Goal: Transaction & Acquisition: Purchase product/service

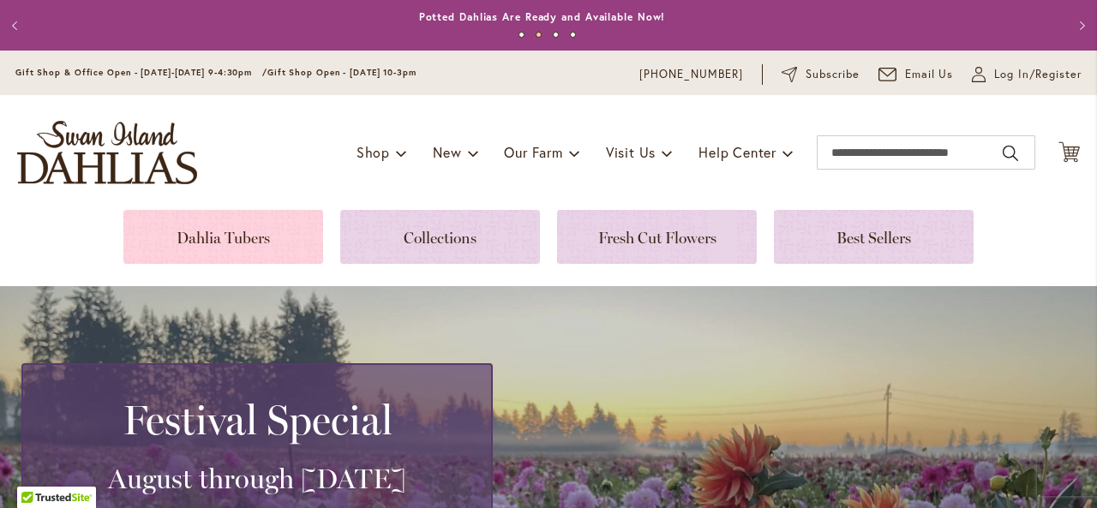
click at [225, 225] on link at bounding box center [223, 237] width 200 height 54
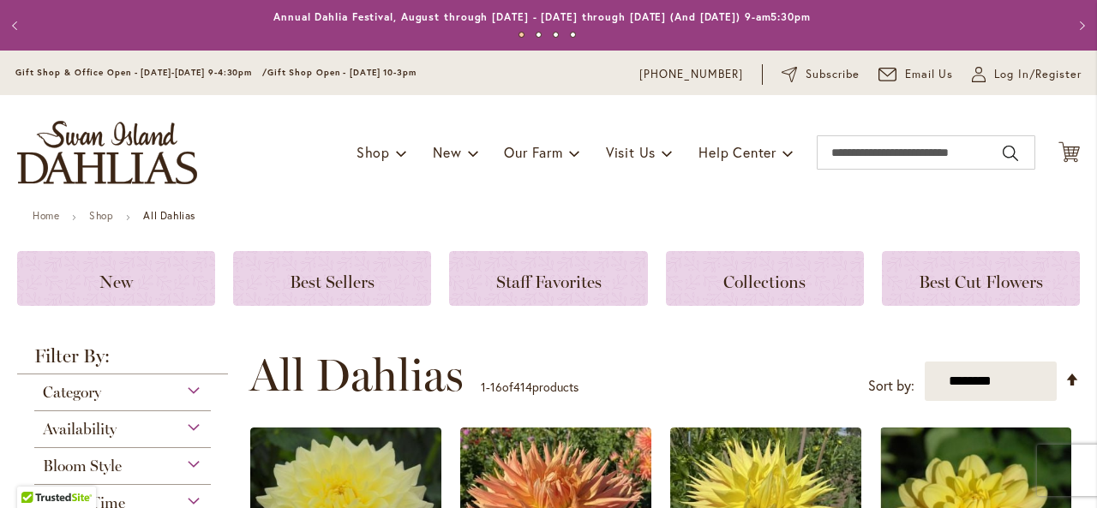
click at [619, 205] on div "Toggle Nav Shop Dahlia Tubers Collections Fresh Cut Dahlias Gardening Supplies …" at bounding box center [548, 152] width 1097 height 115
click at [996, 75] on span "Log In/Register" at bounding box center [1037, 74] width 87 height 17
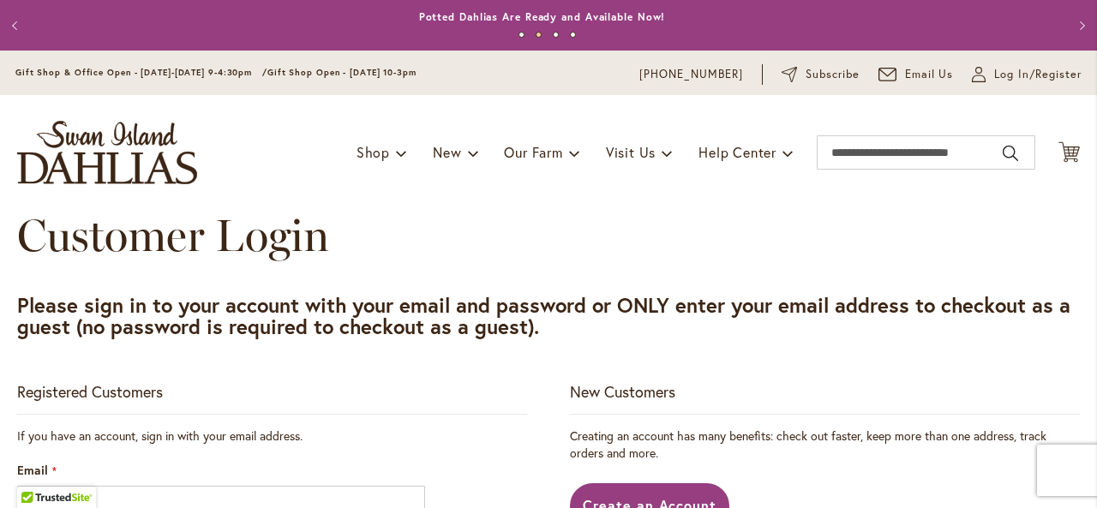
click at [788, 201] on div "Toggle Nav Shop Dahlia Tubers Collections Fresh Cut Dahlias Gardening Supplies …" at bounding box center [548, 152] width 1097 height 115
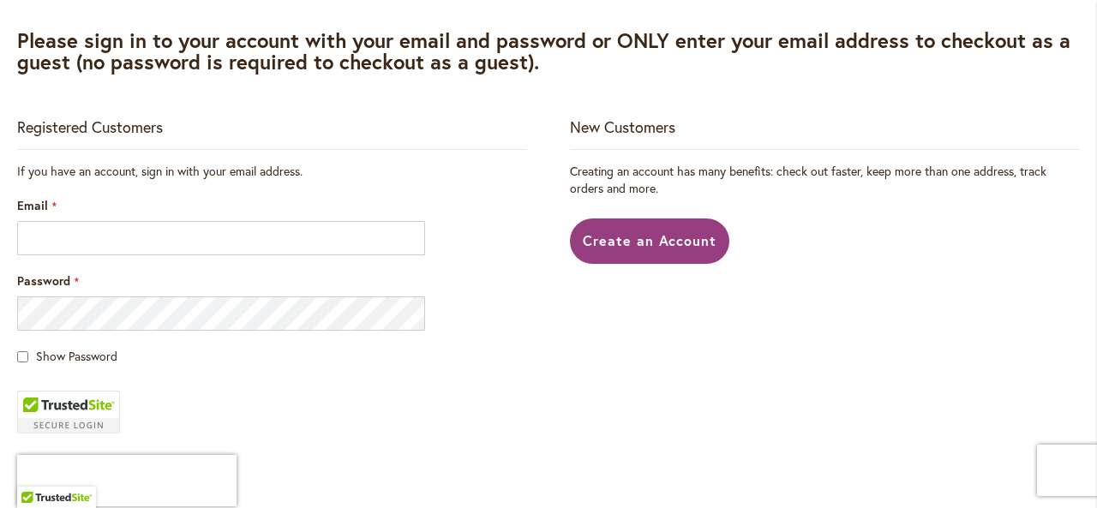
scroll to position [309, 0]
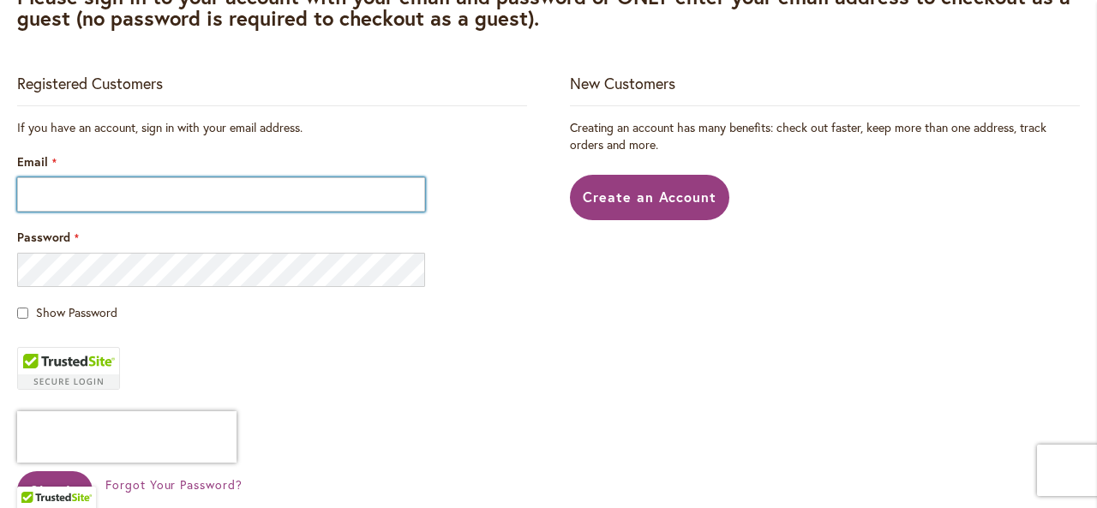
click at [45, 196] on input "Email" at bounding box center [221, 194] width 408 height 34
type input "**********"
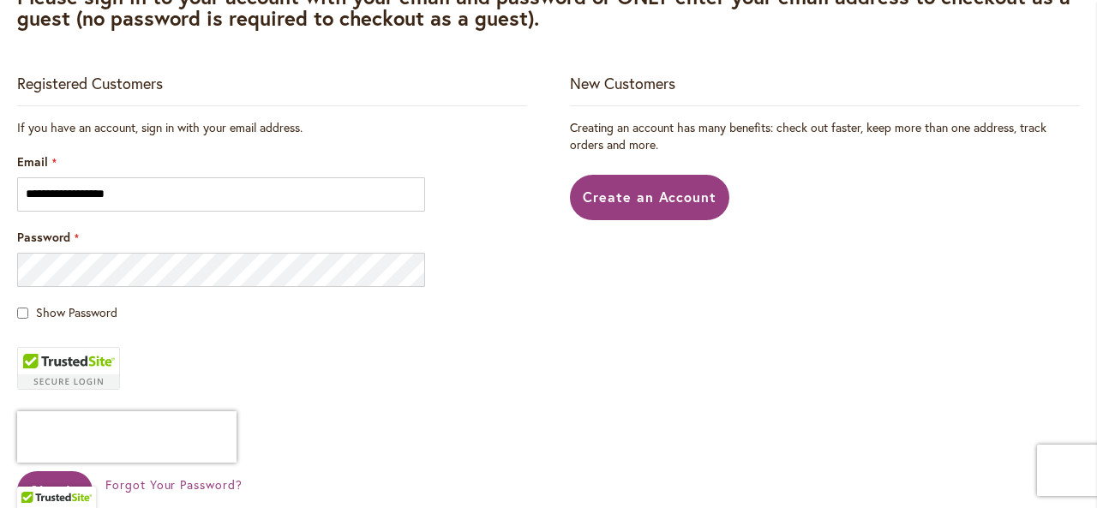
click at [211, 344] on fieldset "**********" at bounding box center [272, 337] width 510 height 436
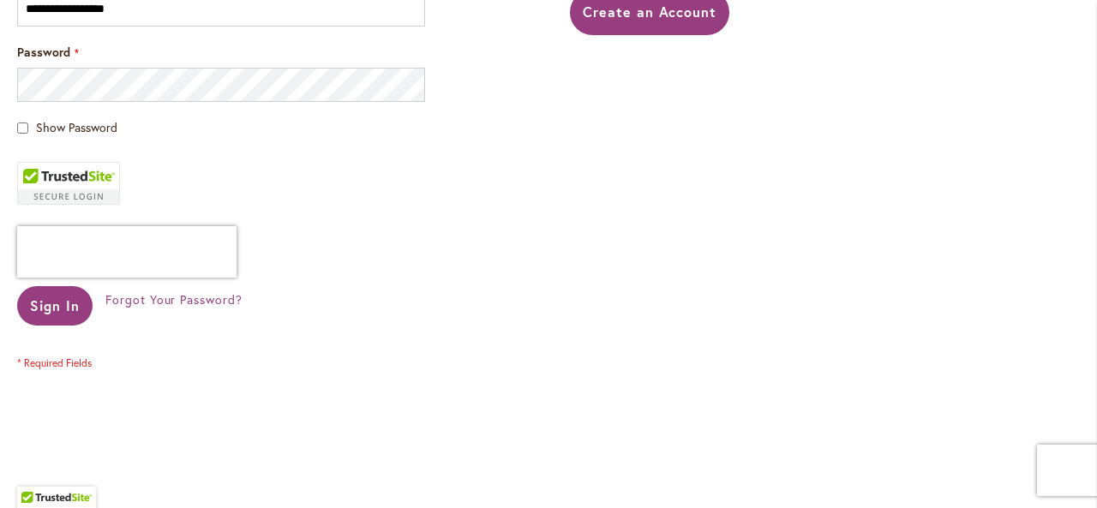
scroll to position [514, 0]
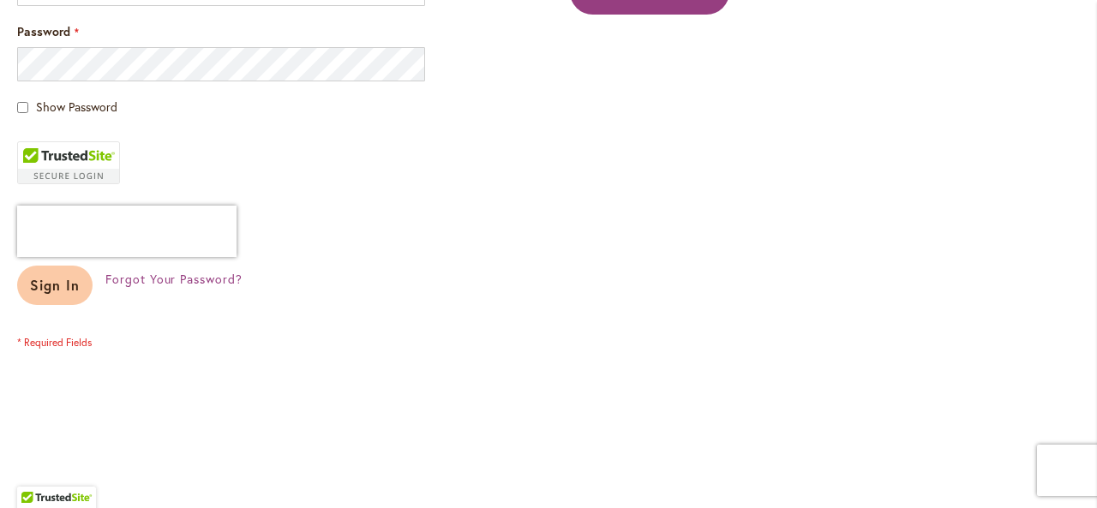
click at [51, 279] on span "Sign In" at bounding box center [55, 285] width 50 height 18
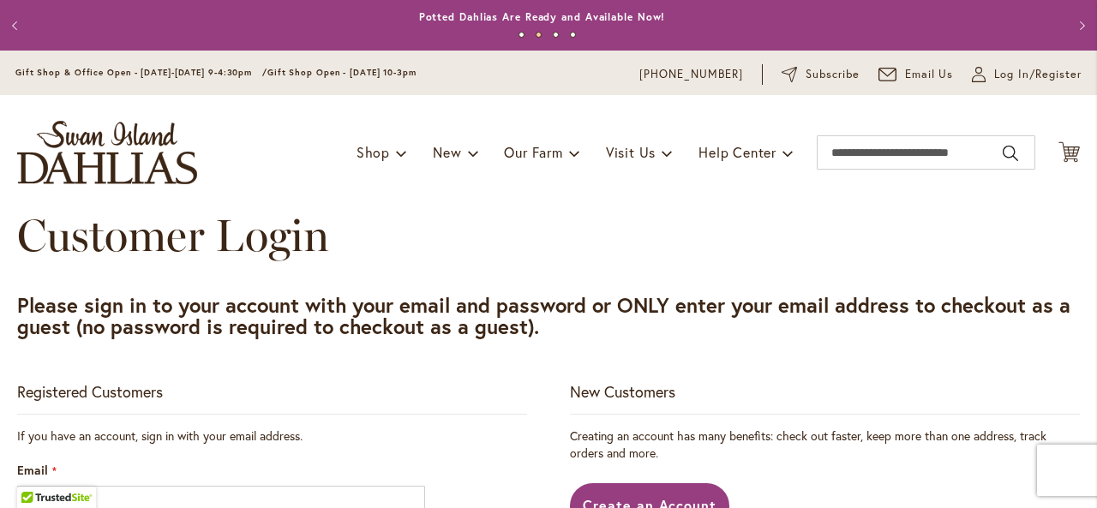
click at [346, 381] on div "Registered Customers" at bounding box center [272, 397] width 510 height 33
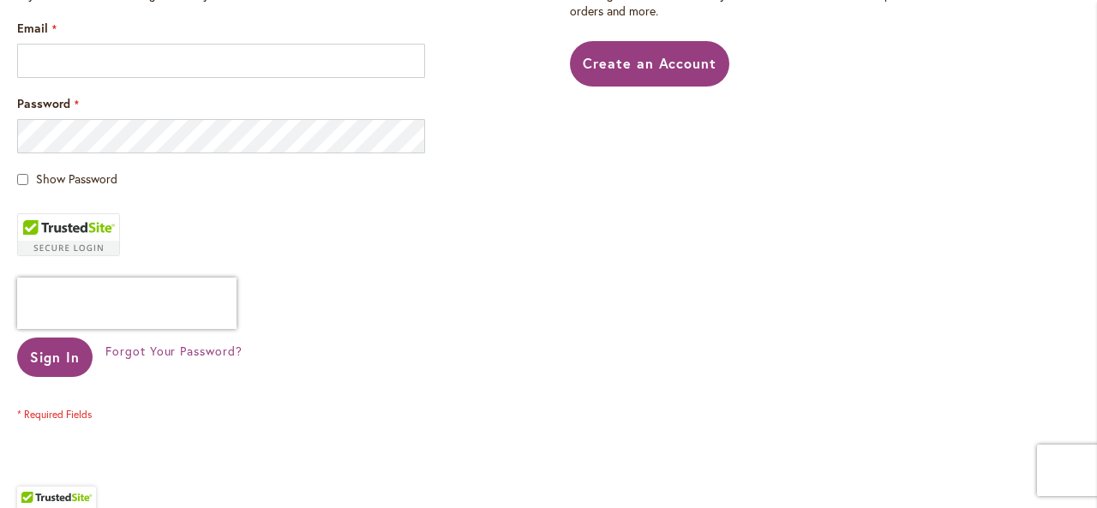
scroll to position [412, 0]
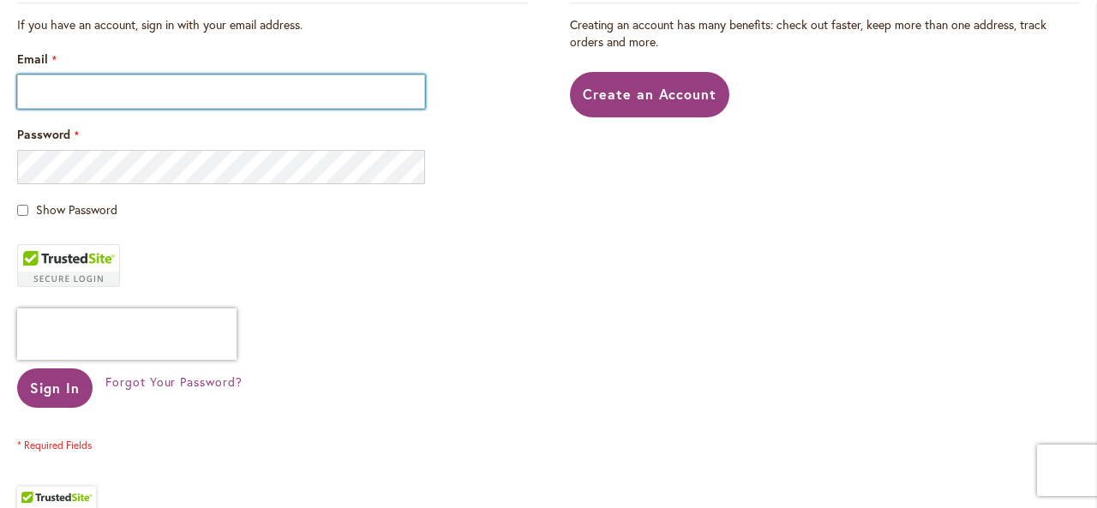
click at [115, 88] on input "Email" at bounding box center [221, 92] width 408 height 34
type input "**********"
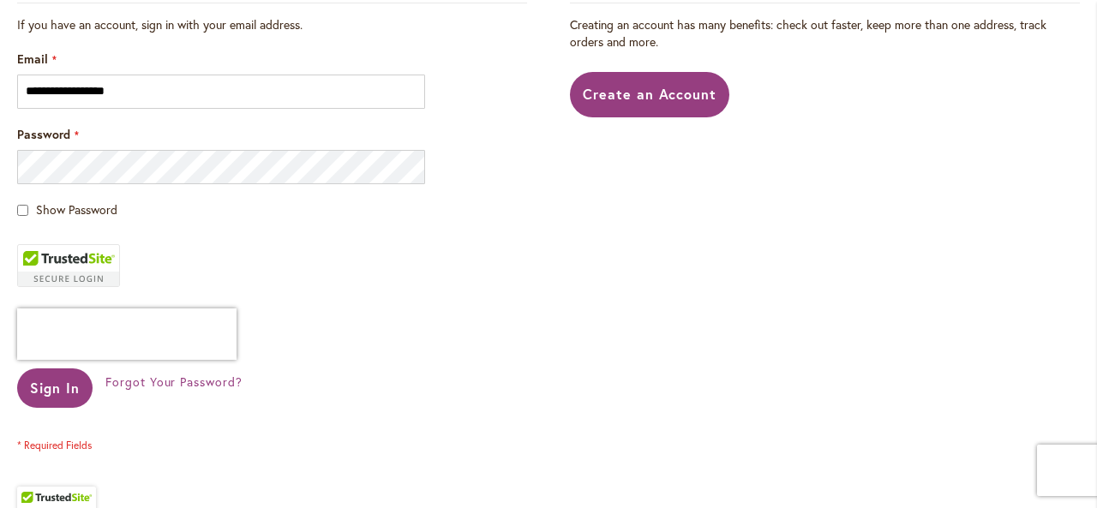
click at [96, 212] on span "Show Password" at bounding box center [76, 209] width 81 height 16
click at [168, 381] on span "Forgot Your Password?" at bounding box center [173, 382] width 137 height 16
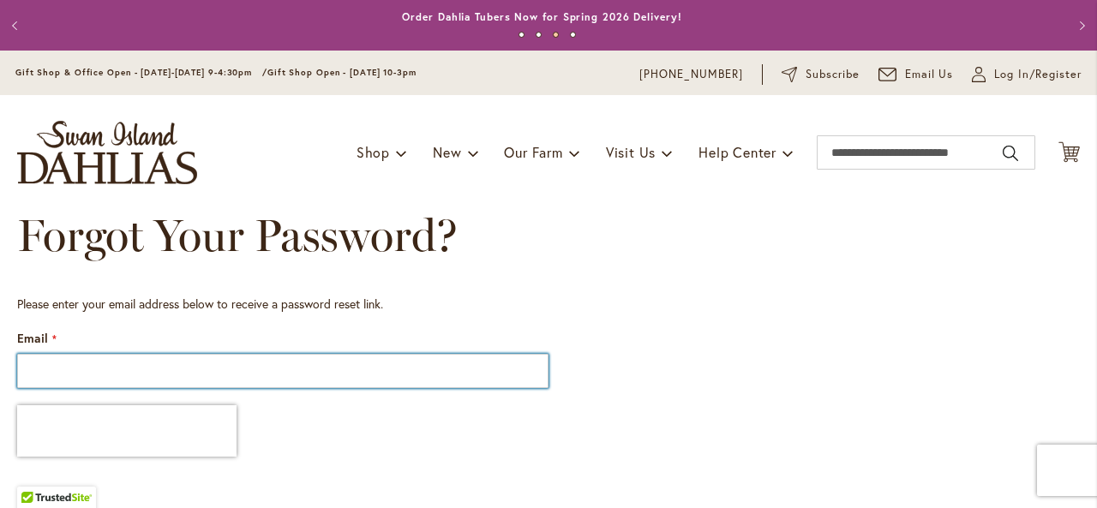
click at [165, 381] on input "Email" at bounding box center [283, 371] width 532 height 34
type input "**********"
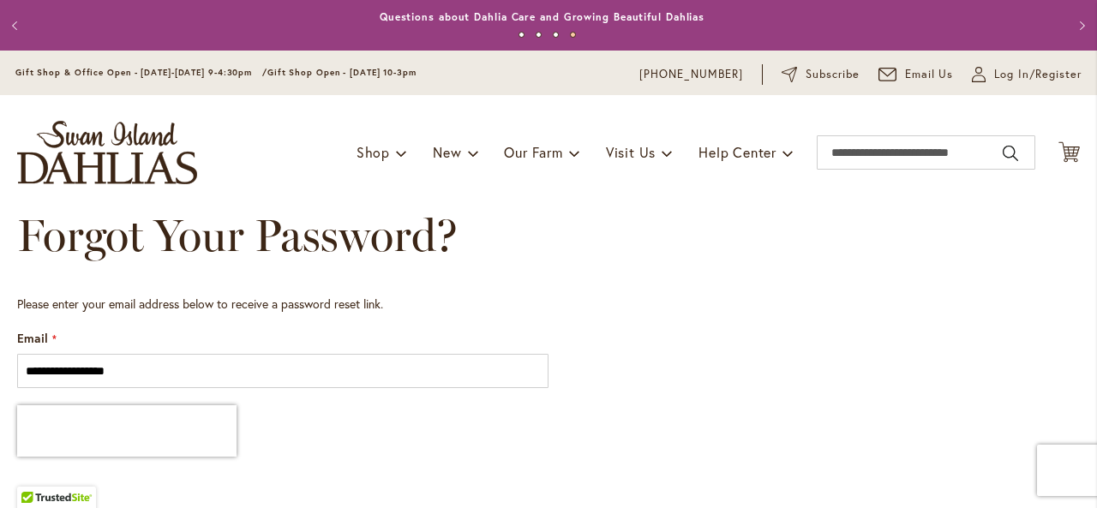
click at [283, 396] on fieldset "**********" at bounding box center [283, 399] width 532 height 206
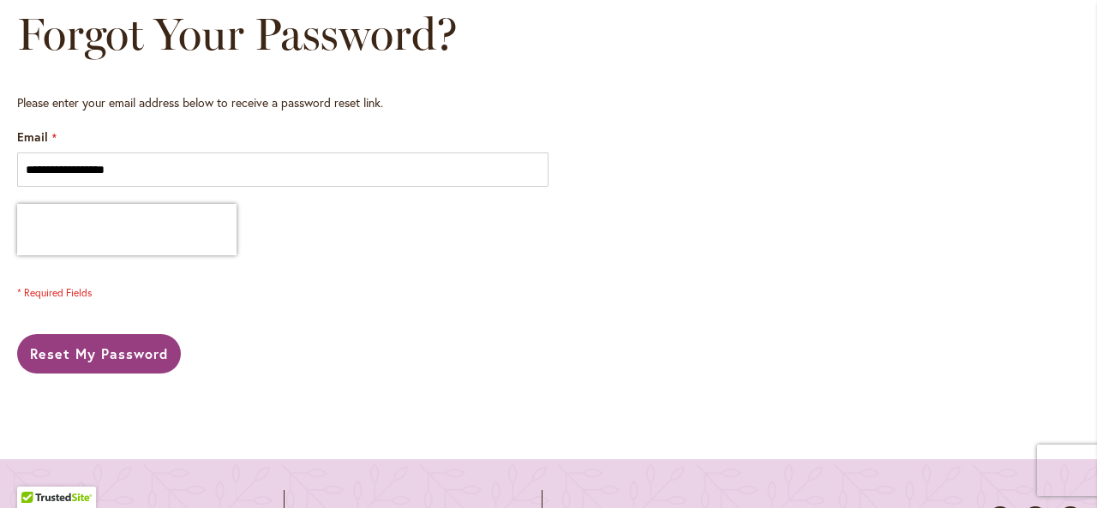
scroll to position [240, 0]
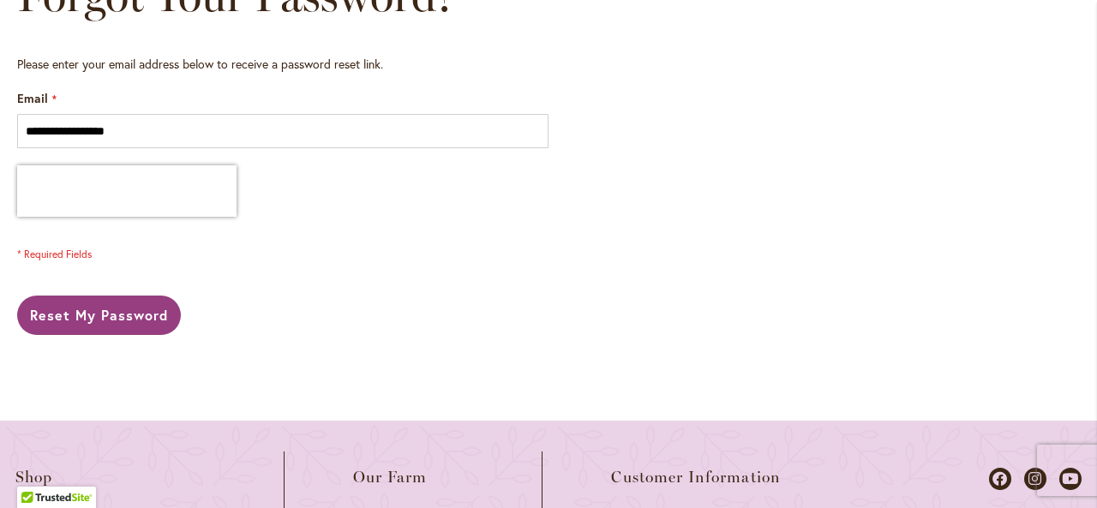
click at [113, 339] on div "**********" at bounding box center [548, 213] width 1063 height 314
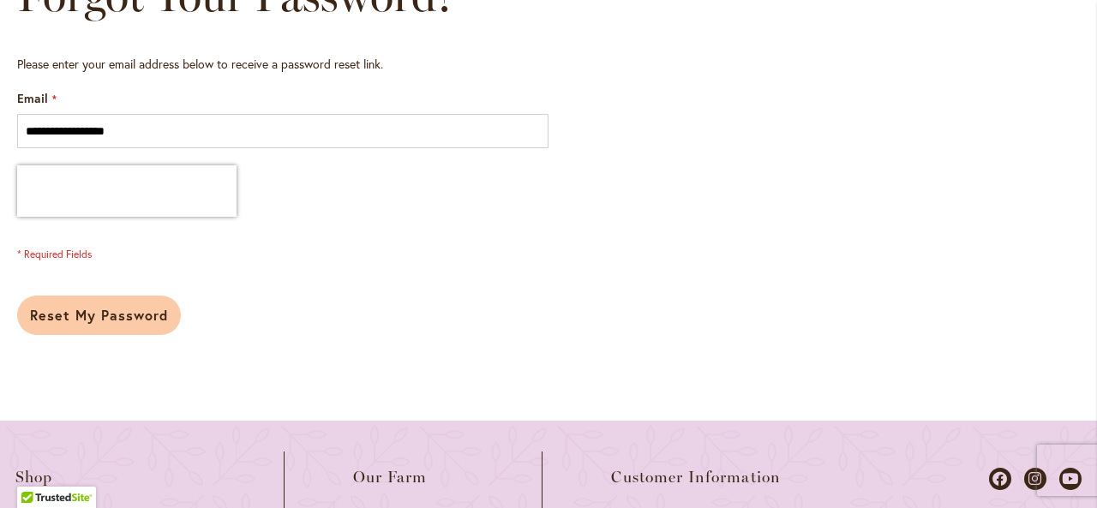
click at [112, 301] on button "Reset My Password" at bounding box center [99, 315] width 164 height 39
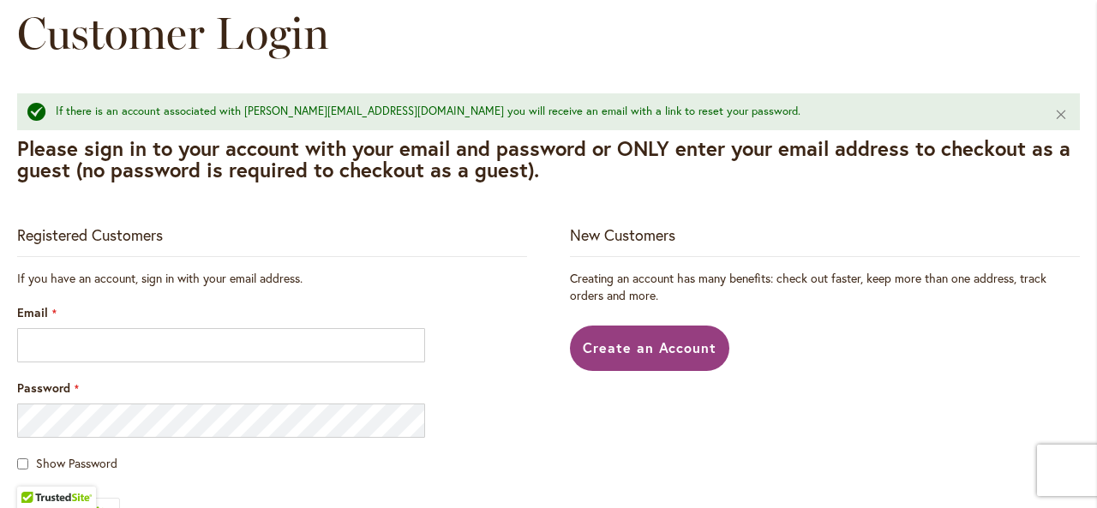
scroll to position [206, 0]
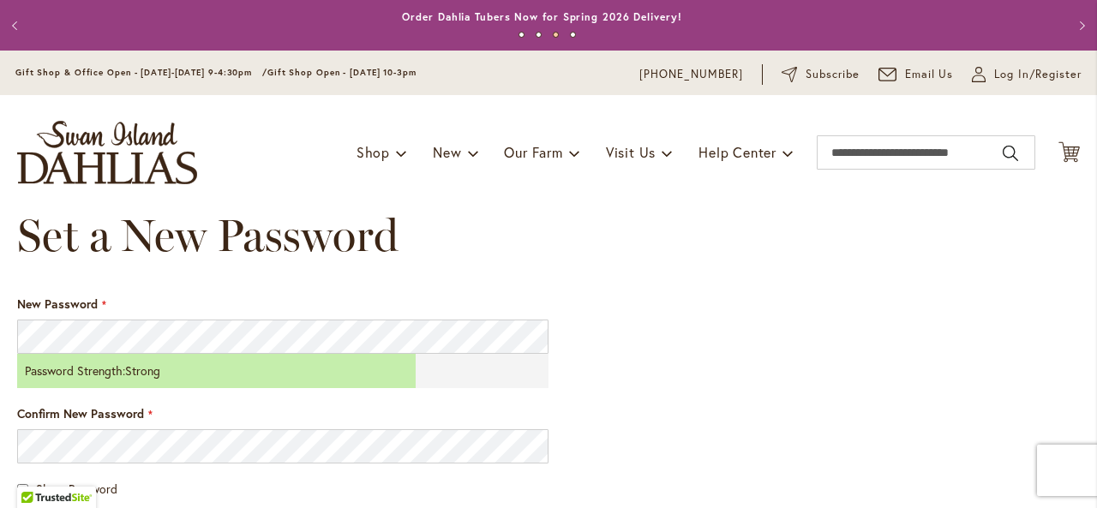
click at [591, 443] on div "New Password Password Strength: Strong Confirm New Password Show Password Set a…" at bounding box center [548, 451] width 1063 height 310
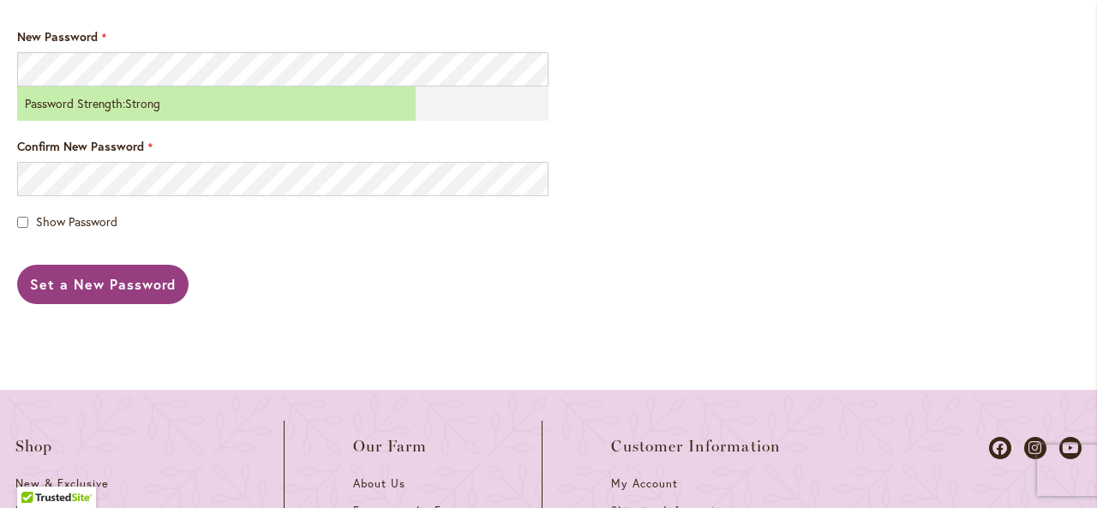
scroll to position [274, 0]
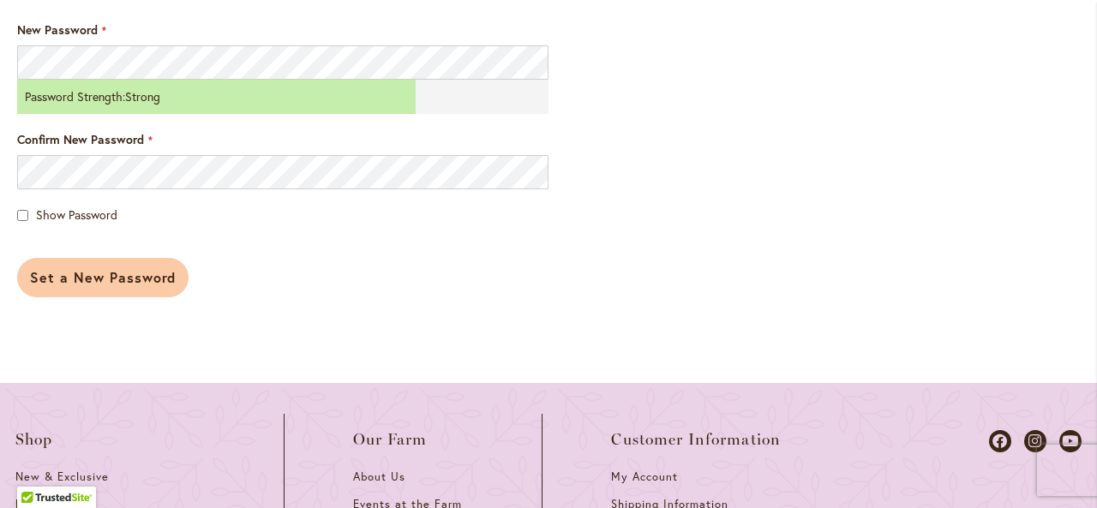
click at [87, 275] on span "Set a New Password" at bounding box center [103, 277] width 146 height 18
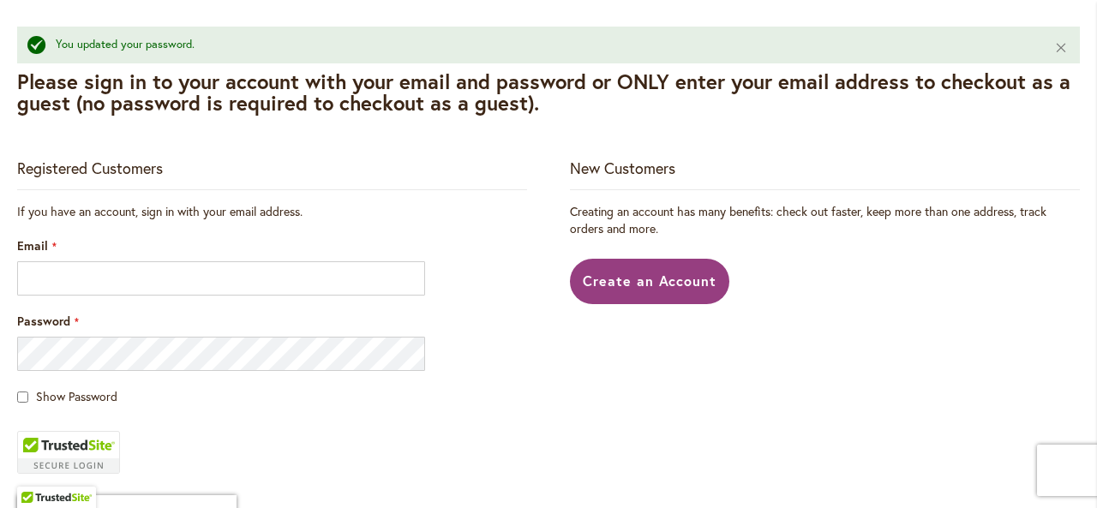
scroll to position [343, 0]
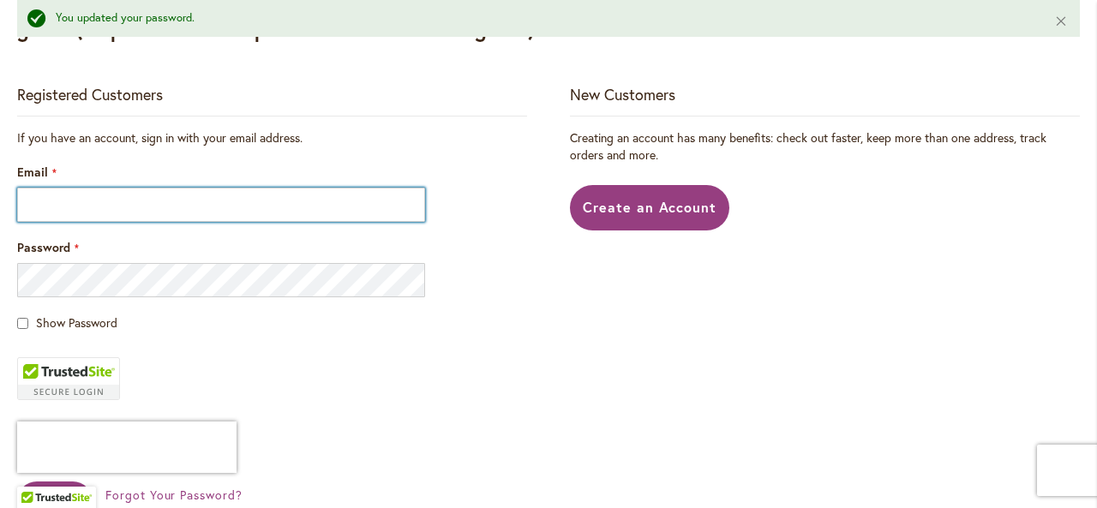
click at [20, 197] on input "Email" at bounding box center [221, 205] width 408 height 34
type input "**********"
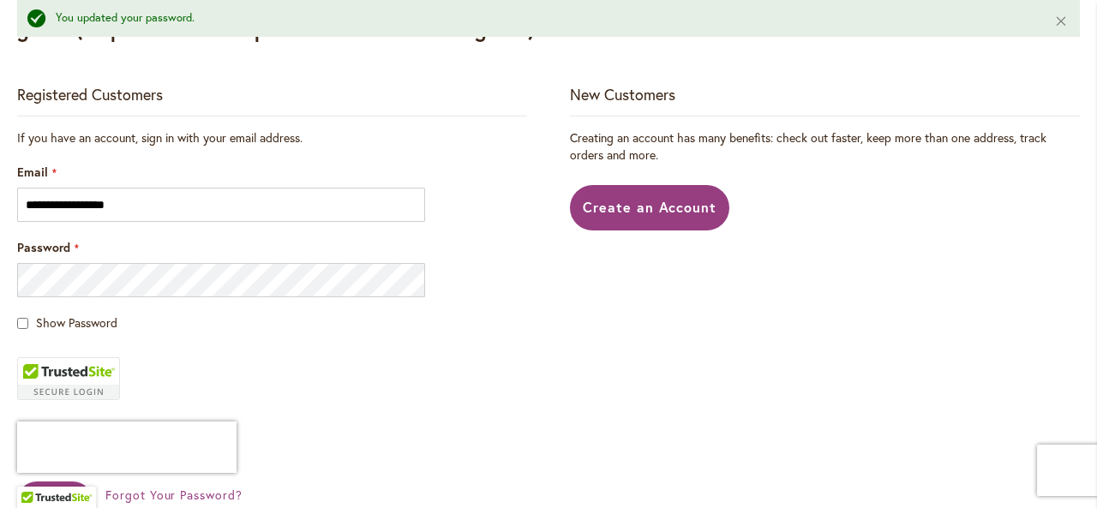
click at [279, 393] on fieldset "**********" at bounding box center [272, 347] width 510 height 436
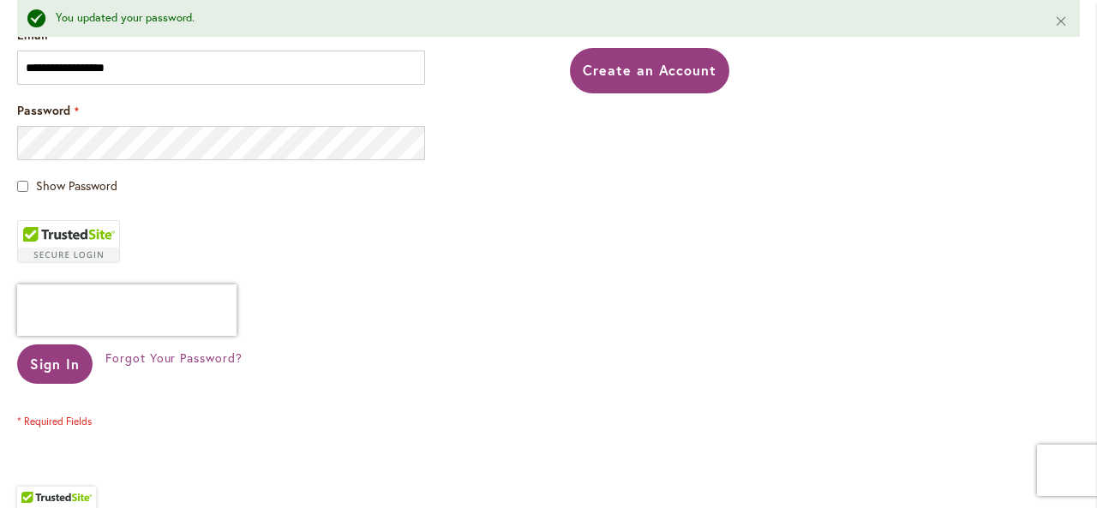
scroll to position [514, 0]
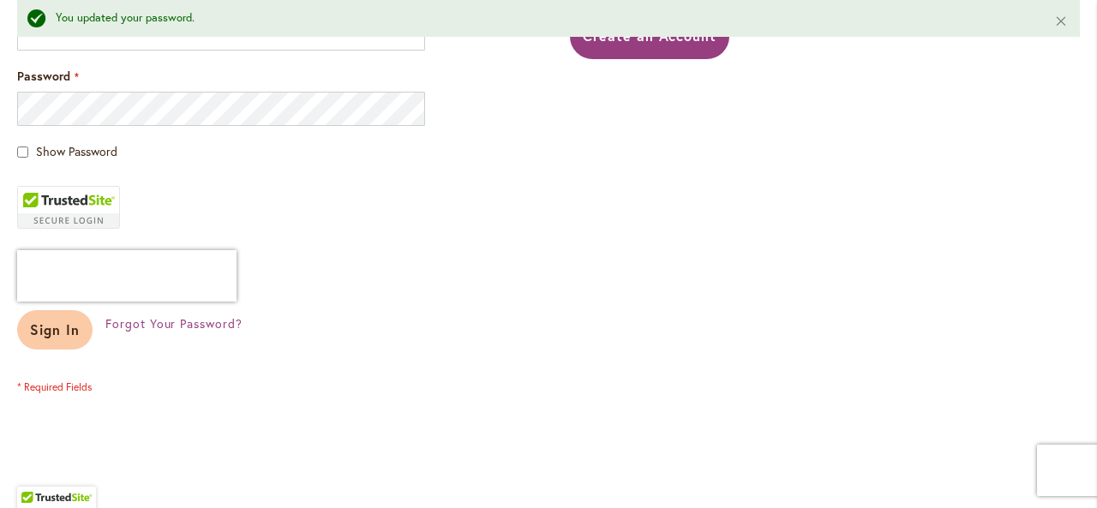
click at [58, 335] on span "Sign In" at bounding box center [55, 330] width 50 height 18
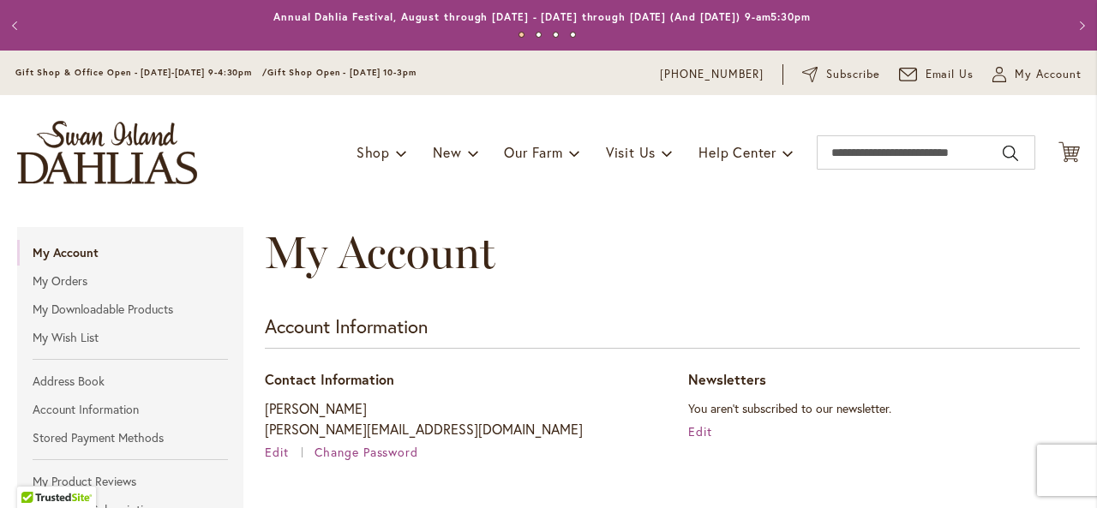
click at [528, 252] on div "My Account" at bounding box center [672, 270] width 815 height 86
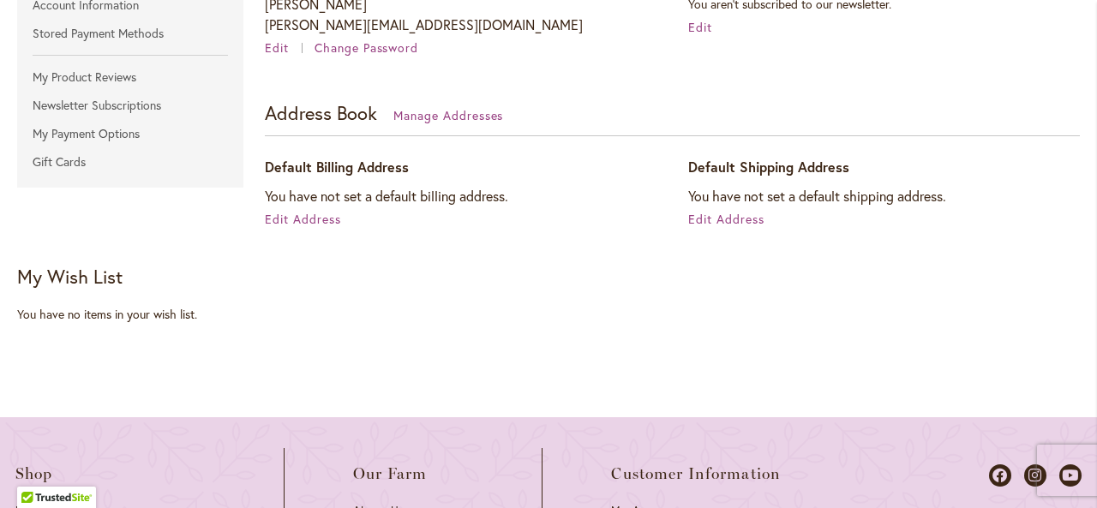
scroll to position [412, 0]
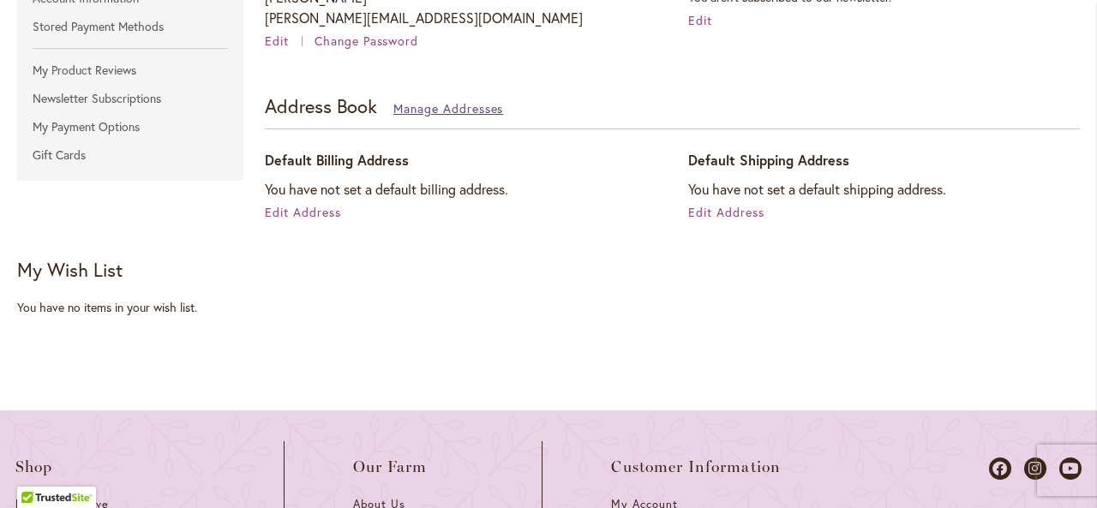
click at [477, 105] on span "Manage Addresses" at bounding box center [448, 108] width 111 height 16
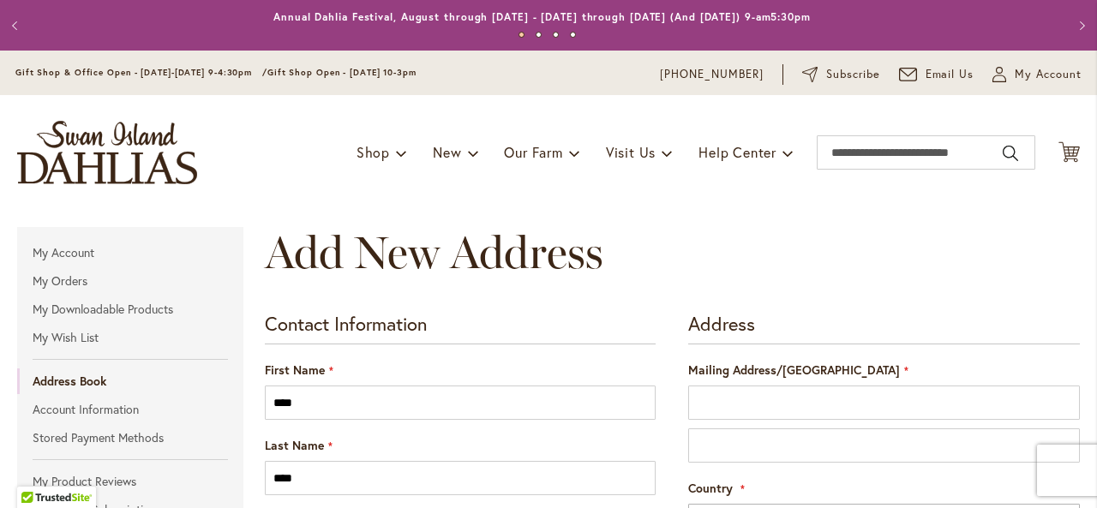
click at [511, 320] on legend "Contact Information" at bounding box center [461, 329] width 392 height 32
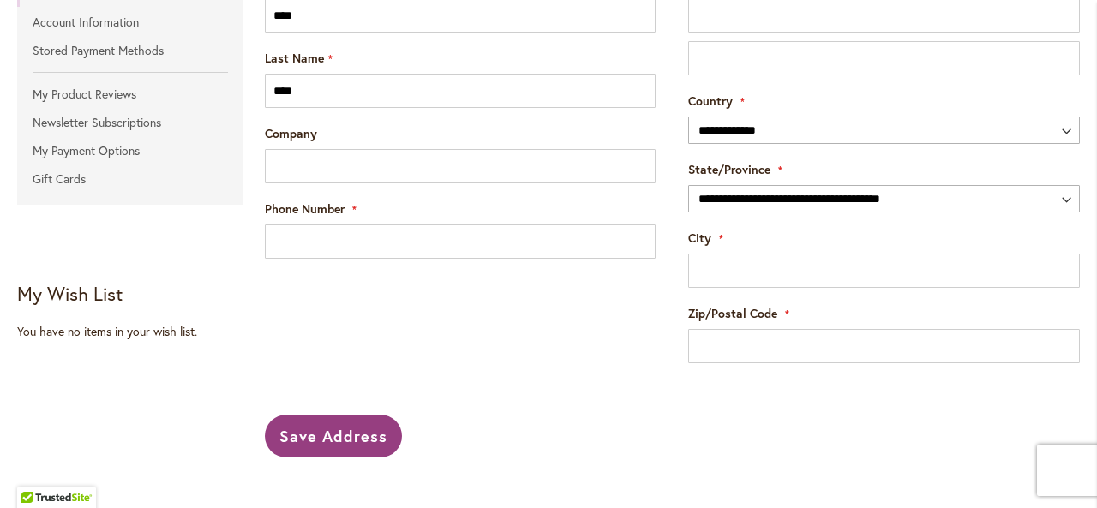
scroll to position [412, 0]
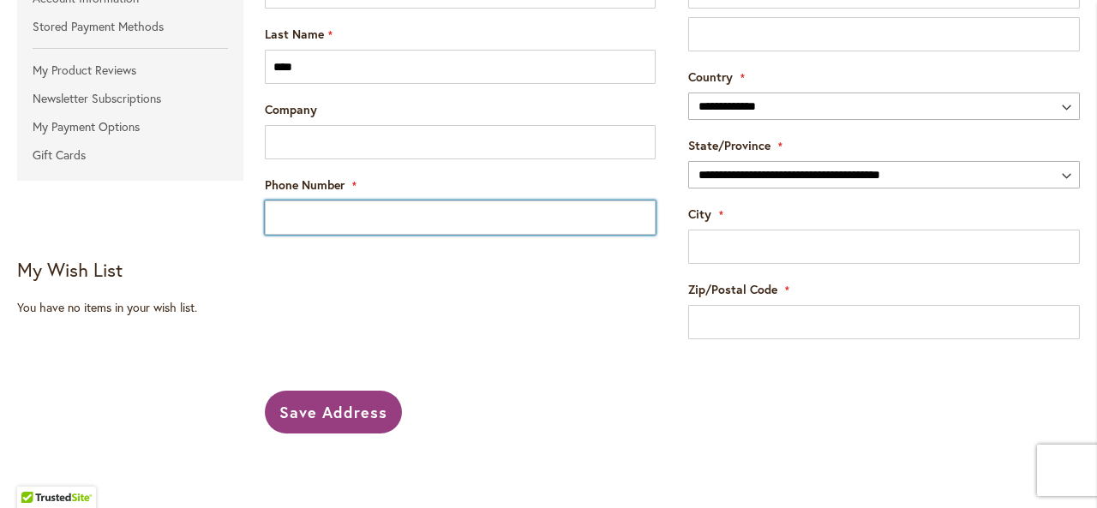
click at [400, 225] on input "Phone Number" at bounding box center [461, 218] width 392 height 34
type input "**********"
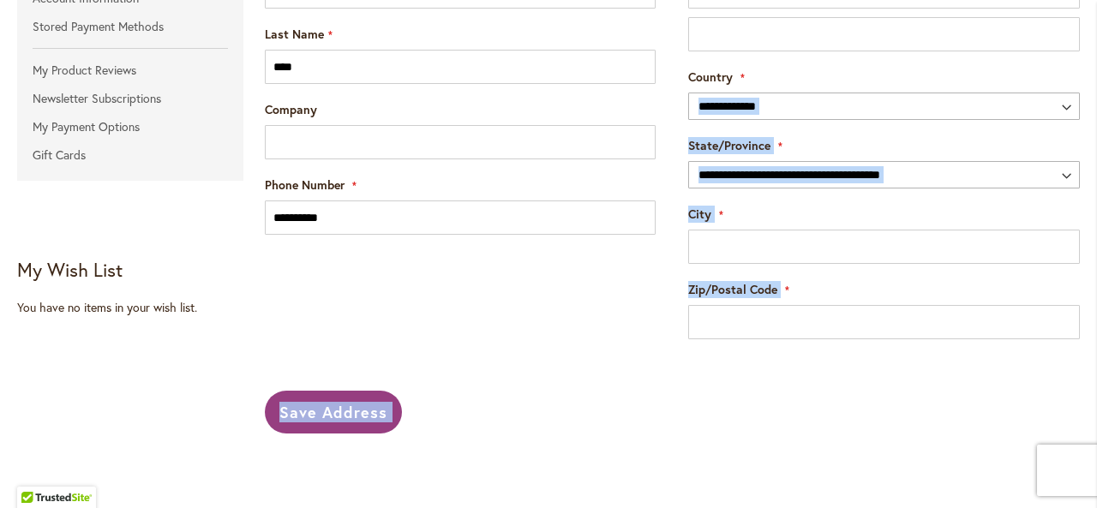
drag, startPoint x: 1060, startPoint y: 70, endPoint x: 1089, endPoint y: 51, distance: 34.5
click at [1089, 51] on body "Skip to Accessibility Information The store will not work correctly in the case…" at bounding box center [548, 254] width 1097 height 508
click at [643, 297] on form "**********" at bounding box center [672, 167] width 815 height 532
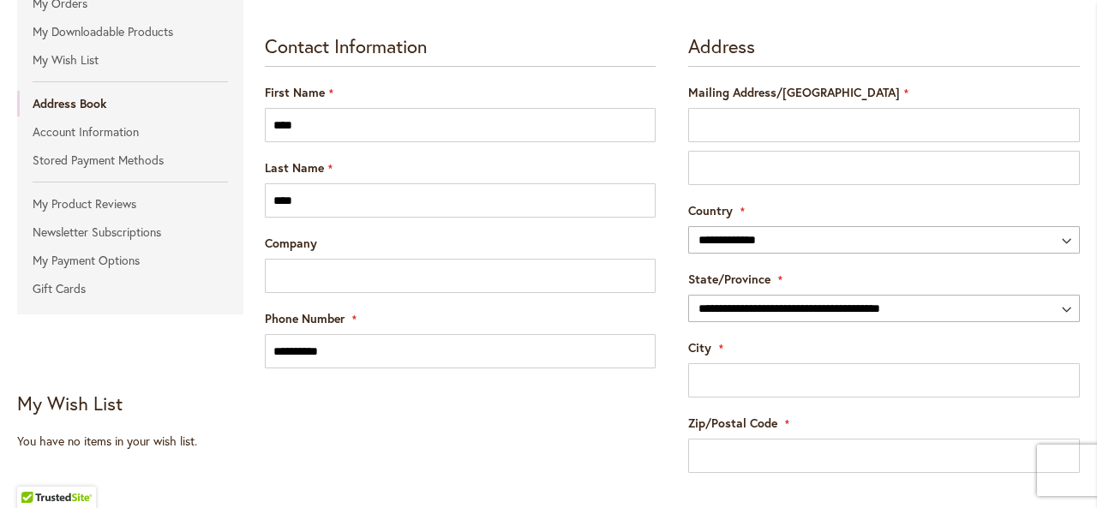
scroll to position [206, 0]
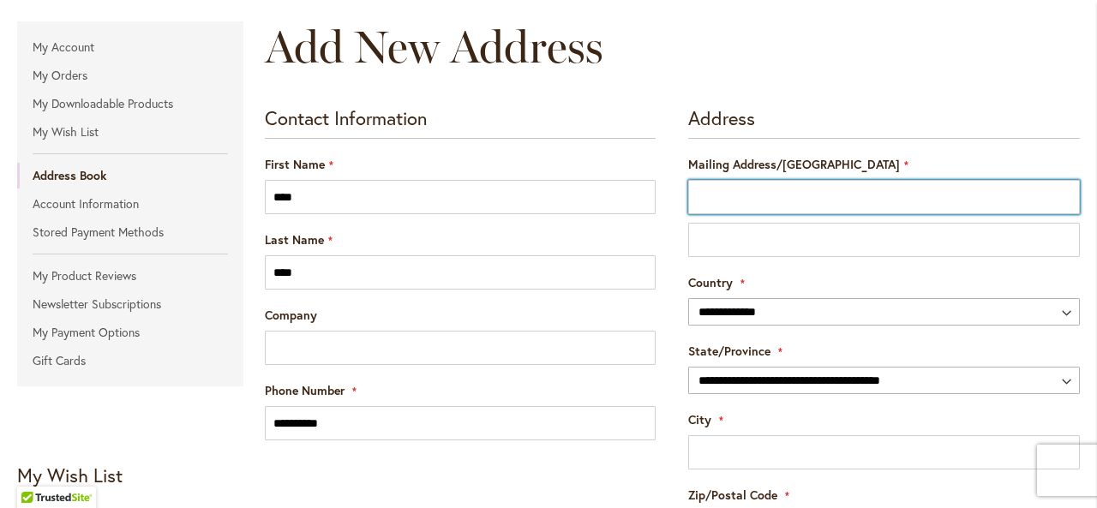
click at [763, 193] on input "Mailing Address/PO BOX" at bounding box center [884, 197] width 392 height 34
type input "**********"
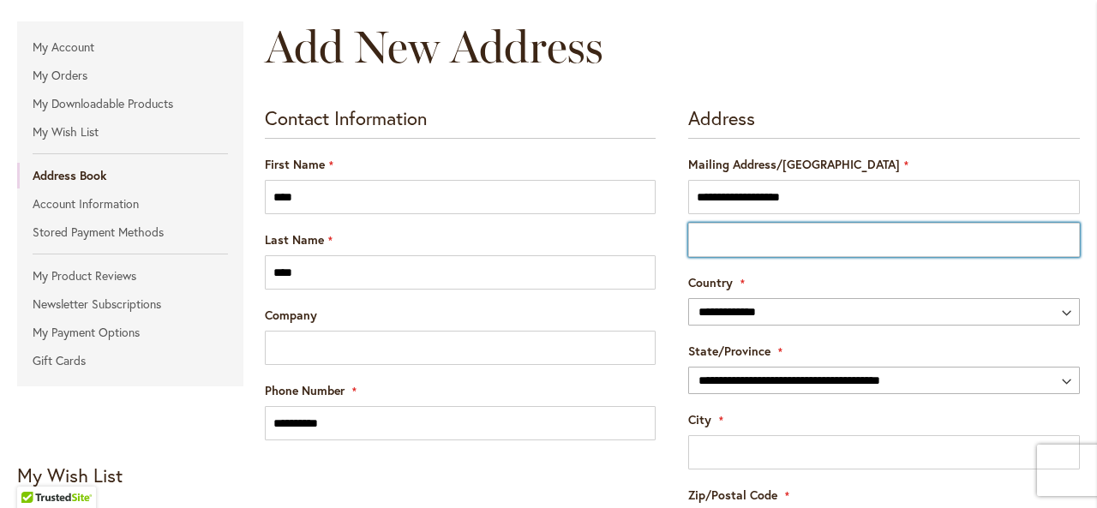
click at [730, 231] on input "Street Address: Line 2" at bounding box center [884, 240] width 392 height 34
type input "*********"
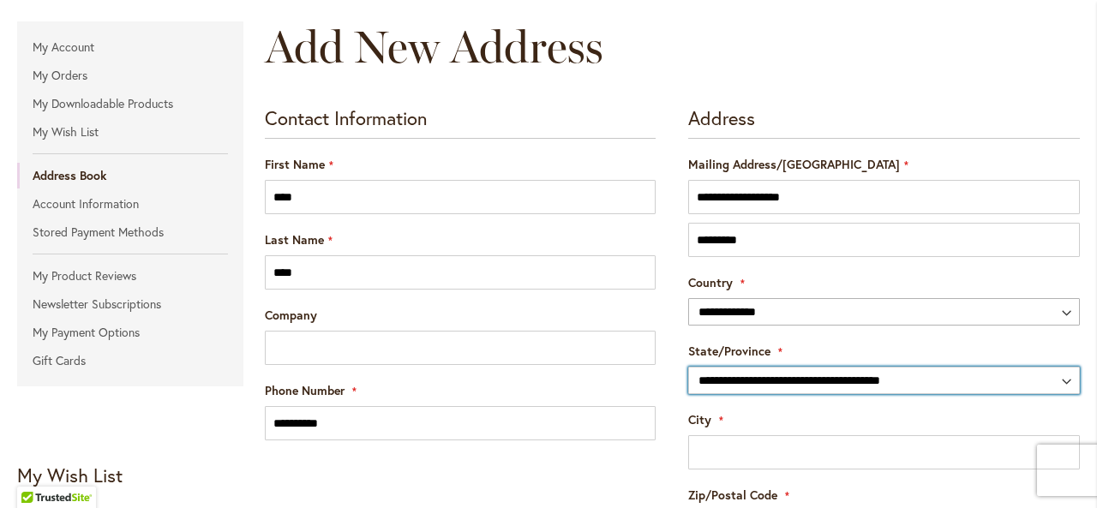
click at [809, 375] on select "**********" at bounding box center [884, 380] width 392 height 27
select select "**"
click at [688, 367] on select "**********" at bounding box center [884, 380] width 392 height 27
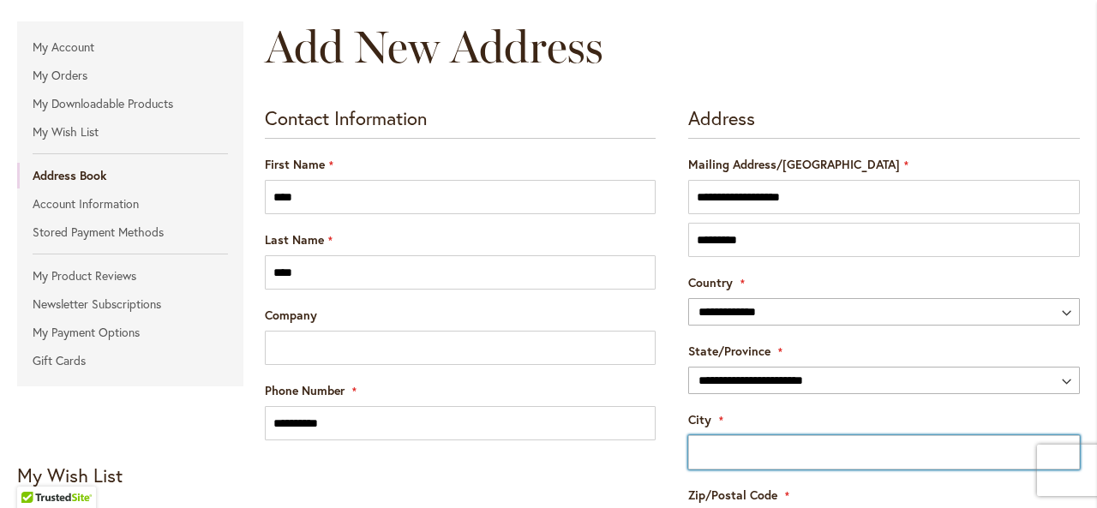
click at [748, 454] on input "City" at bounding box center [884, 453] width 392 height 34
type input "*********"
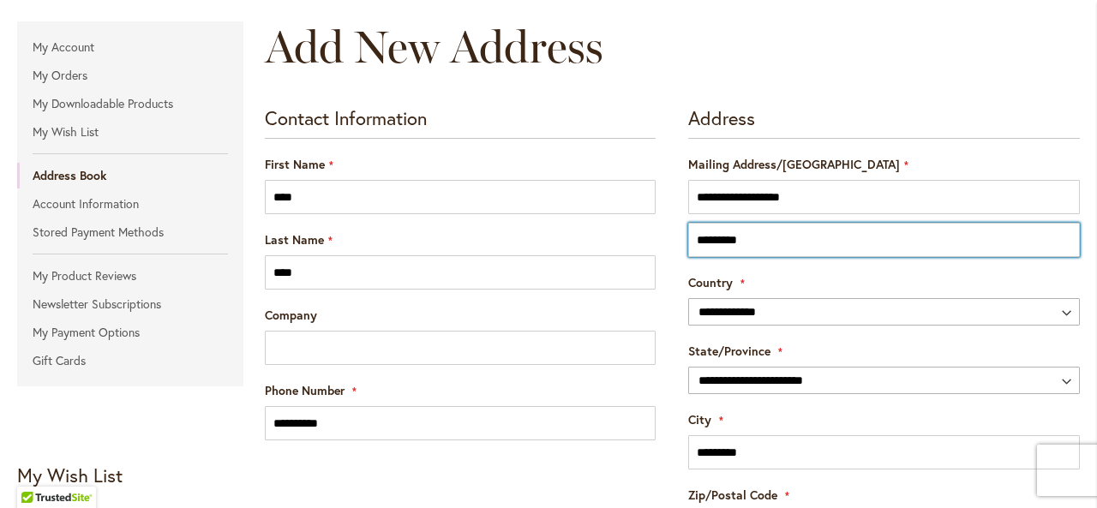
drag, startPoint x: 770, startPoint y: 244, endPoint x: 669, endPoint y: 251, distance: 101.4
click at [669, 251] on form "**********" at bounding box center [672, 373] width 815 height 532
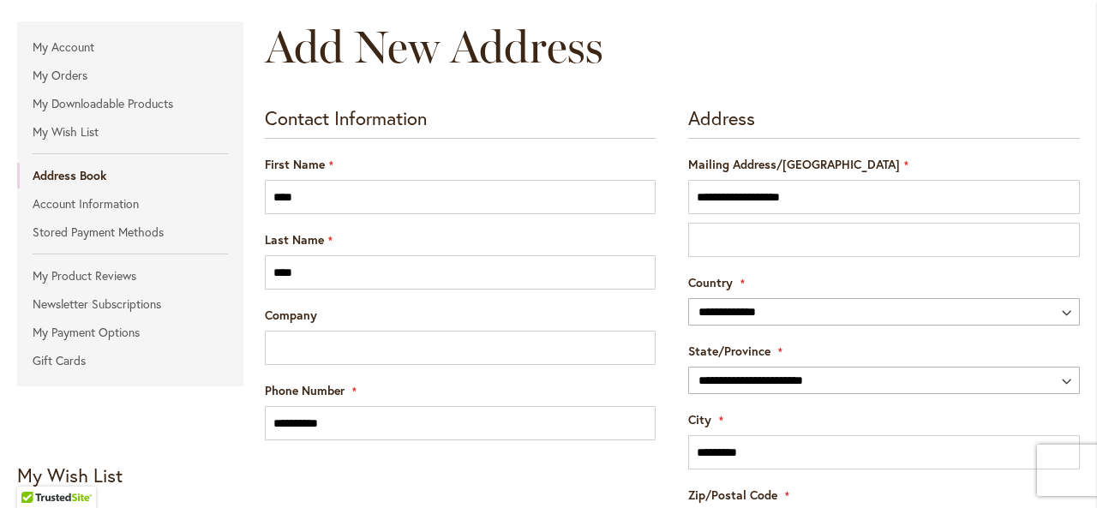
click at [669, 251] on form "**********" at bounding box center [672, 373] width 815 height 532
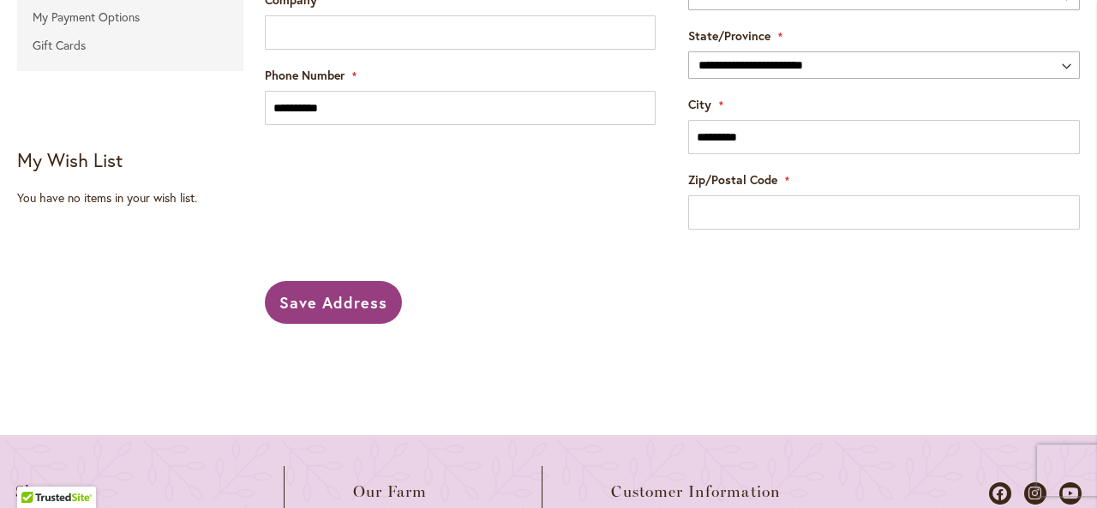
scroll to position [526, 0]
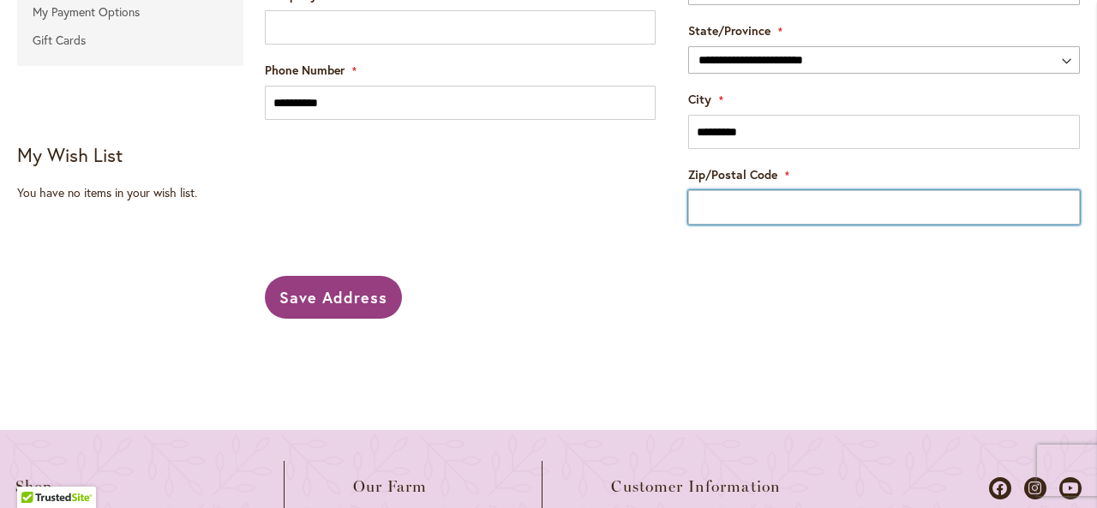
click at [729, 212] on input "Zip/Postal Code" at bounding box center [884, 207] width 392 height 34
type input "*****"
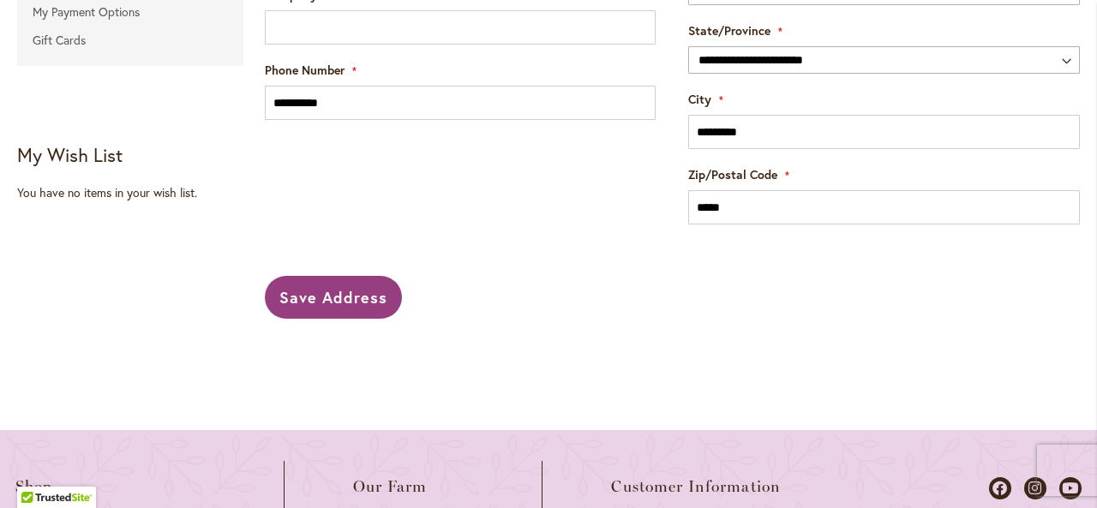
click at [796, 290] on div "Save Address Go back" at bounding box center [672, 297] width 815 height 43
click at [314, 301] on span "Save Address" at bounding box center [333, 297] width 108 height 21
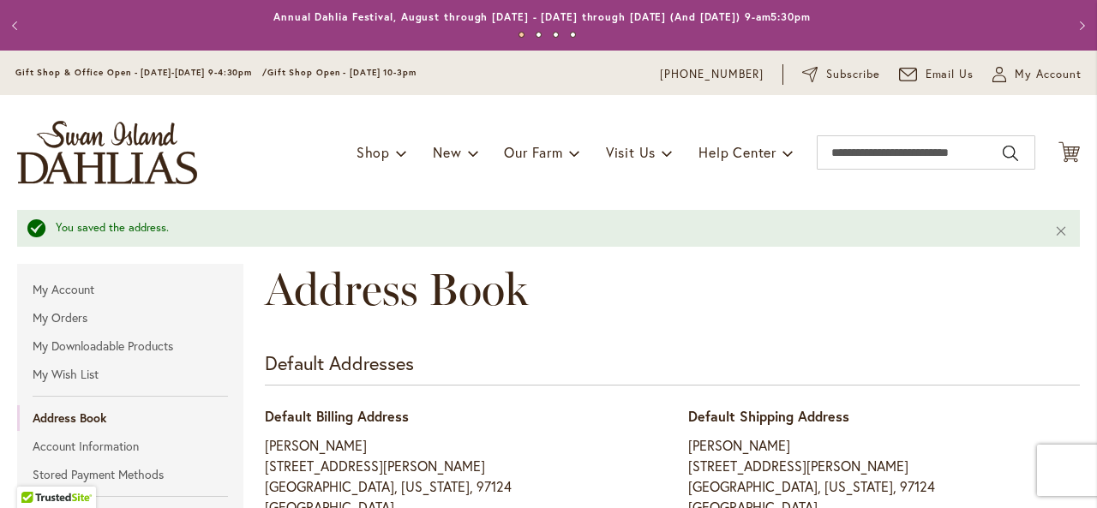
click at [651, 295] on div "Address Book" at bounding box center [672, 307] width 815 height 86
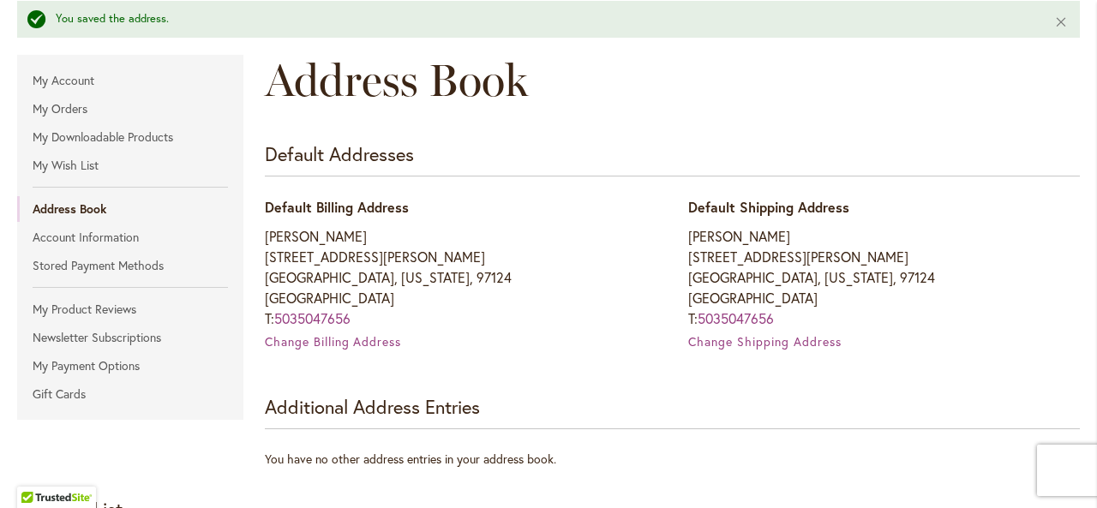
scroll to position [206, 0]
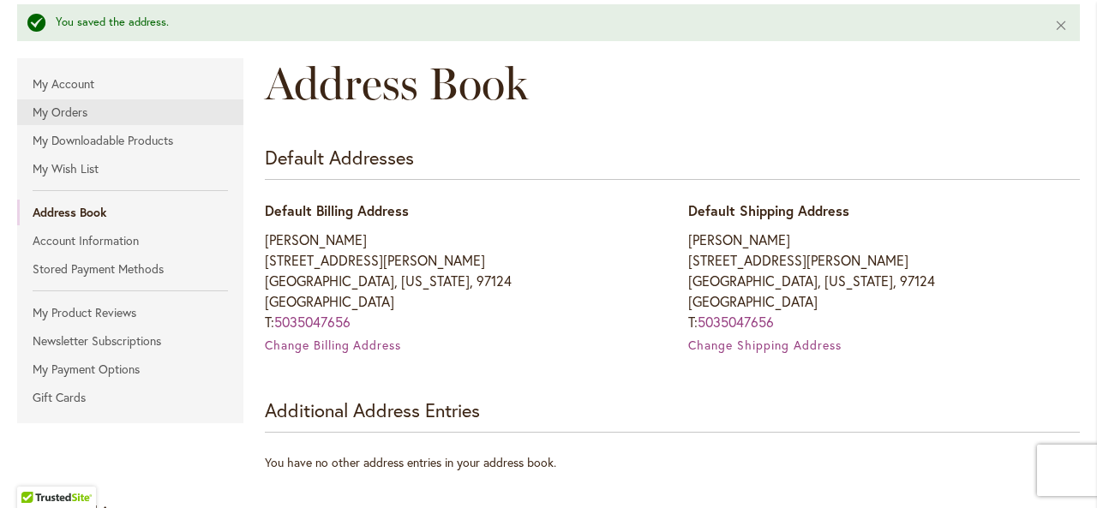
click at [58, 110] on link "My Orders" at bounding box center [130, 112] width 226 height 26
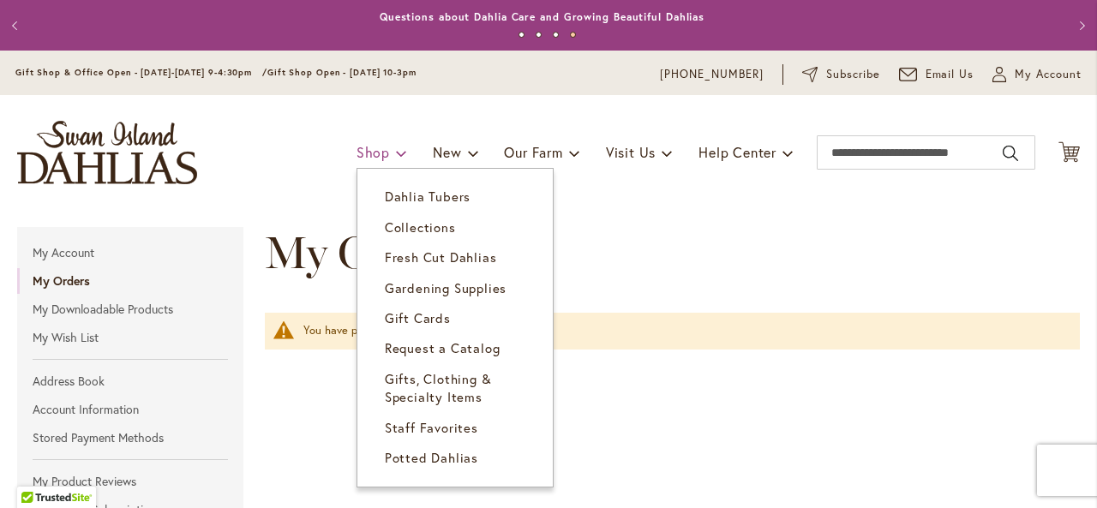
click at [396, 150] on span at bounding box center [401, 152] width 11 height 27
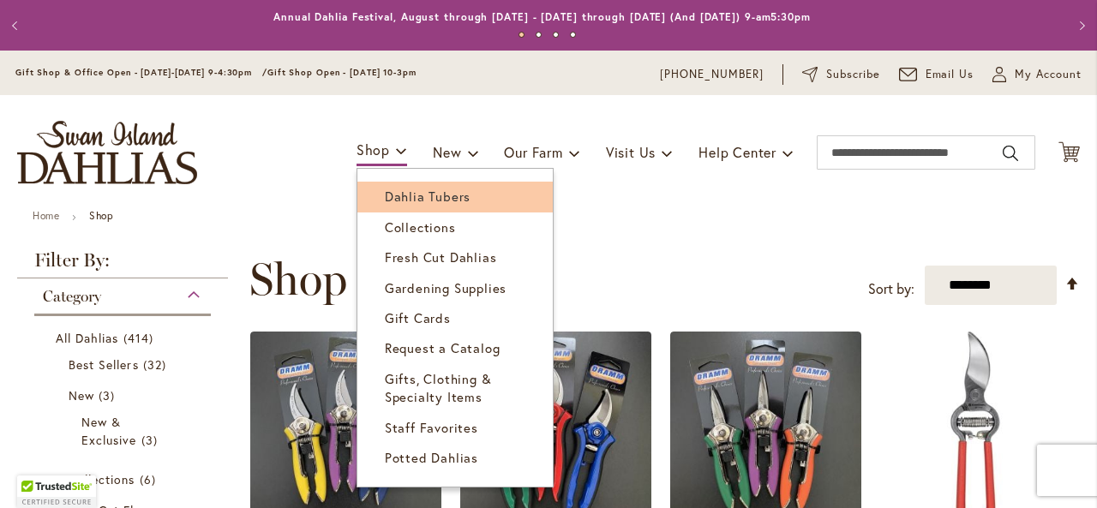
click at [386, 199] on span "Dahlia Tubers" at bounding box center [428, 196] width 86 height 17
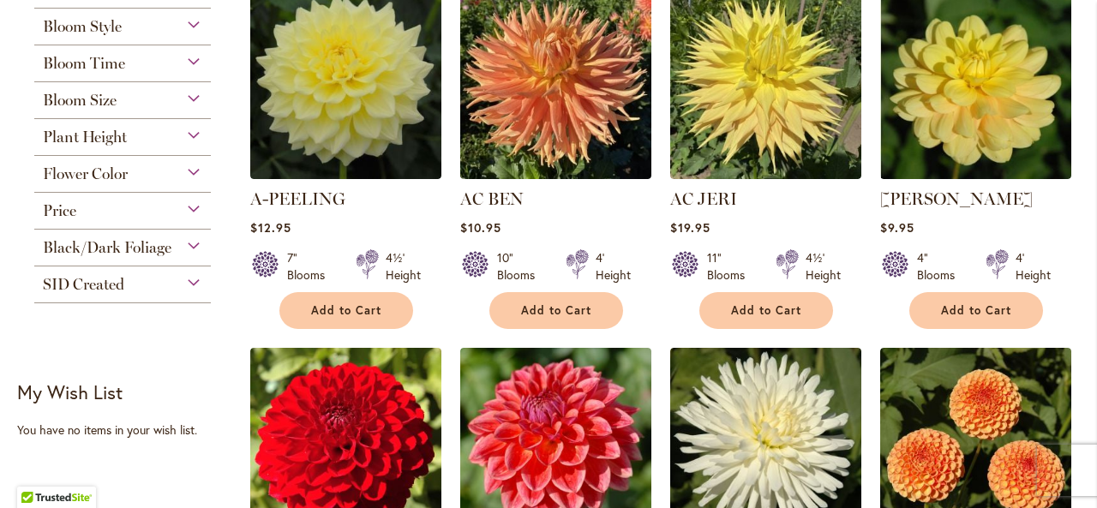
scroll to position [446, 0]
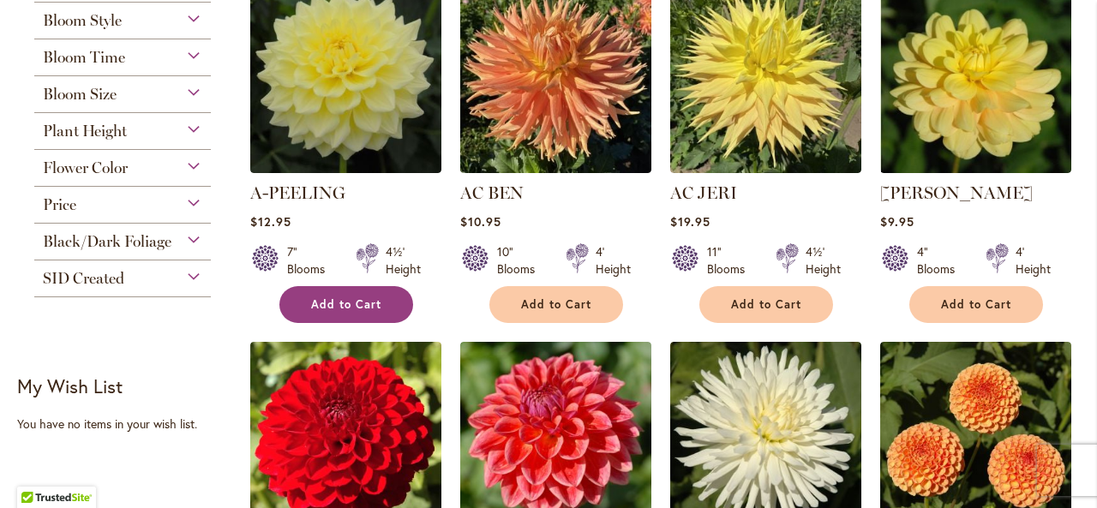
click at [339, 297] on span "Add to Cart" at bounding box center [346, 304] width 70 height 15
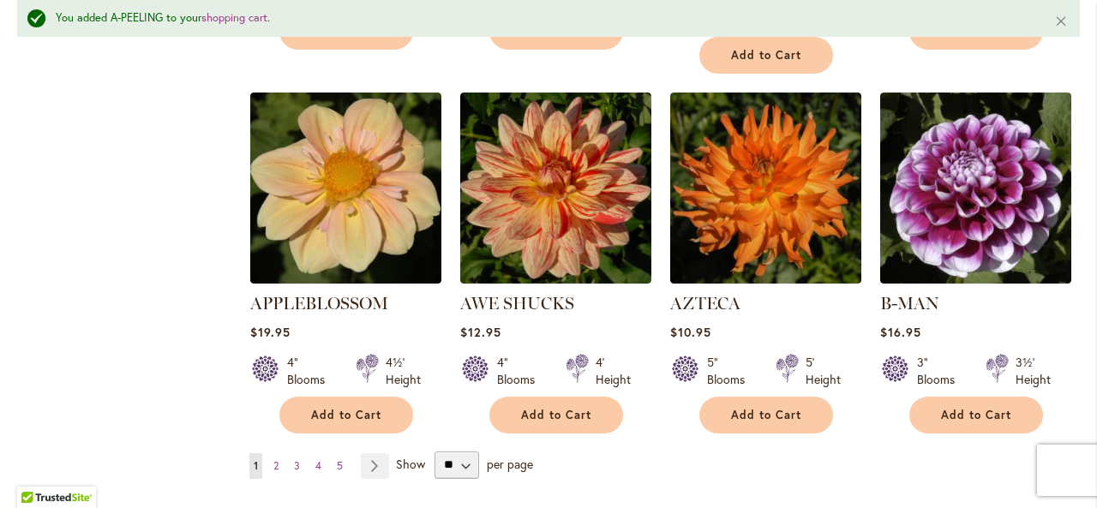
scroll to position [1519, 0]
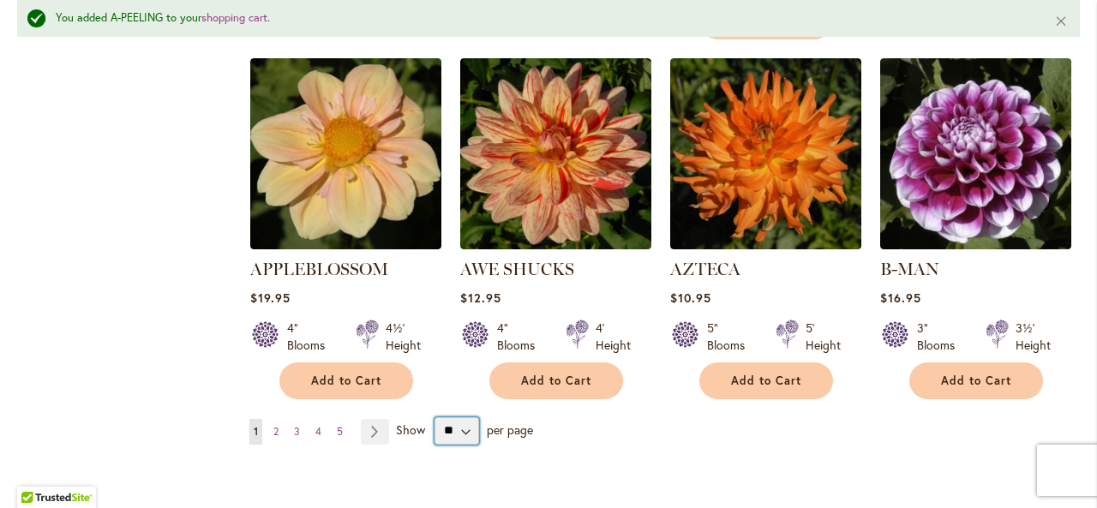
click at [460, 418] on select "** ** ** **" at bounding box center [457, 431] width 45 height 27
select select "**"
click at [435, 418] on select "** ** ** **" at bounding box center [457, 431] width 45 height 27
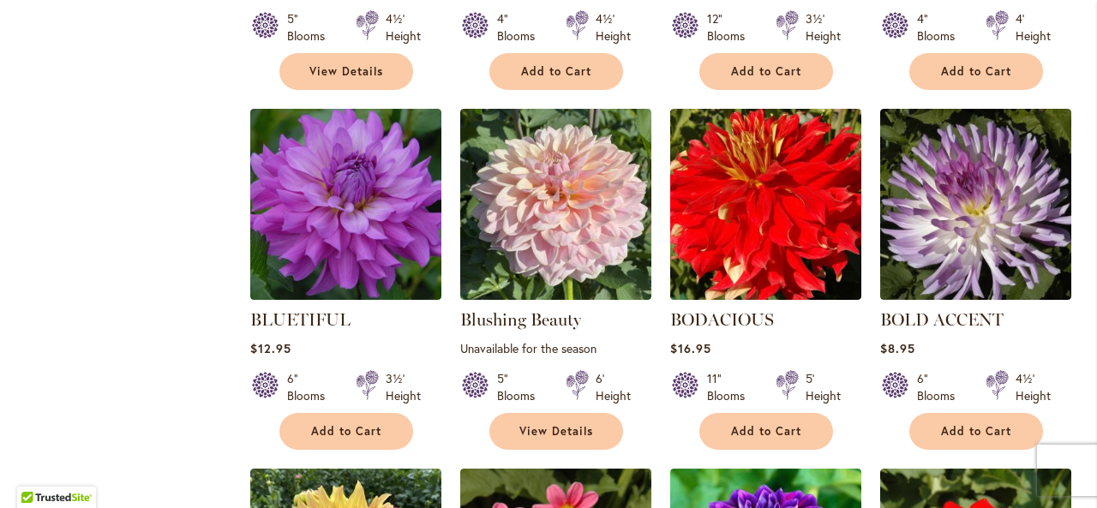
scroll to position [3997, 0]
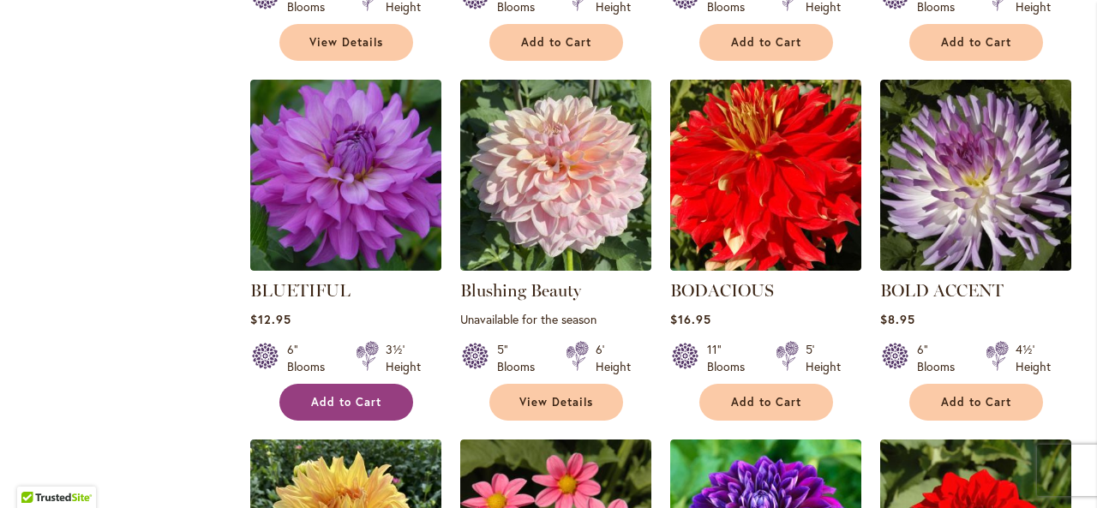
click at [381, 384] on button "Add to Cart" at bounding box center [346, 402] width 134 height 37
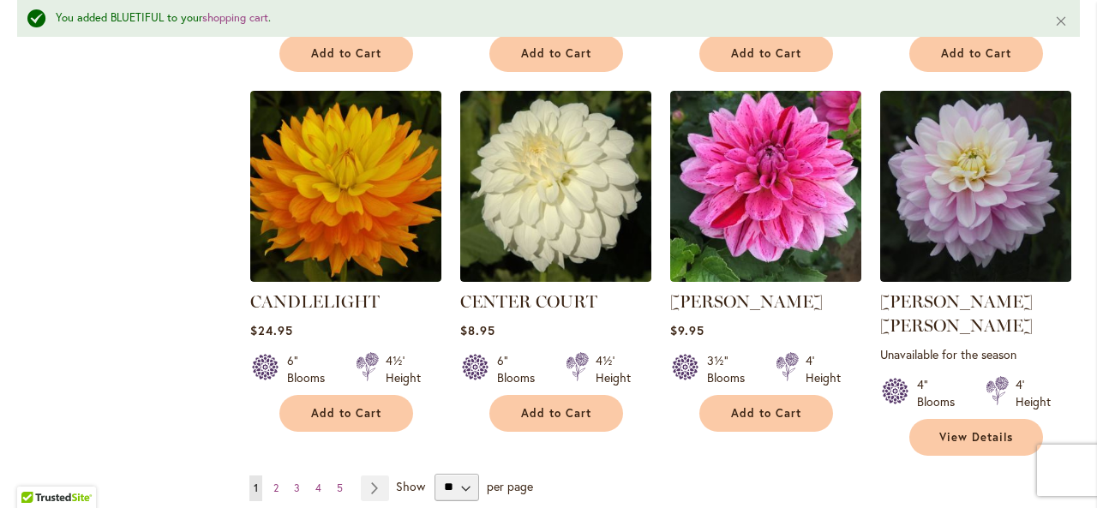
scroll to position [5859, 0]
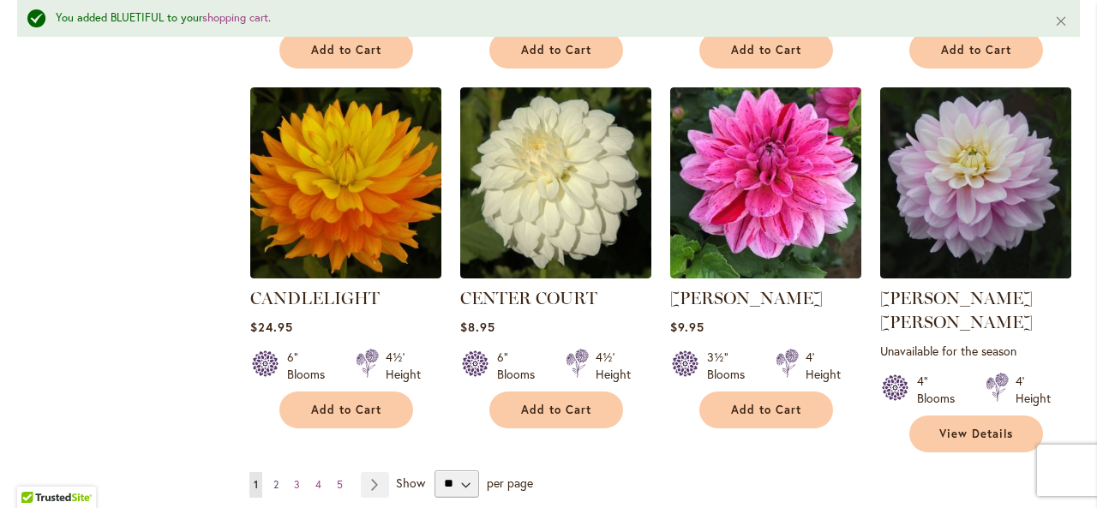
click at [276, 478] on span "2" at bounding box center [275, 484] width 5 height 13
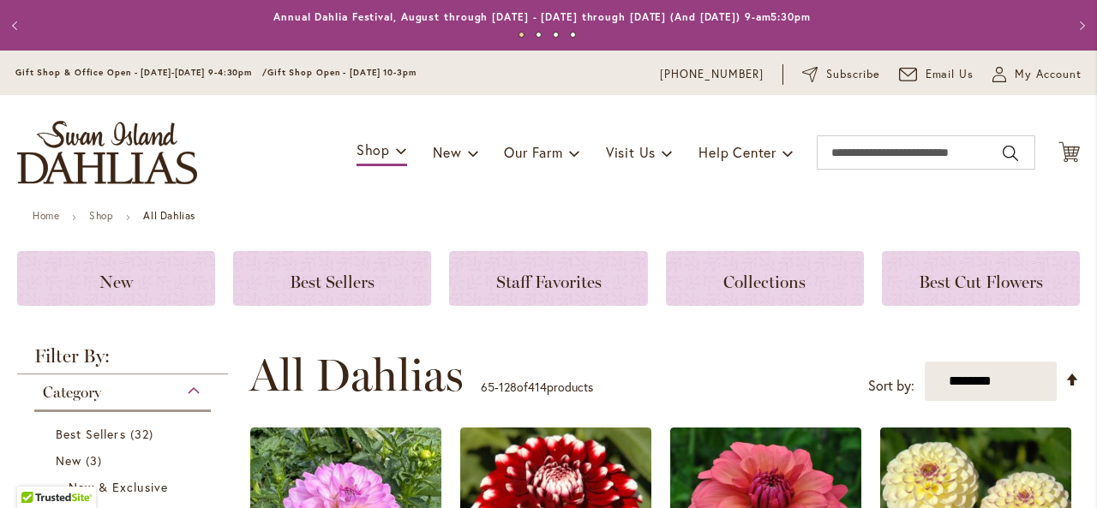
scroll to position [362, 0]
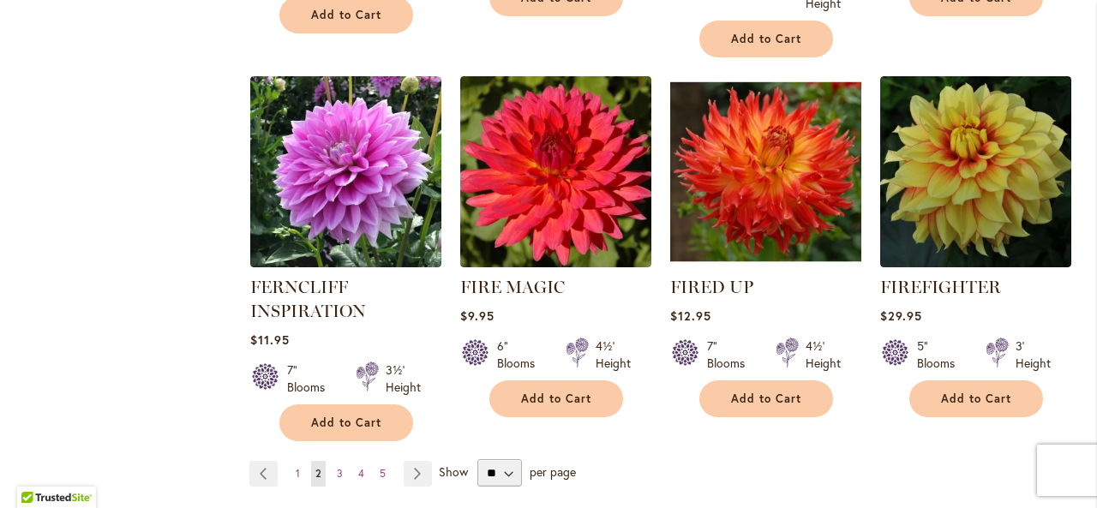
scroll to position [5986, 0]
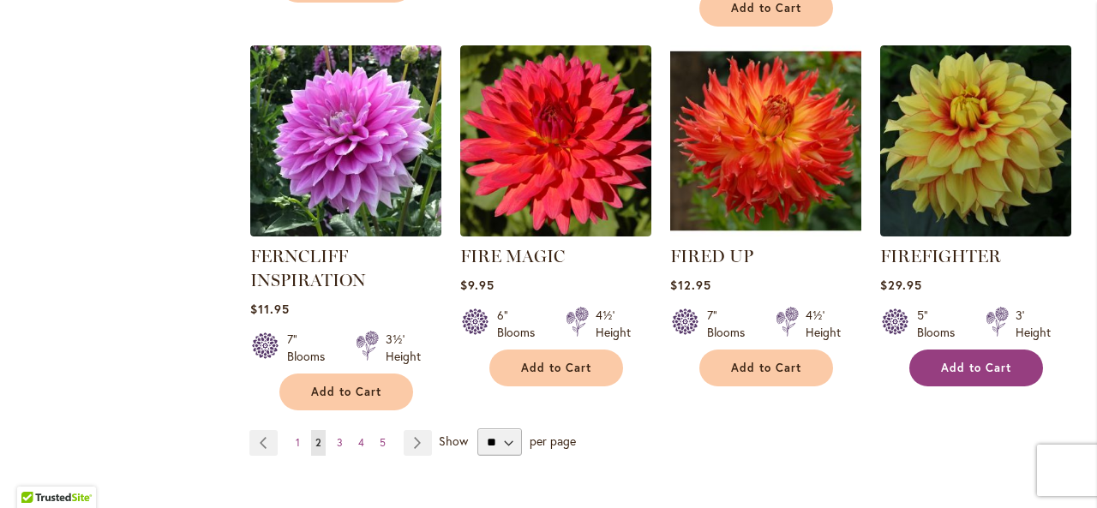
click at [955, 361] on span "Add to Cart" at bounding box center [976, 368] width 70 height 15
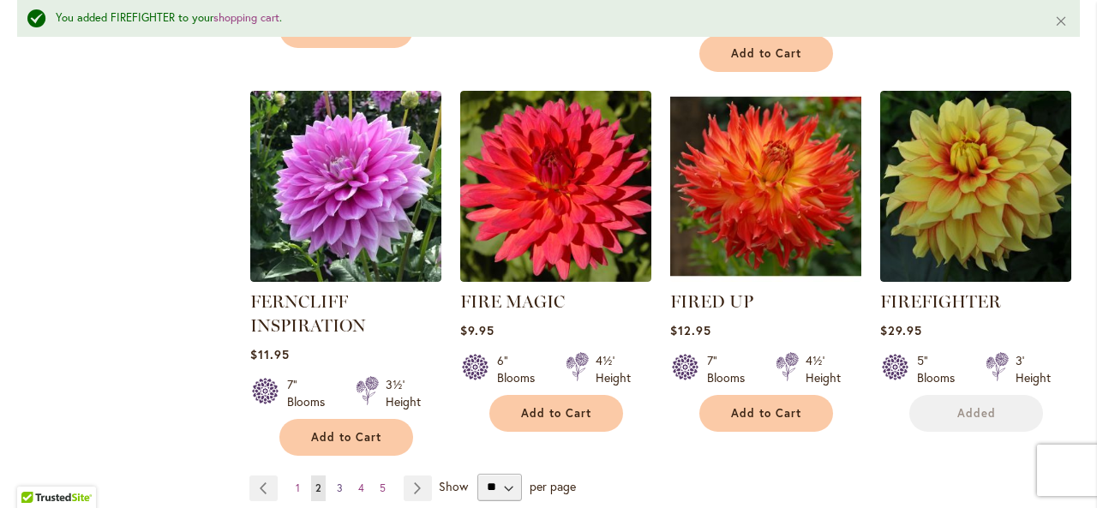
scroll to position [6030, 0]
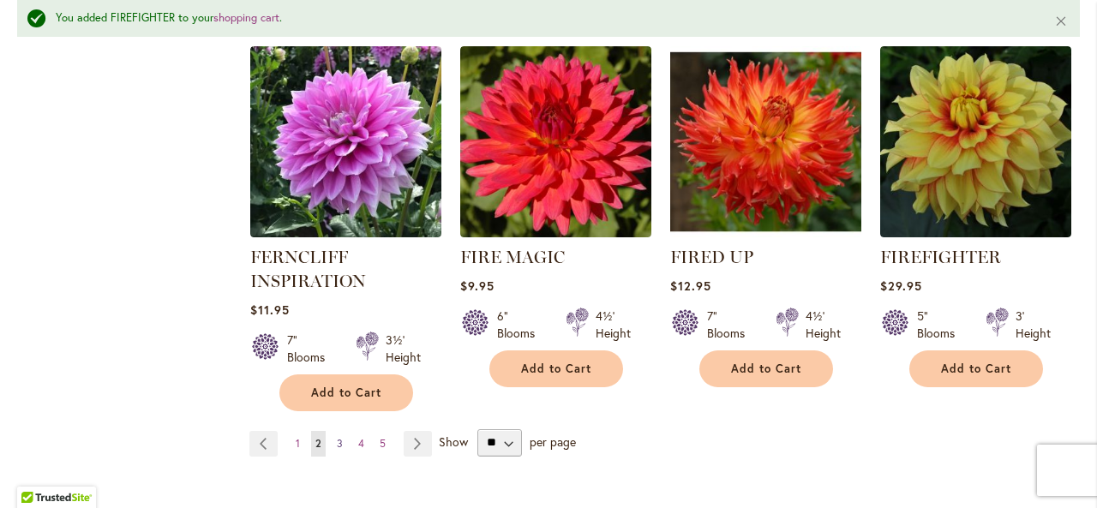
click at [340, 431] on link "Page 3" at bounding box center [340, 444] width 15 height 26
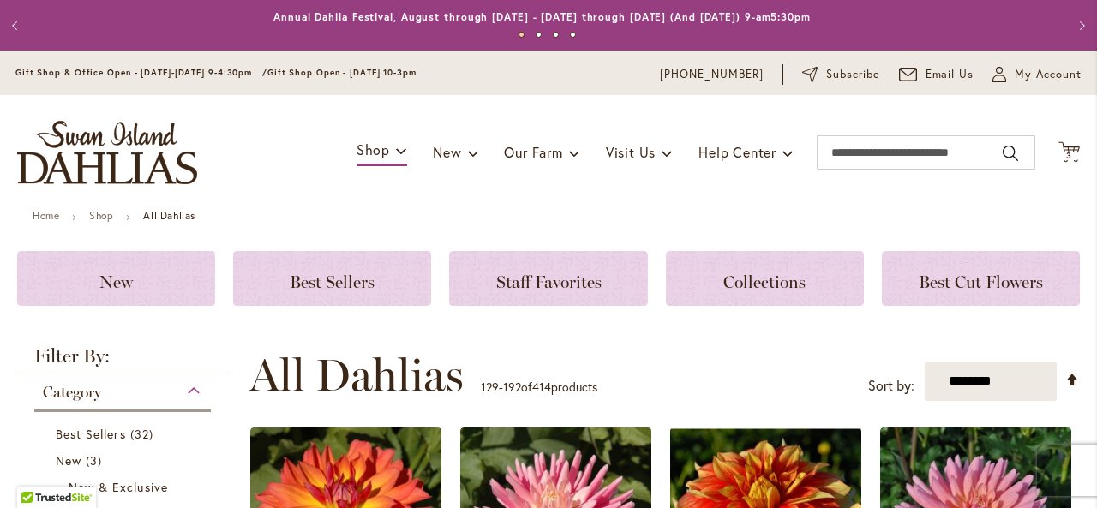
scroll to position [362, 0]
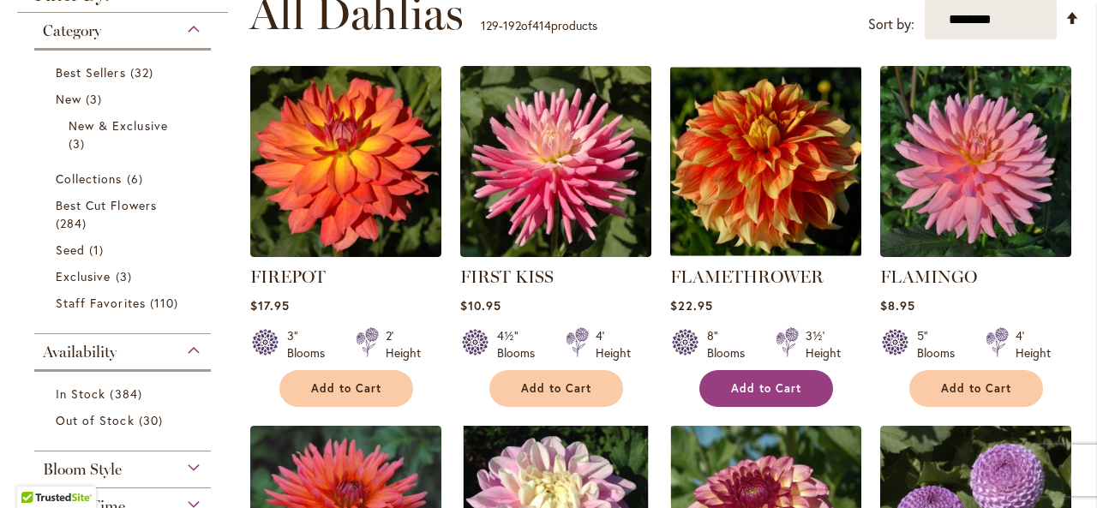
click at [760, 391] on span "Add to Cart" at bounding box center [766, 388] width 70 height 15
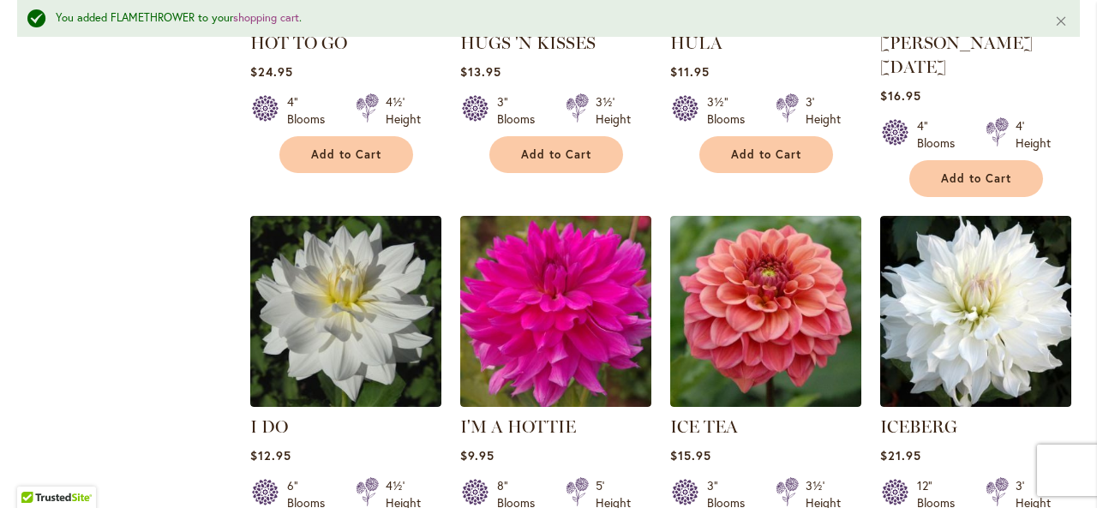
scroll to position [5893, 0]
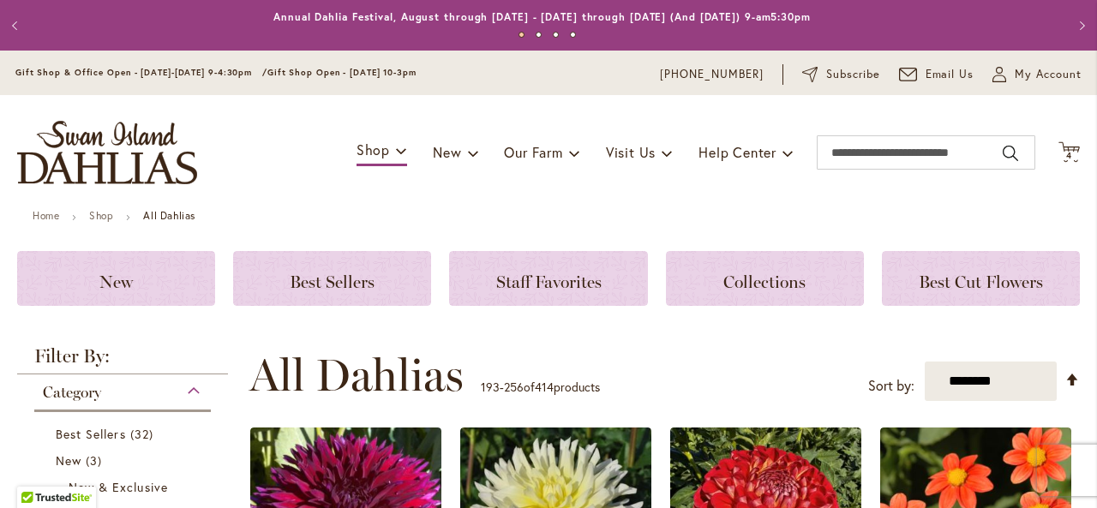
scroll to position [362, 0]
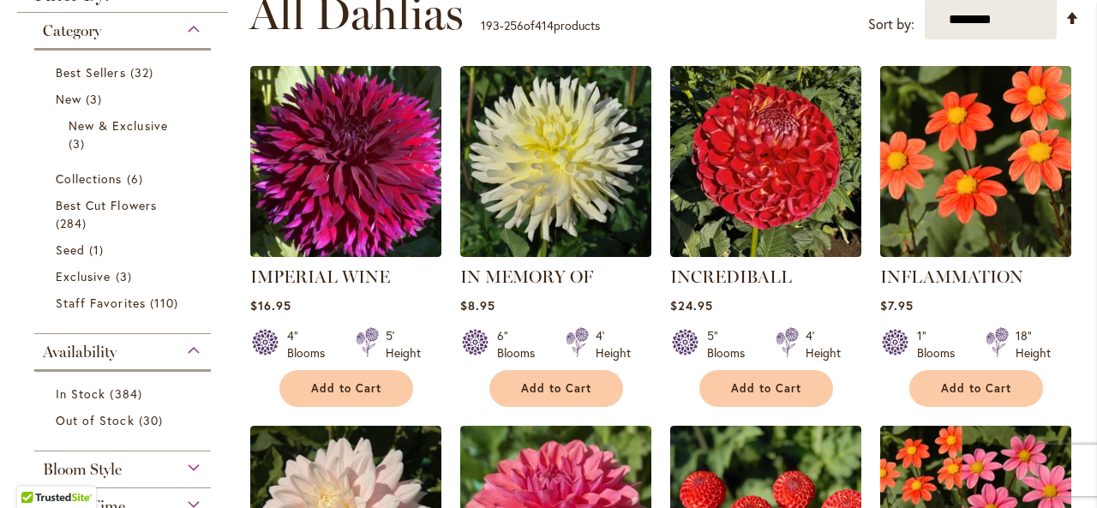
click at [236, 397] on div "Filter by: Filter By: Category Best Sellers 32 items New 3 items New & Exclusiv…" at bounding box center [127, 383] width 221 height 796
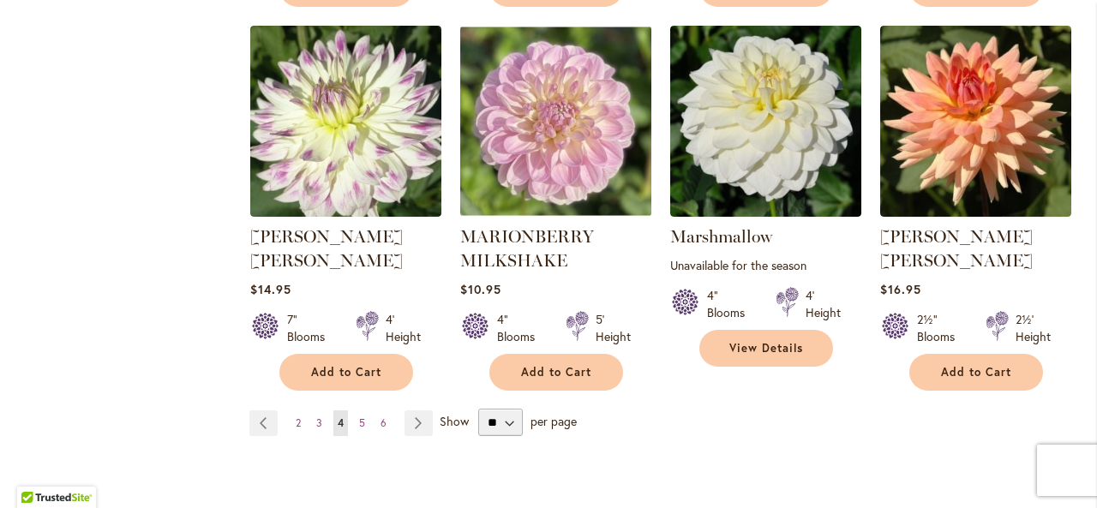
scroll to position [6054, 0]
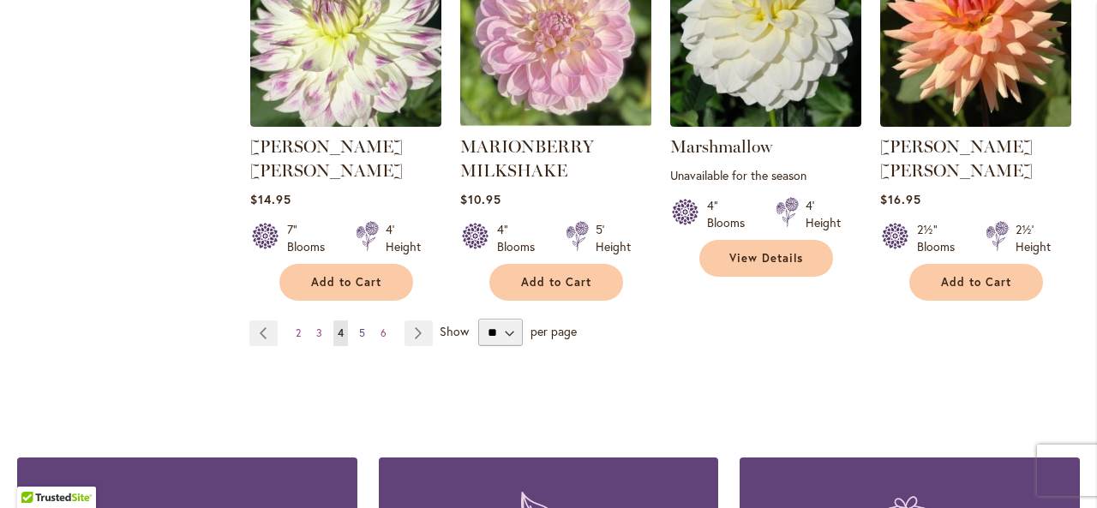
click at [359, 327] on span "5" at bounding box center [362, 333] width 6 height 13
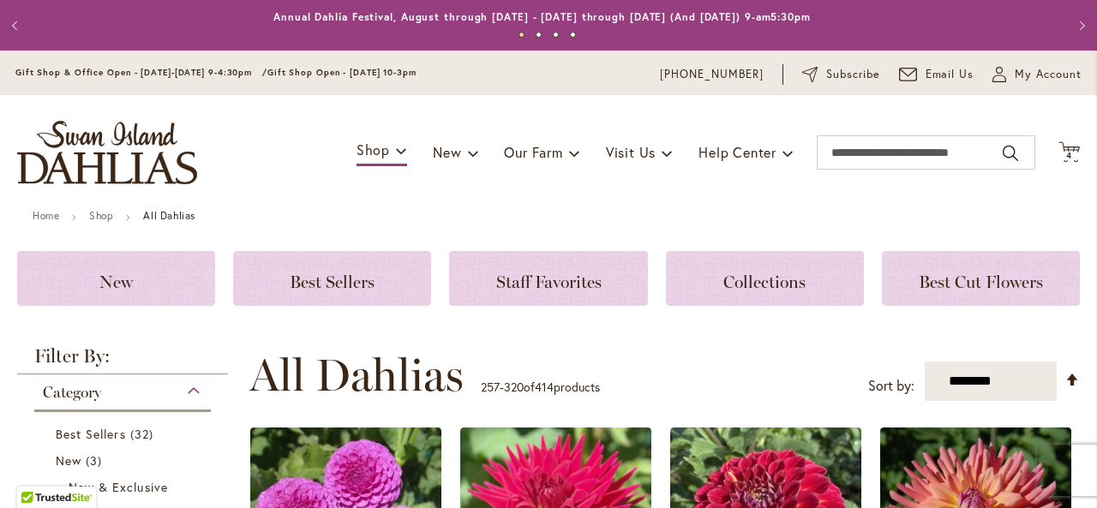
scroll to position [362, 0]
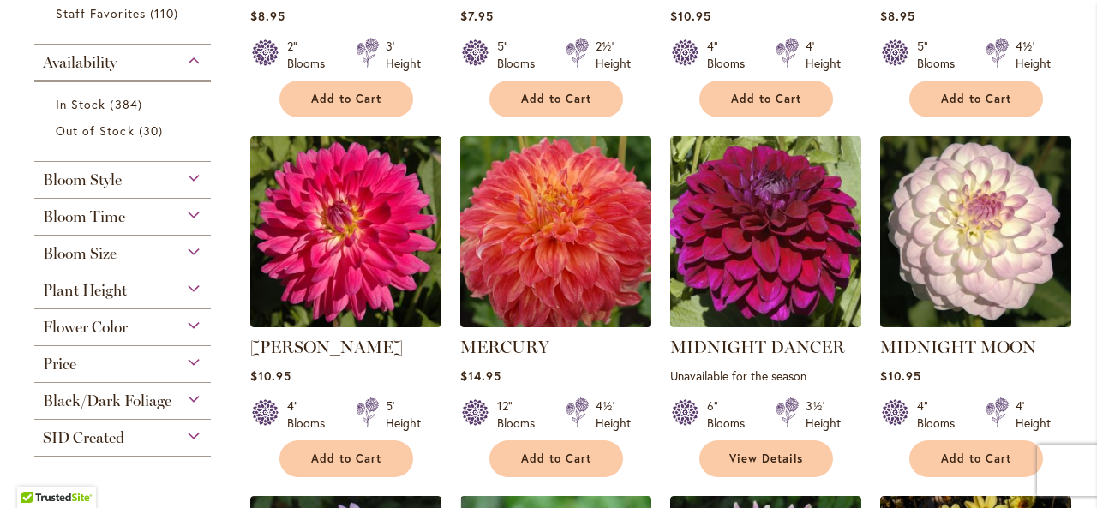
scroll to position [670, 0]
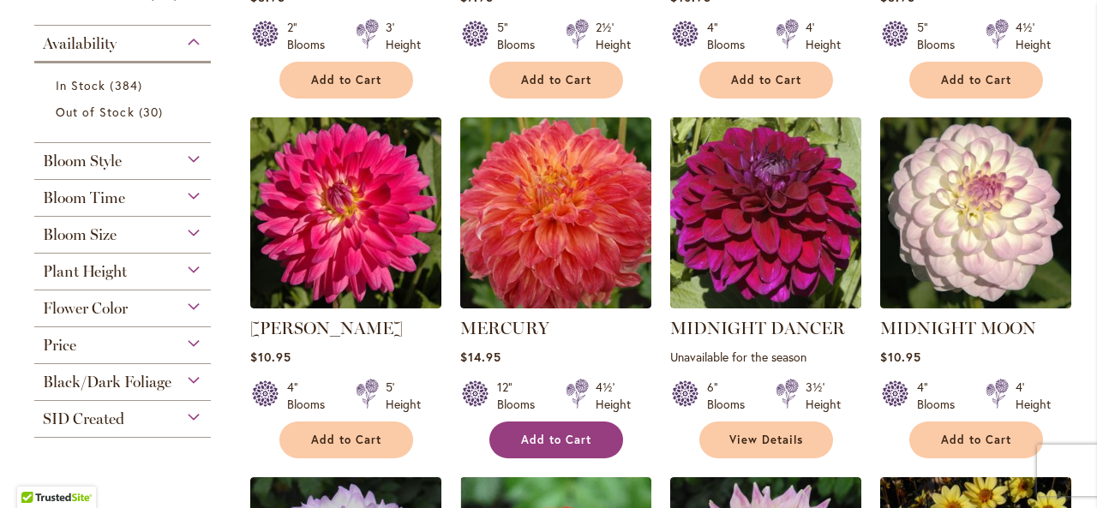
click at [544, 433] on span "Add to Cart" at bounding box center [556, 440] width 70 height 15
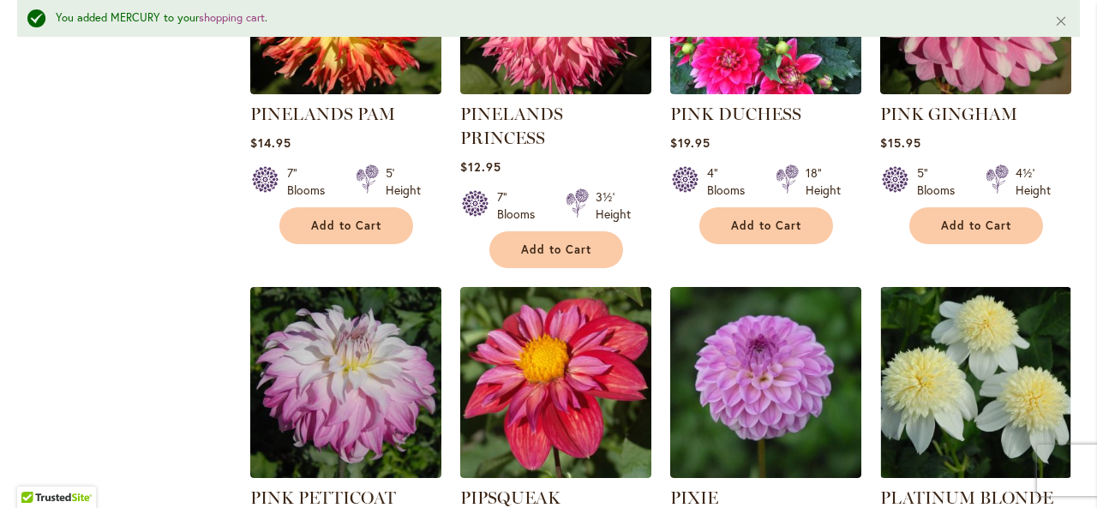
scroll to position [5859, 0]
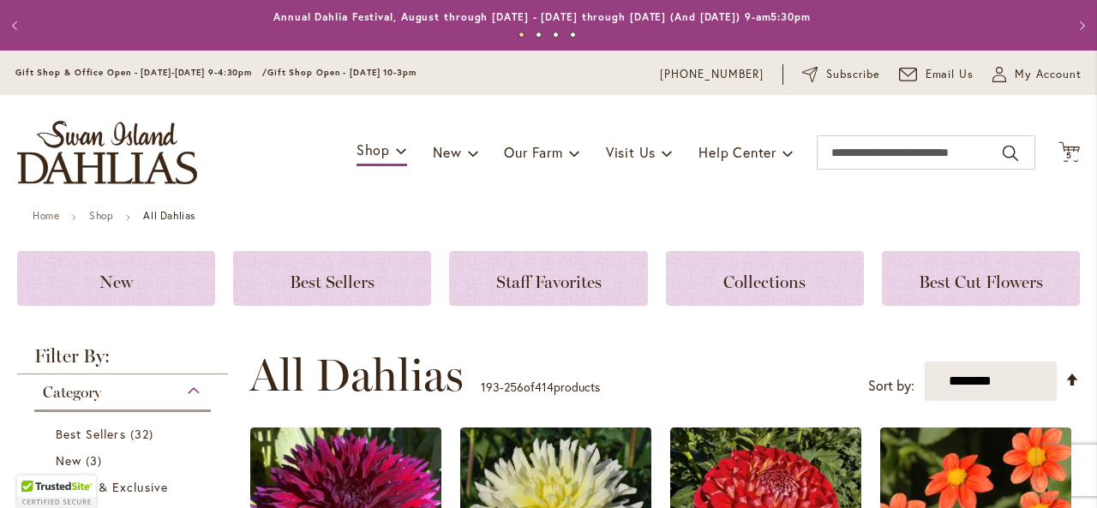
scroll to position [362, 0]
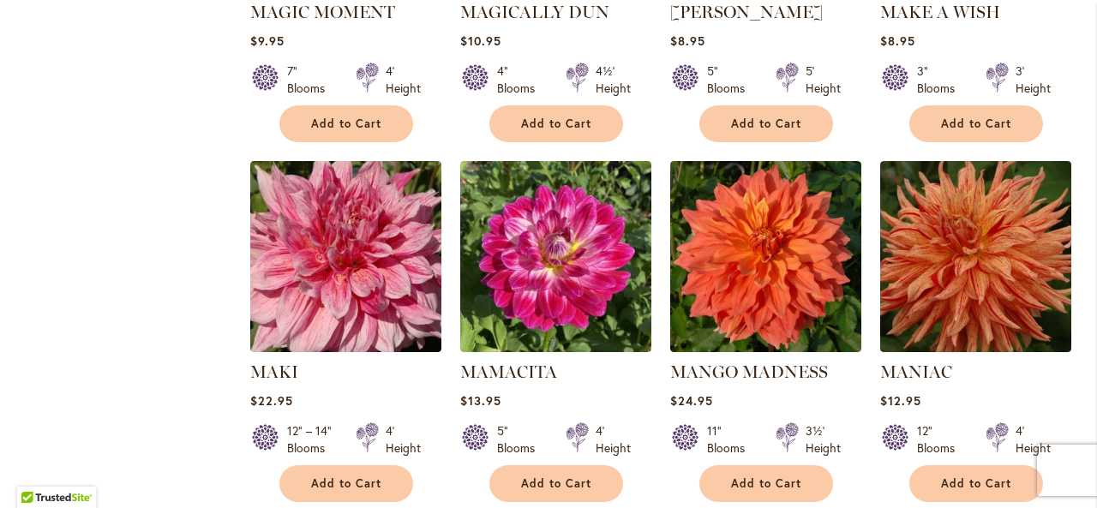
scroll to position [5471, 0]
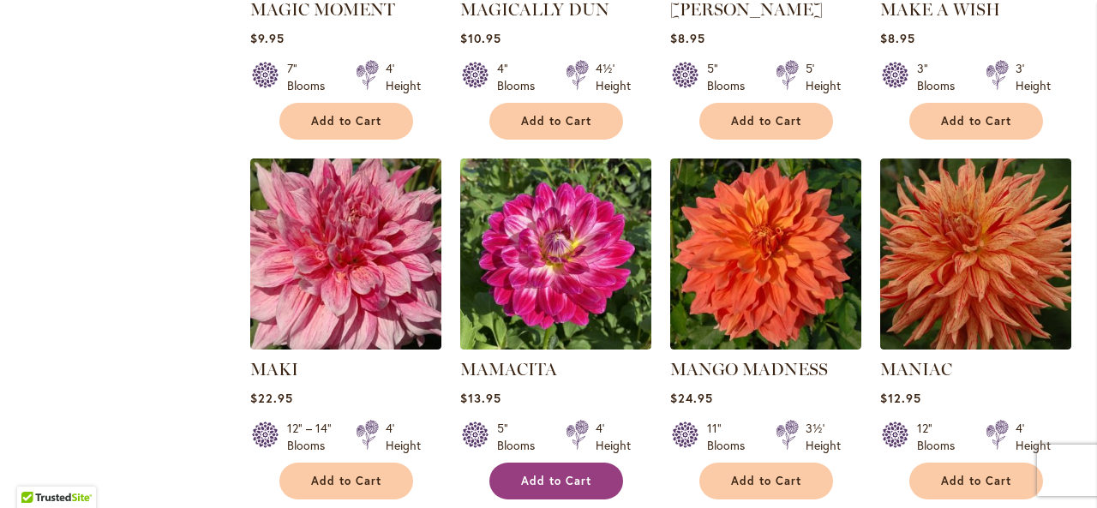
click at [566, 474] on span "Add to Cart" at bounding box center [556, 481] width 70 height 15
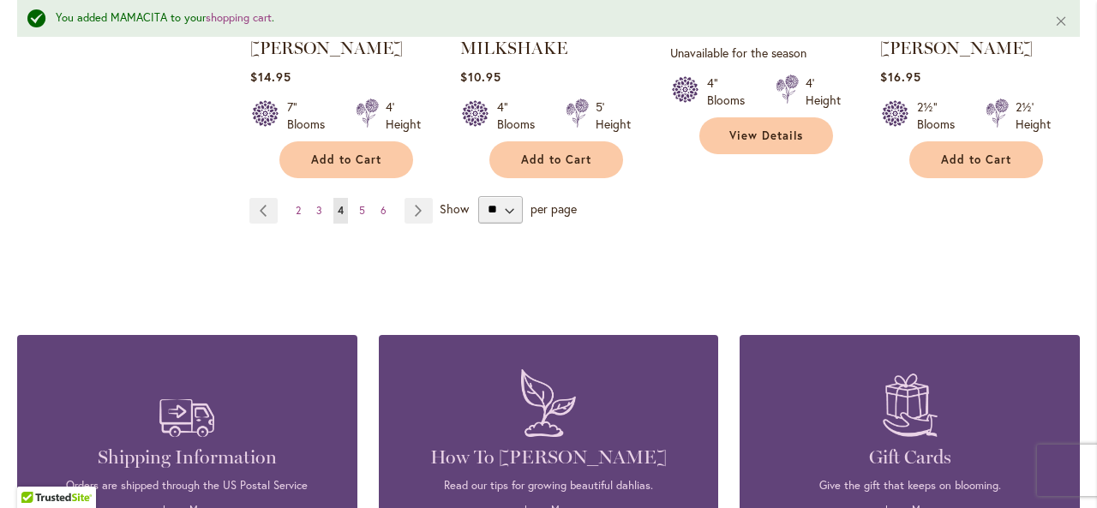
scroll to position [6236, 0]
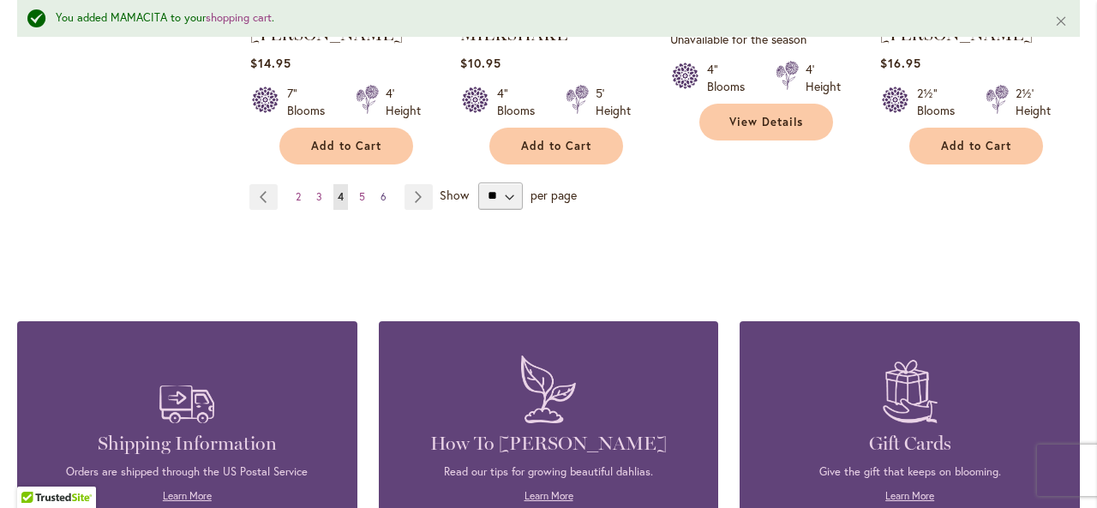
click at [382, 190] on span "6" at bounding box center [384, 196] width 6 height 13
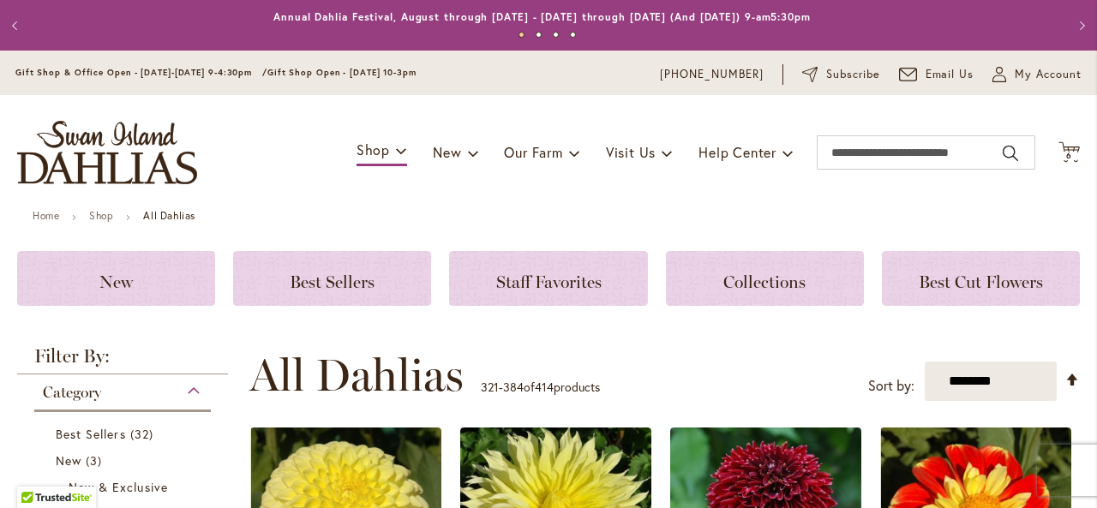
scroll to position [362, 0]
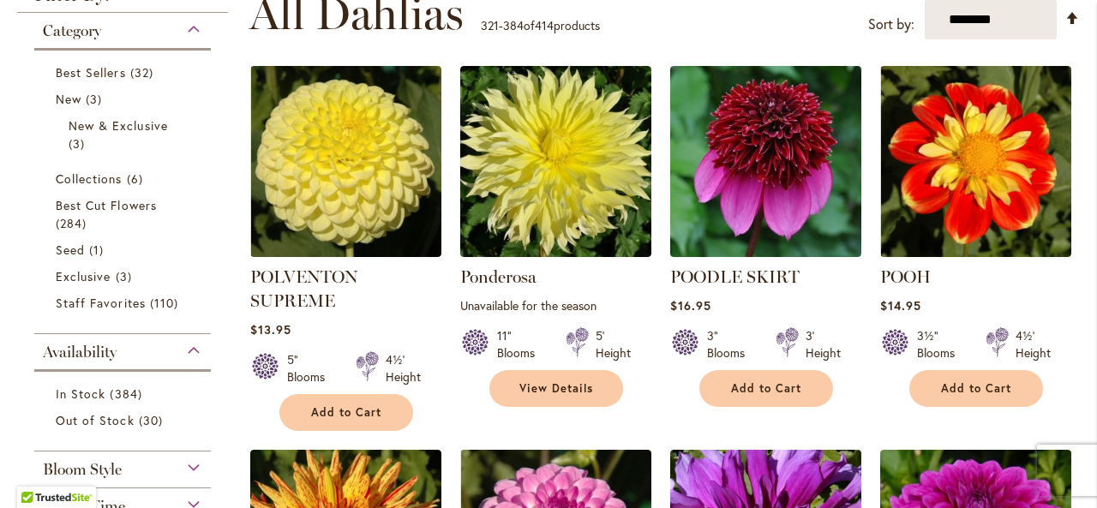
click at [226, 172] on div "Filter by: Filter By: Category Best Sellers 32 items New 3 items New & Exclusiv…" at bounding box center [127, 383] width 221 height 796
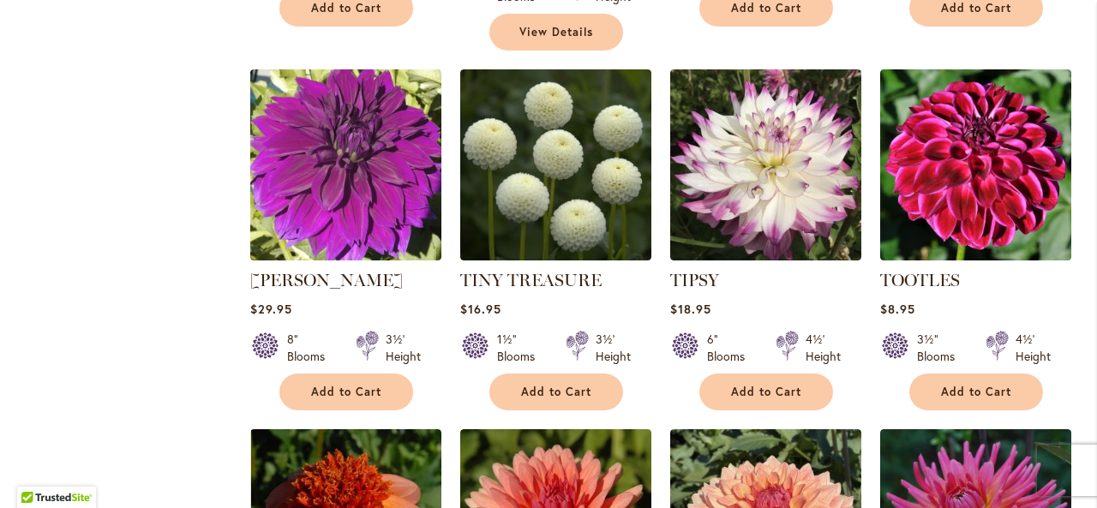
scroll to position [5506, 0]
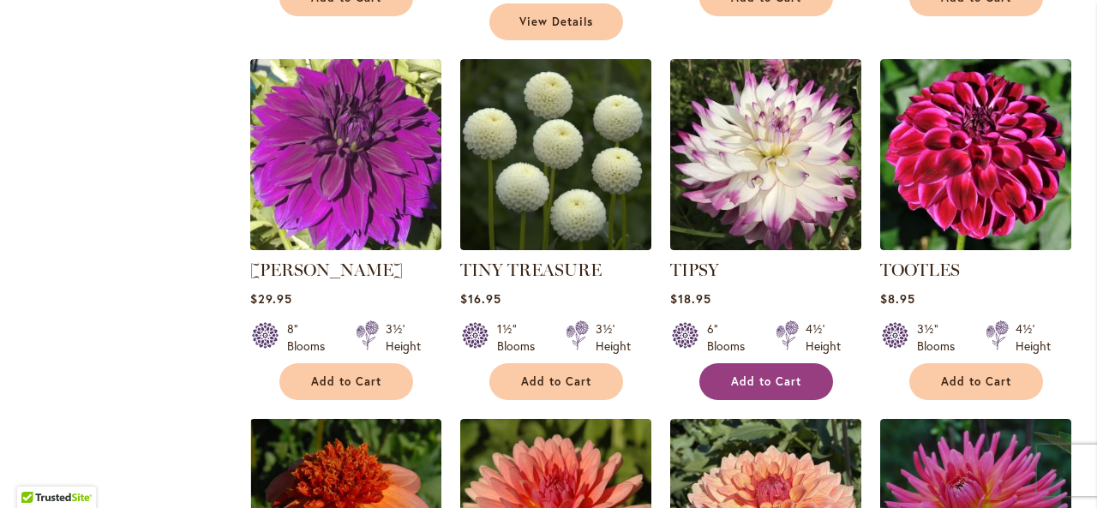
click at [776, 375] on span "Add to Cart" at bounding box center [766, 382] width 70 height 15
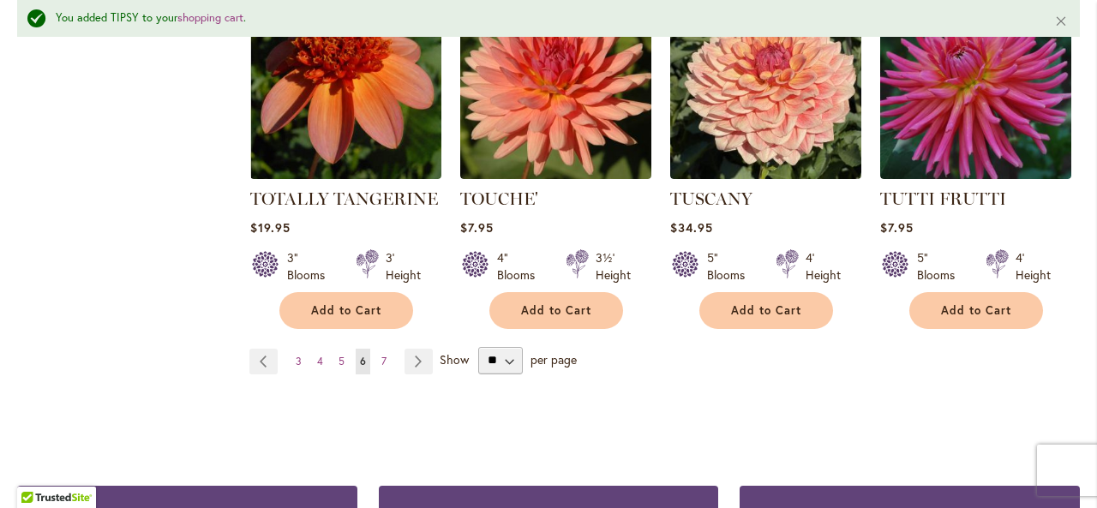
scroll to position [5996, 0]
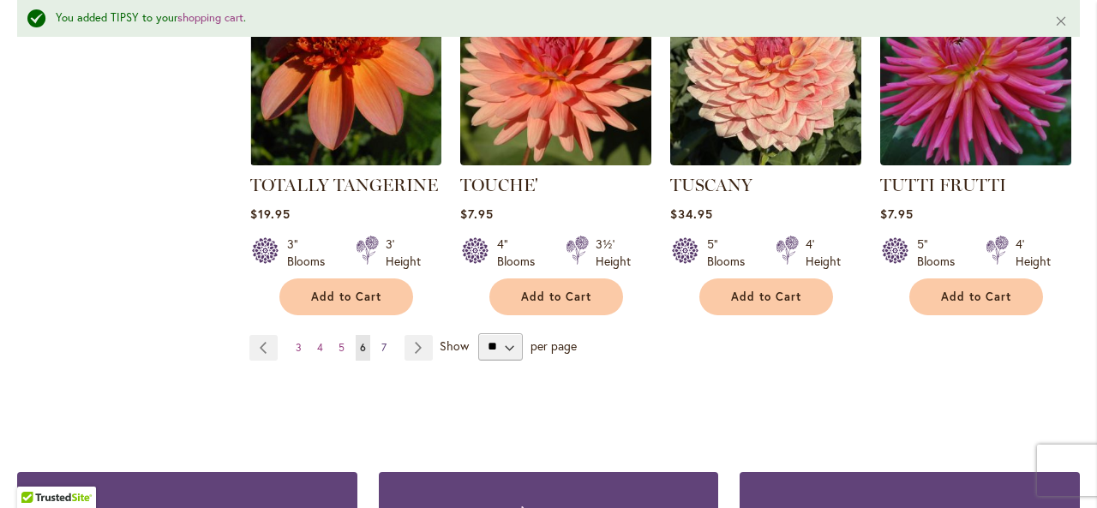
click at [381, 341] on span "7" at bounding box center [383, 347] width 5 height 13
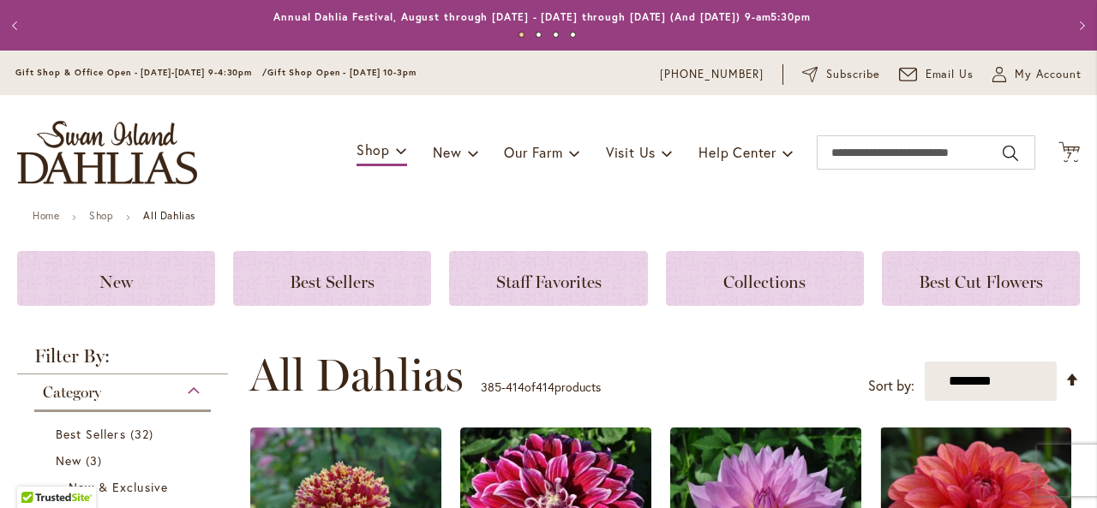
scroll to position [362, 0]
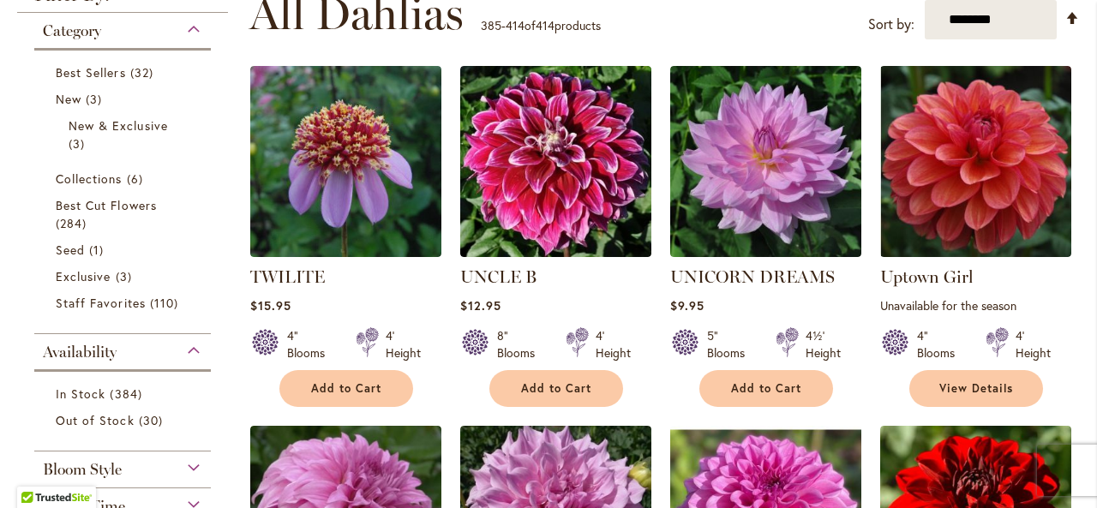
click at [216, 407] on div "Category Best Sellers 32 items New 3 items New & Exclusive 3 items 6 284 1" at bounding box center [122, 380] width 211 height 734
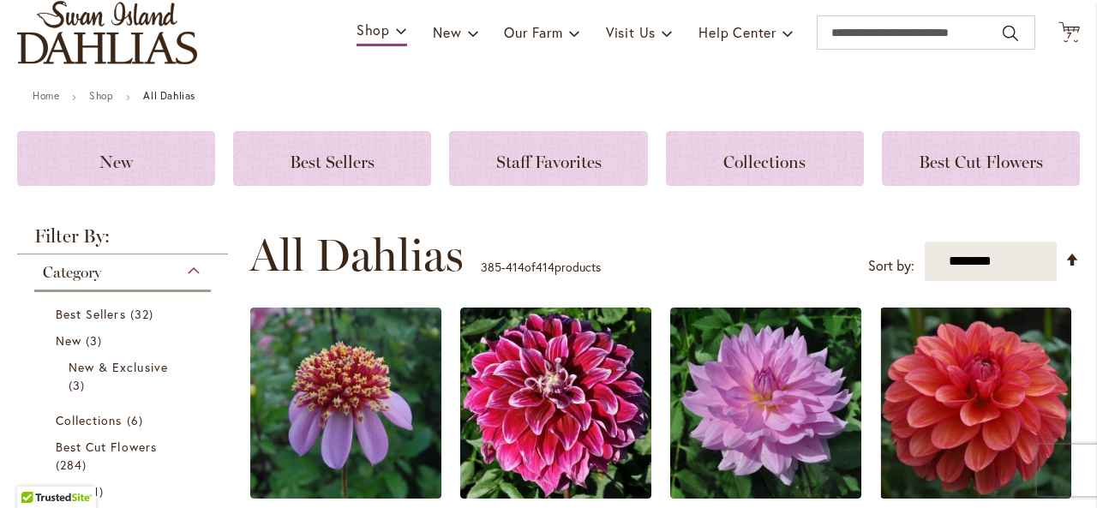
scroll to position [0, 0]
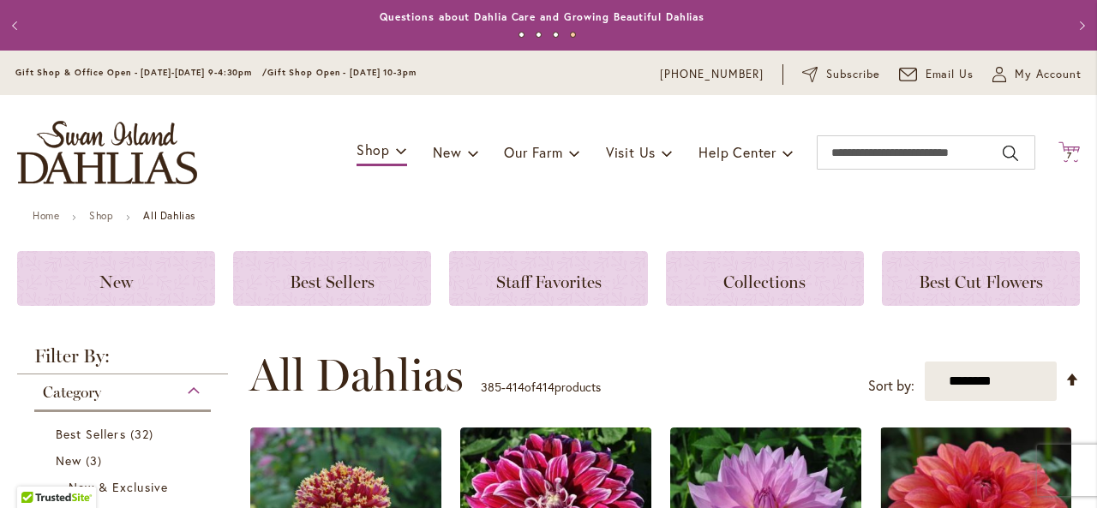
click at [1067, 154] on span "7" at bounding box center [1069, 155] width 5 height 11
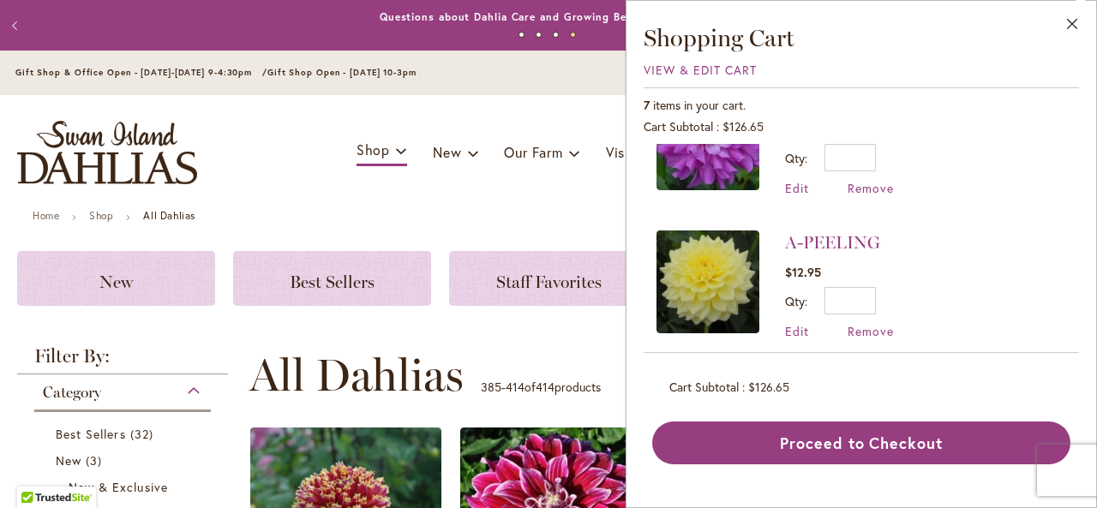
scroll to position [792, 0]
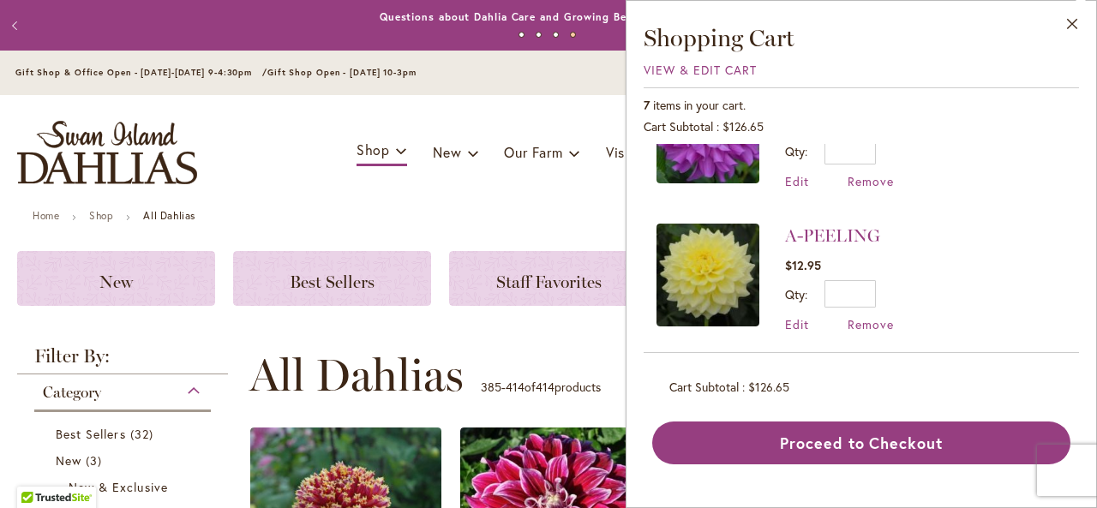
click at [311, 136] on div "Toggle Nav Shop Dahlia Tubers Collections Fresh Cut Dahlias Gardening Supplies …" at bounding box center [548, 152] width 1097 height 115
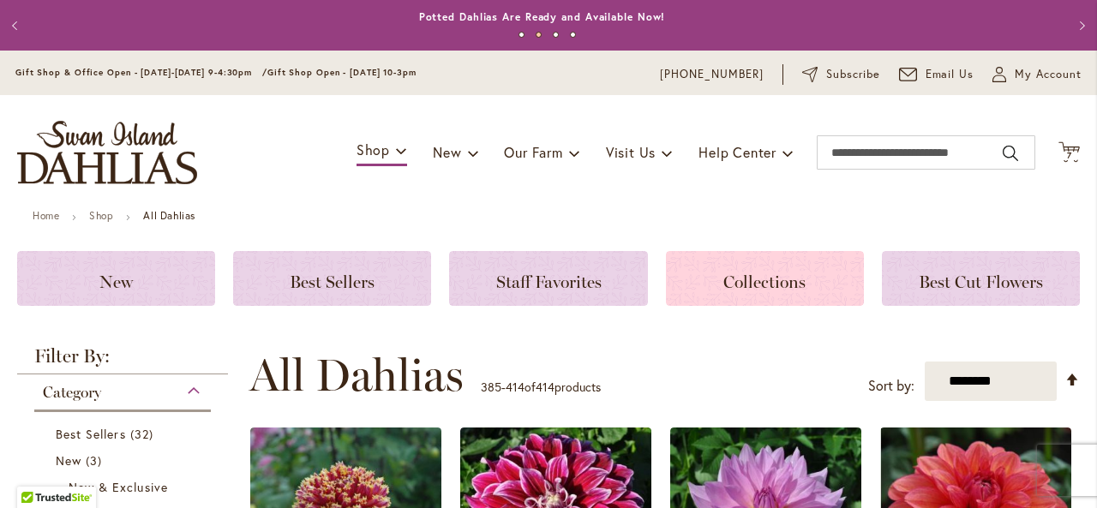
click at [759, 266] on div "Collections" at bounding box center [765, 278] width 198 height 55
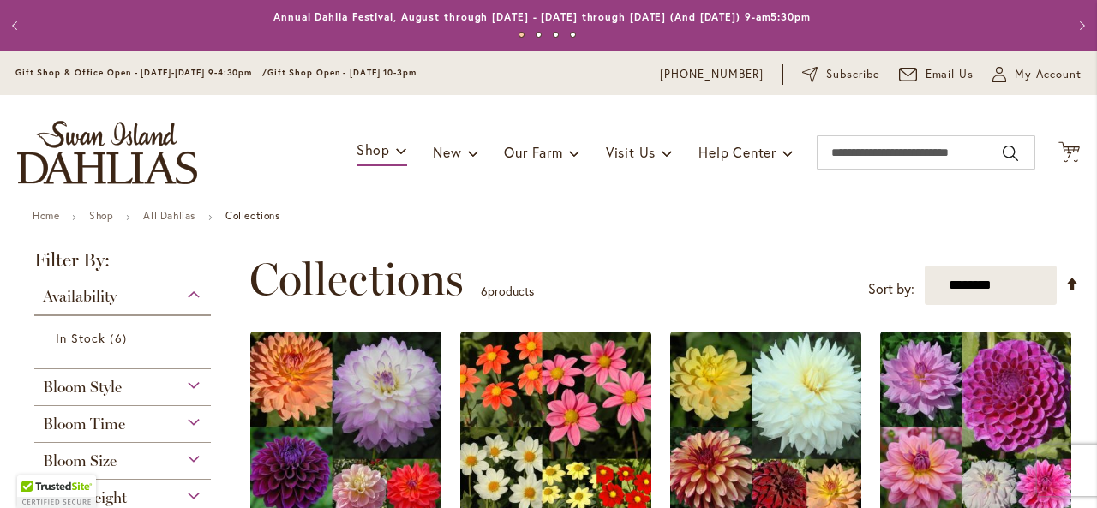
click at [759, 266] on div "**********" at bounding box center [664, 279] width 831 height 51
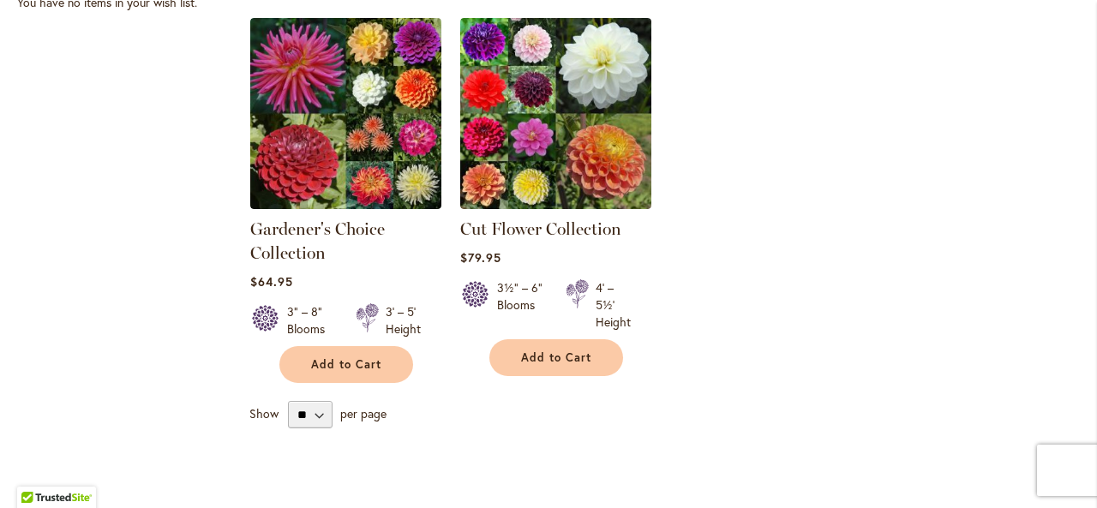
scroll to position [617, 0]
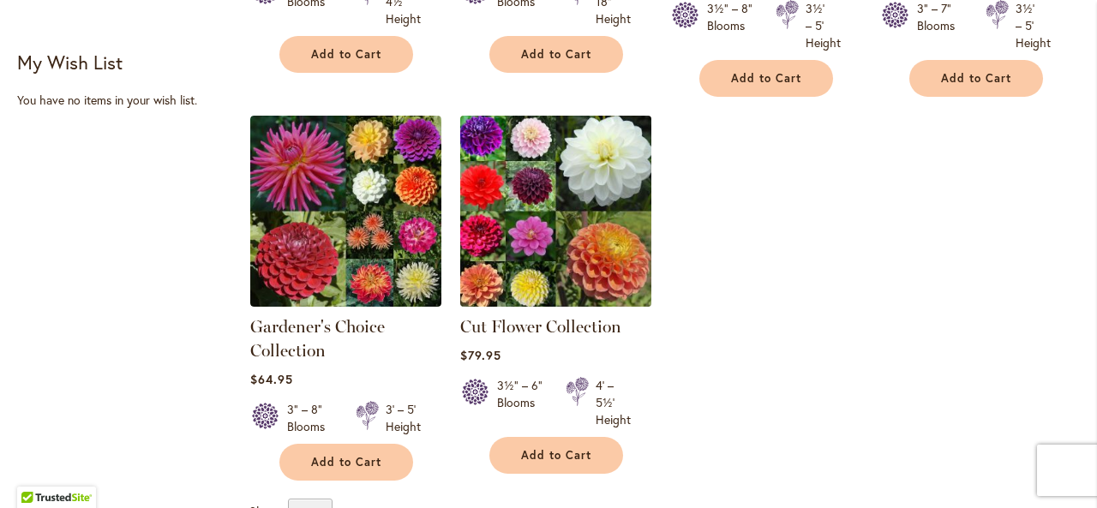
click at [504, 201] on img at bounding box center [555, 211] width 201 height 201
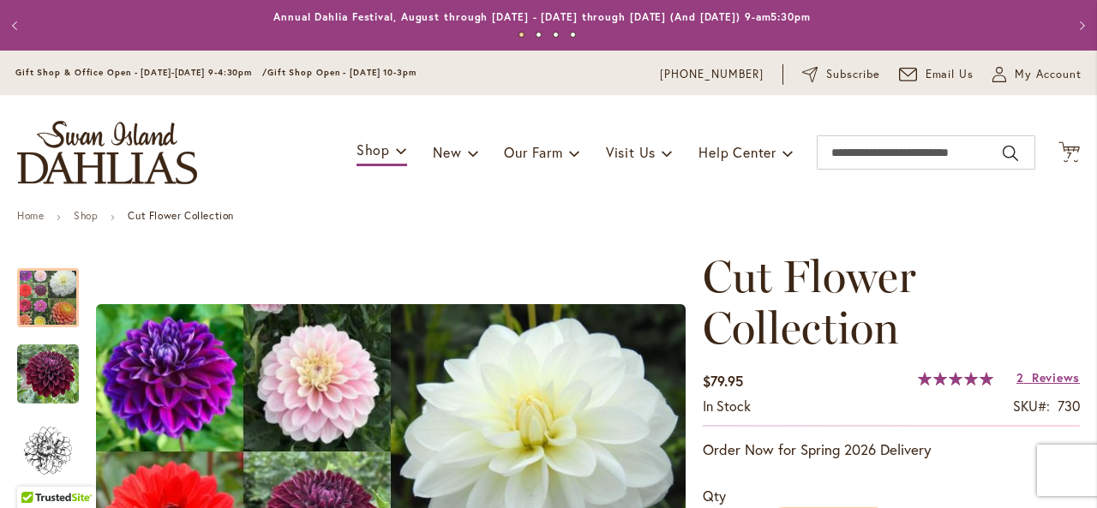
click at [668, 184] on div "Toggle Nav Shop Dahlia Tubers Collections Fresh Cut Dahlias Gardening Supplies …" at bounding box center [548, 152] width 1097 height 115
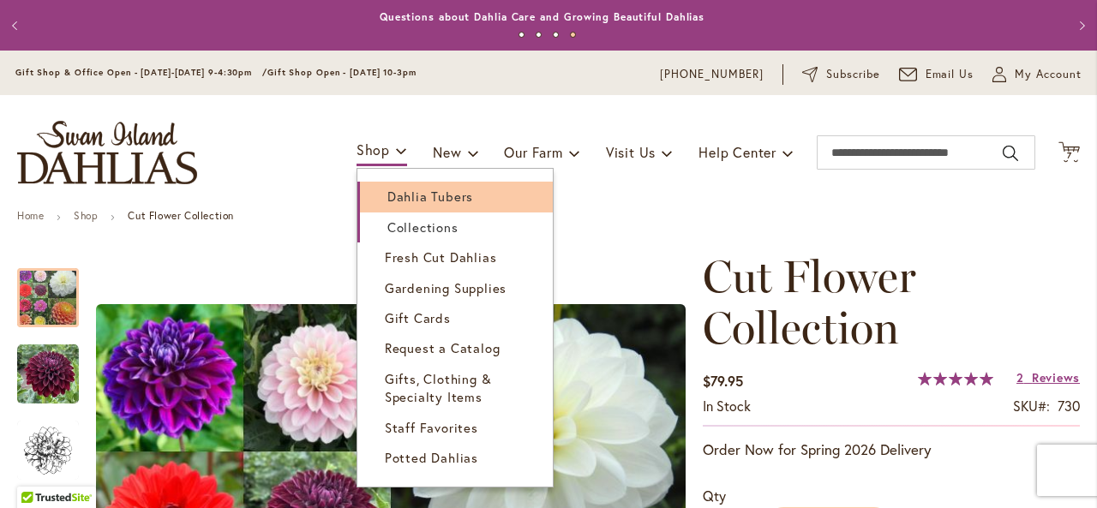
click at [389, 195] on span "Dahlia Tubers" at bounding box center [430, 196] width 86 height 17
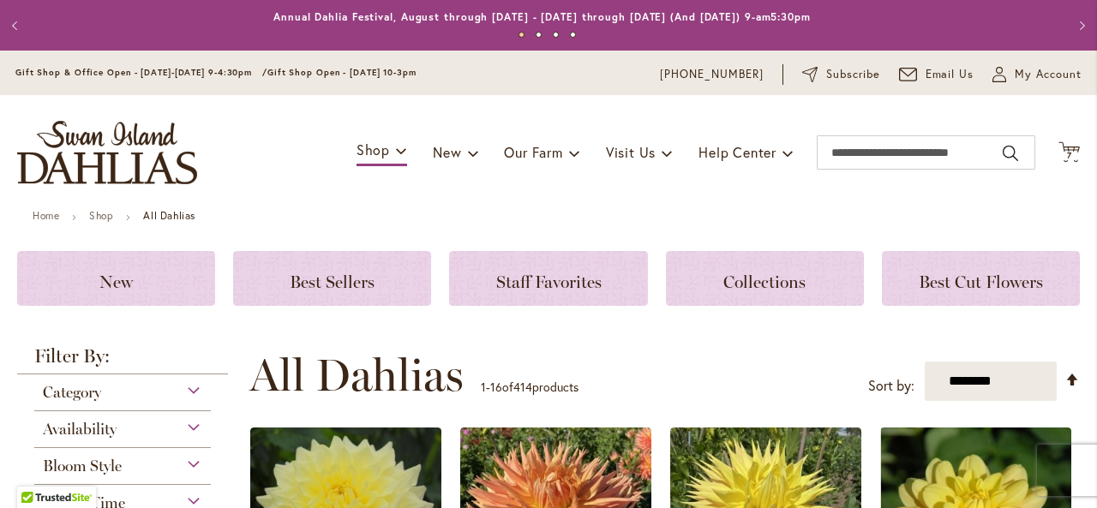
click at [389, 195] on div "Toggle Nav Shop Dahlia Tubers Collections Fresh Cut Dahlias Gardening Supplies …" at bounding box center [548, 152] width 1097 height 115
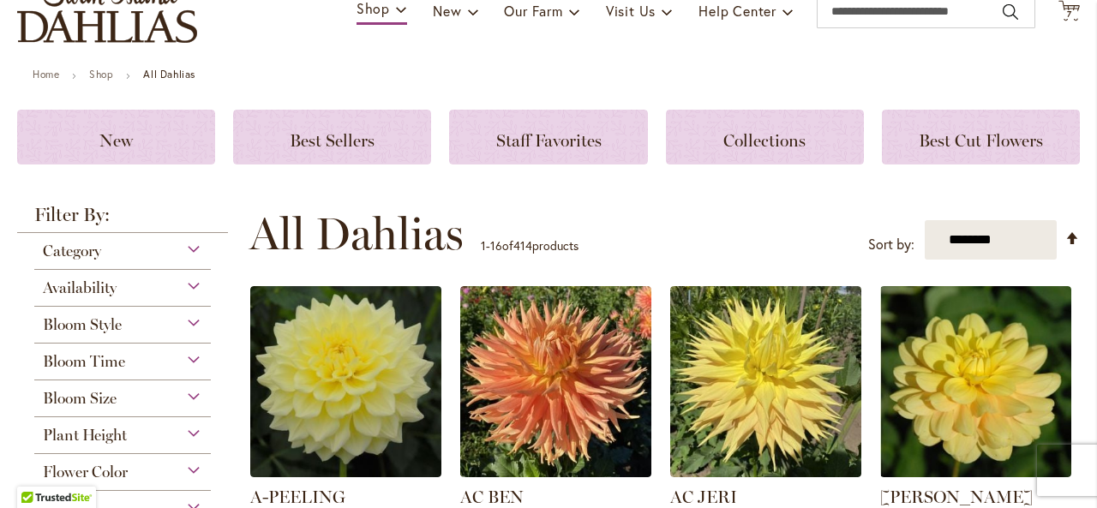
scroll to position [240, 0]
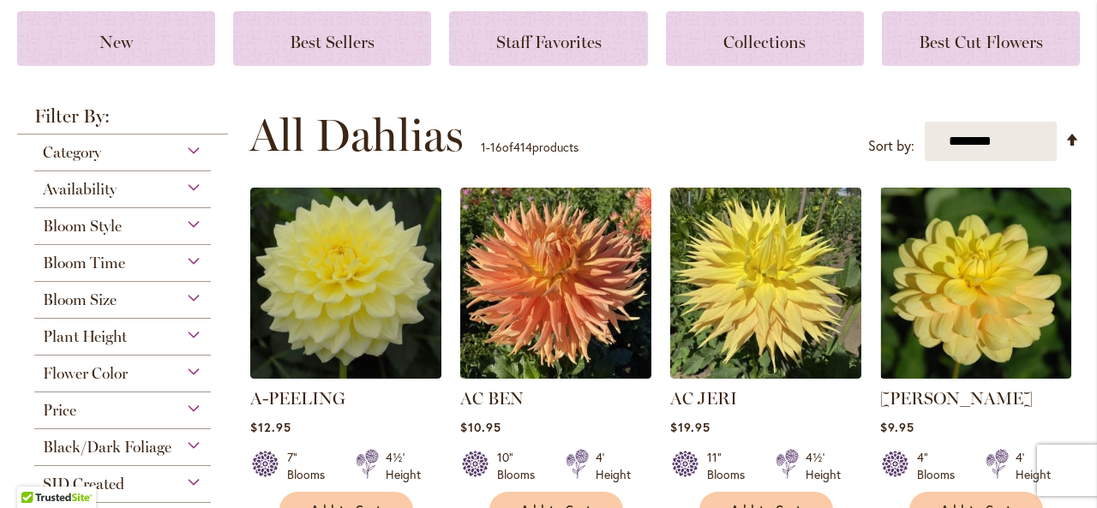
click at [183, 370] on div "Flower Color" at bounding box center [122, 369] width 177 height 27
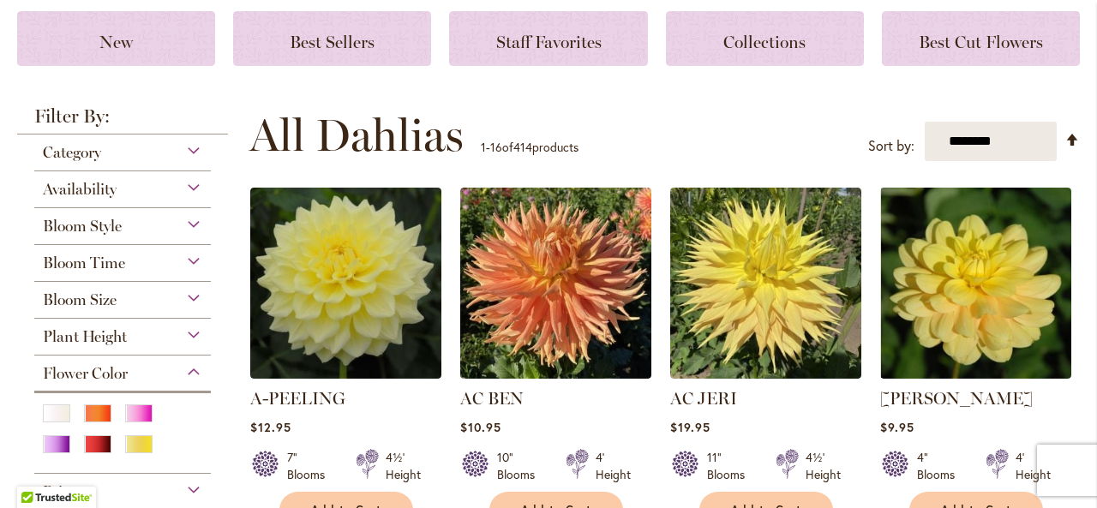
click at [125, 450] on div at bounding box center [144, 447] width 38 height 22
click at [125, 441] on div "Yellow" at bounding box center [138, 445] width 27 height 18
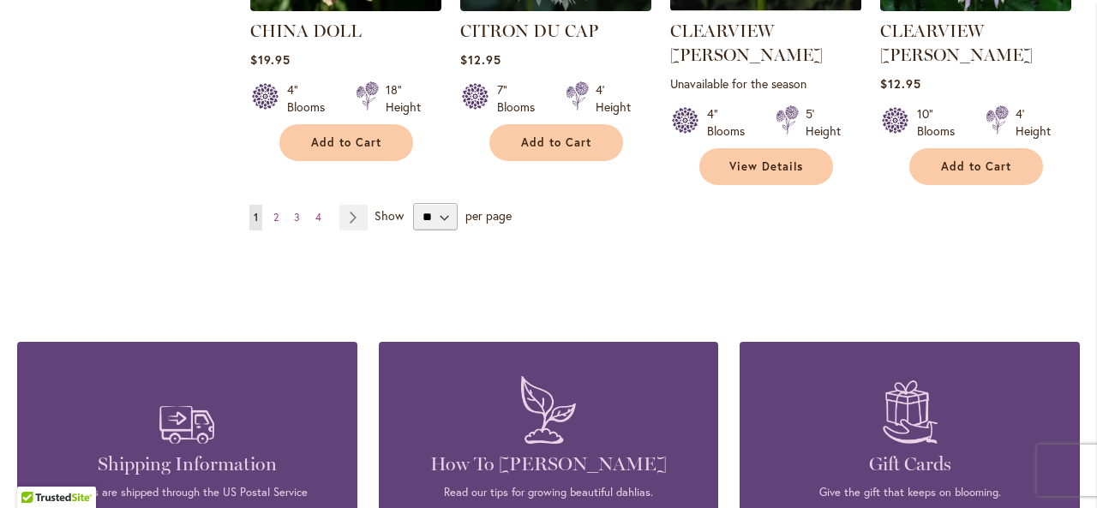
scroll to position [1680, 0]
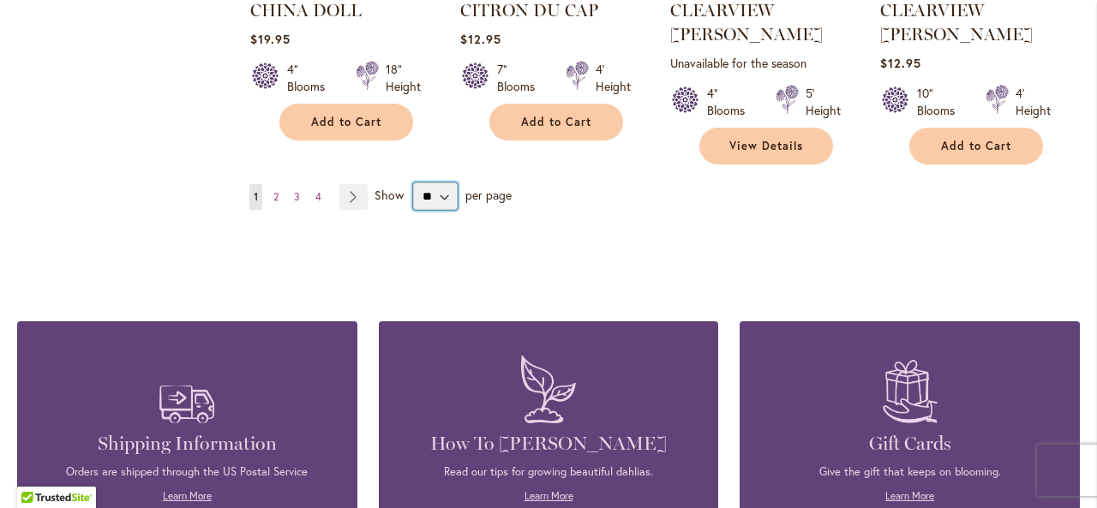
click at [442, 183] on select "** ** ** **" at bounding box center [435, 196] width 45 height 27
select select "**"
click at [413, 183] on select "** ** ** **" at bounding box center [435, 196] width 45 height 27
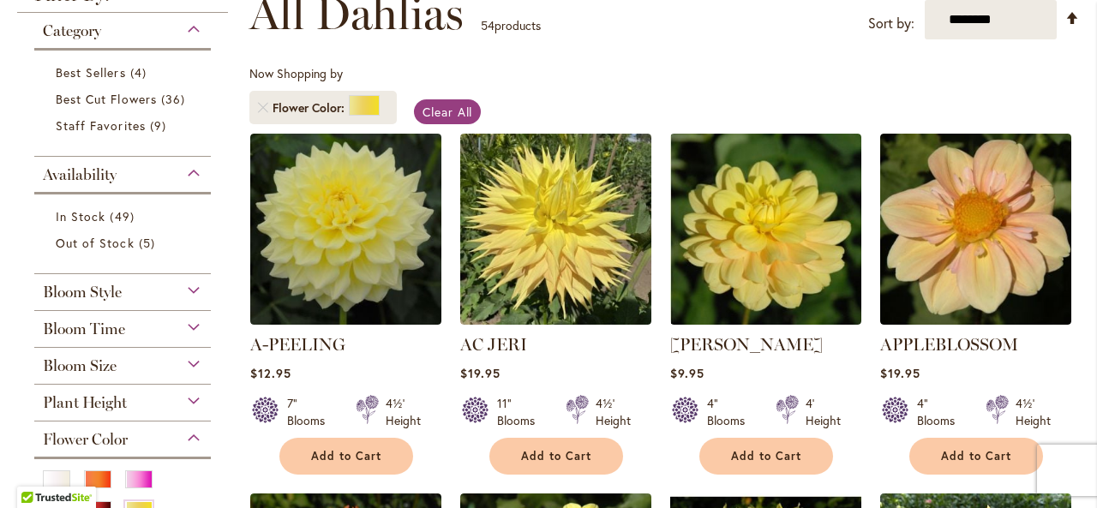
click at [223, 159] on div "Category Best Sellers 4 items Best Cut Flowers 36 items Out of Stock 5 items" at bounding box center [122, 332] width 211 height 638
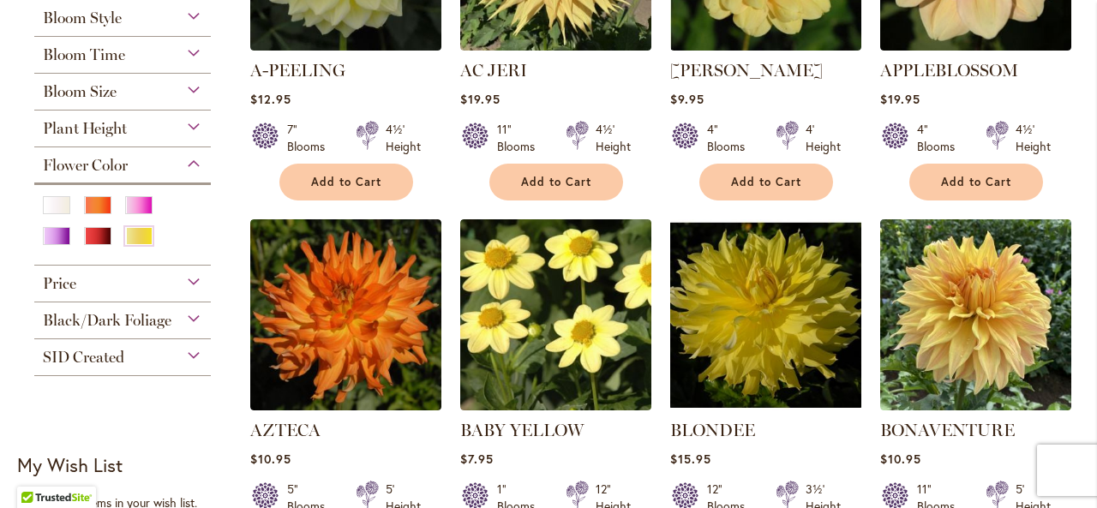
scroll to position [540, 0]
click at [125, 238] on div "Yellow" at bounding box center [138, 236] width 27 height 18
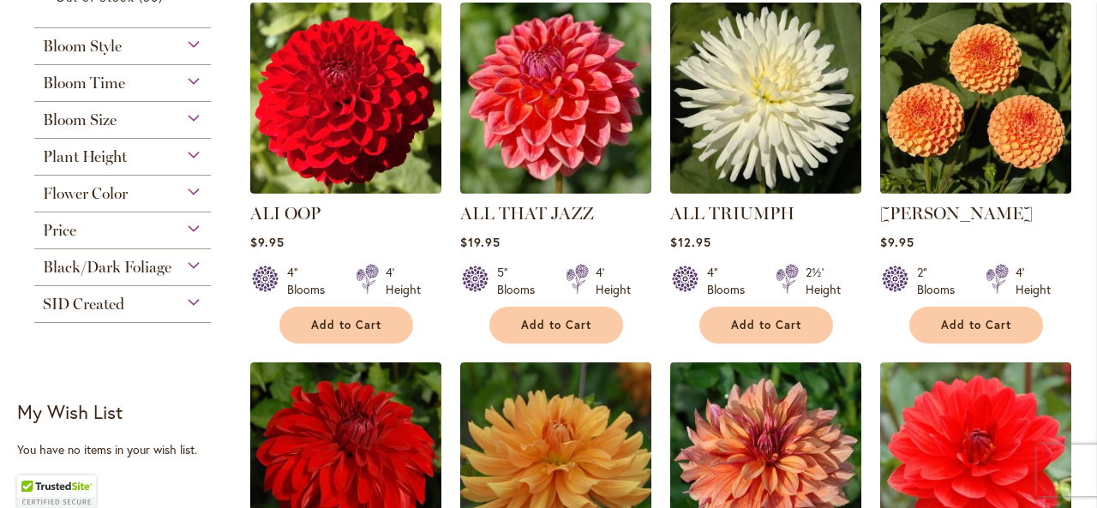
scroll to position [876, 0]
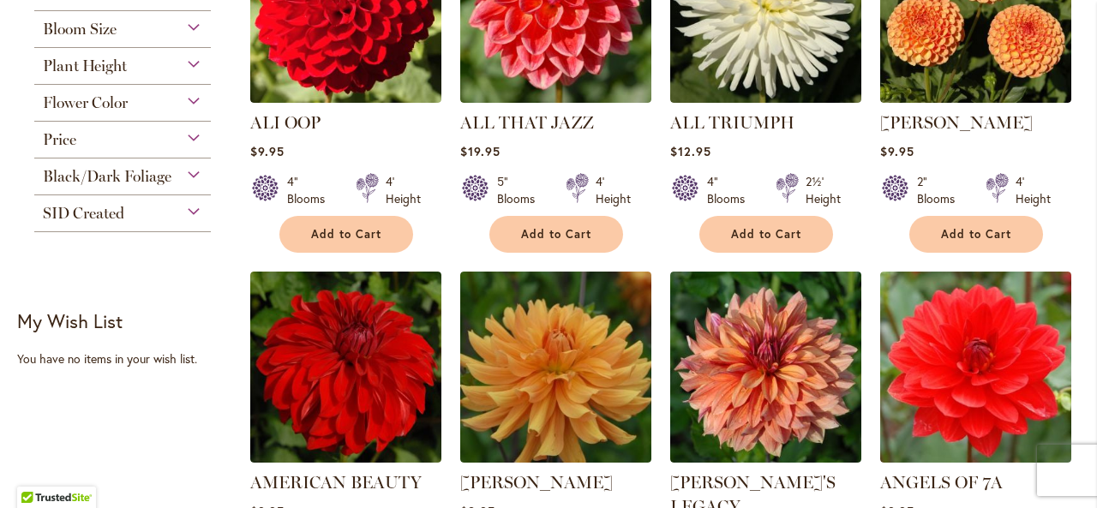
click at [195, 99] on div "Flower Color" at bounding box center [122, 98] width 177 height 27
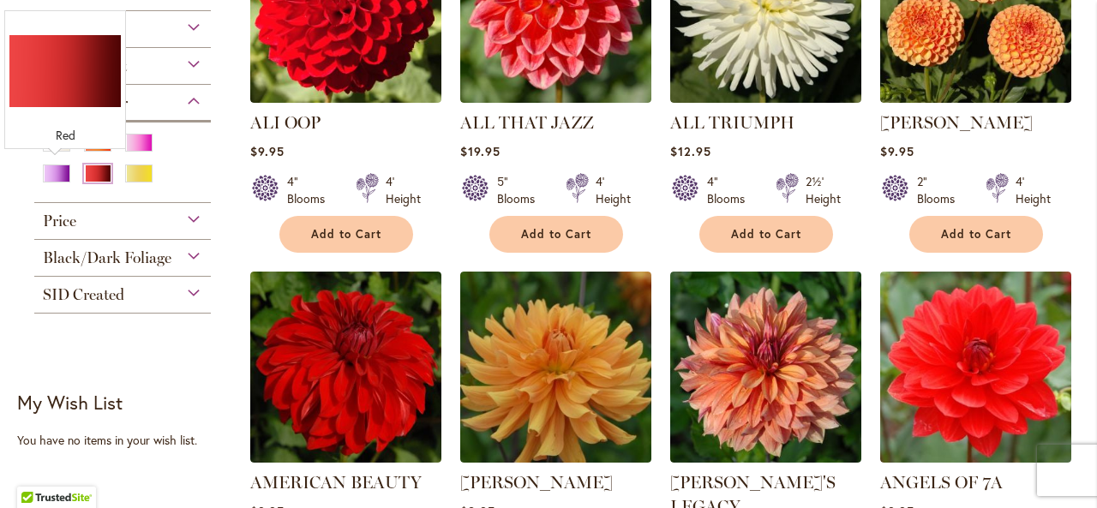
click at [84, 172] on div "Red" at bounding box center [97, 174] width 27 height 18
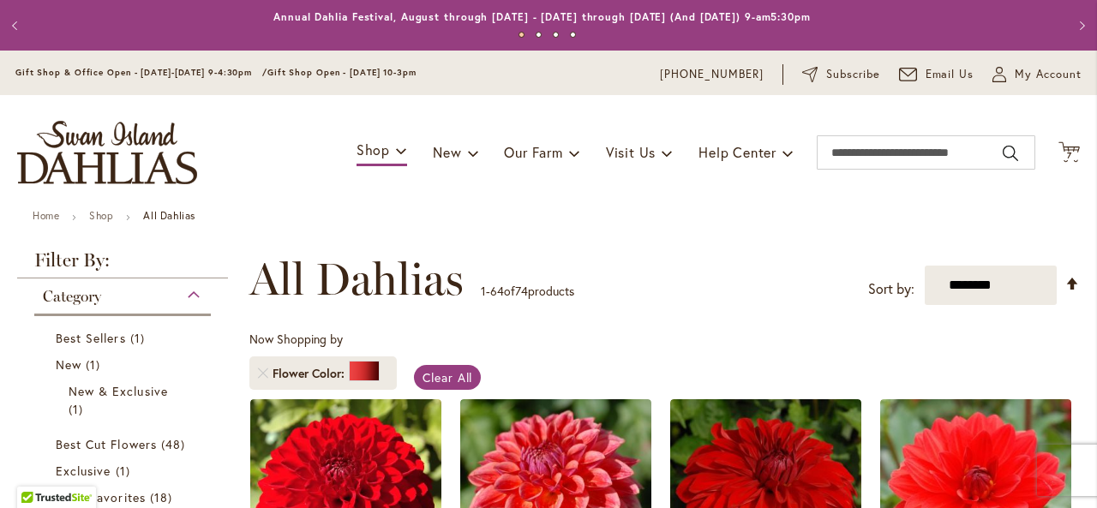
scroll to position [266, 0]
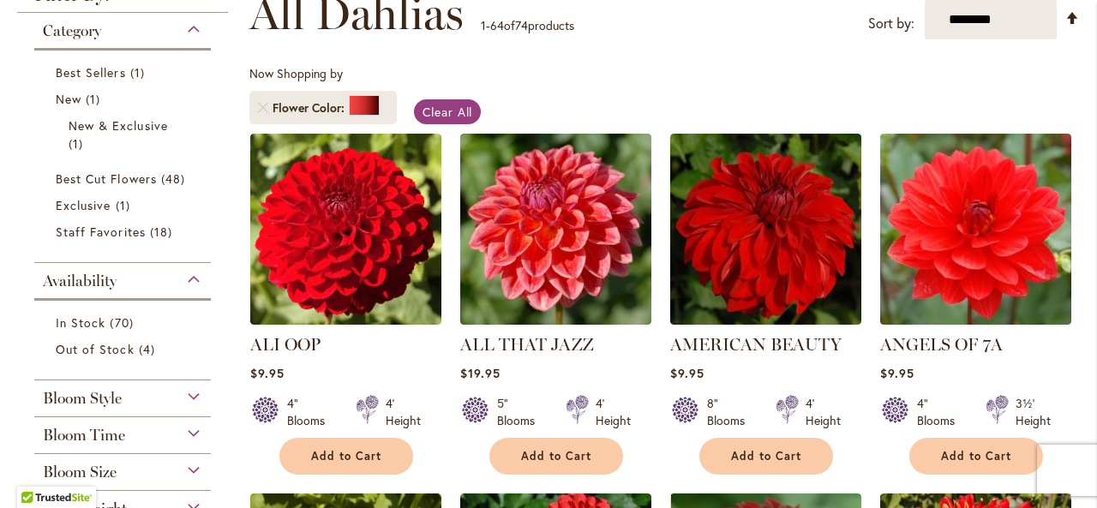
click at [226, 124] on div "Filter by: Filter By: Category Best Sellers 1 item New 1 item New & Exclusive 1…" at bounding box center [127, 388] width 221 height 806
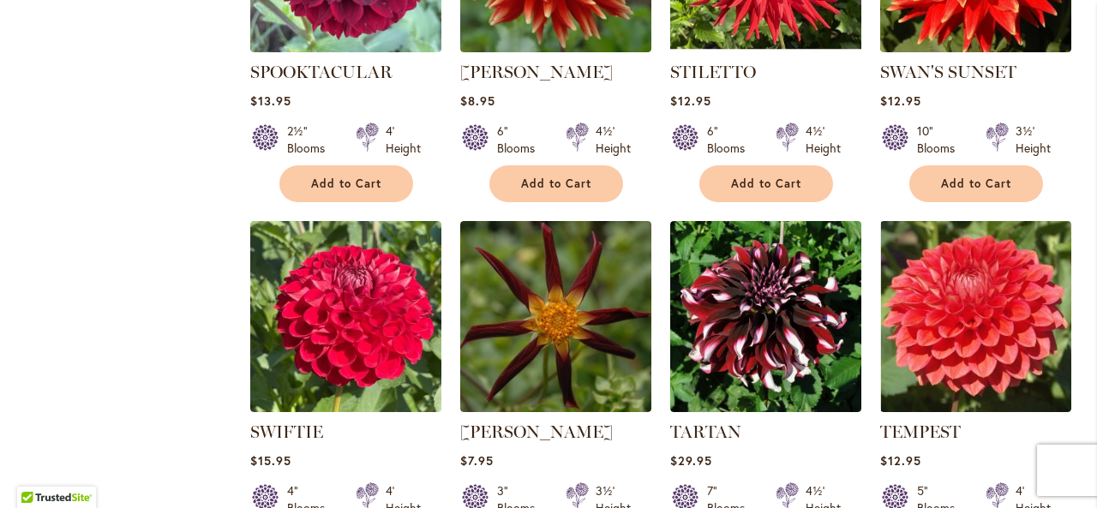
scroll to position [5752, 0]
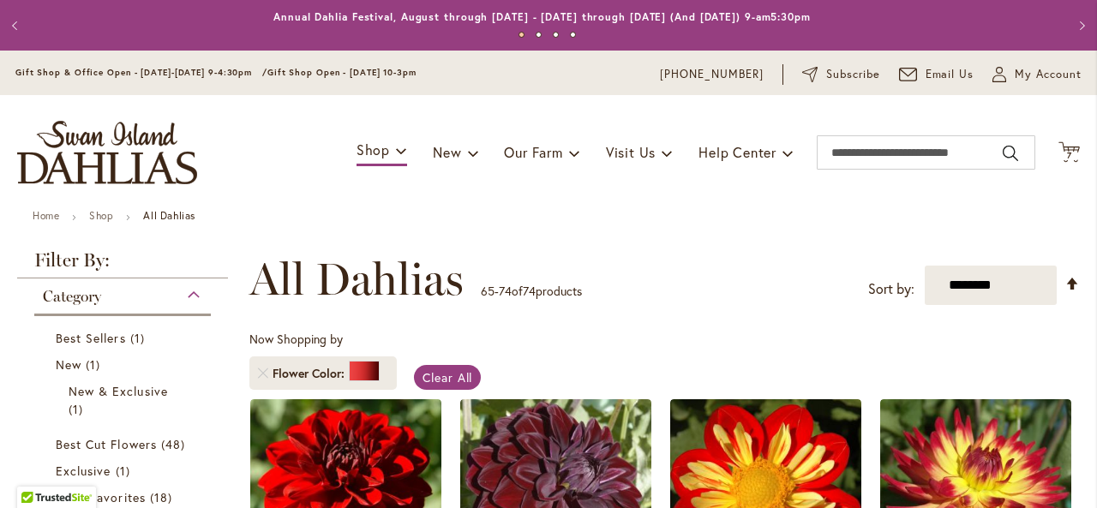
scroll to position [266, 0]
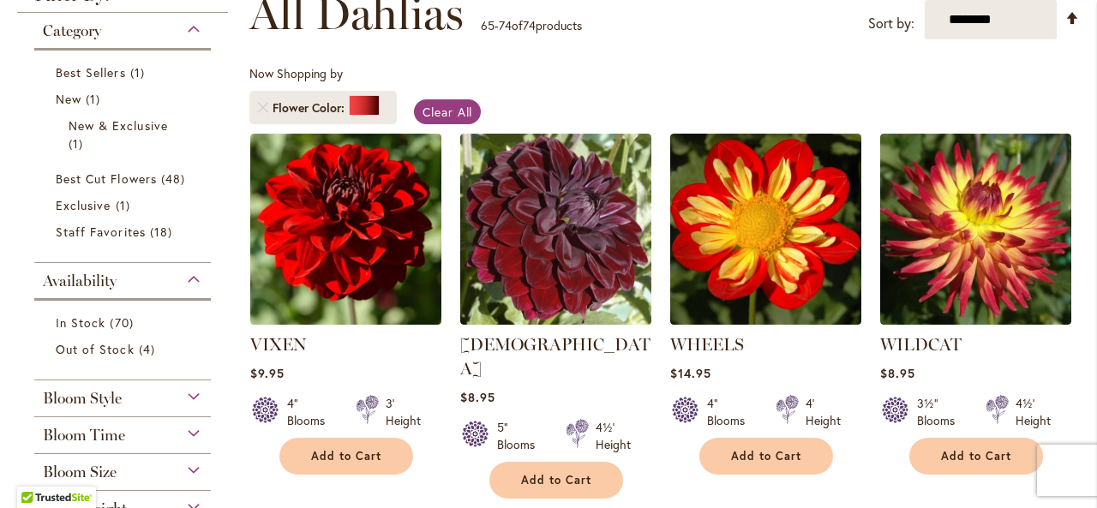
click at [223, 445] on div "Category Best Sellers 1 item New 1 item New & Exclusive 1 item 48 4 1 18" at bounding box center [122, 385] width 211 height 744
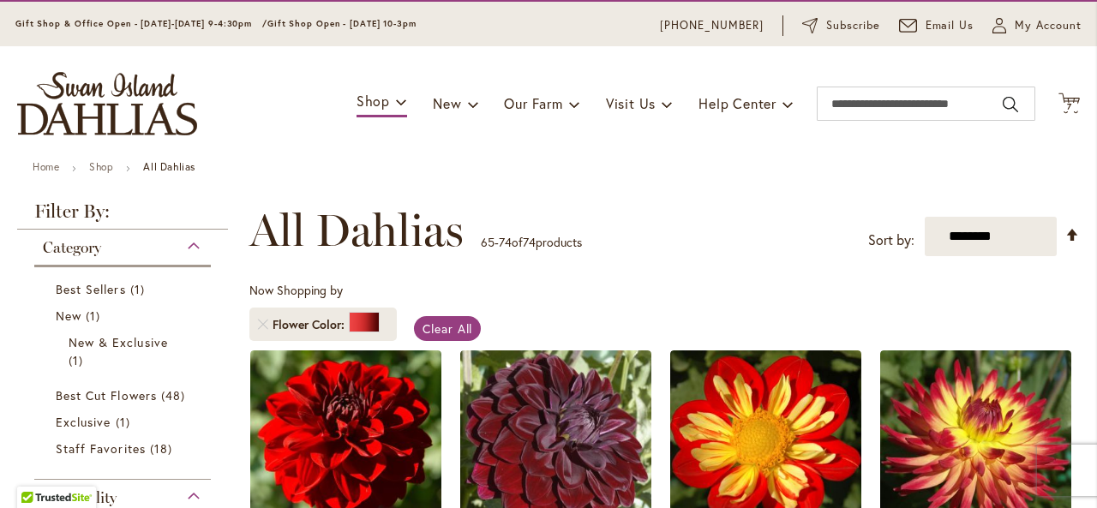
scroll to position [0, 0]
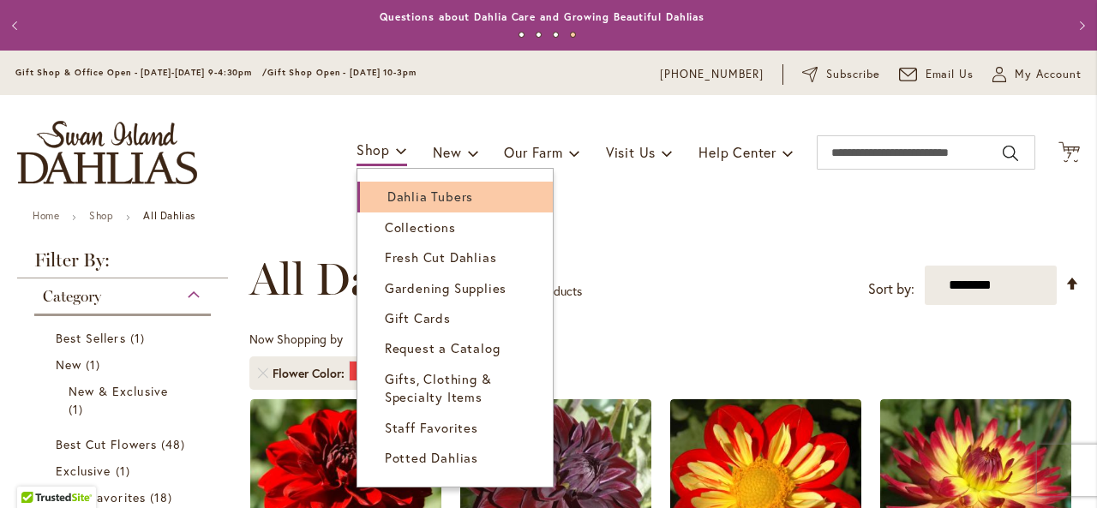
click at [387, 189] on span "Dahlia Tubers" at bounding box center [430, 196] width 86 height 17
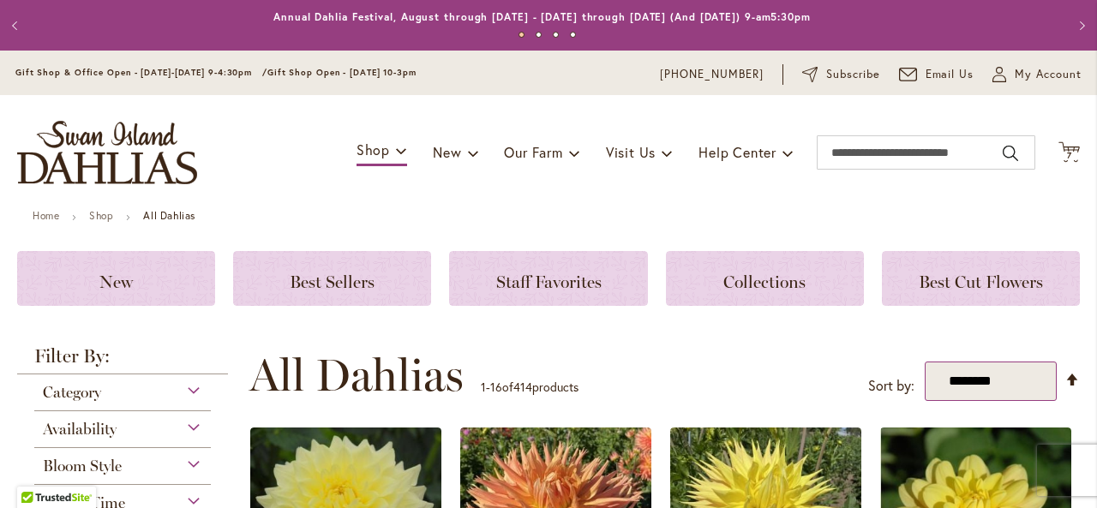
click at [1010, 383] on select "**********" at bounding box center [991, 381] width 132 height 39
select select "*****"
click at [925, 362] on select "**********" at bounding box center [991, 381] width 132 height 39
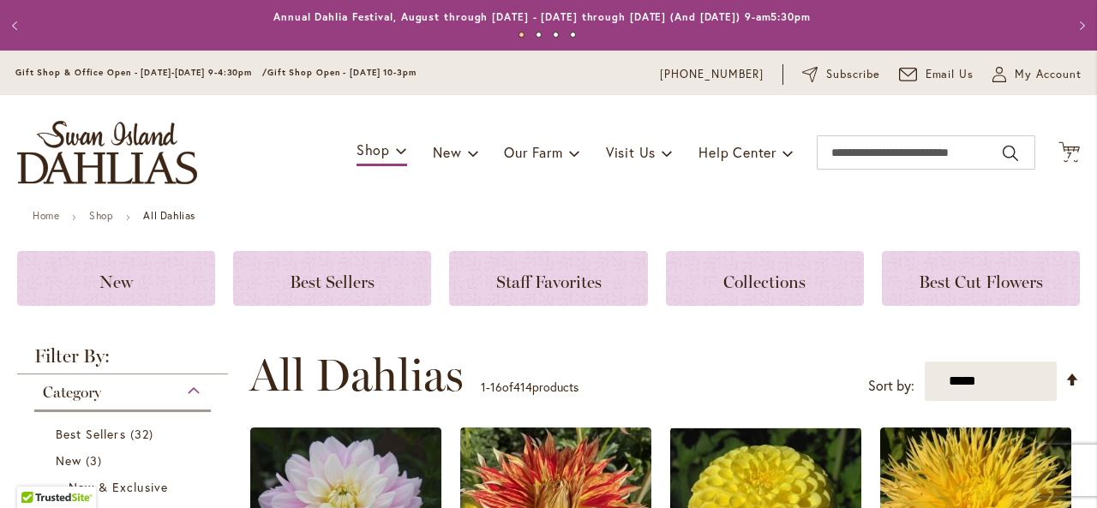
scroll to position [362, 0]
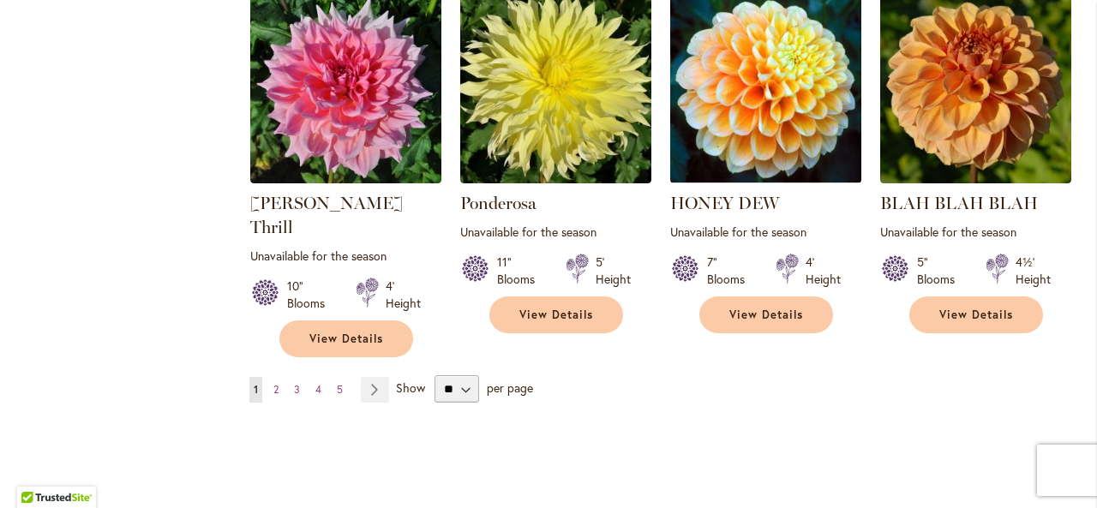
scroll to position [1562, 0]
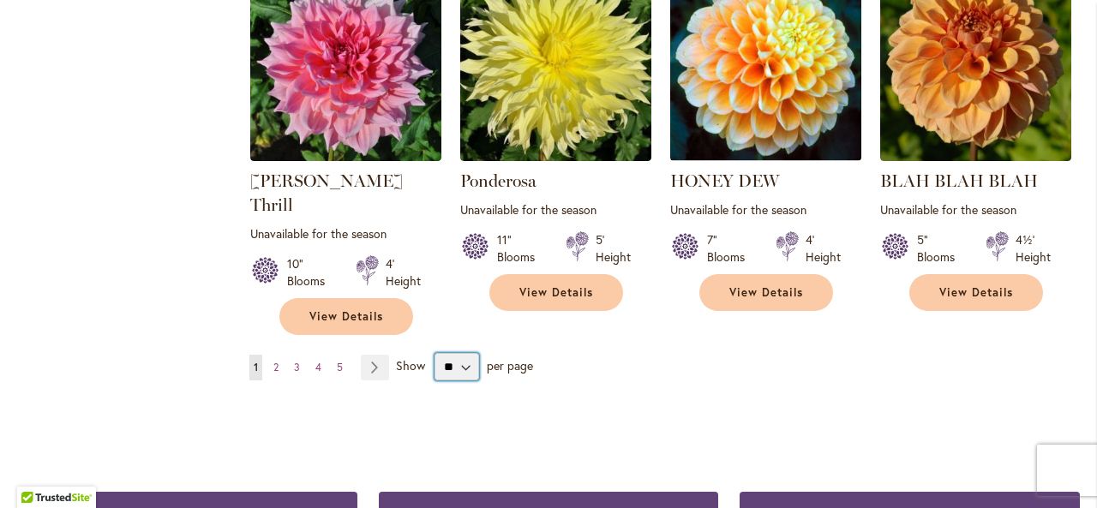
click at [464, 353] on select "** ** ** **" at bounding box center [457, 366] width 45 height 27
select select "**"
click at [435, 353] on select "** ** ** **" at bounding box center [457, 366] width 45 height 27
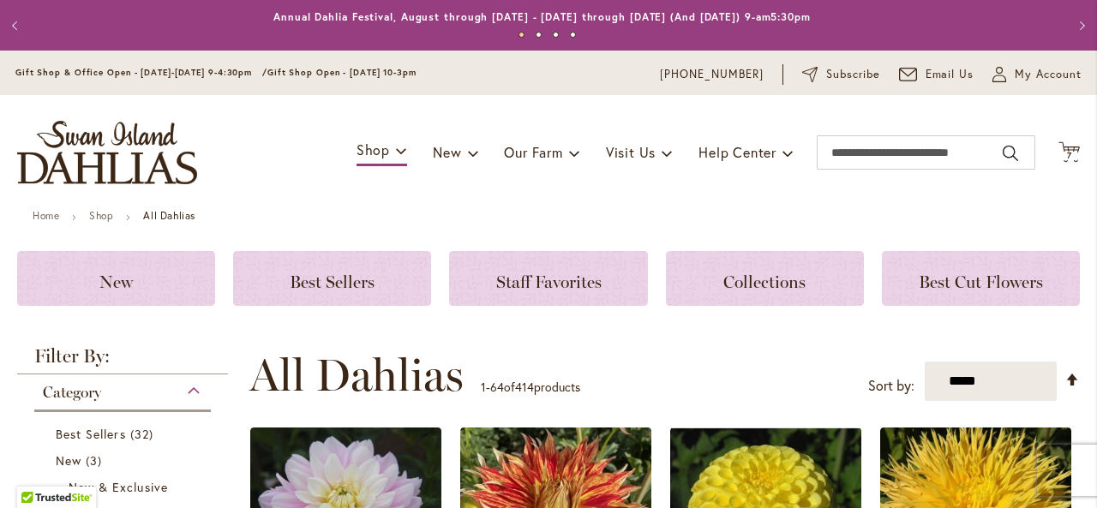
scroll to position [362, 0]
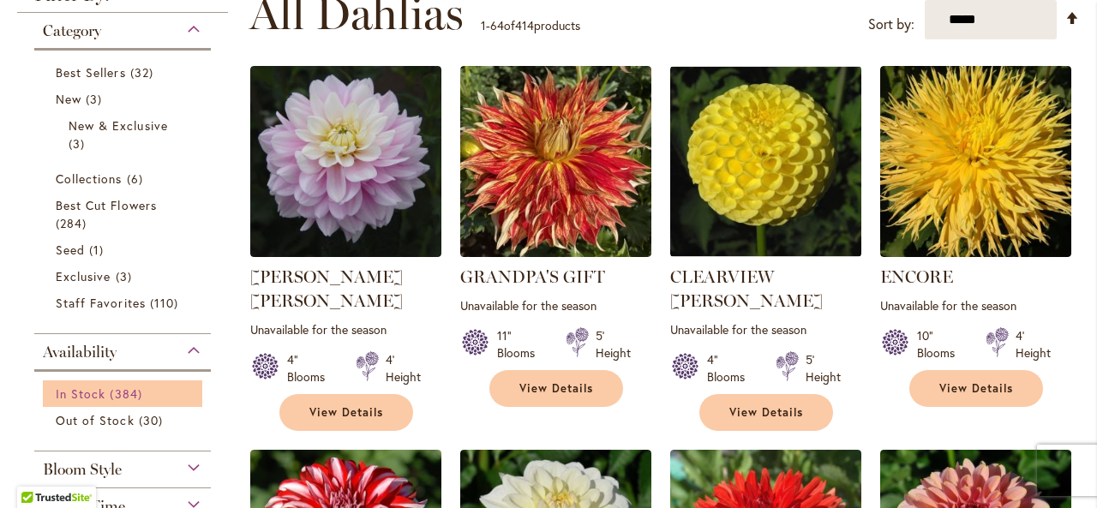
click at [99, 390] on span "In Stock" at bounding box center [81, 394] width 50 height 16
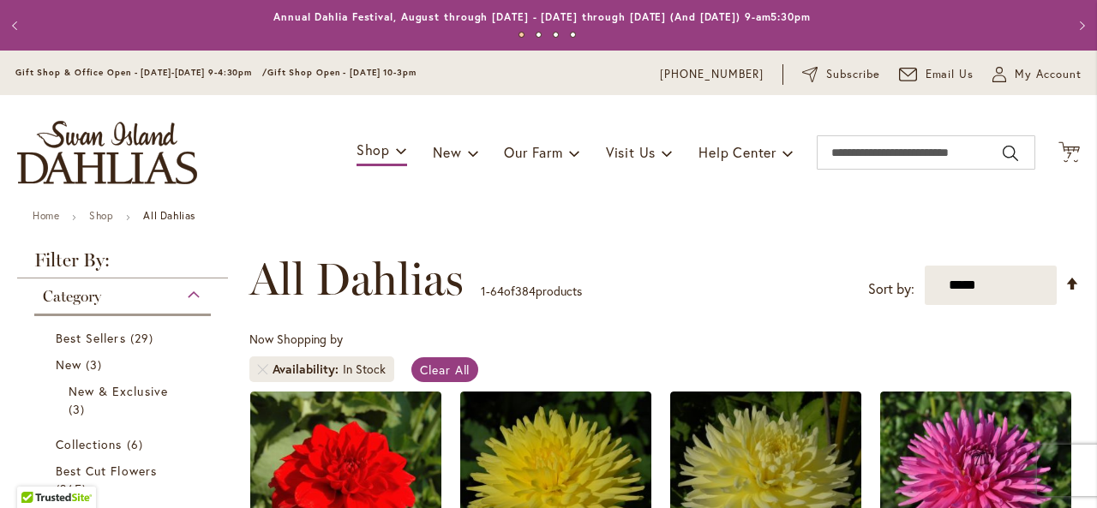
scroll to position [266, 0]
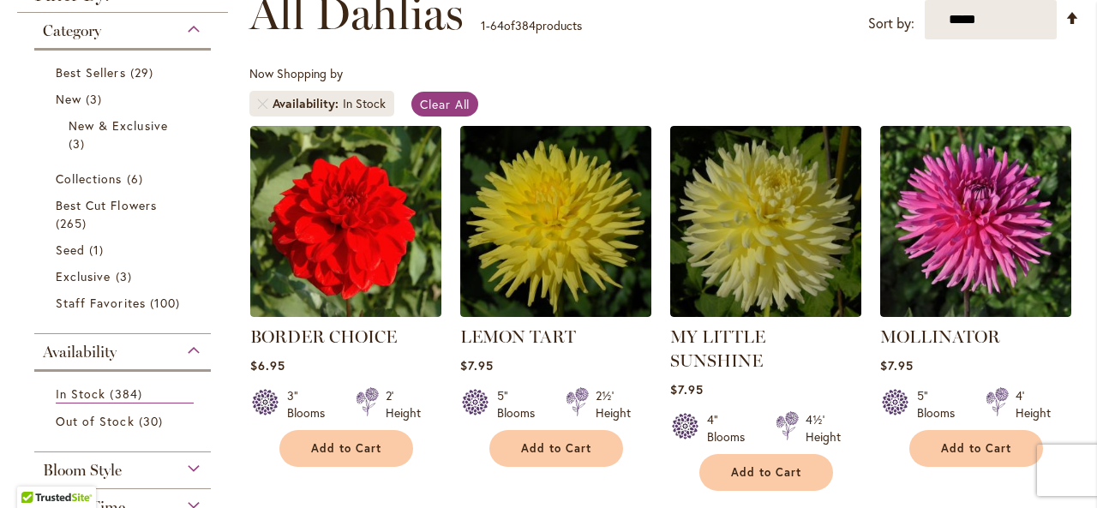
click at [219, 337] on div "Category Best Sellers 29 items New 3 items New & Exclusive 3 items 6 265 1" at bounding box center [122, 380] width 211 height 735
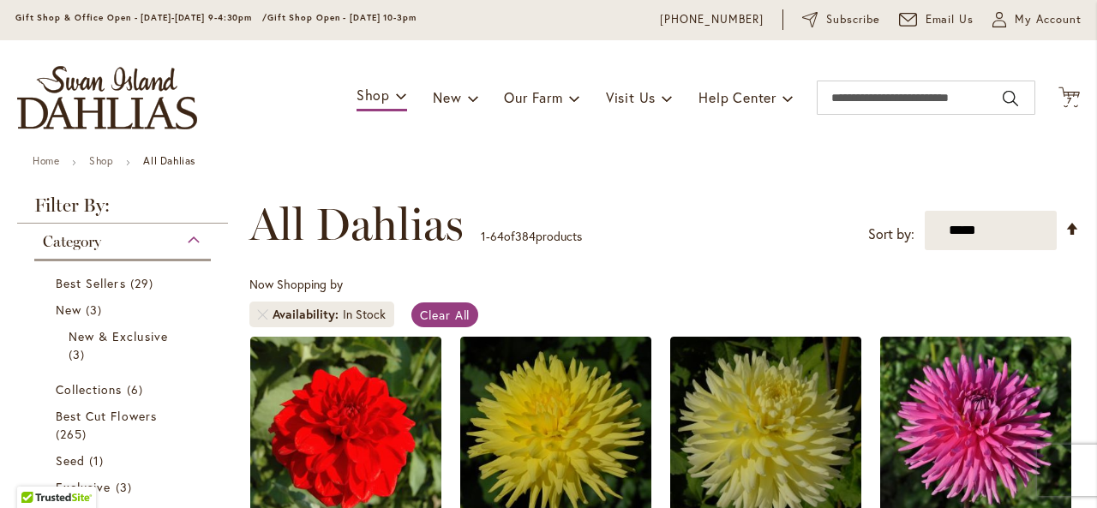
scroll to position [0, 0]
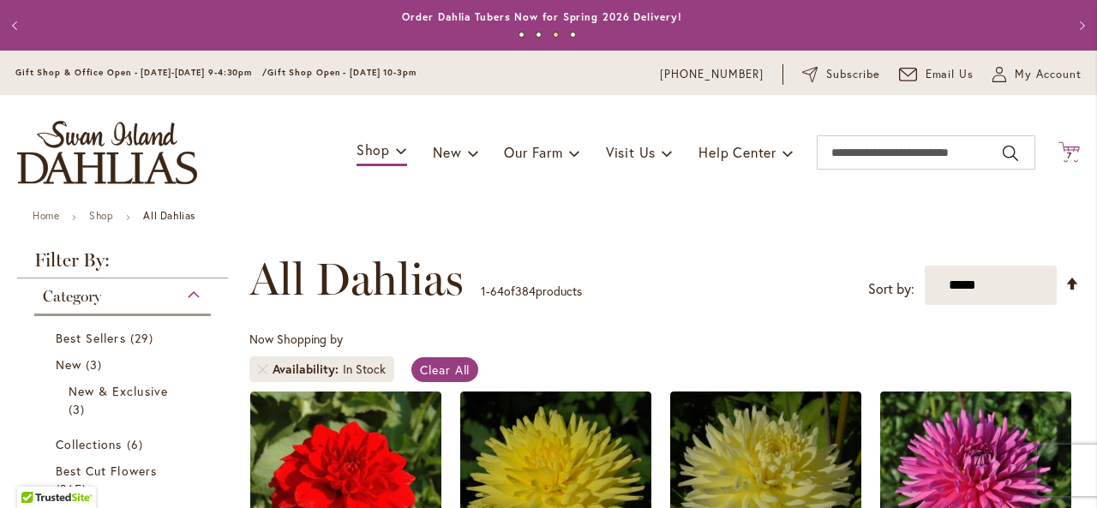
click at [1065, 158] on icon "Cart .cls-1 { fill: #231f20; }" at bounding box center [1069, 151] width 21 height 21
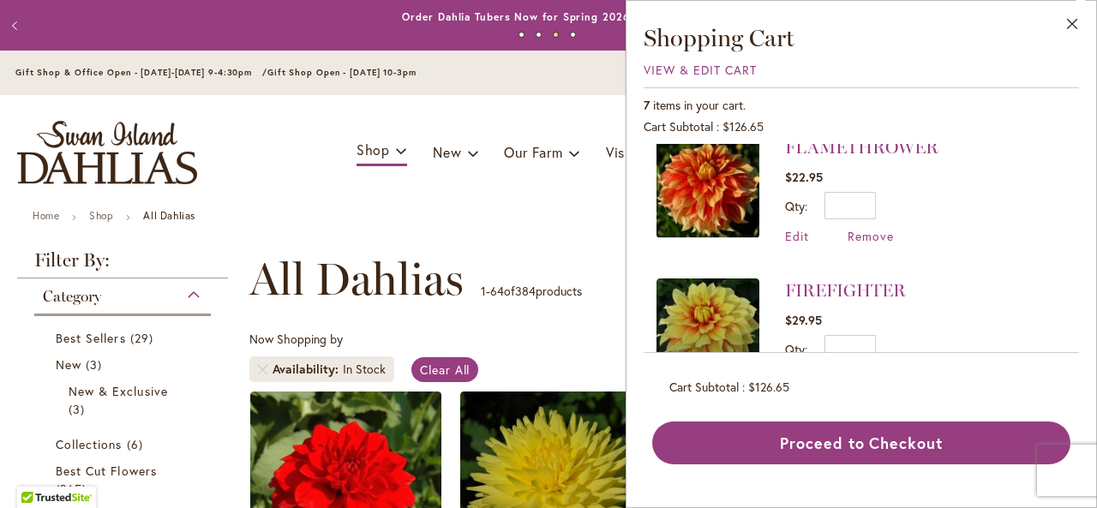
scroll to position [418, 0]
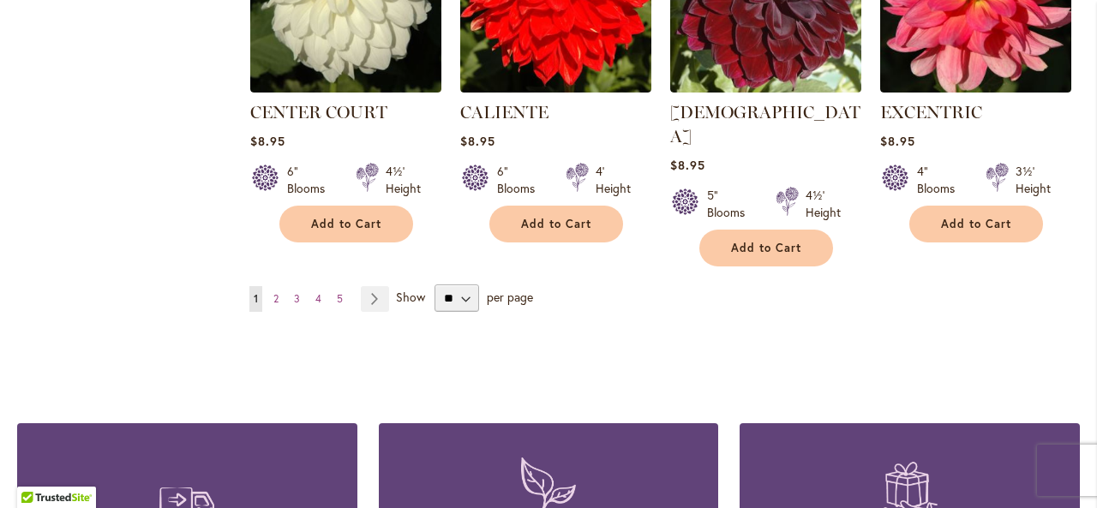
scroll to position [6035, 0]
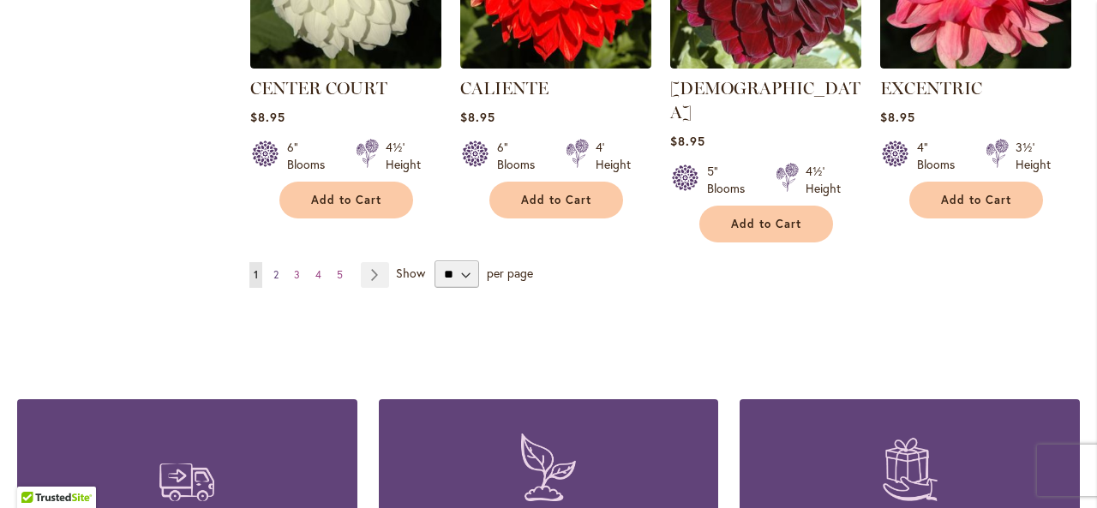
click at [274, 268] on span "2" at bounding box center [275, 274] width 5 height 13
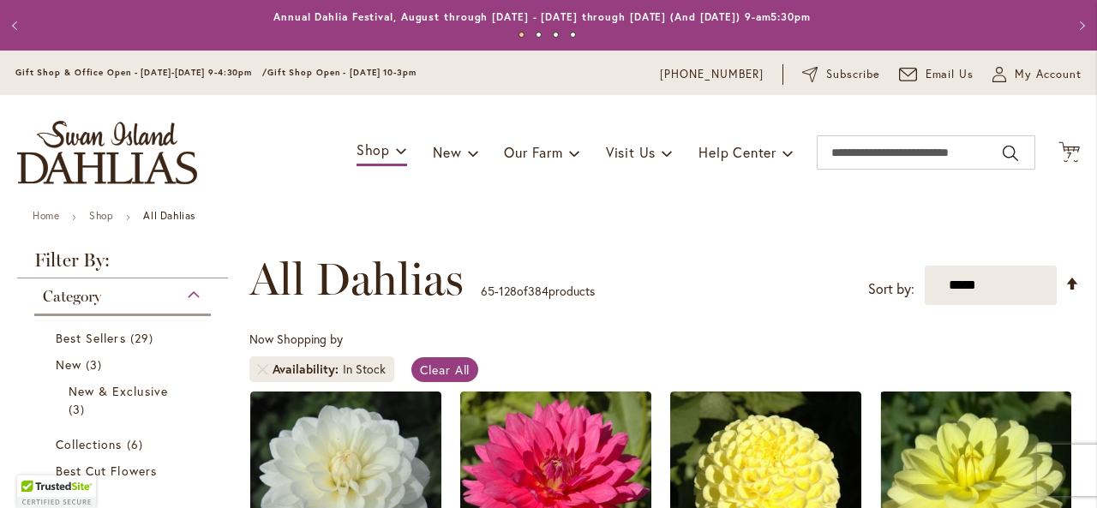
scroll to position [266, 0]
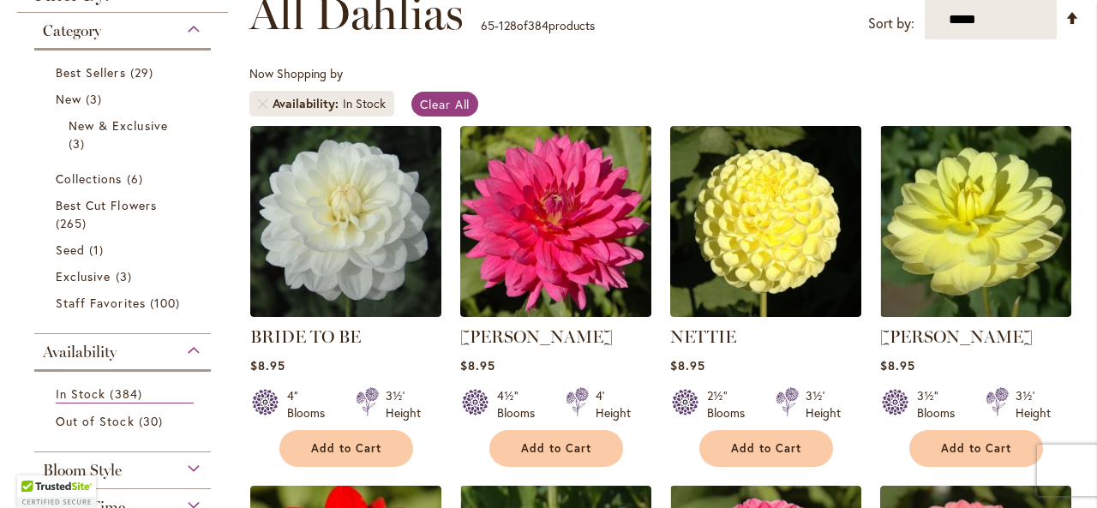
click at [232, 171] on div "Filter by: Filter By: Category Best Sellers 29 items New 3 items New & Exclusive" at bounding box center [127, 383] width 221 height 796
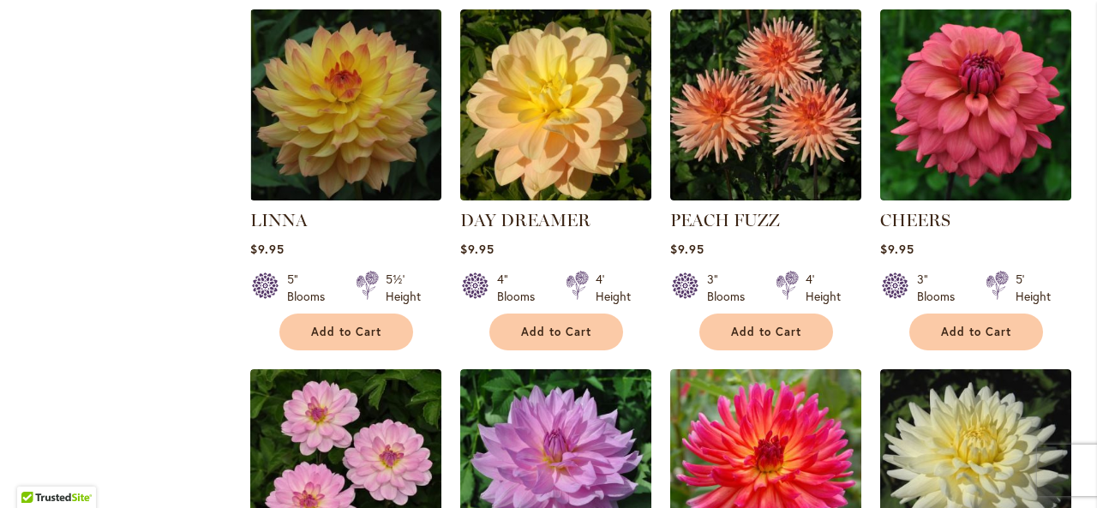
scroll to position [1877, 0]
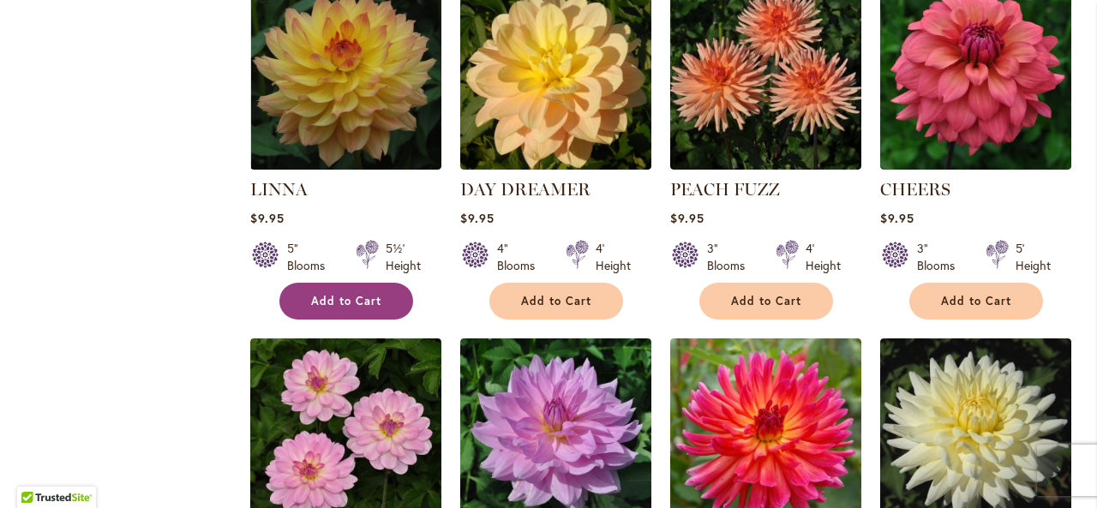
click at [336, 294] on span "Add to Cart" at bounding box center [346, 301] width 70 height 15
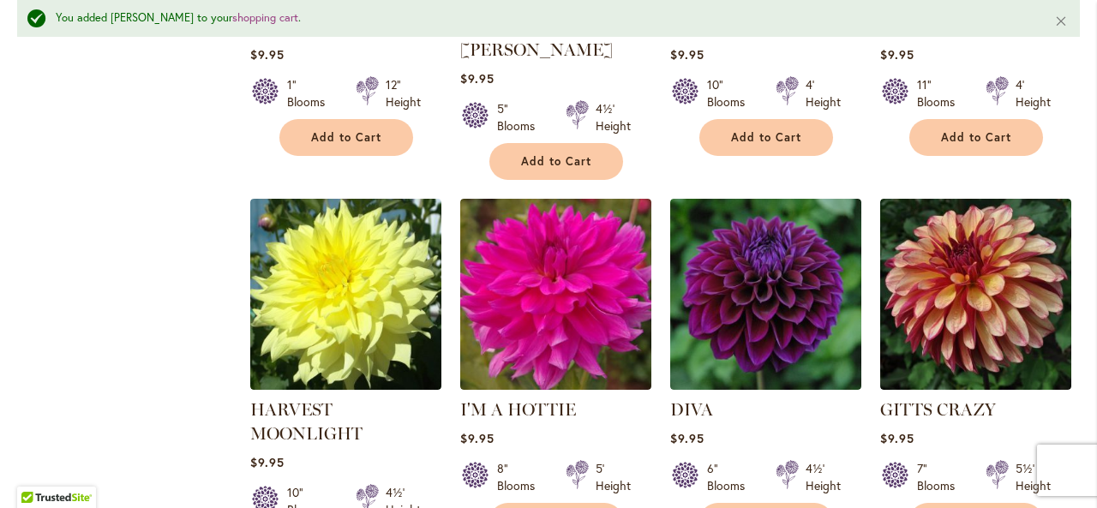
scroll to position [3945, 0]
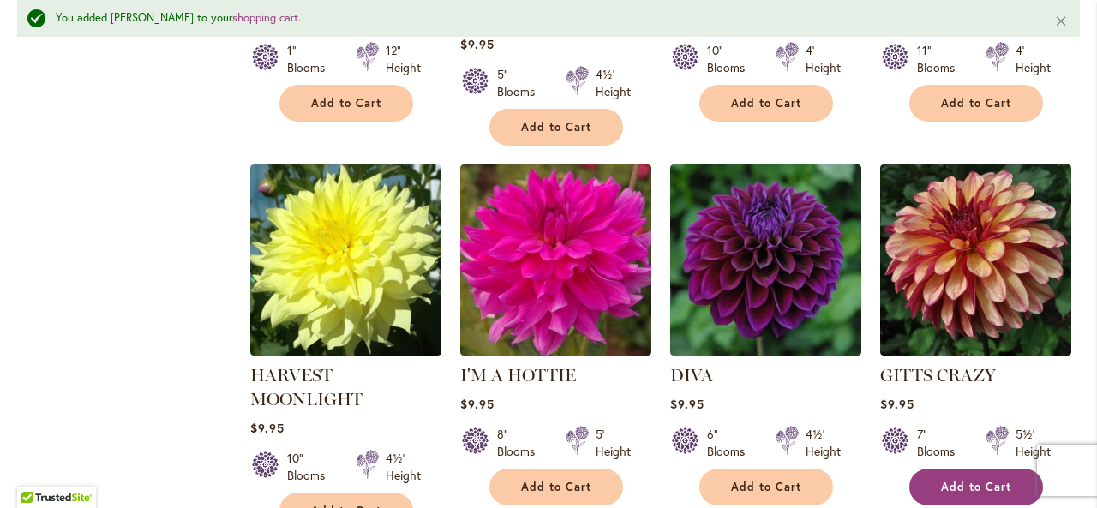
click at [970, 480] on span "Add to Cart" at bounding box center [976, 487] width 70 height 15
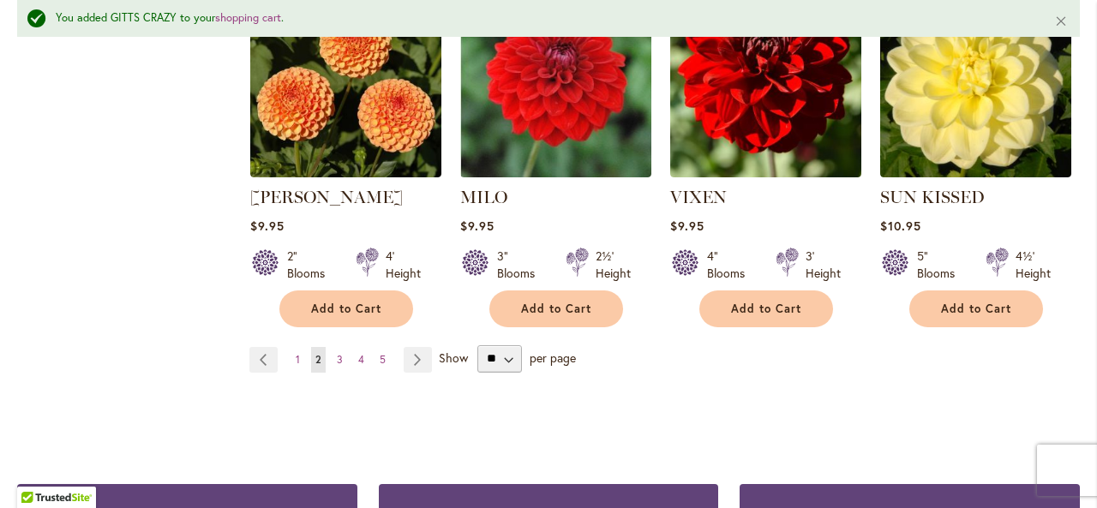
scroll to position [6003, 0]
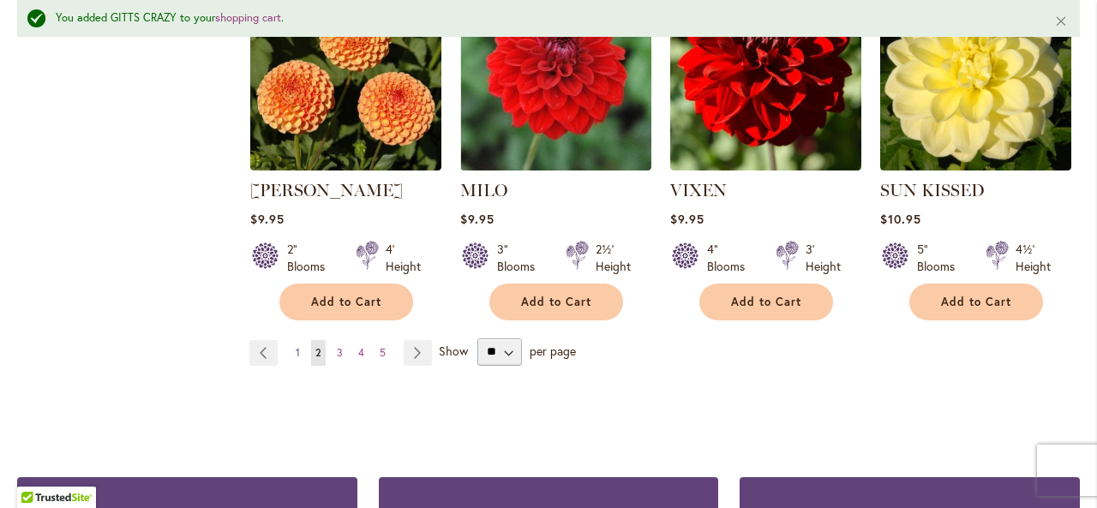
click at [296, 346] on span "1" at bounding box center [298, 352] width 4 height 13
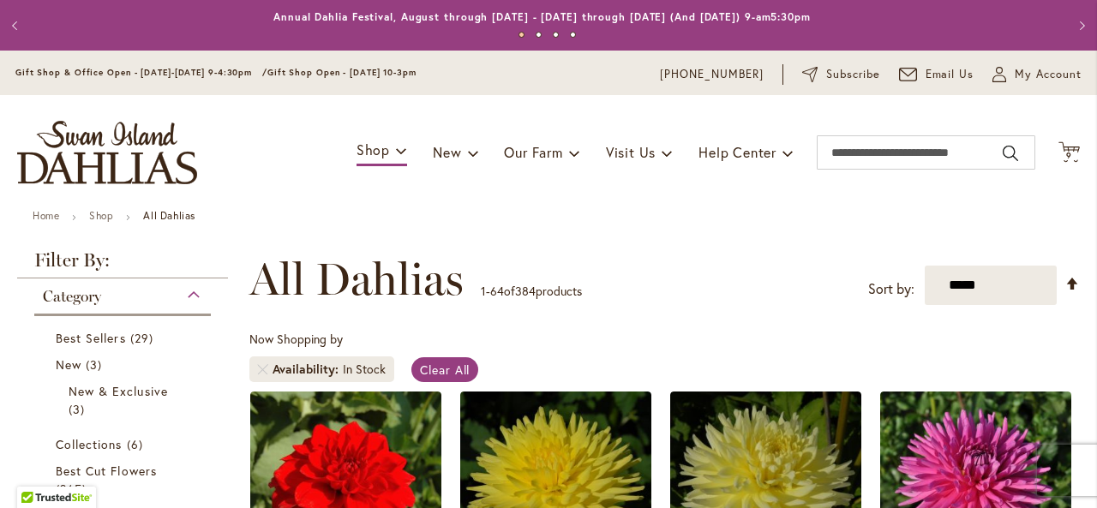
scroll to position [266, 0]
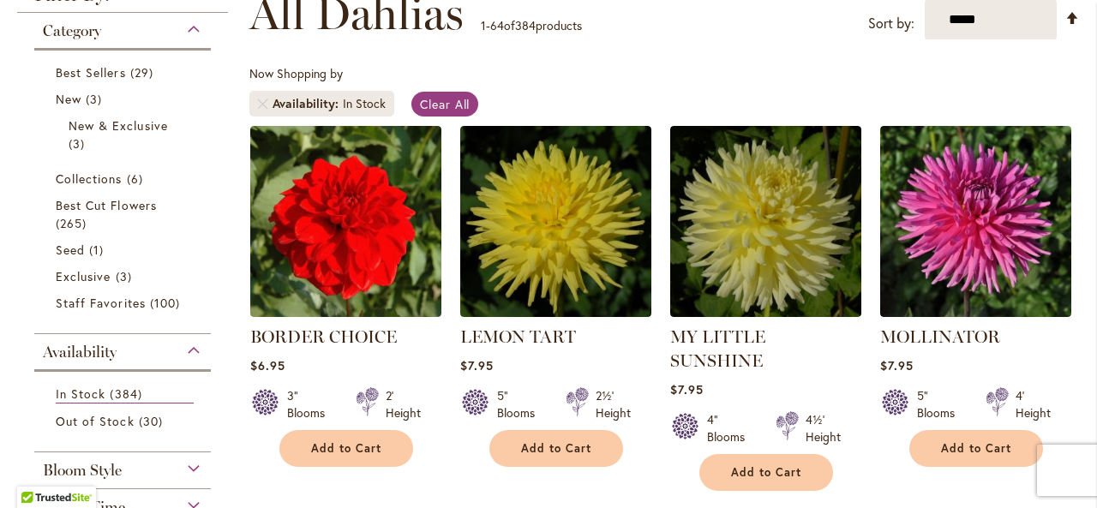
click at [221, 246] on div "Category Best Sellers 29 items New 3 items New & Exclusive 3 items 6 265 1" at bounding box center [122, 380] width 211 height 735
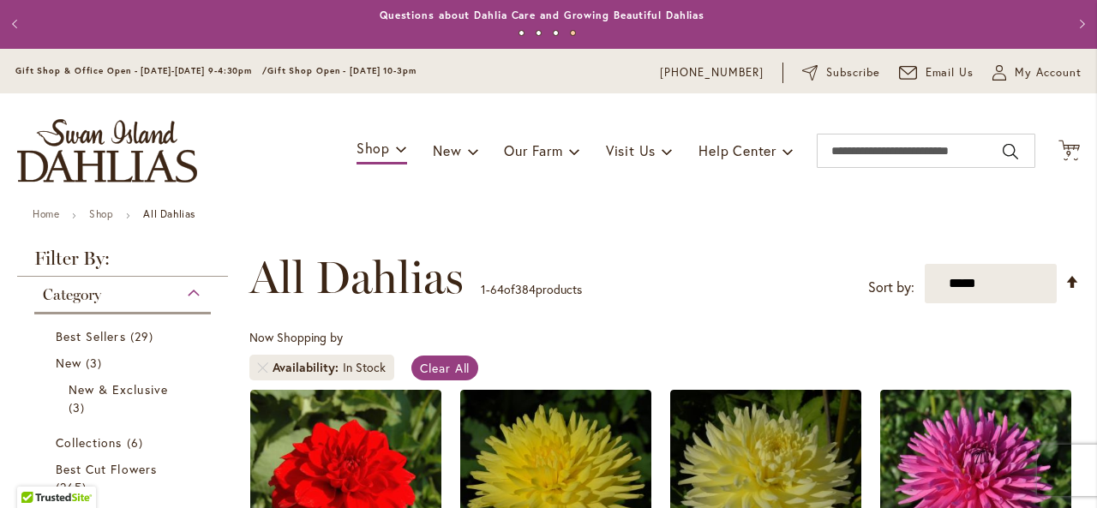
scroll to position [0, 0]
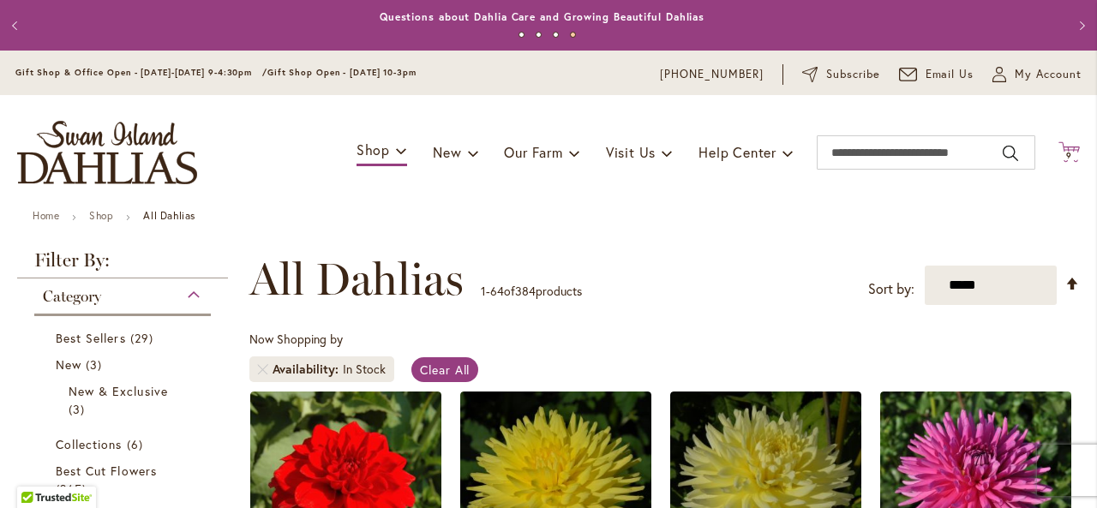
click at [1059, 145] on icon "Cart .cls-1 { fill: #231f20; }" at bounding box center [1069, 151] width 21 height 21
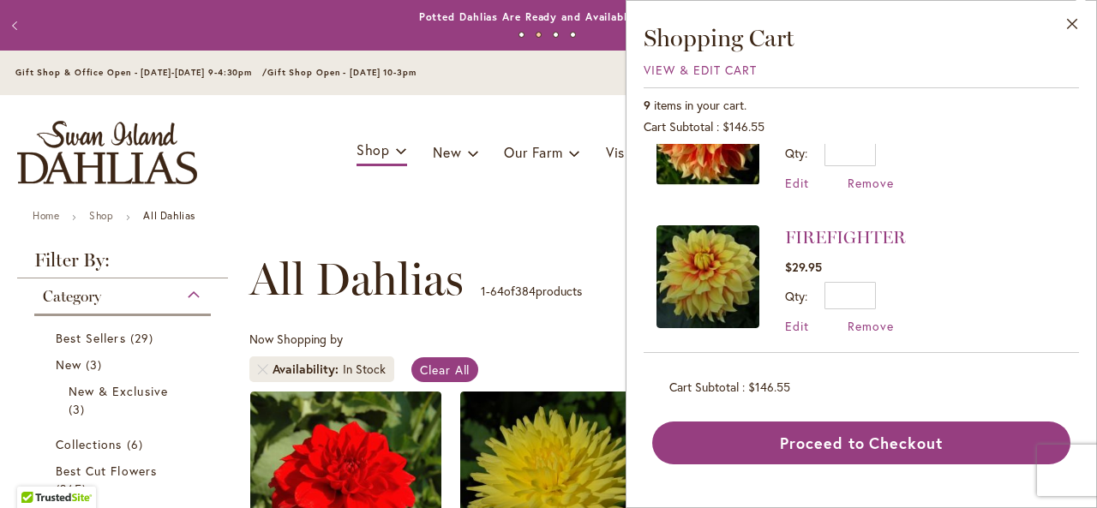
scroll to position [802, 0]
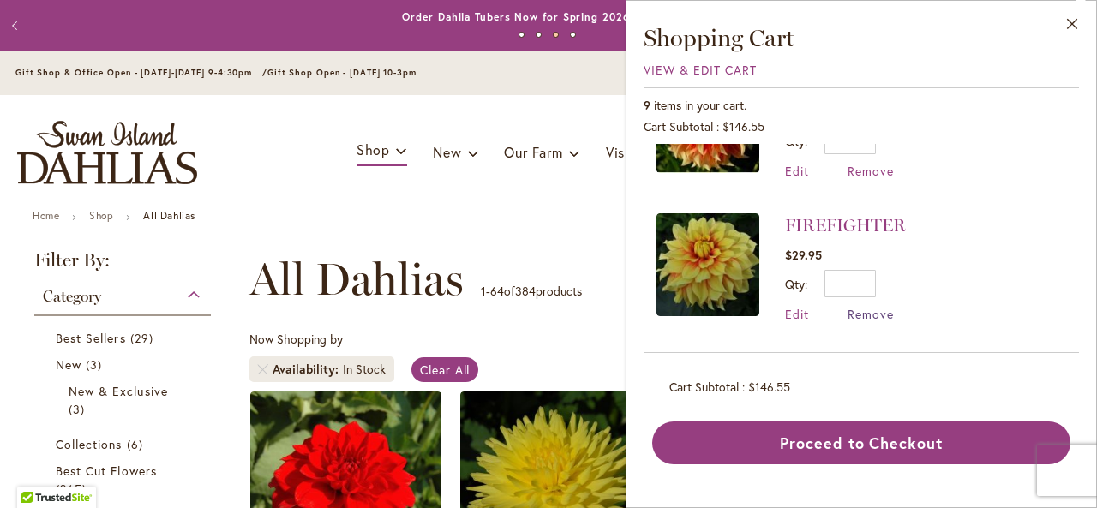
click at [862, 306] on span "Remove" at bounding box center [871, 314] width 46 height 16
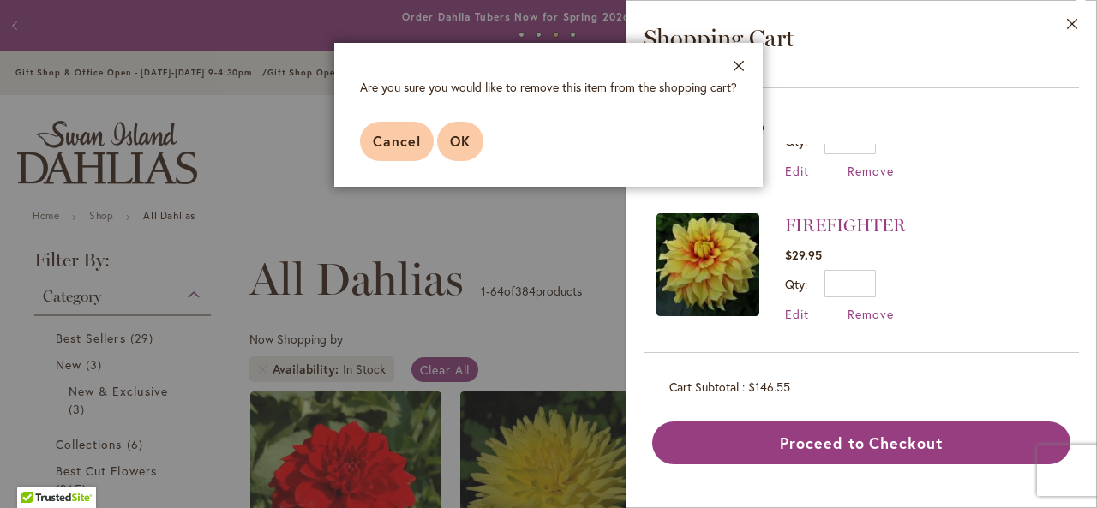
click at [456, 138] on span "OK" at bounding box center [460, 141] width 21 height 18
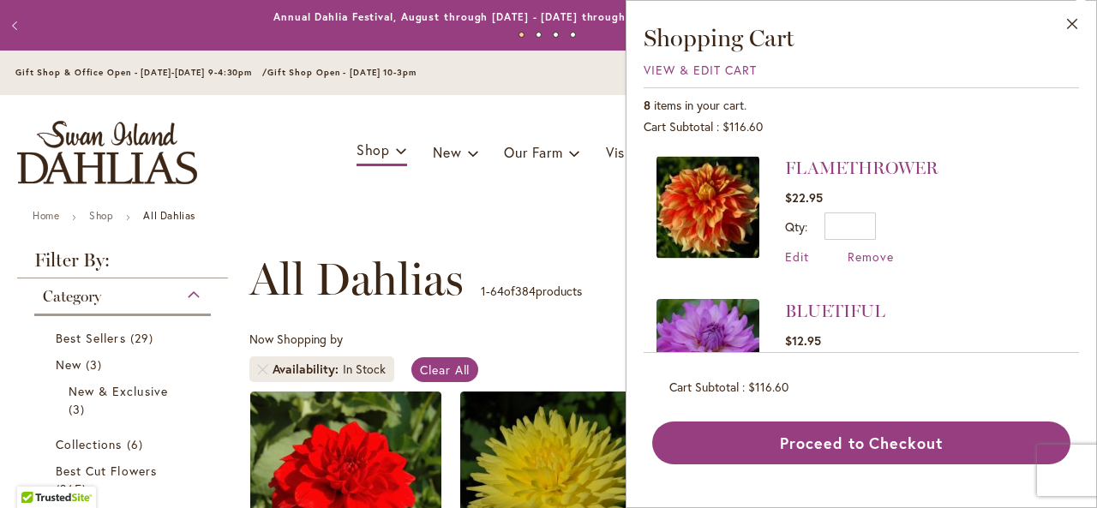
scroll to position [717, 0]
click at [871, 249] on span "Remove" at bounding box center [871, 257] width 46 height 16
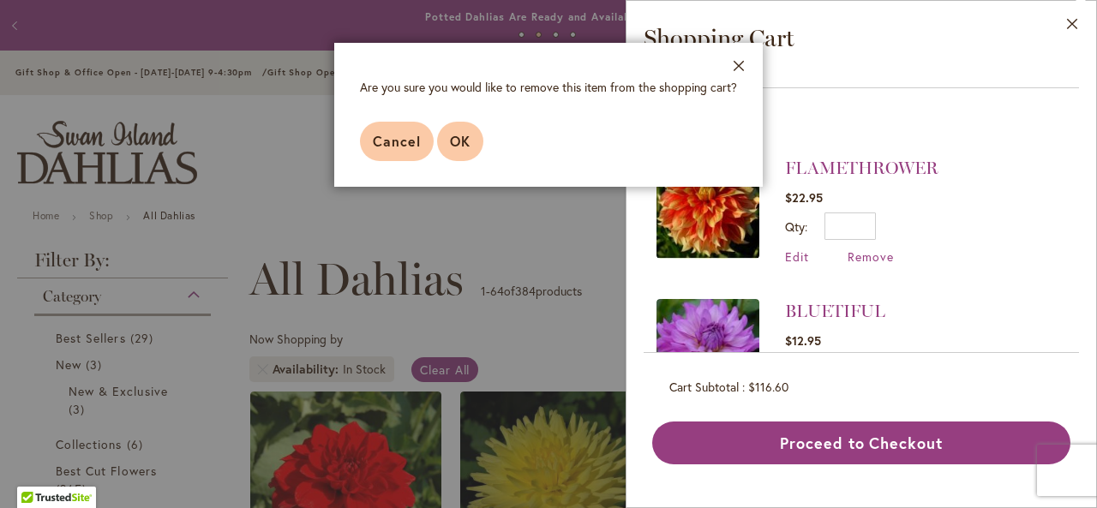
click at [461, 135] on span "OK" at bounding box center [460, 141] width 21 height 18
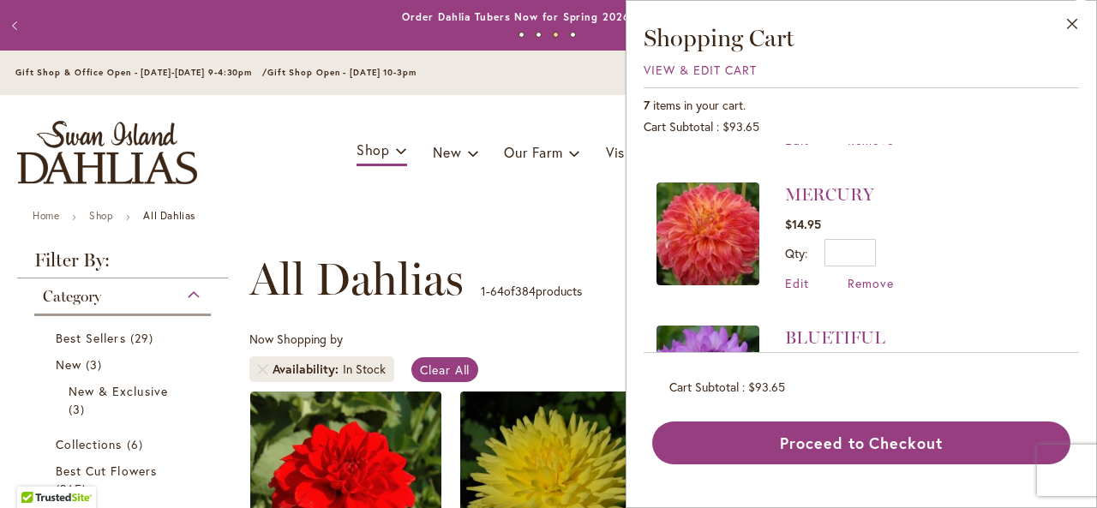
scroll to position [182, 0]
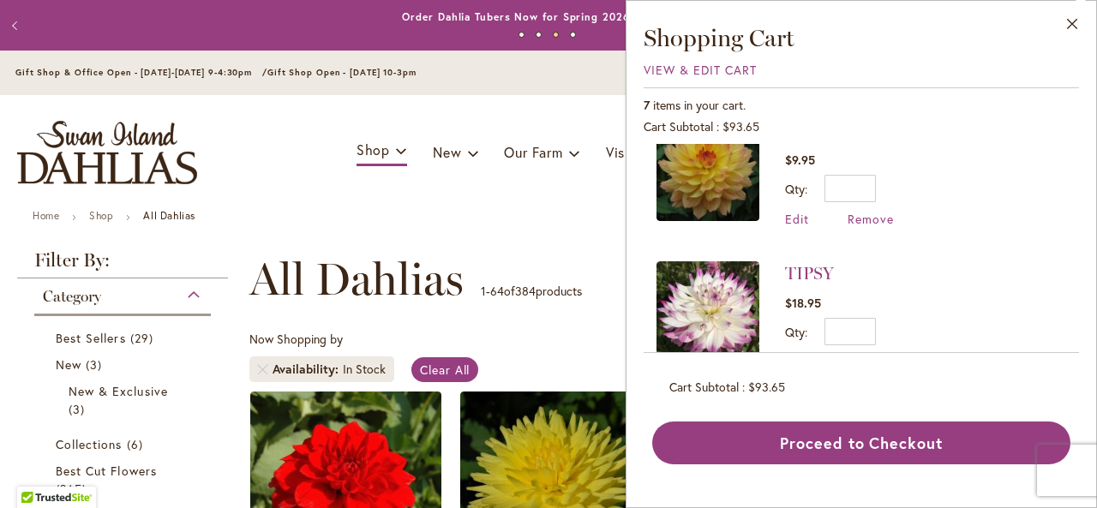
click at [625, 183] on div "Toggle Nav Shop Dahlia Tubers Collections Fresh Cut Dahlias Gardening Supplies …" at bounding box center [548, 152] width 1097 height 115
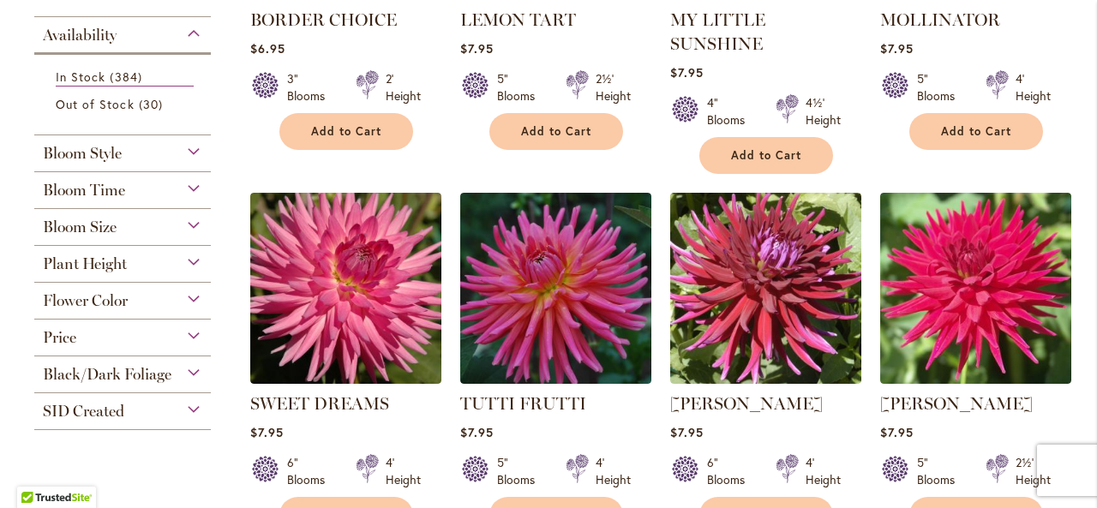
click at [625, 193] on img at bounding box center [555, 288] width 191 height 191
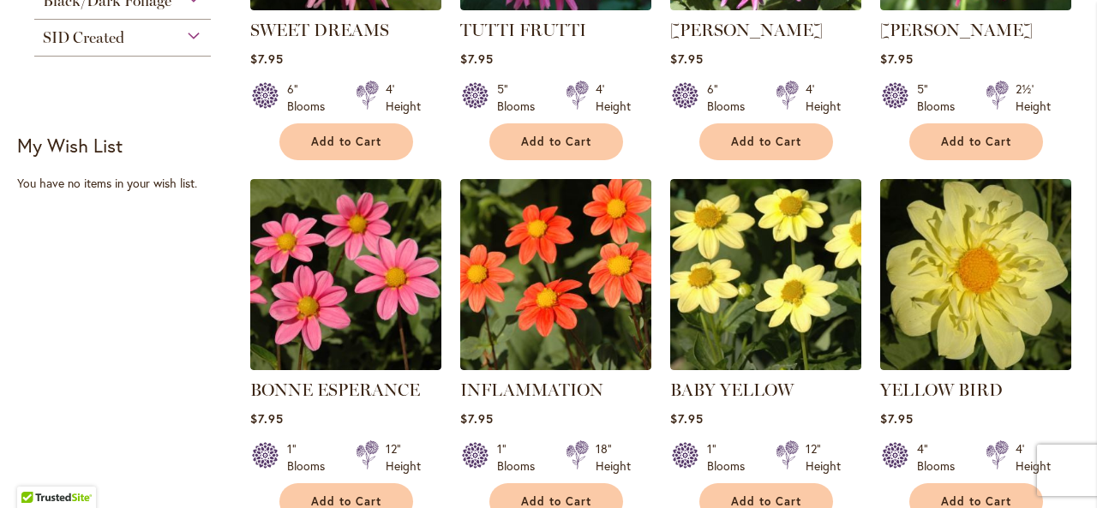
scroll to position [960, 0]
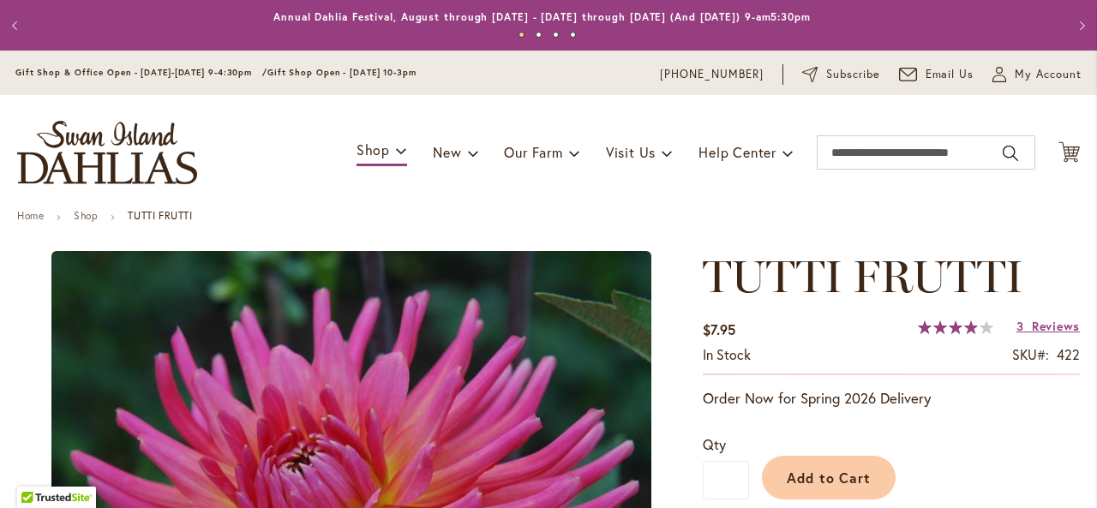
type input "****"
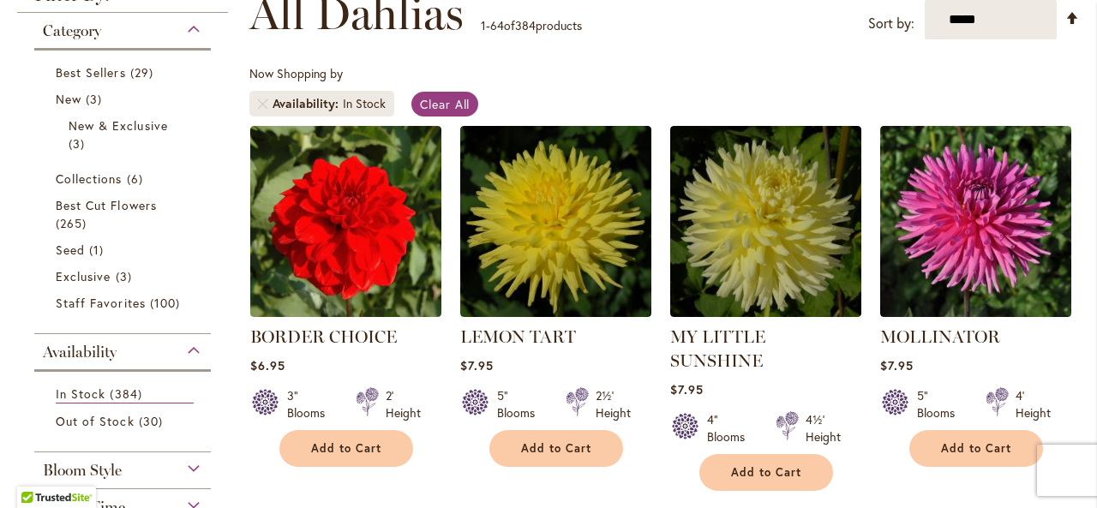
click at [219, 154] on div "Category Best Sellers 29 items New 3 items New & Exclusive 3 items 6 265 1" at bounding box center [122, 380] width 211 height 735
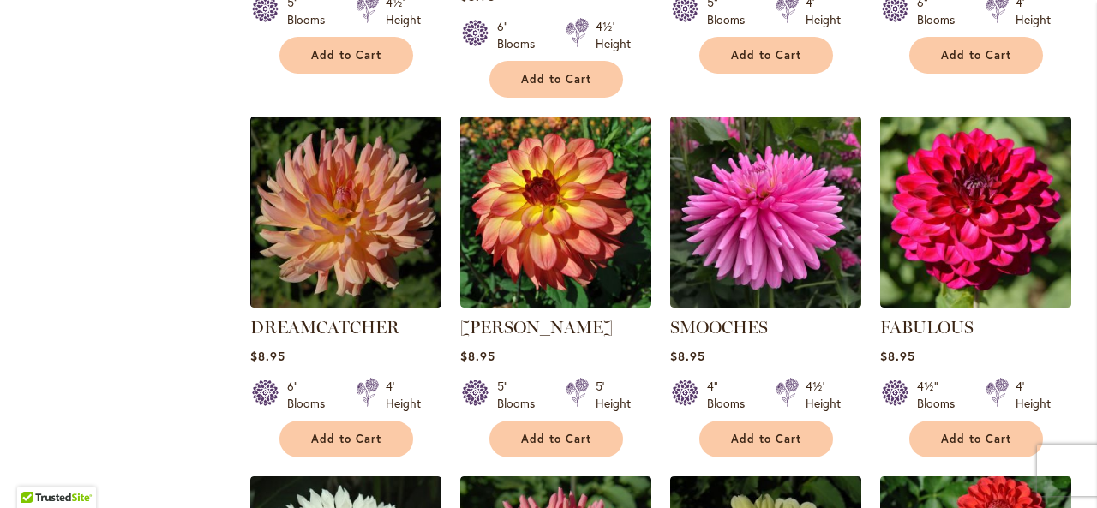
scroll to position [2872, 0]
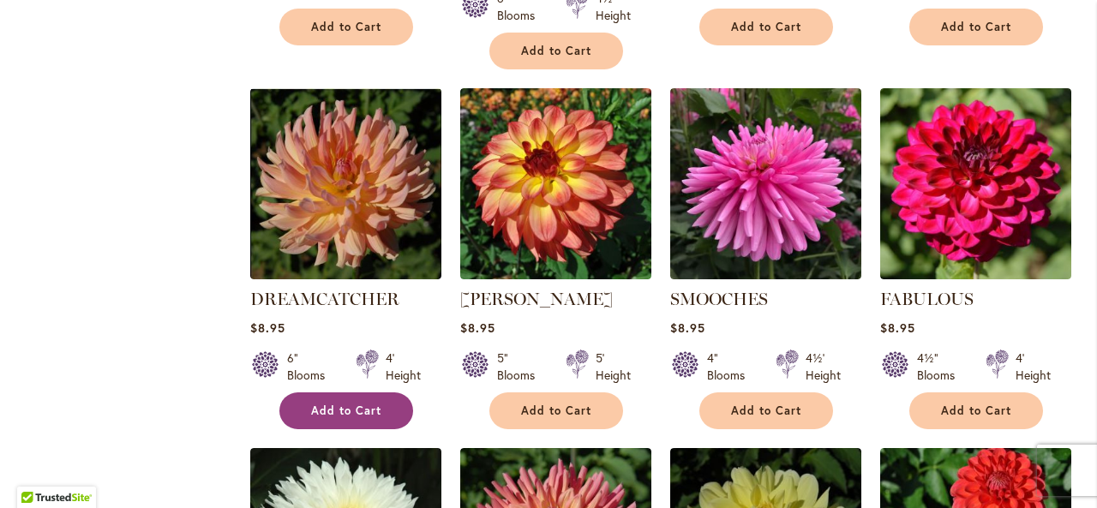
click at [343, 404] on span "Add to Cart" at bounding box center [346, 411] width 70 height 15
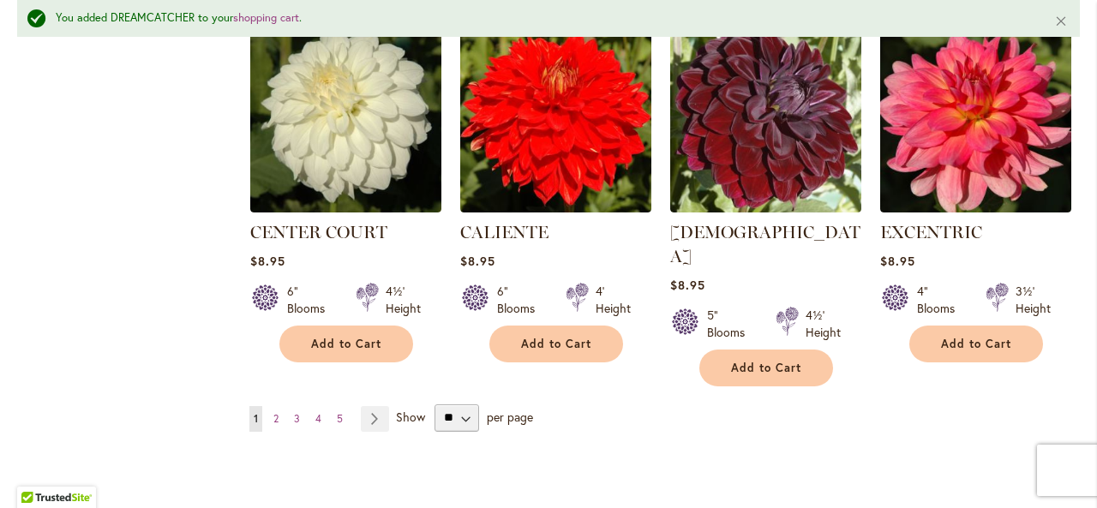
scroll to position [6003, 0]
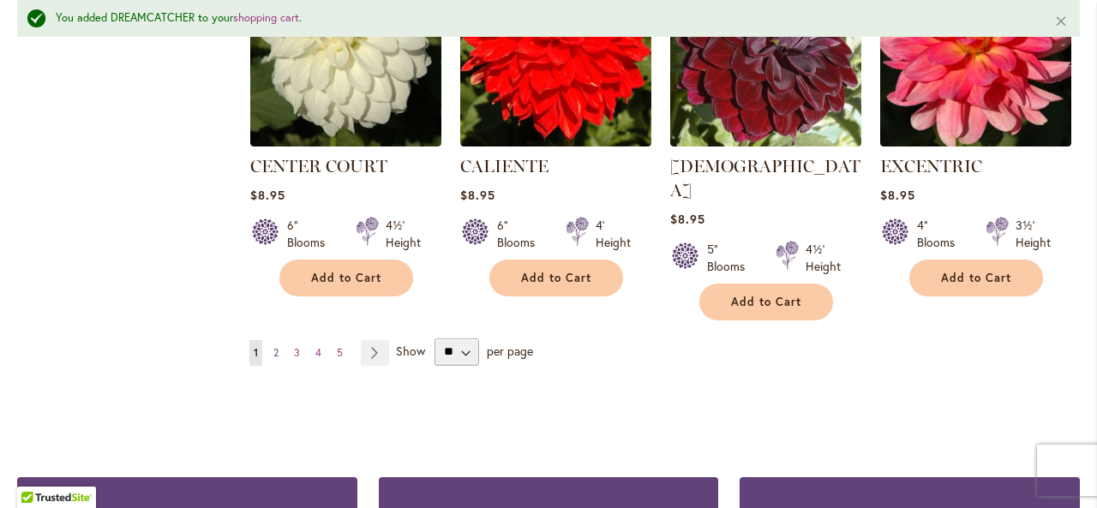
click at [276, 346] on span "2" at bounding box center [275, 352] width 5 height 13
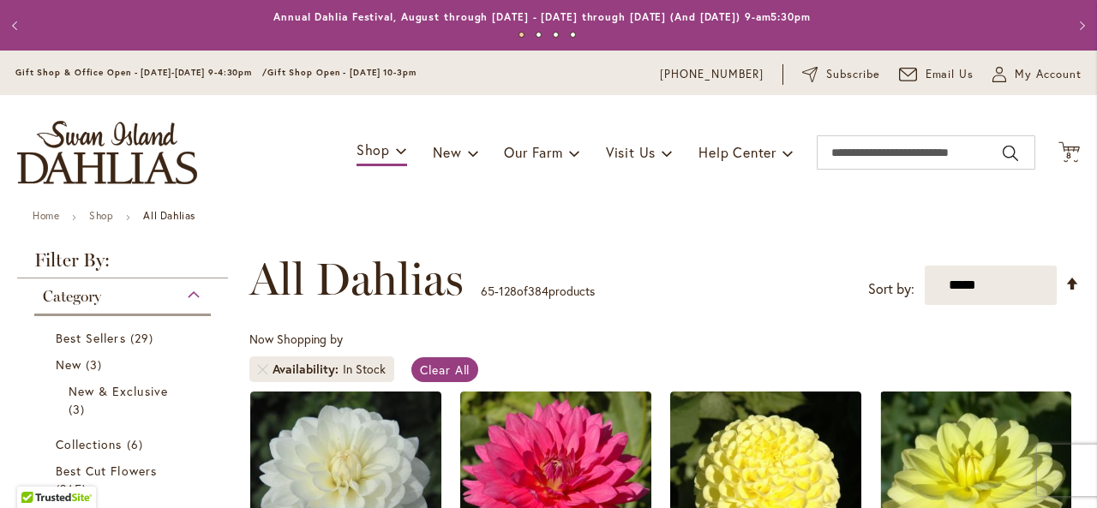
scroll to position [266, 0]
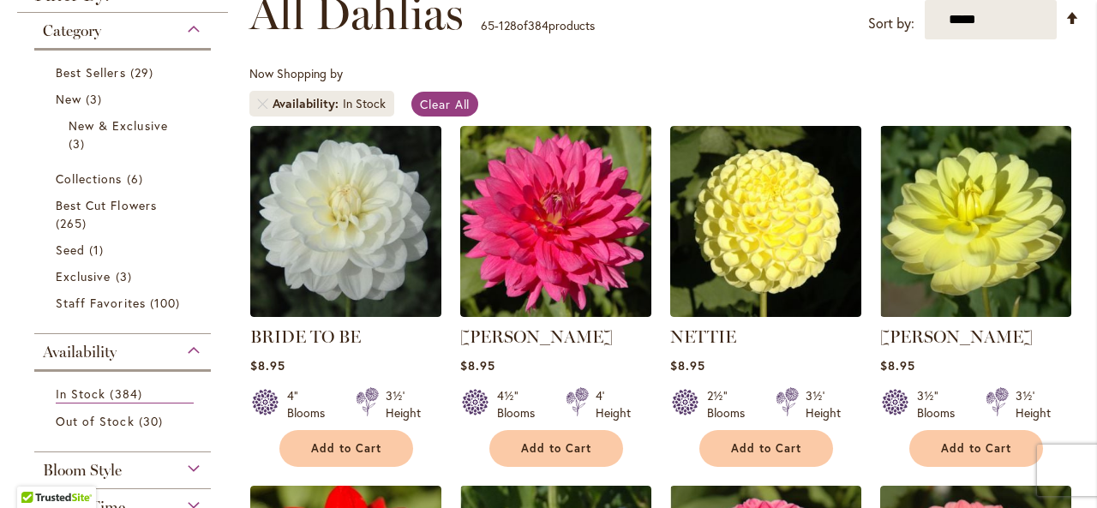
click at [225, 223] on div "Category Best Sellers 29 items New 3 items New & Exclusive 3 items 6 265 1" at bounding box center [122, 380] width 211 height 735
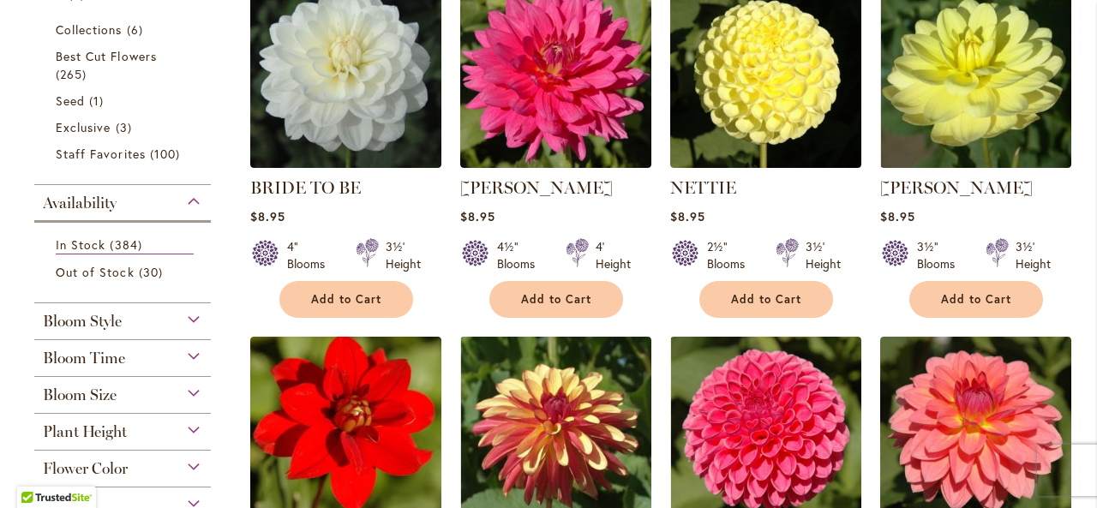
scroll to position [0, 0]
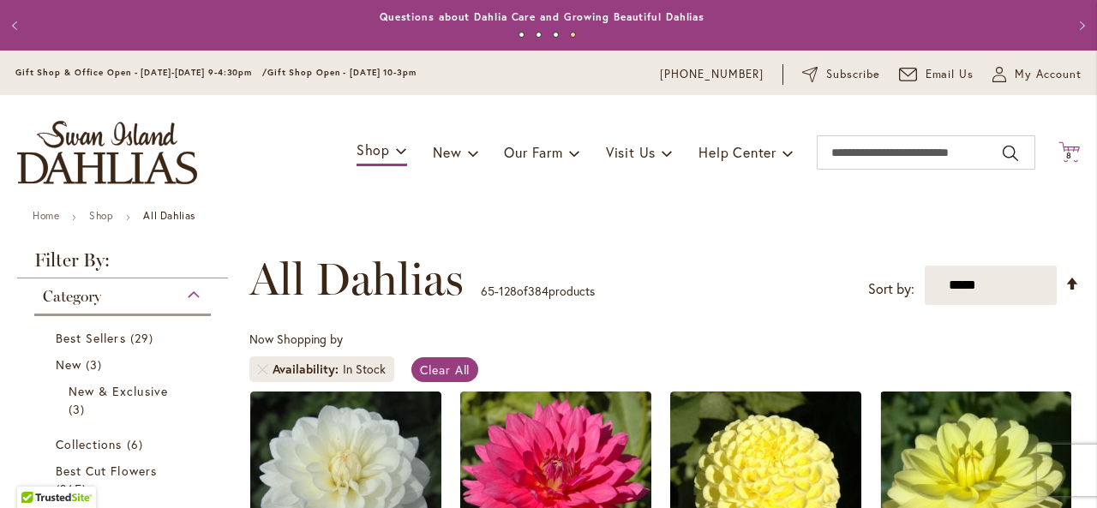
click at [1066, 157] on span "8" at bounding box center [1069, 155] width 6 height 11
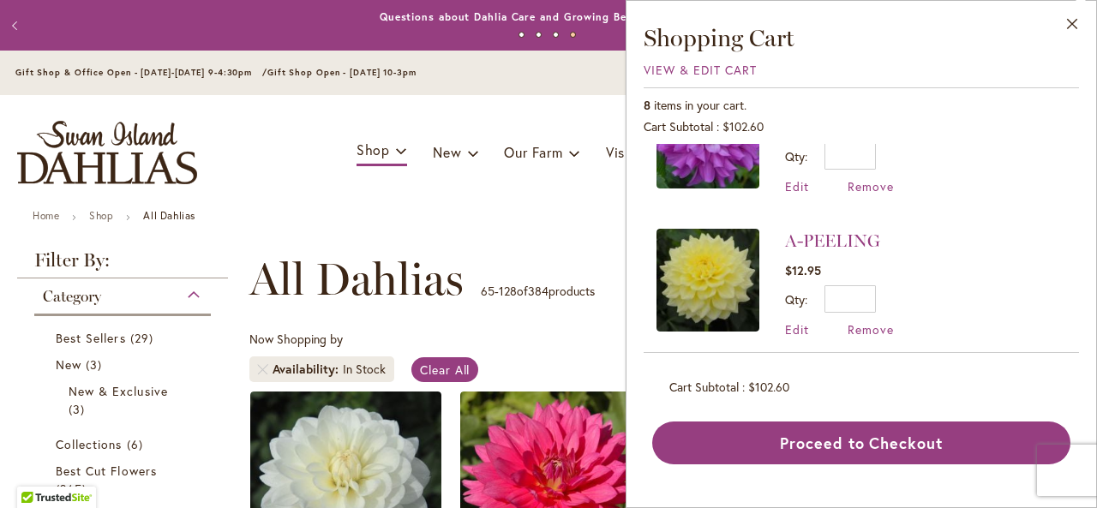
scroll to position [934, 0]
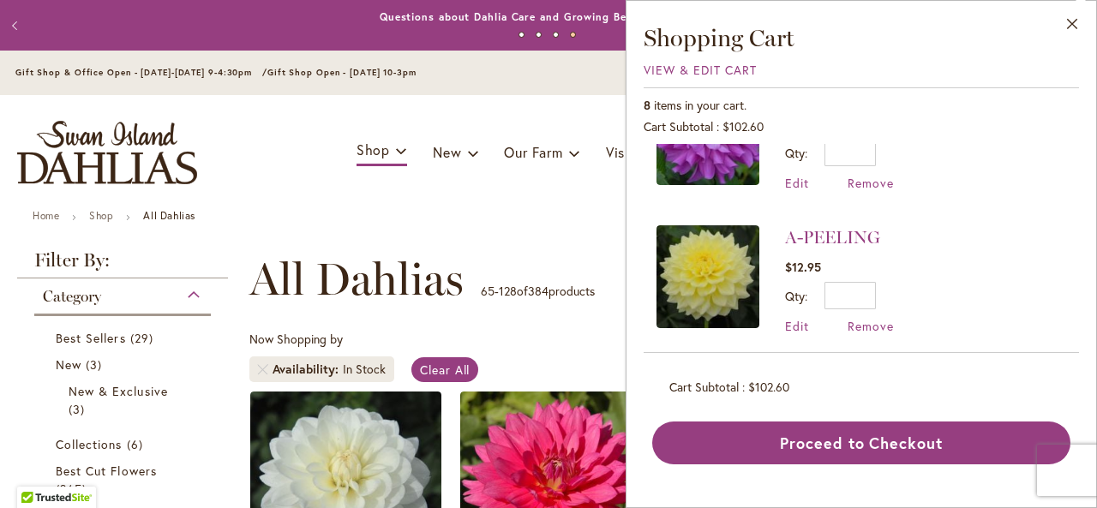
click at [597, 356] on div "Now Shopping by Availability In Stock Clear All" at bounding box center [664, 361] width 831 height 60
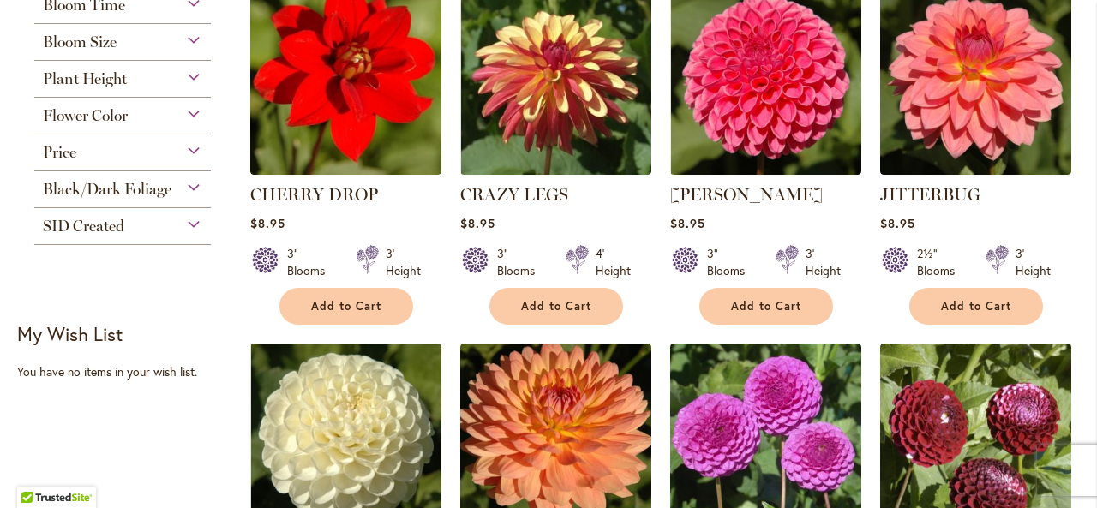
scroll to position [789, 0]
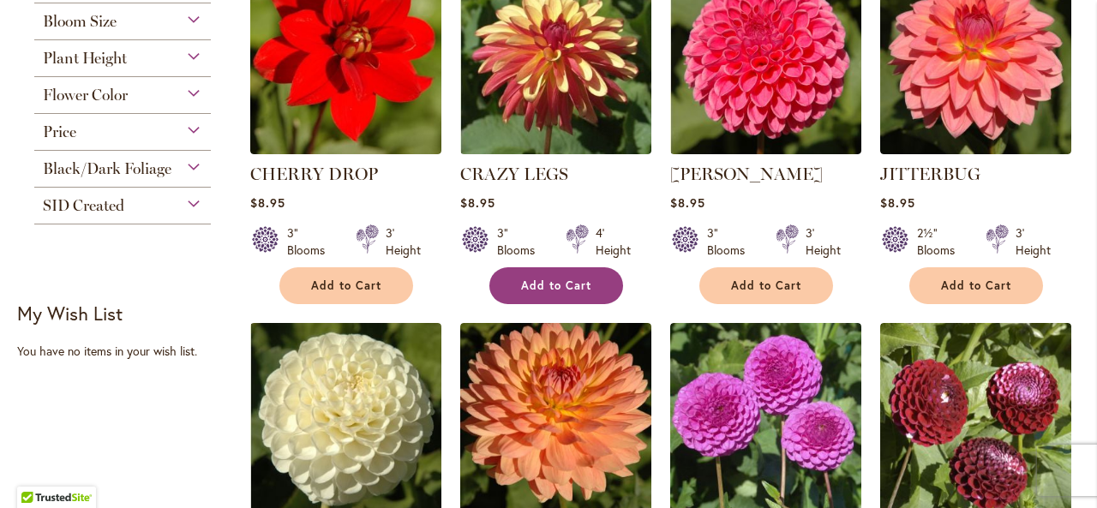
click at [540, 282] on span "Add to Cart" at bounding box center [556, 286] width 70 height 15
click at [220, 384] on div "Recently Ordered Last Ordered Items Add to Cart View All My Wish List Last Adde…" at bounding box center [127, 331] width 221 height 144
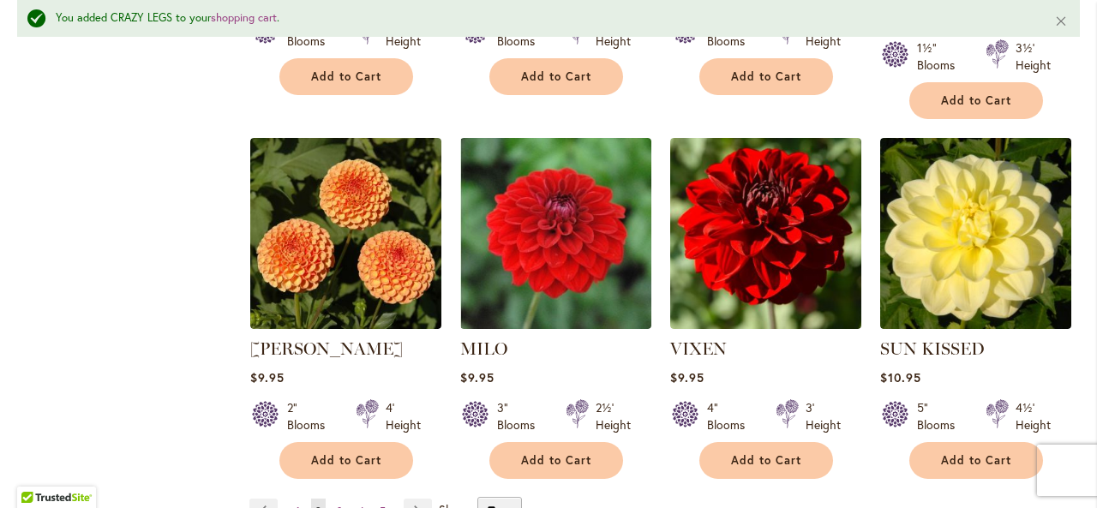
scroll to position [5908, 0]
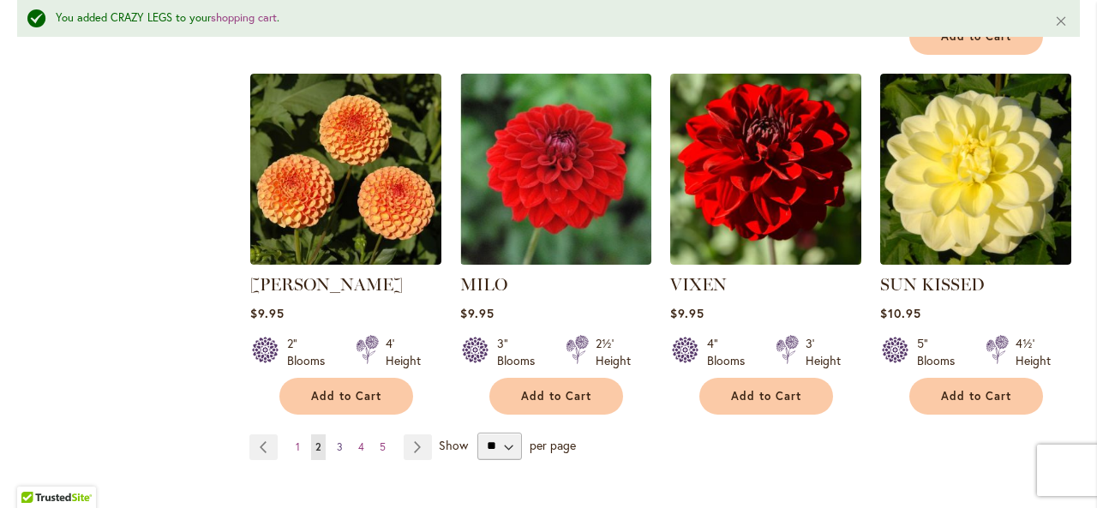
click at [339, 441] on span "3" at bounding box center [340, 447] width 6 height 13
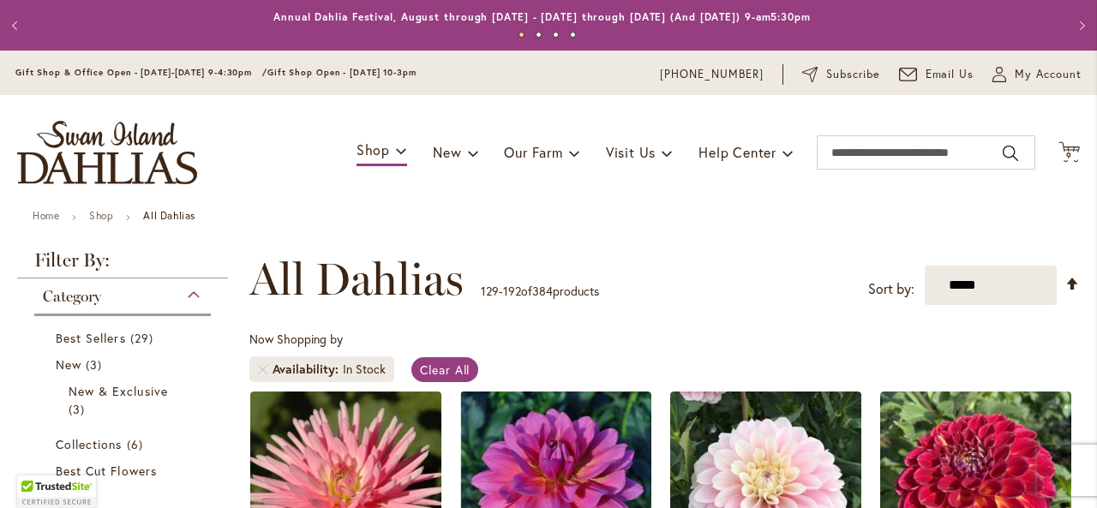
scroll to position [266, 0]
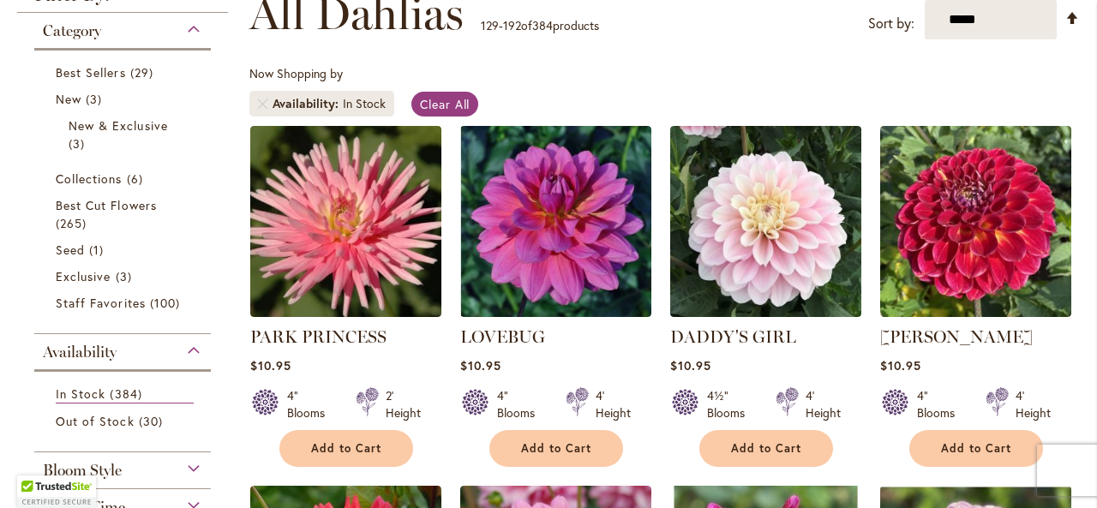
click at [436, 348] on div "PARK PRINCESS Rating: 93% 3 Reviews $10.95 4" Blooms 2' Height Add to Cart" at bounding box center [345, 392] width 191 height 134
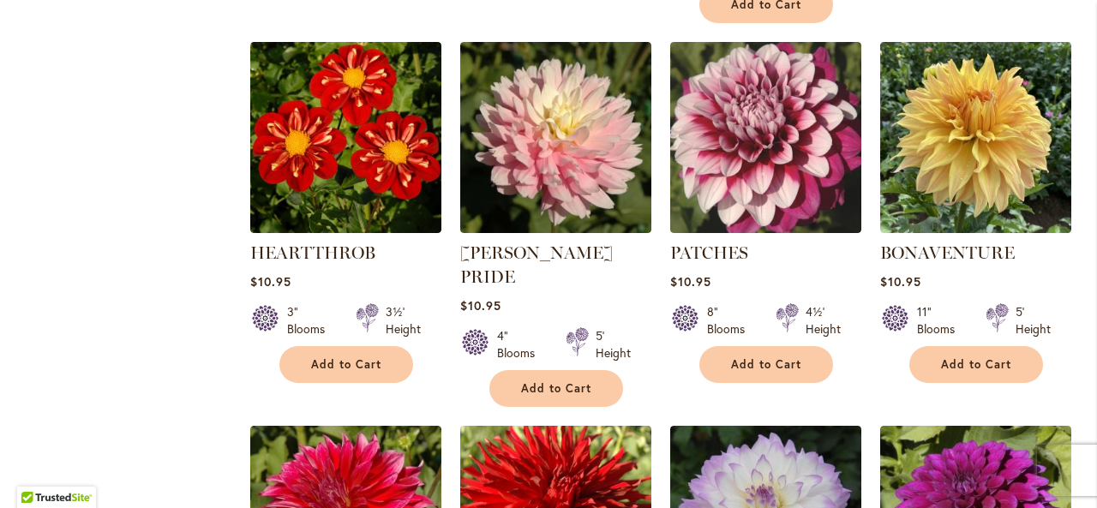
scroll to position [1809, 0]
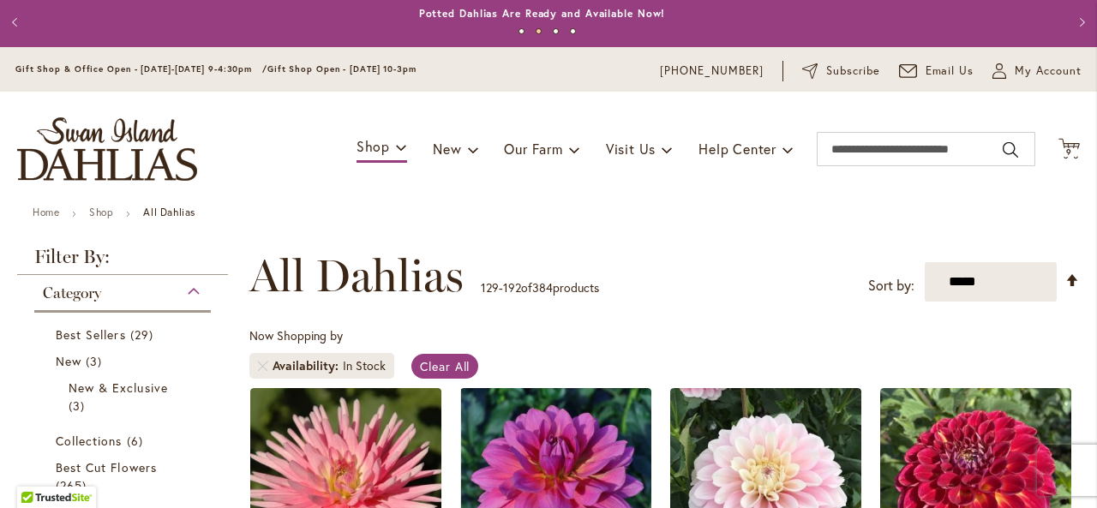
scroll to position [0, 0]
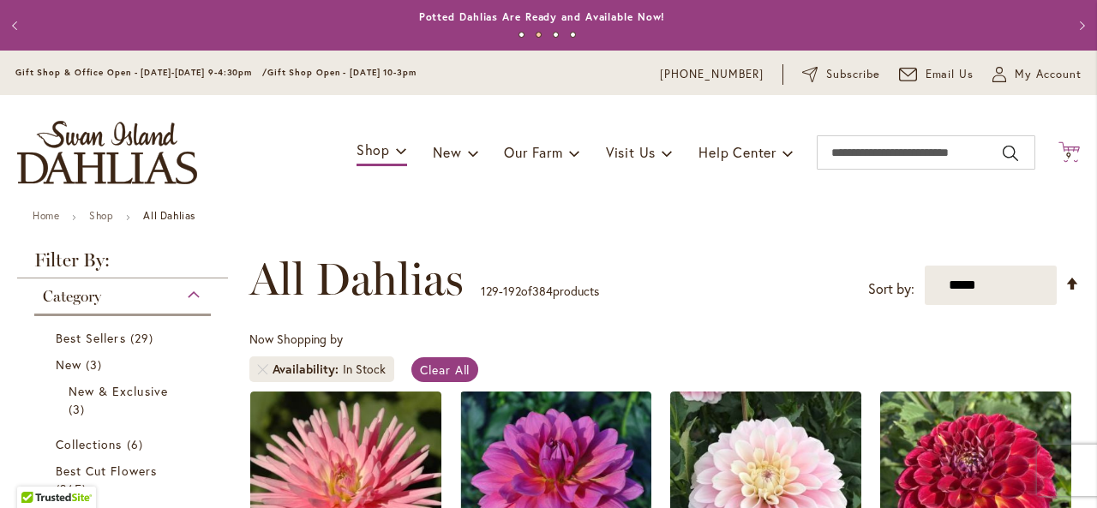
click at [1059, 143] on icon "Cart .cls-1 { fill: #231f20; }" at bounding box center [1069, 151] width 21 height 21
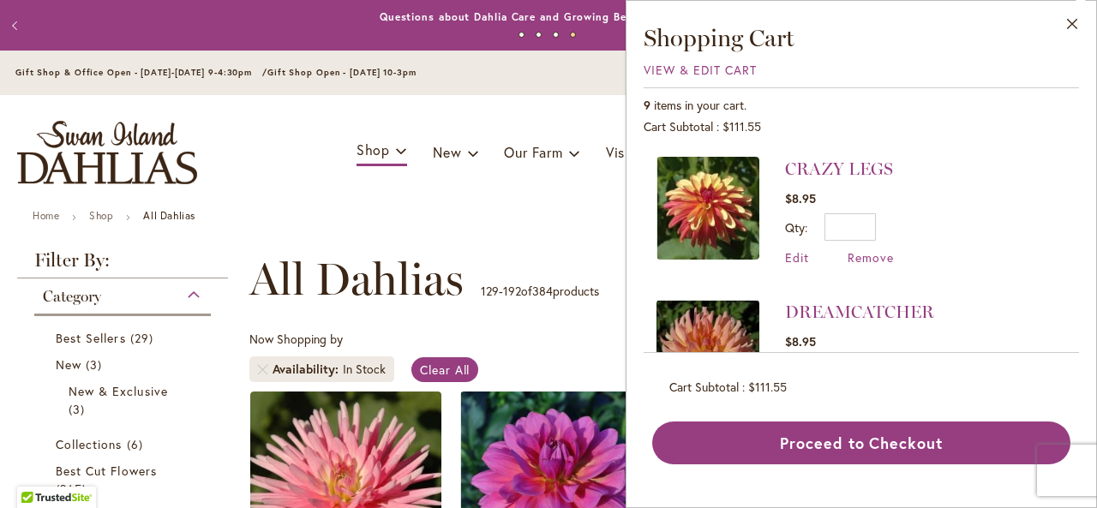
click at [556, 117] on div "Toggle Nav Shop Dahlia Tubers Collections Fresh Cut Dahlias Gardening Supplies …" at bounding box center [548, 152] width 1097 height 115
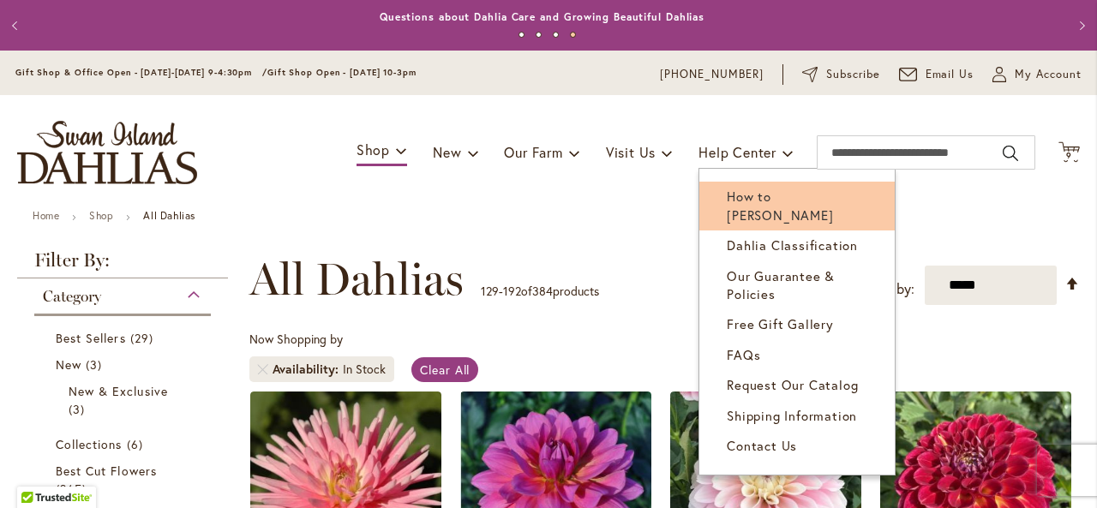
click at [730, 201] on span "How to [PERSON_NAME]" at bounding box center [780, 205] width 106 height 35
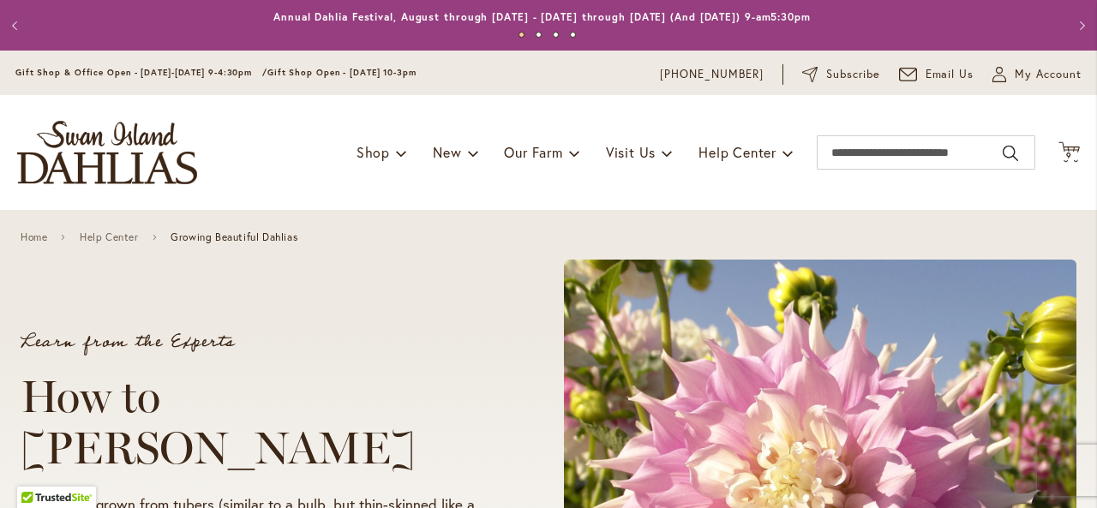
click at [458, 263] on div "Home Help Center Growing Beautiful Dahlias" at bounding box center [548, 237] width 1097 height 54
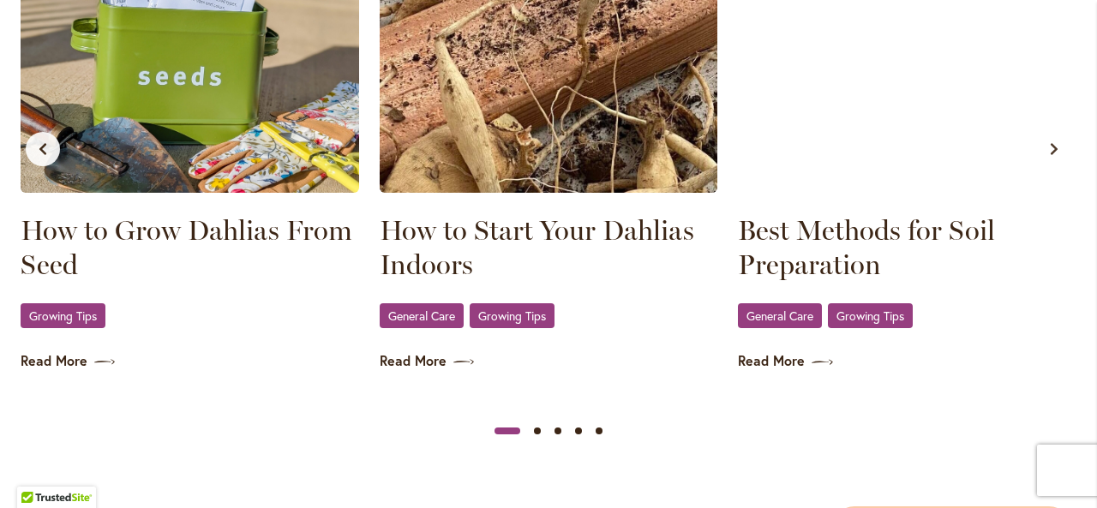
scroll to position [1166, 0]
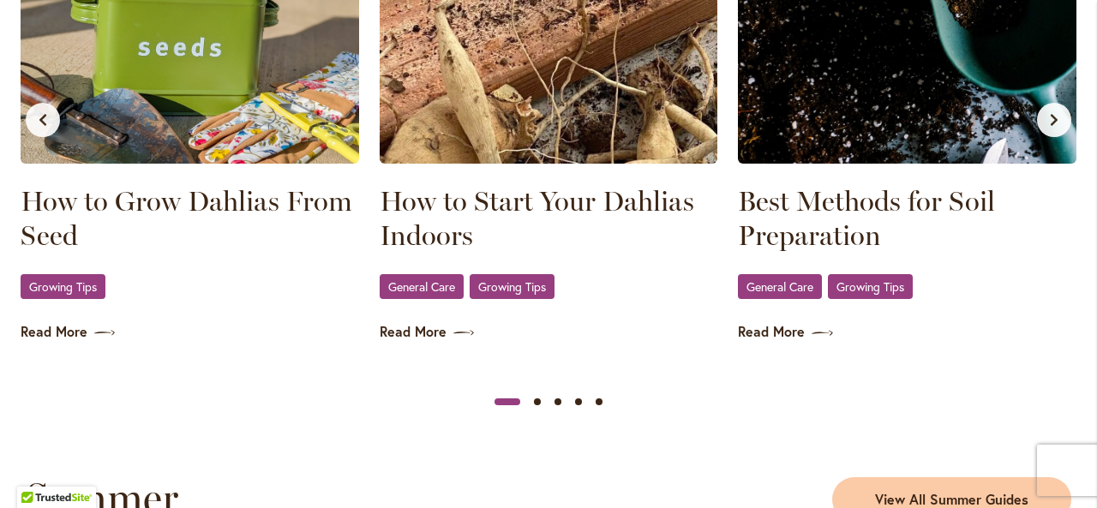
click at [844, 70] on img at bounding box center [907, 14] width 339 height 300
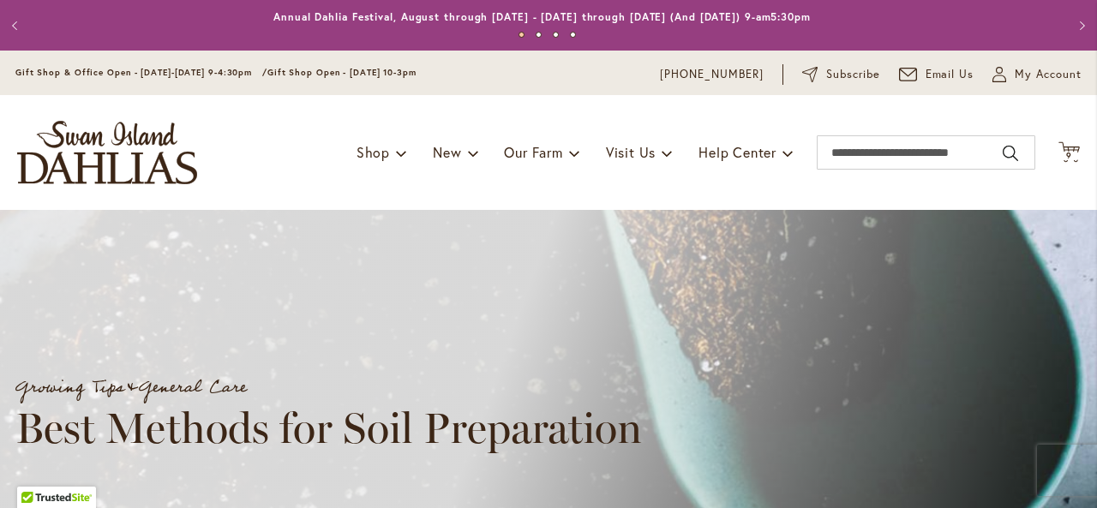
click at [581, 191] on div "Toggle Nav Shop Dahlia Tubers Collections Fresh Cut Dahlias Gardening Supplies …" at bounding box center [548, 152] width 1097 height 115
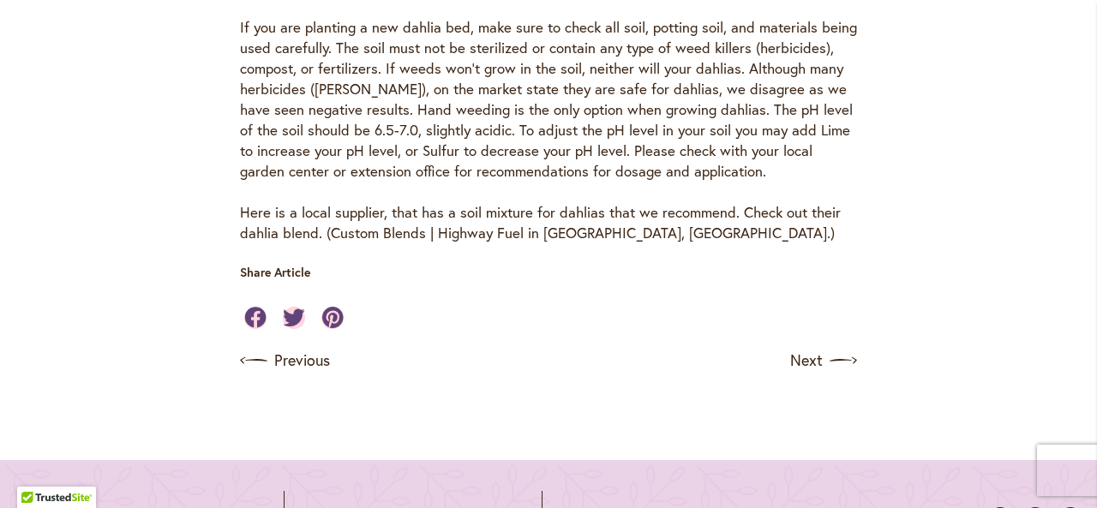
scroll to position [994, 0]
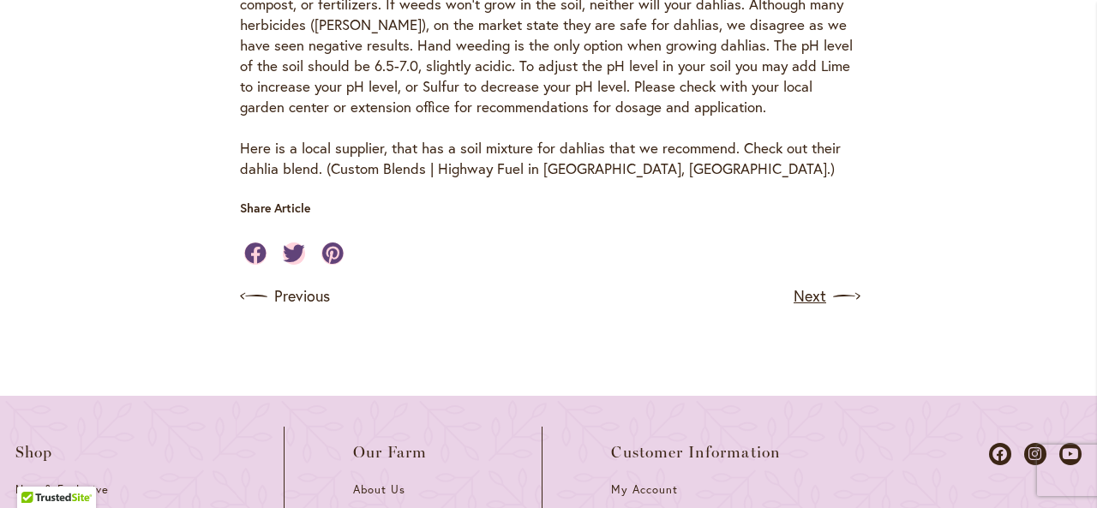
click at [818, 297] on link "Next" at bounding box center [825, 296] width 63 height 27
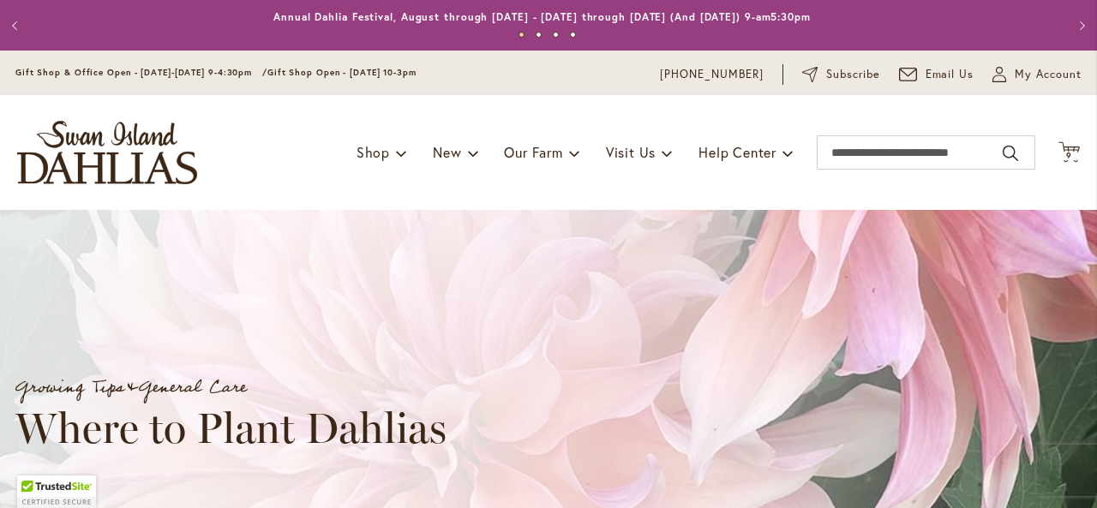
click at [818, 297] on div "Growing Tips & General Care Where to Plant Dahlias" at bounding box center [563, 361] width 1097 height 183
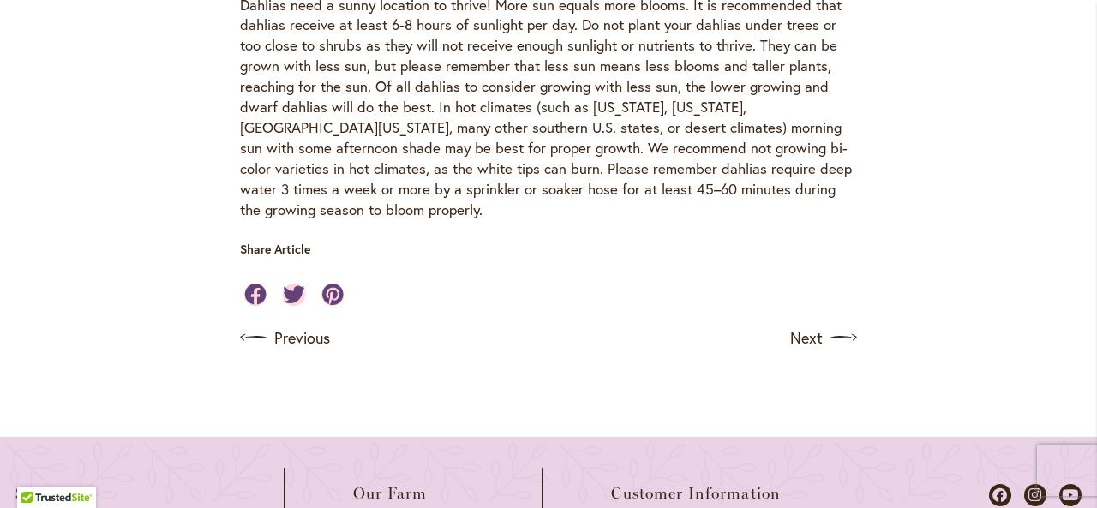
scroll to position [789, 0]
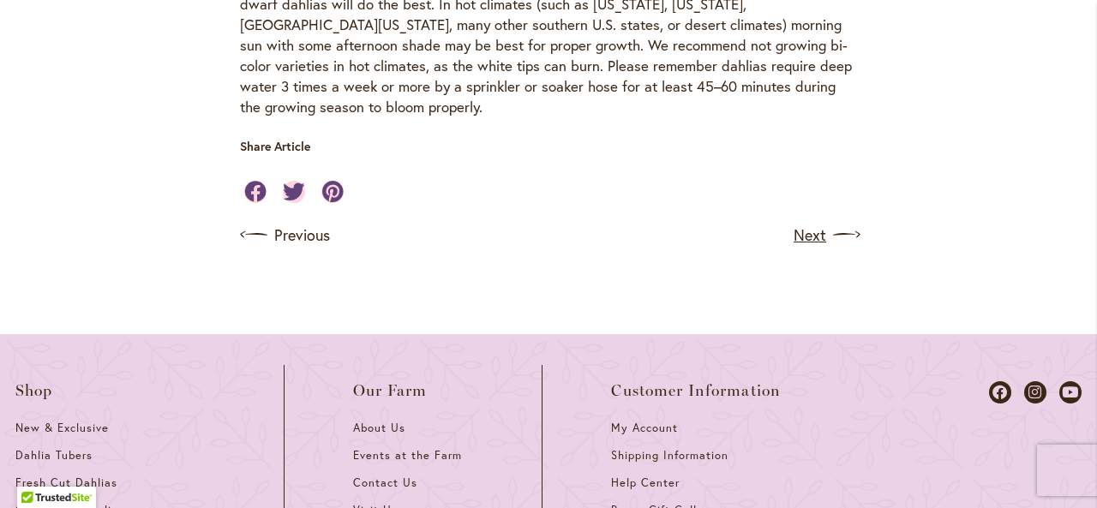
click at [816, 221] on link "Next" at bounding box center [825, 234] width 63 height 27
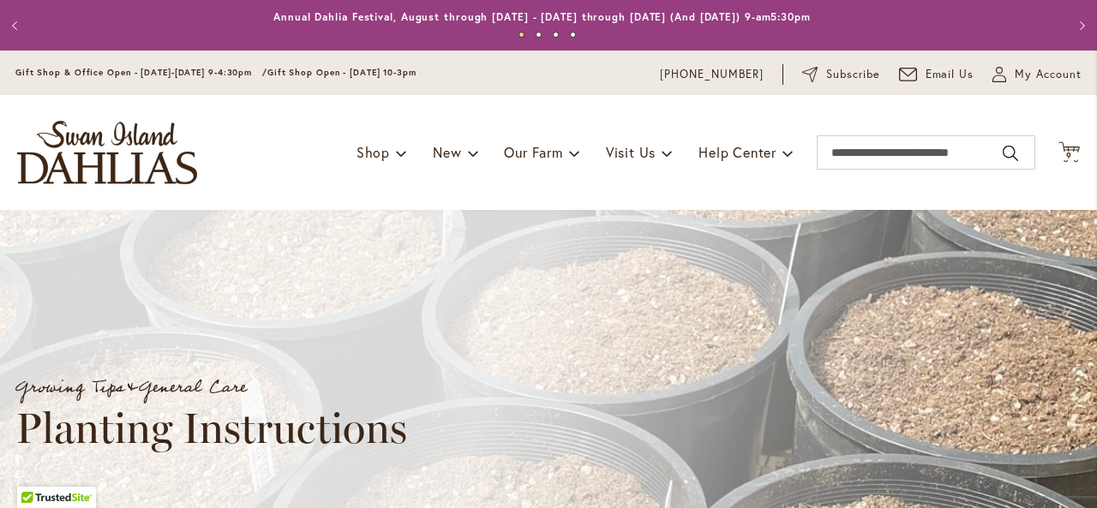
click at [816, 213] on div "Growing Tips & General Care Planting Instructions" at bounding box center [564, 361] width 1128 height 303
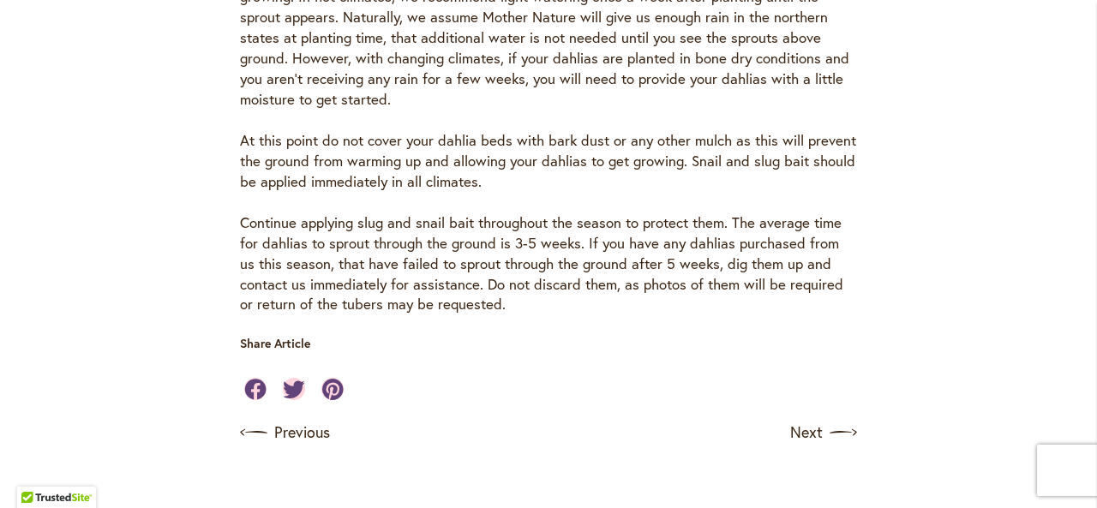
scroll to position [1372, 0]
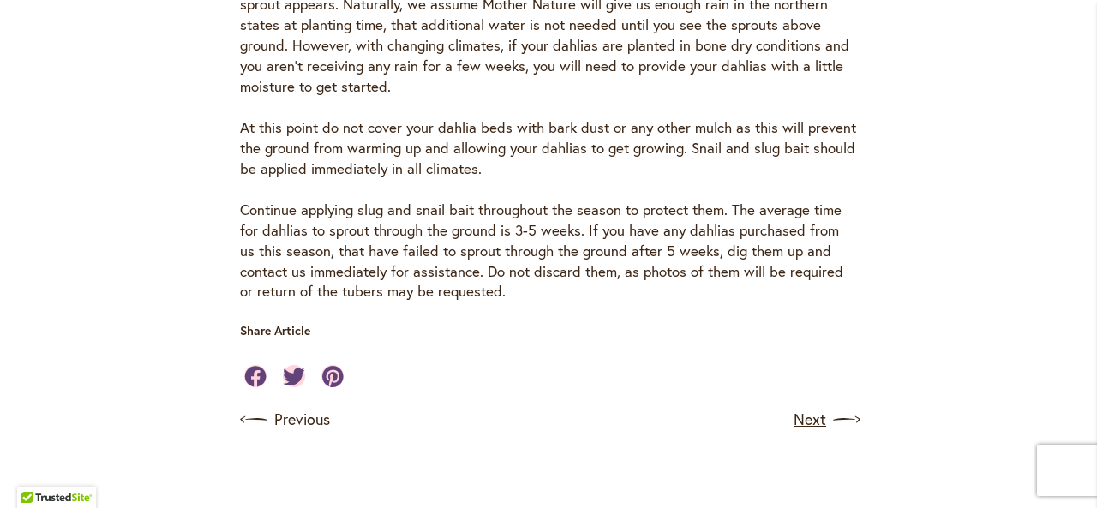
click at [795, 406] on link "Next" at bounding box center [825, 419] width 63 height 27
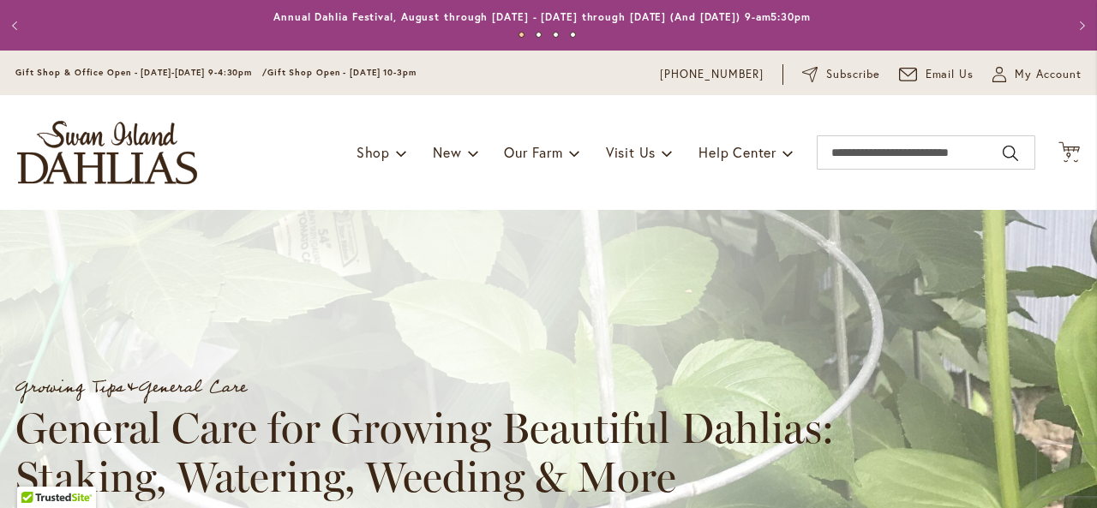
click at [795, 368] on div "Growing Tips & General Care General Care for Growing Beautiful Dahlias: Staking…" at bounding box center [563, 386] width 1097 height 232
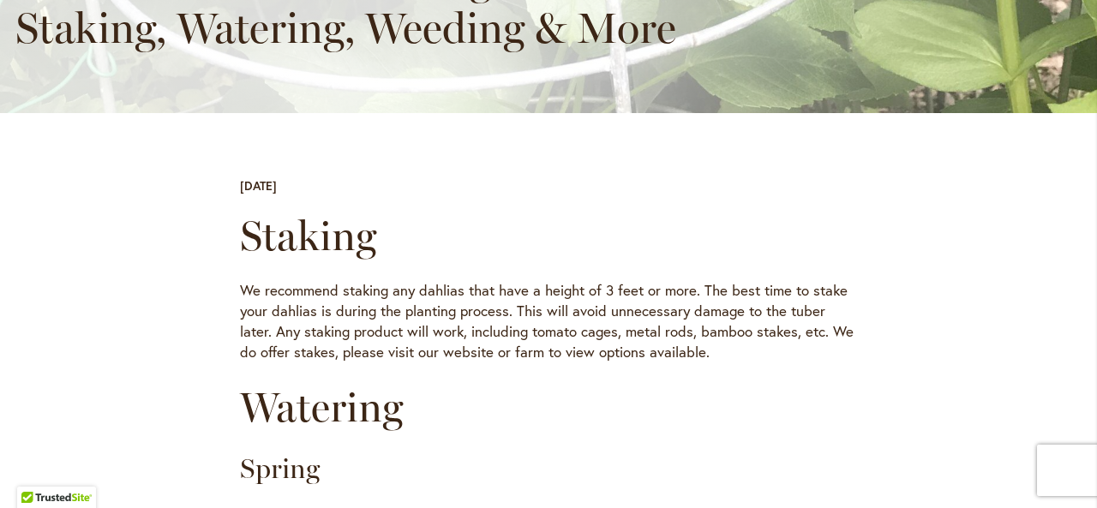
scroll to position [5, 0]
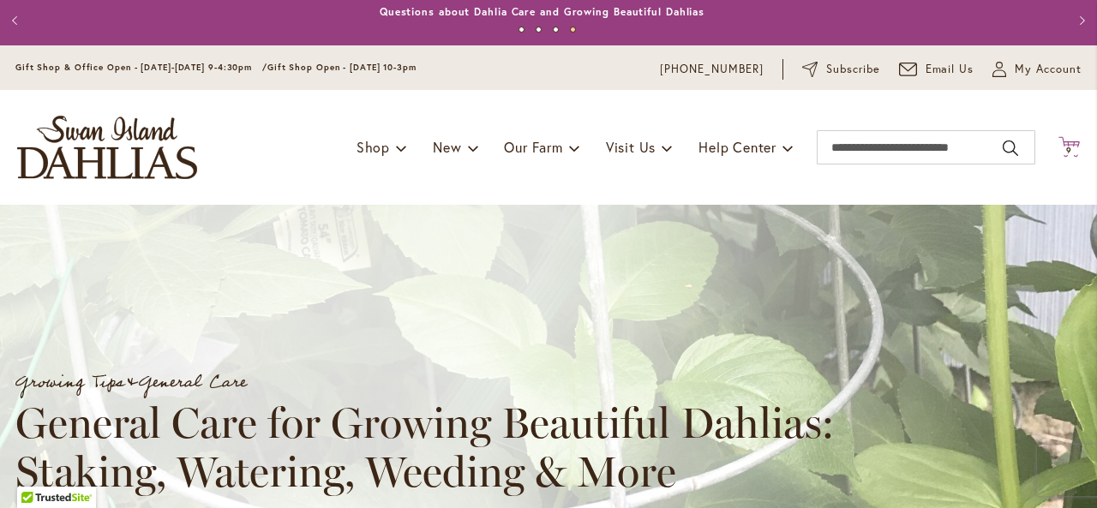
click at [1064, 152] on span "9 9 items" at bounding box center [1069, 151] width 17 height 9
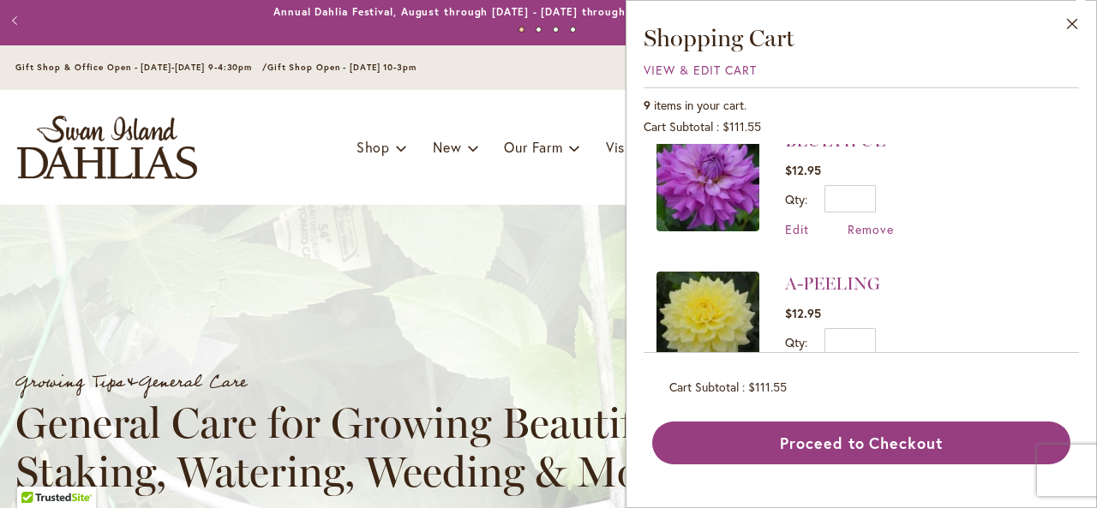
scroll to position [1075, 0]
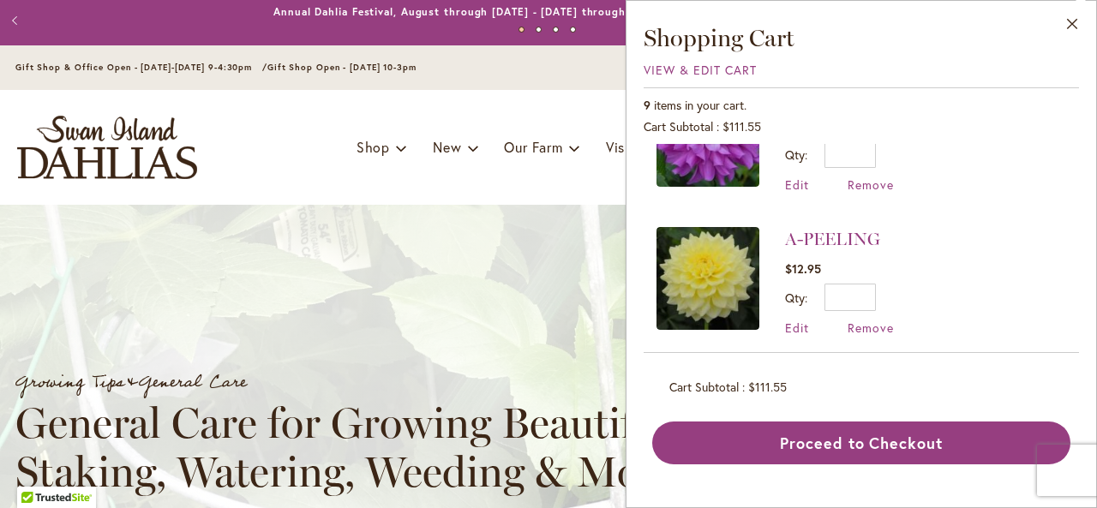
click at [448, 168] on div "Toggle Nav Shop Dahlia Tubers Collections Fresh Cut Dahlias Gardening Supplies …" at bounding box center [548, 147] width 1097 height 115
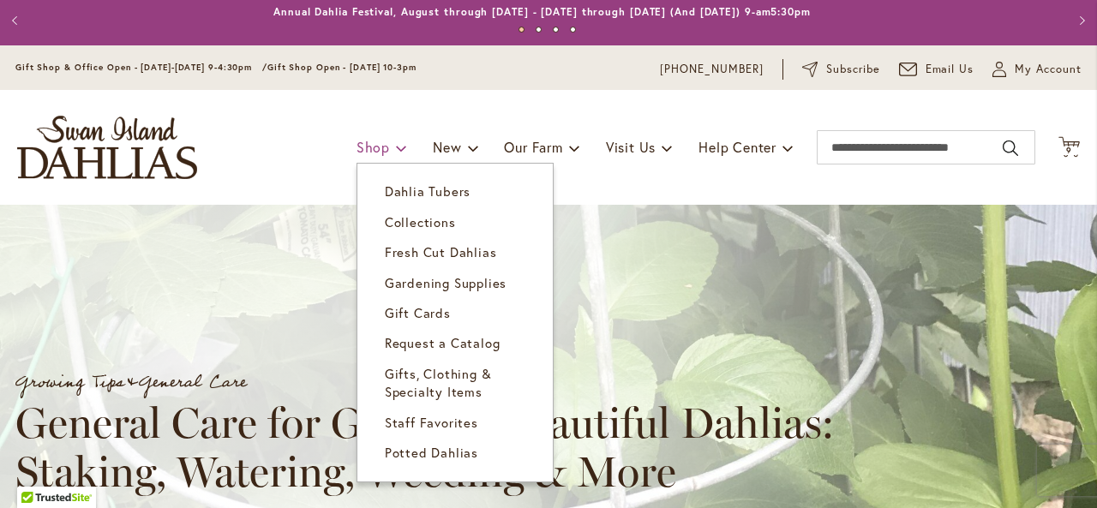
click at [357, 160] on li "Shop Dahlia Tubers Collections Fresh Cut Dahlias Gardening Supplies Gift Cards …" at bounding box center [382, 147] width 51 height 33
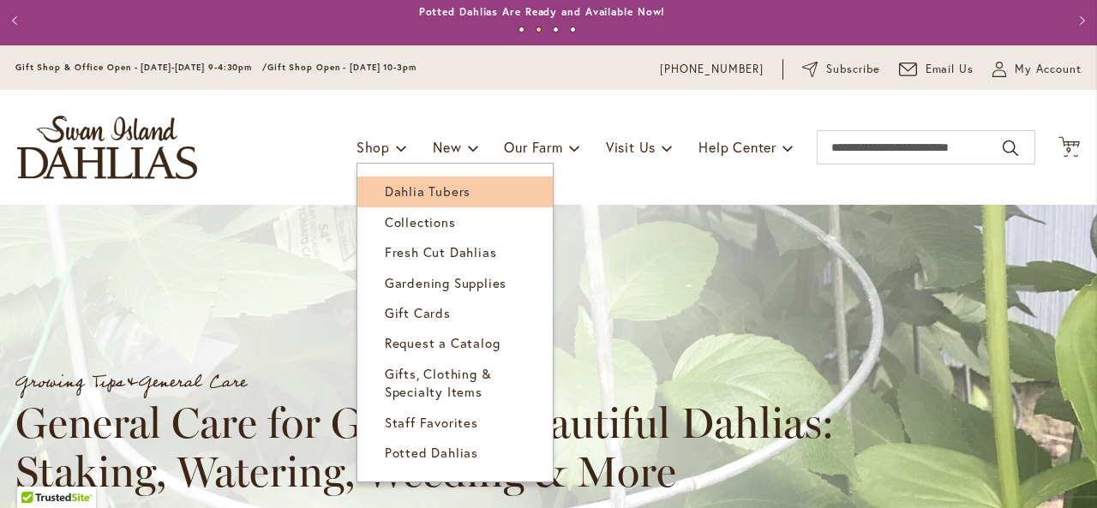
click at [389, 189] on span "Dahlia Tubers" at bounding box center [428, 191] width 86 height 17
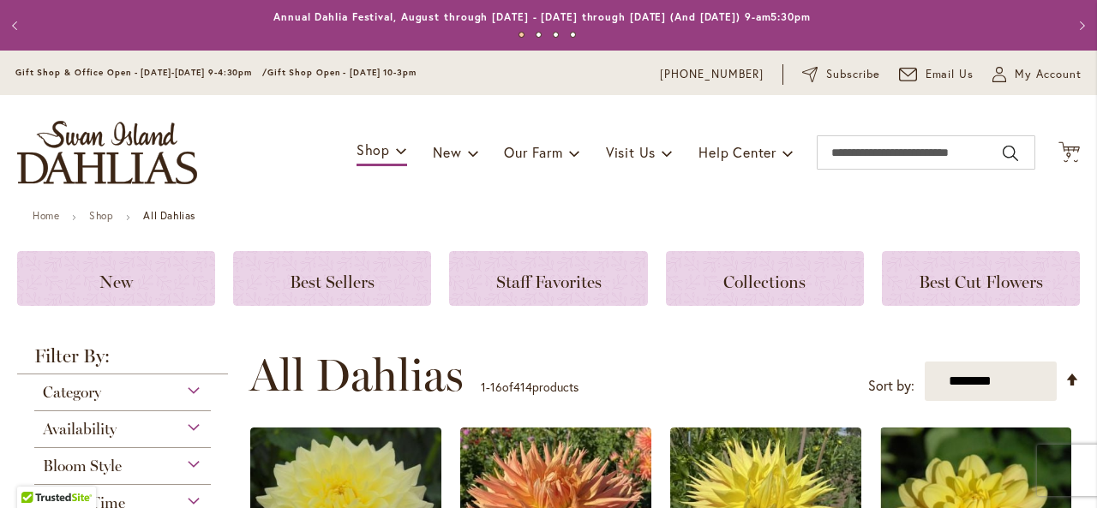
click at [838, 171] on div "Toggle Nav Shop Dahlia Tubers Collections Fresh Cut Dahlias Gardening Supplies …" at bounding box center [548, 152] width 1097 height 115
click at [838, 159] on input "Search" at bounding box center [926, 152] width 219 height 34
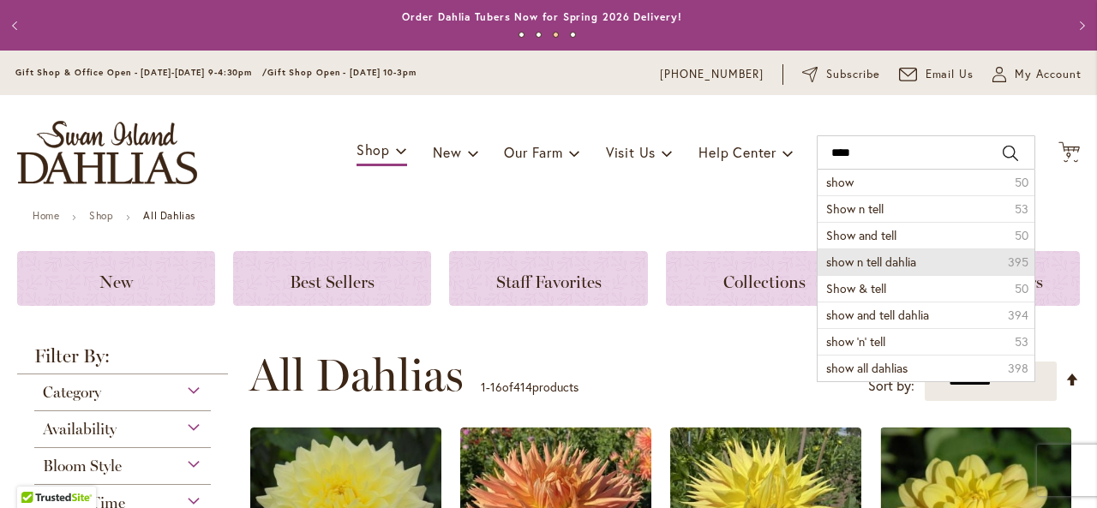
click at [885, 259] on span "show n tell dahlia" at bounding box center [871, 262] width 90 height 16
type input "**********"
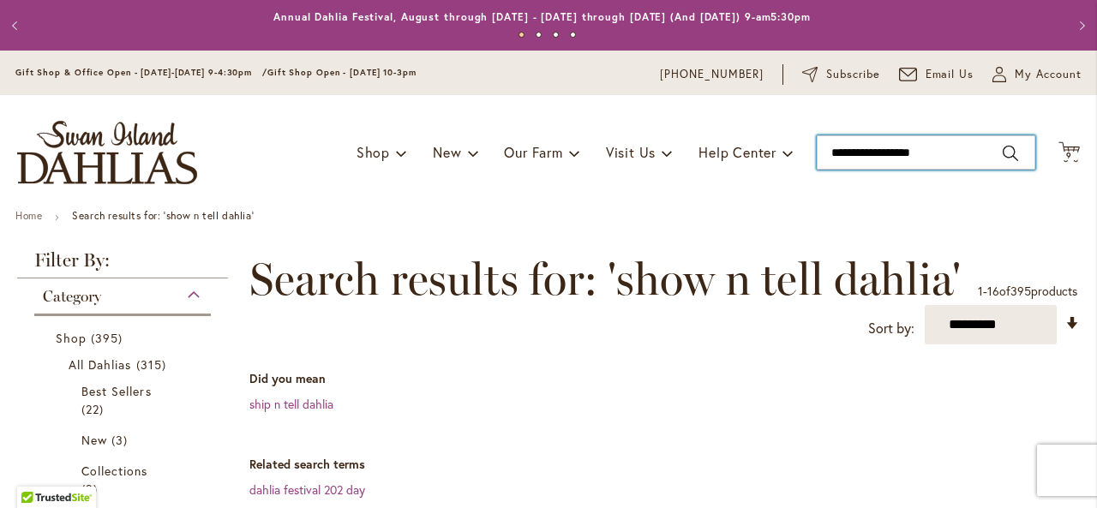
click at [958, 158] on input "**********" at bounding box center [926, 152] width 219 height 34
click at [1000, 153] on input "**********" at bounding box center [926, 152] width 219 height 34
click at [995, 150] on input "**********" at bounding box center [926, 152] width 219 height 34
click at [957, 152] on input "**********" at bounding box center [926, 152] width 219 height 34
drag, startPoint x: 957, startPoint y: 152, endPoint x: 888, endPoint y: 155, distance: 68.7
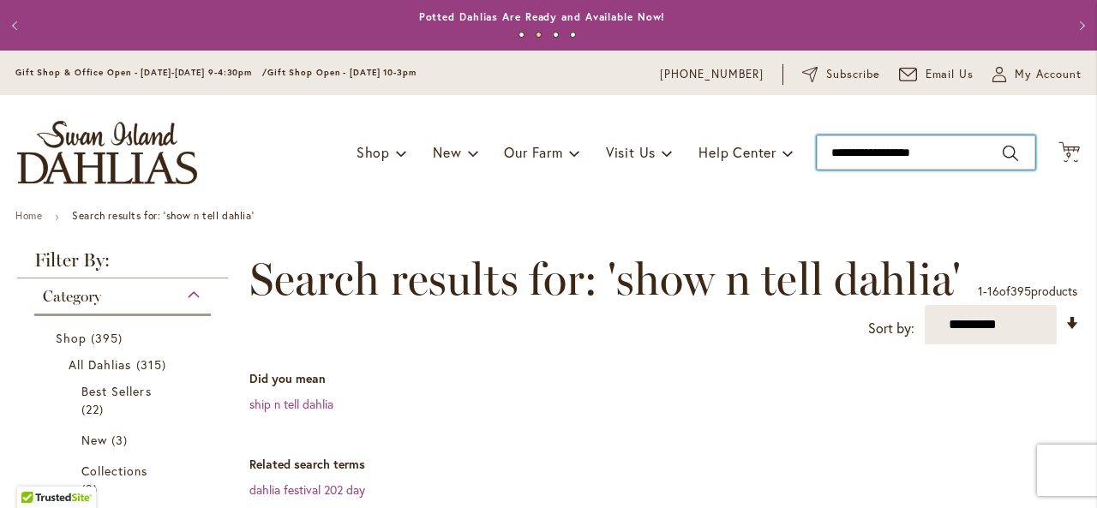
click at [888, 155] on input "**********" at bounding box center [926, 152] width 219 height 34
type input "**********"
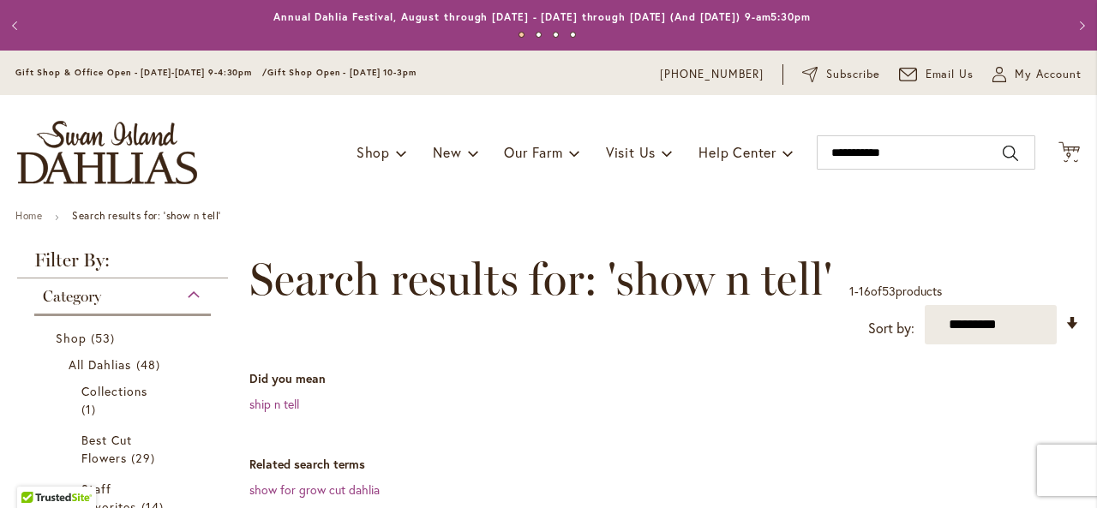
click at [671, 204] on div "Toggle Nav Shop Dahlia Tubers Collections Fresh Cut Dahlias Gardening Supplies …" at bounding box center [548, 152] width 1097 height 115
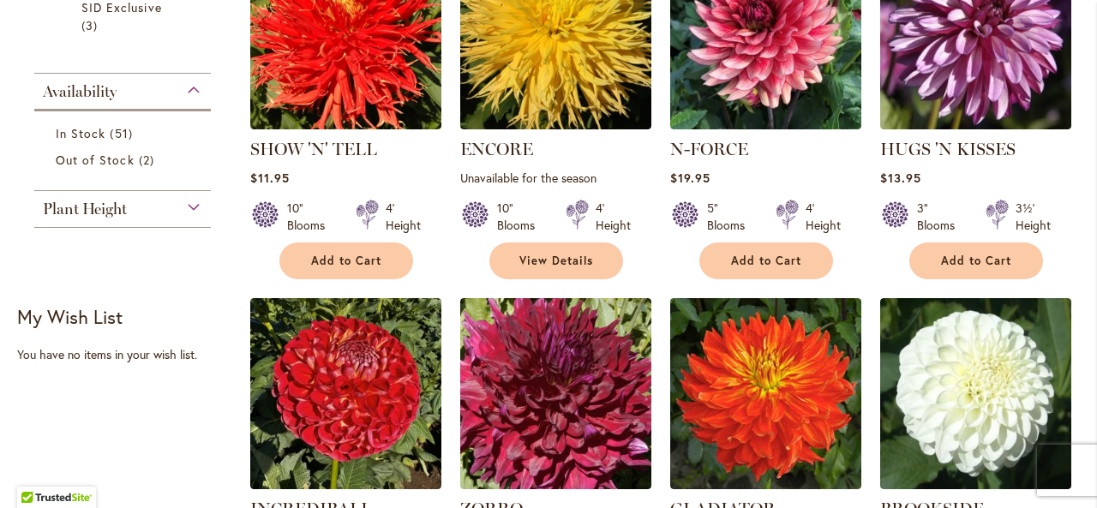
scroll to position [686, 0]
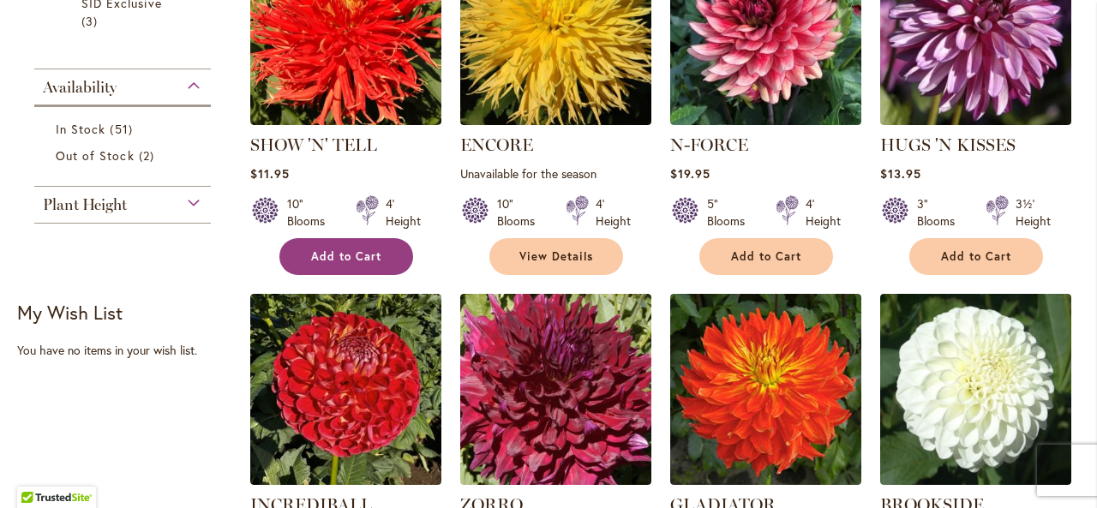
click at [363, 254] on span "Add to Cart" at bounding box center [346, 256] width 70 height 15
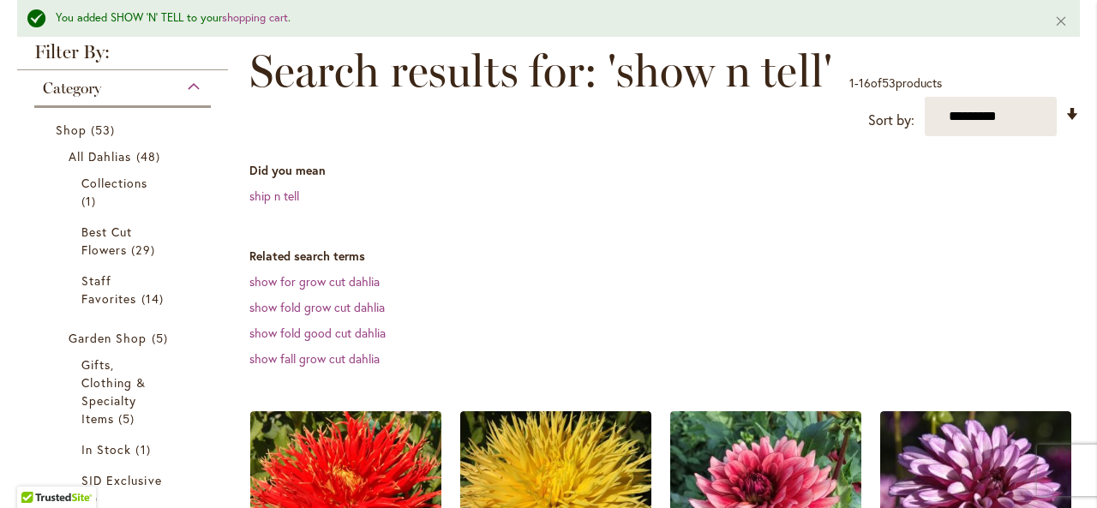
scroll to position [0, 0]
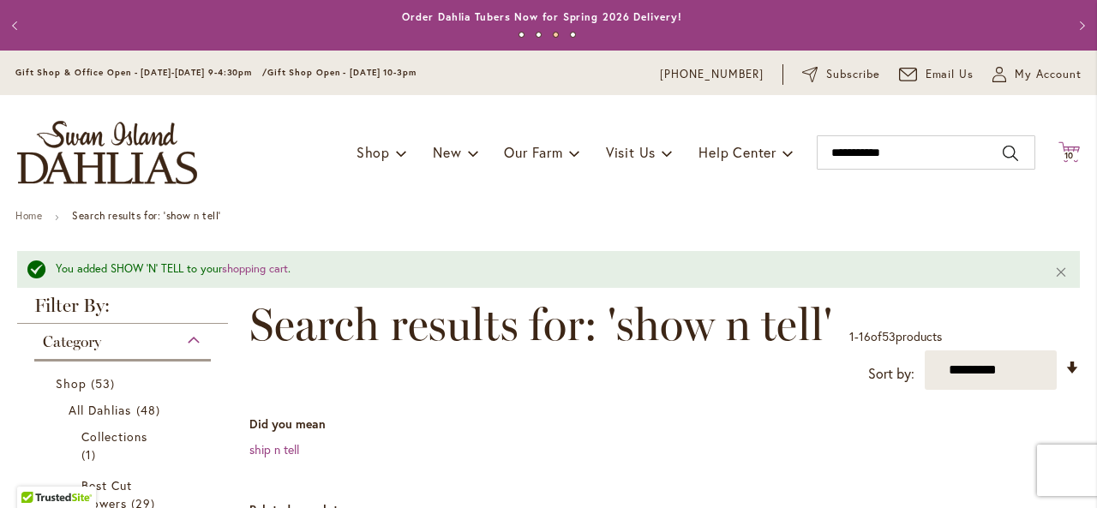
click at [1064, 155] on span "10 10 items" at bounding box center [1069, 156] width 17 height 9
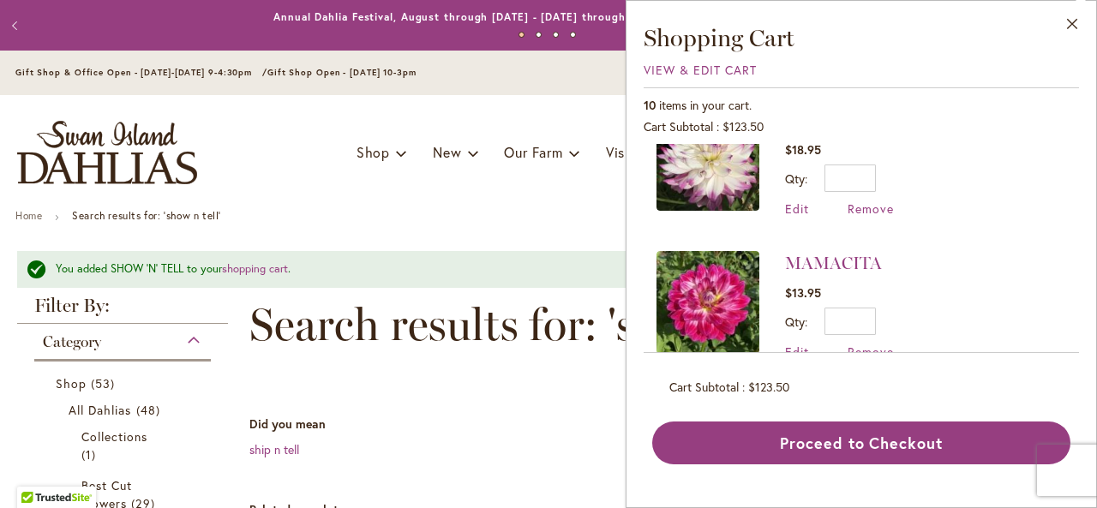
scroll to position [746, 0]
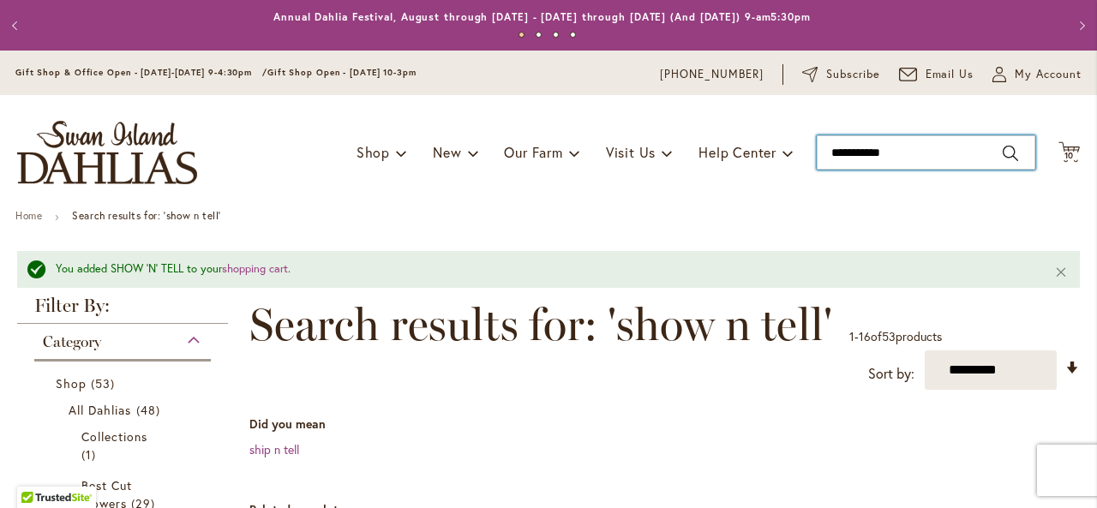
drag, startPoint x: 885, startPoint y: 158, endPoint x: 790, endPoint y: 165, distance: 94.6
click at [790, 165] on div "Toggle Nav Shop Dahlia Tubers Collections Fresh Cut Dahlias Gardening Supplies …" at bounding box center [548, 152] width 1097 height 115
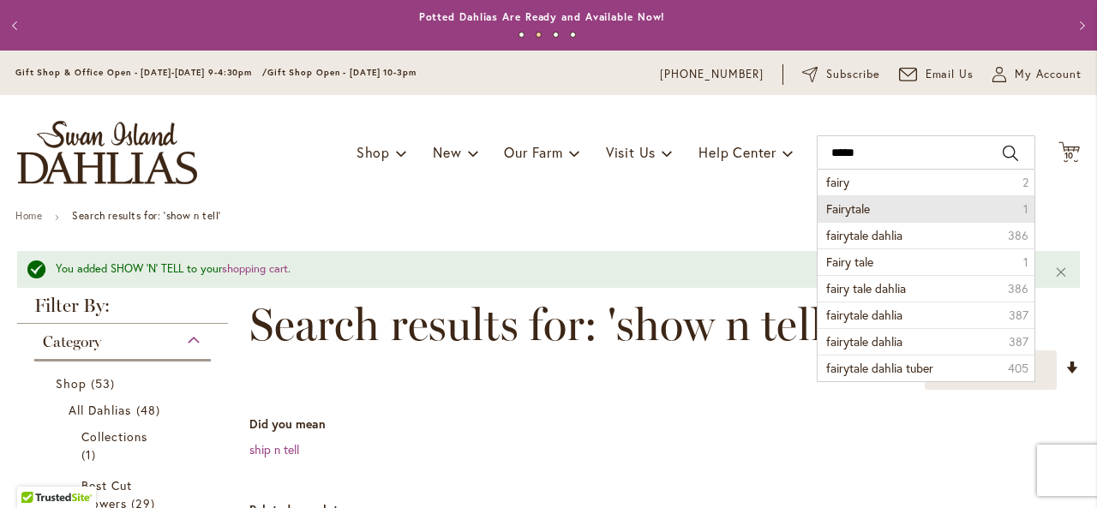
click at [836, 216] on li "Fairytale 1" at bounding box center [926, 208] width 217 height 27
type input "*********"
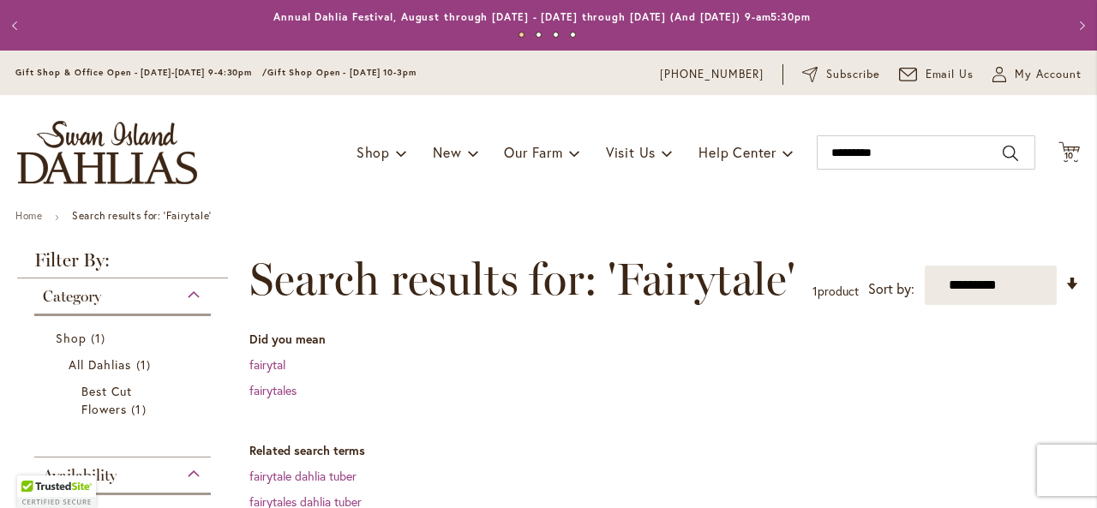
click at [408, 454] on dt "Related search terms" at bounding box center [664, 450] width 831 height 17
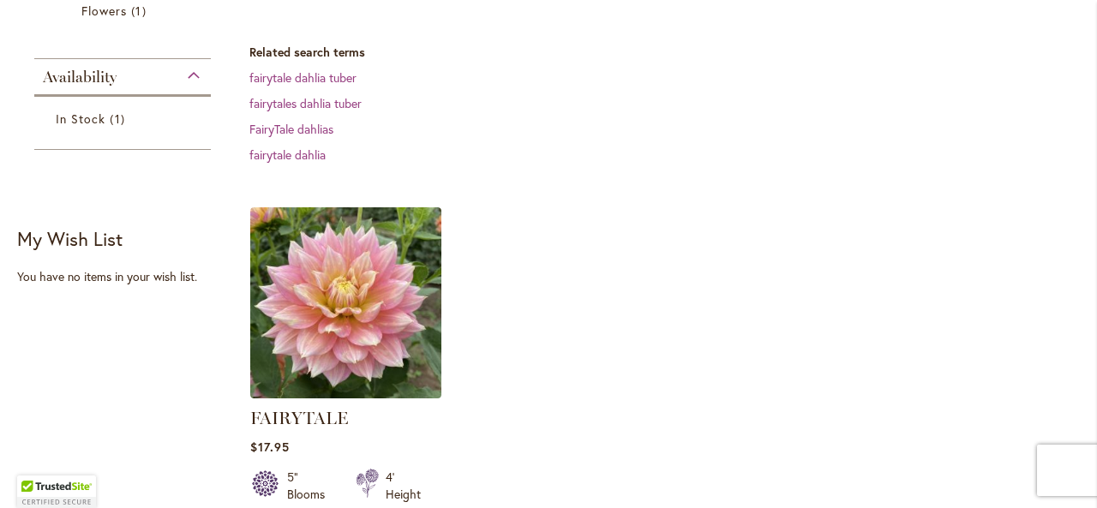
scroll to position [446, 0]
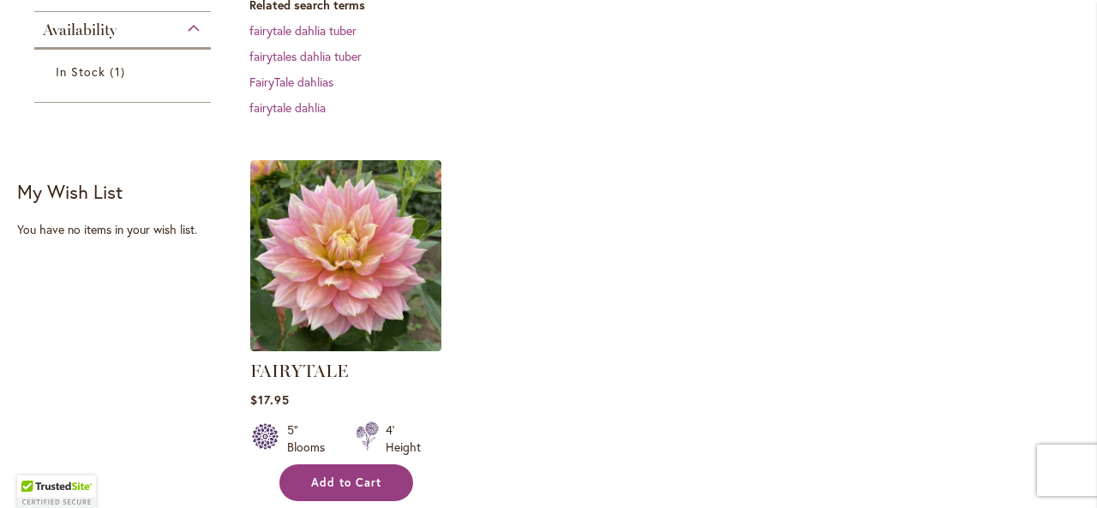
click at [347, 490] on button "Add to Cart" at bounding box center [346, 483] width 134 height 37
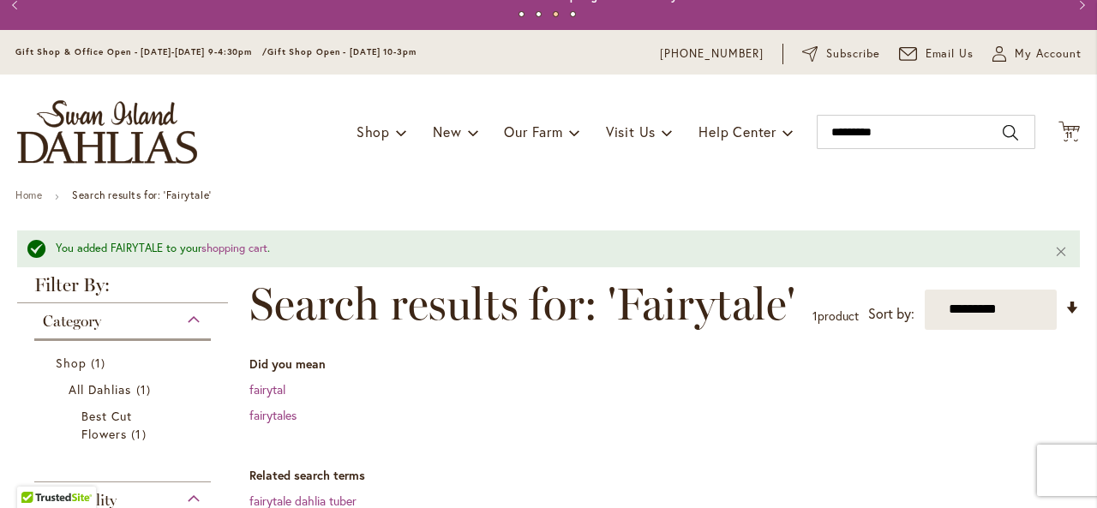
scroll to position [0, 0]
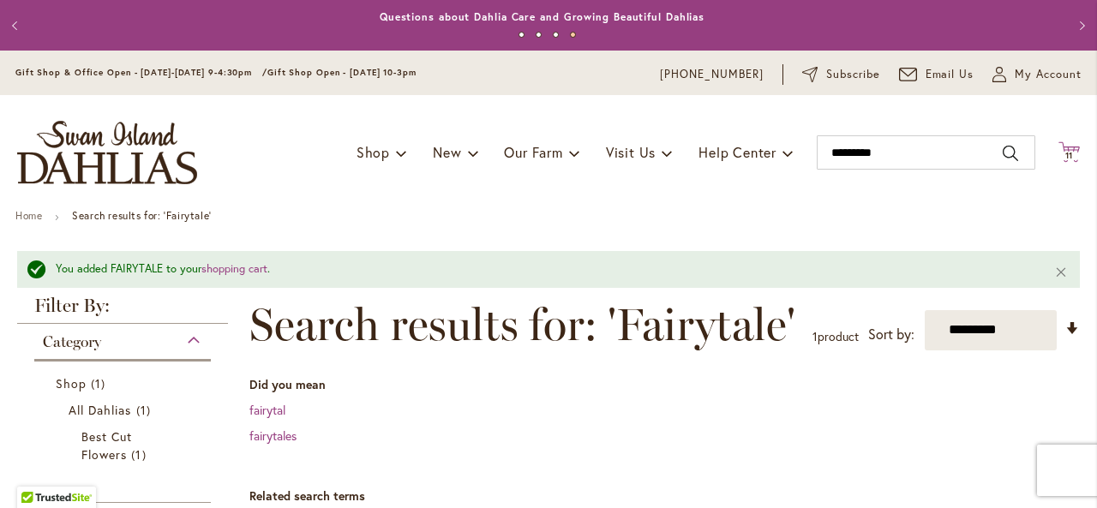
click at [1066, 153] on span "11" at bounding box center [1070, 155] width 9 height 11
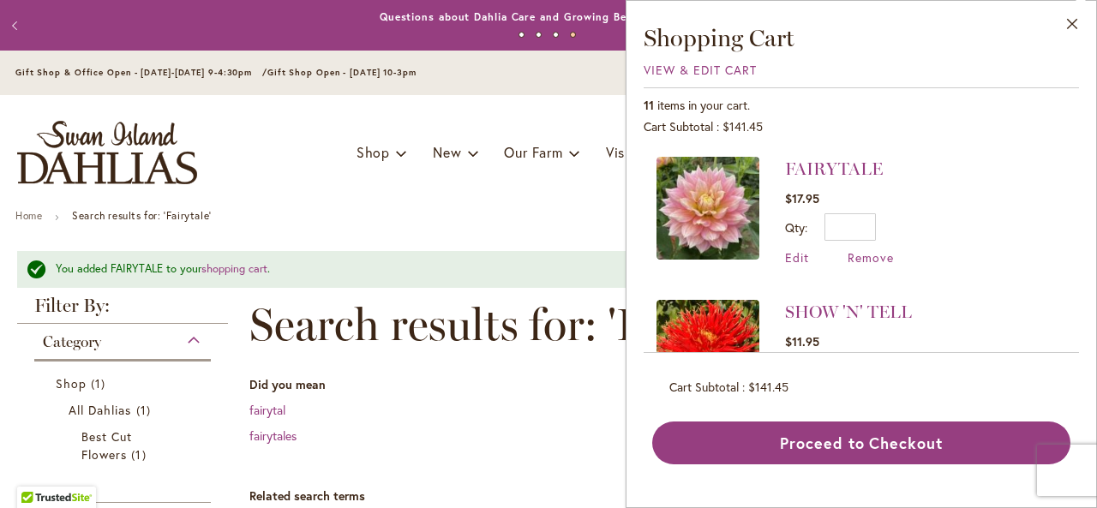
click at [532, 201] on div "Toggle Nav Shop Dahlia Tubers Collections Fresh Cut Dahlias Gardening Supplies …" at bounding box center [548, 152] width 1097 height 115
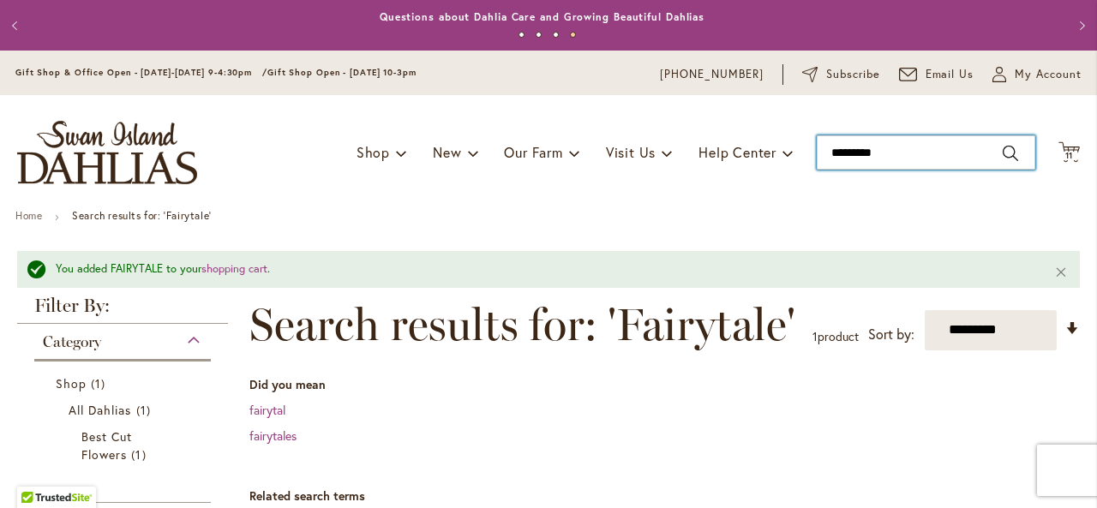
click at [857, 146] on input "*********" at bounding box center [926, 152] width 219 height 34
drag, startPoint x: 888, startPoint y: 147, endPoint x: 801, endPoint y: 144, distance: 87.5
click at [801, 144] on div "Toggle Nav Shop Dahlia Tubers Collections Fresh Cut Dahlias Gardening Supplies …" at bounding box center [548, 152] width 1097 height 115
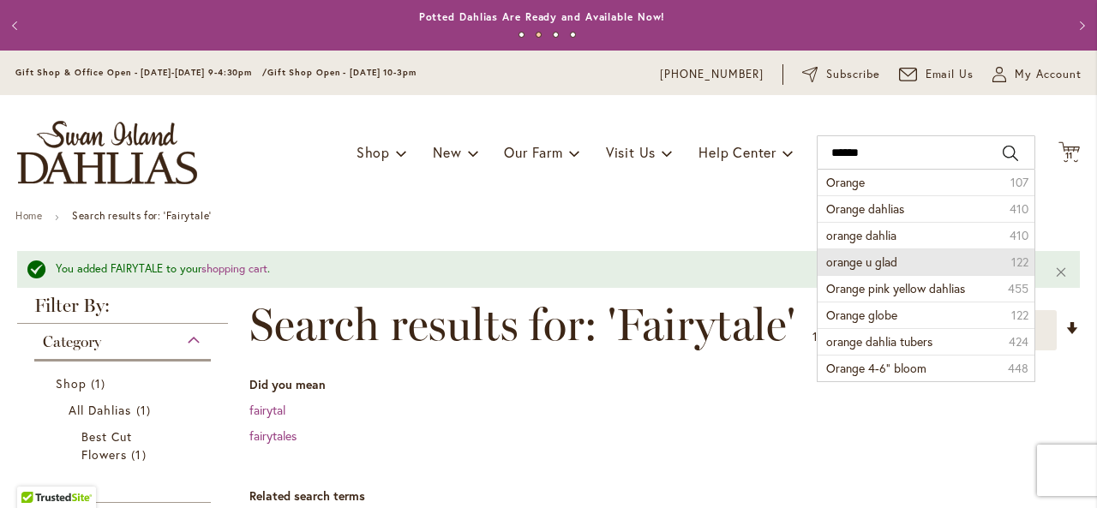
click at [852, 267] on span "orange u glad" at bounding box center [861, 262] width 71 height 16
type input "**********"
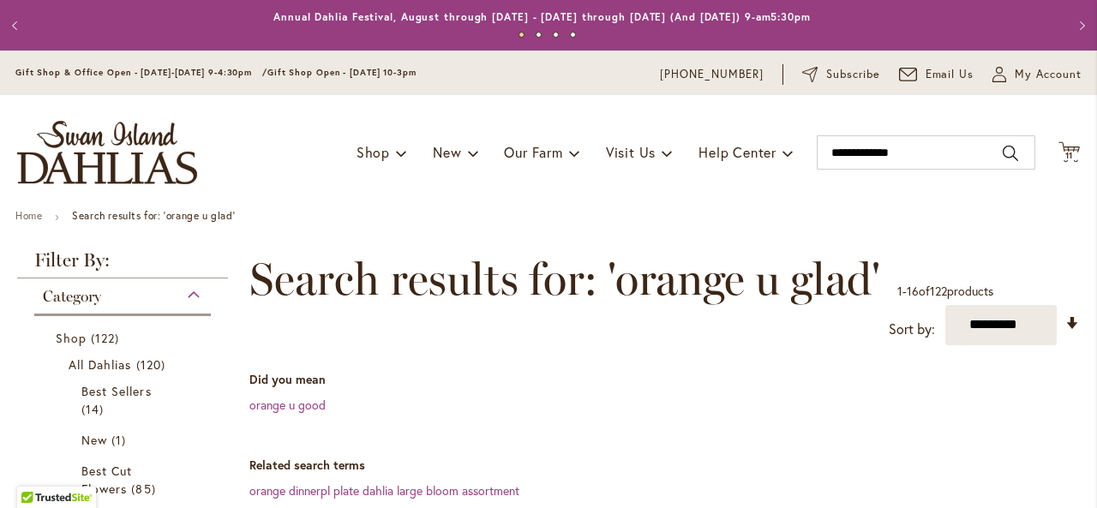
click at [581, 407] on dd "orange u good" at bounding box center [664, 405] width 831 height 17
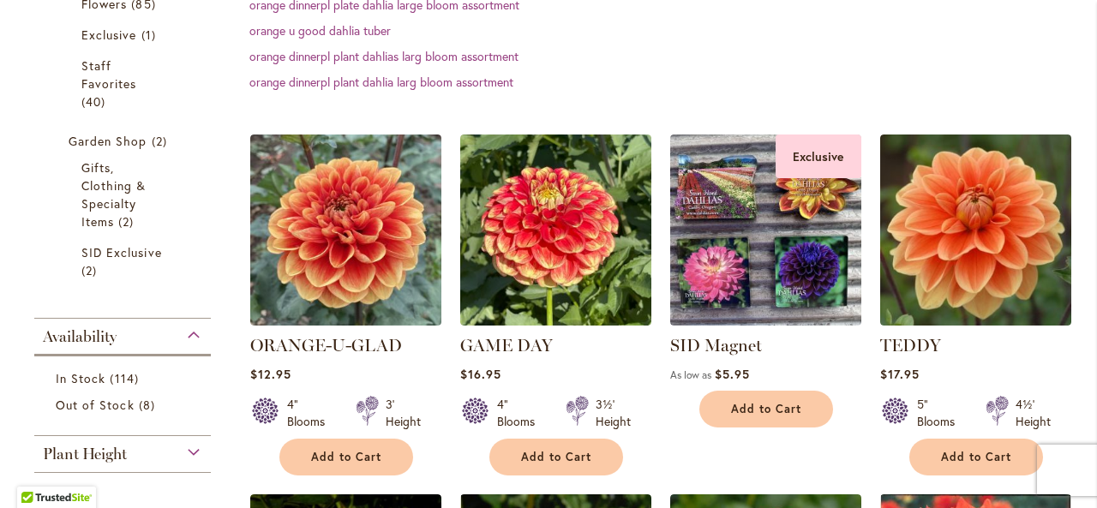
scroll to position [583, 0]
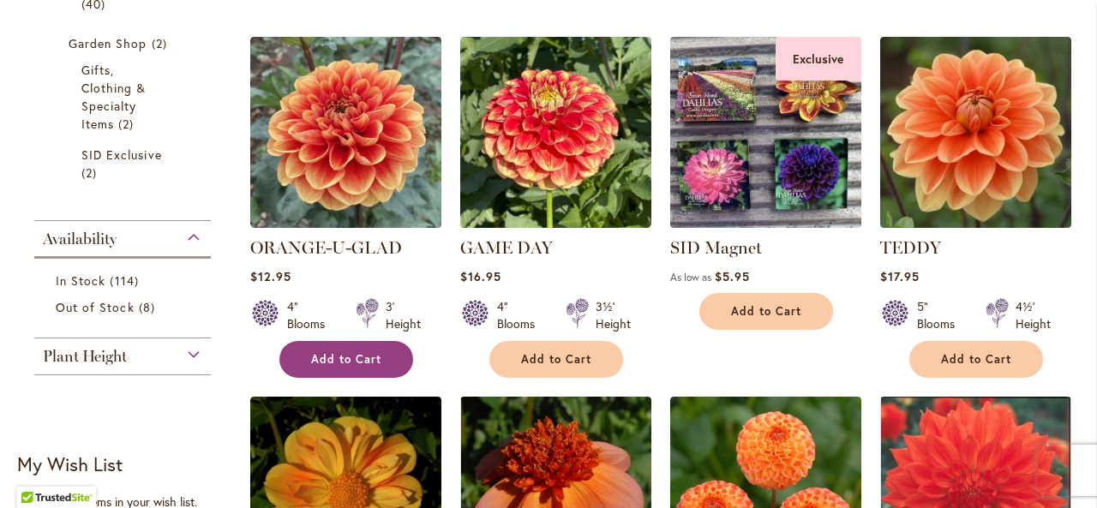
click at [333, 360] on span "Add to Cart" at bounding box center [346, 359] width 70 height 15
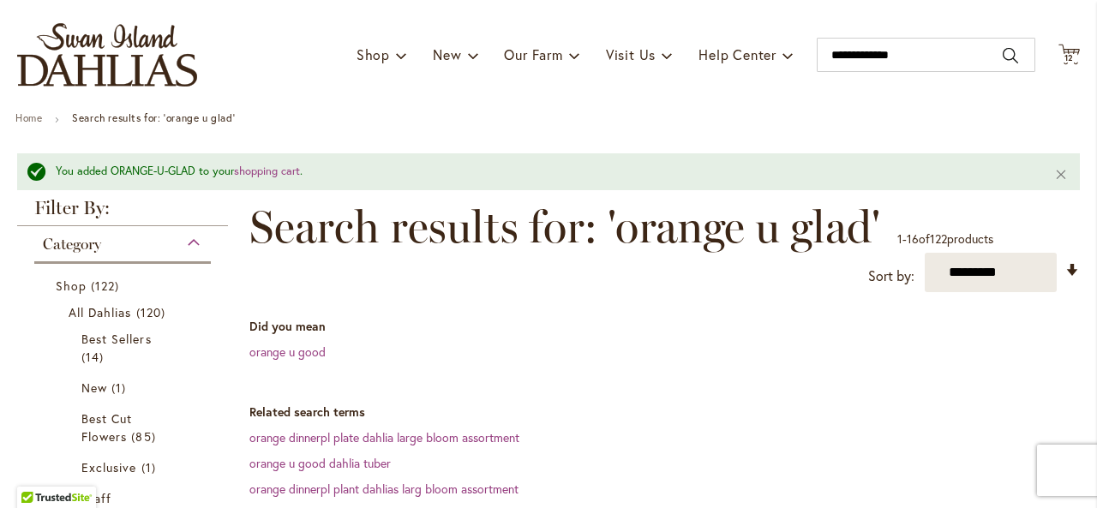
scroll to position [32, 0]
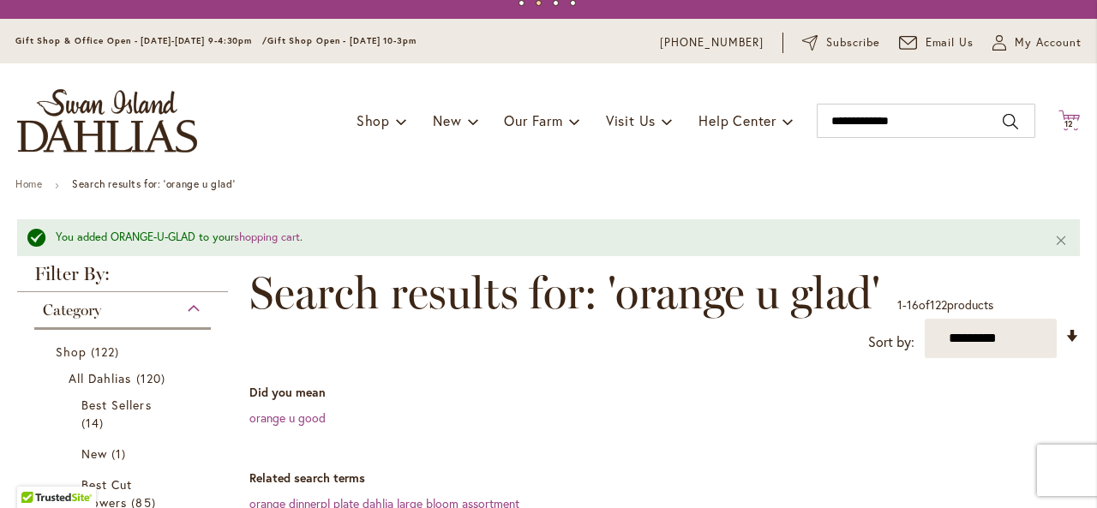
click at [1066, 121] on icon "Cart .cls-1 { fill: #231f20; }" at bounding box center [1069, 120] width 21 height 21
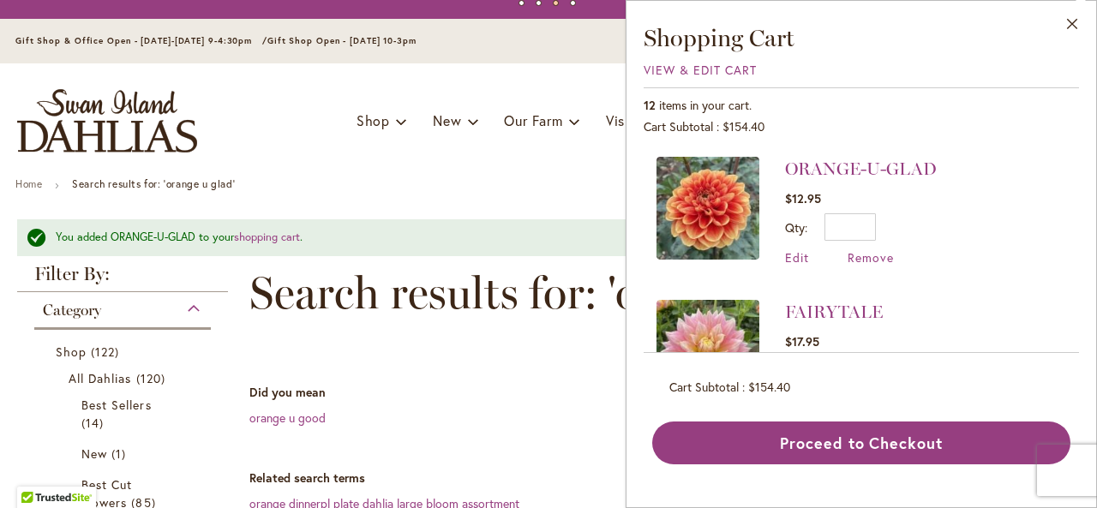
click at [907, 111] on div "12 items in your cart." at bounding box center [862, 105] width 436 height 17
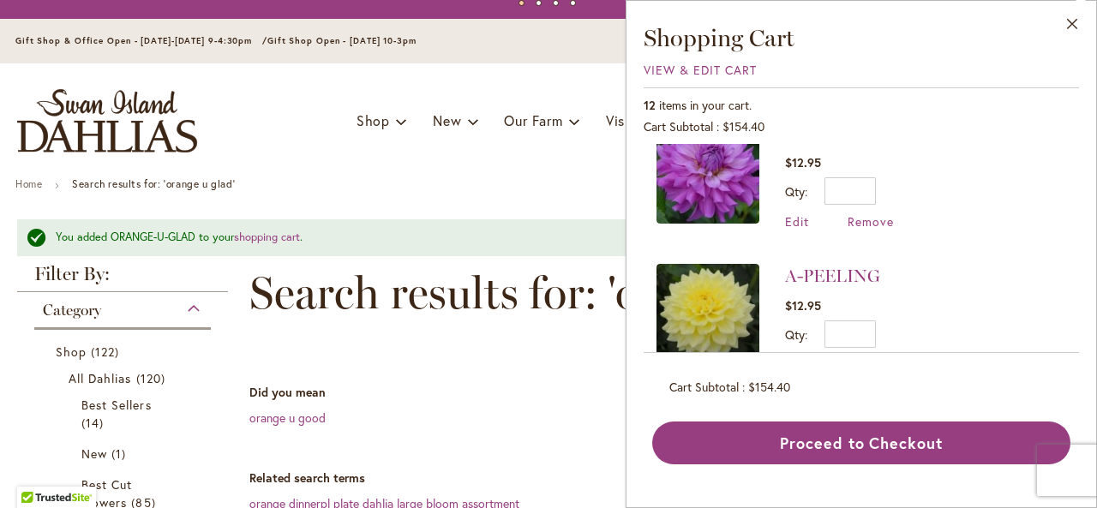
scroll to position [1500, 0]
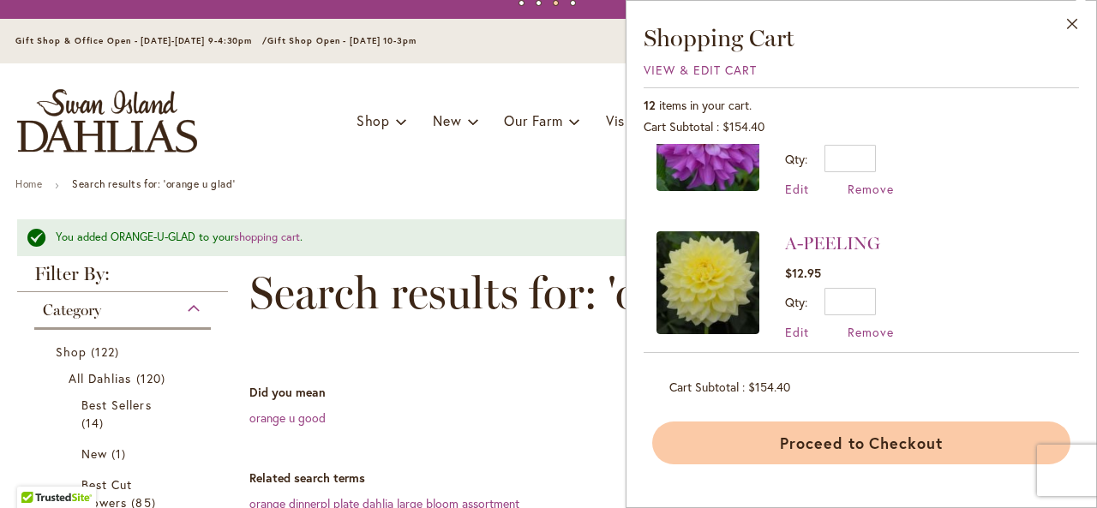
click at [838, 450] on button "Proceed to Checkout" at bounding box center [861, 443] width 418 height 43
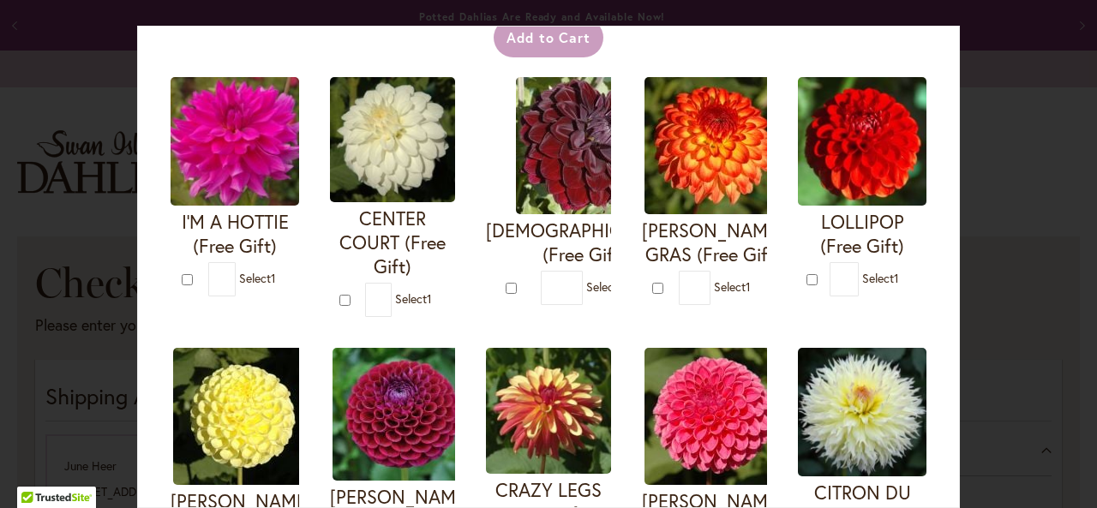
scroll to position [98, 0]
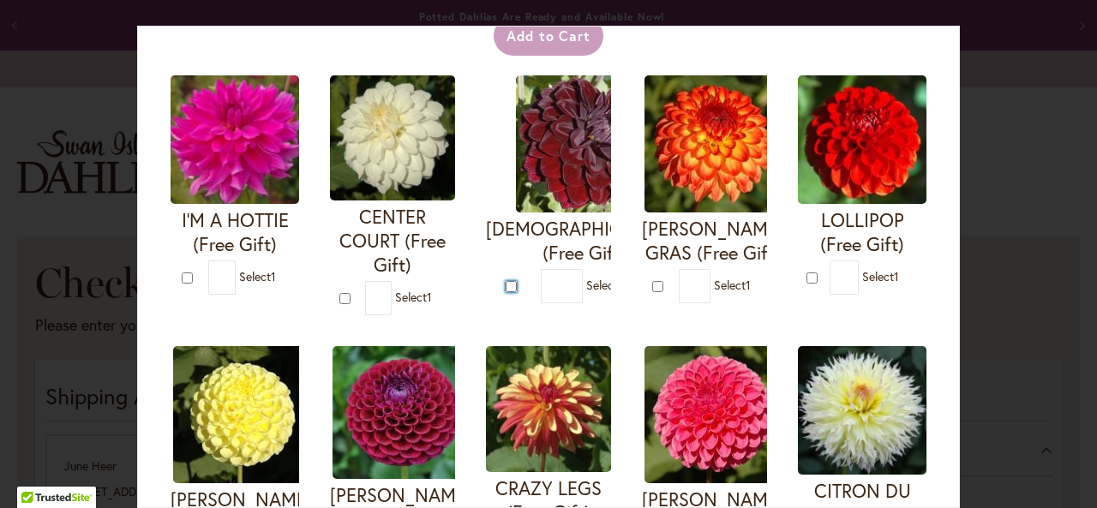
type input "*"
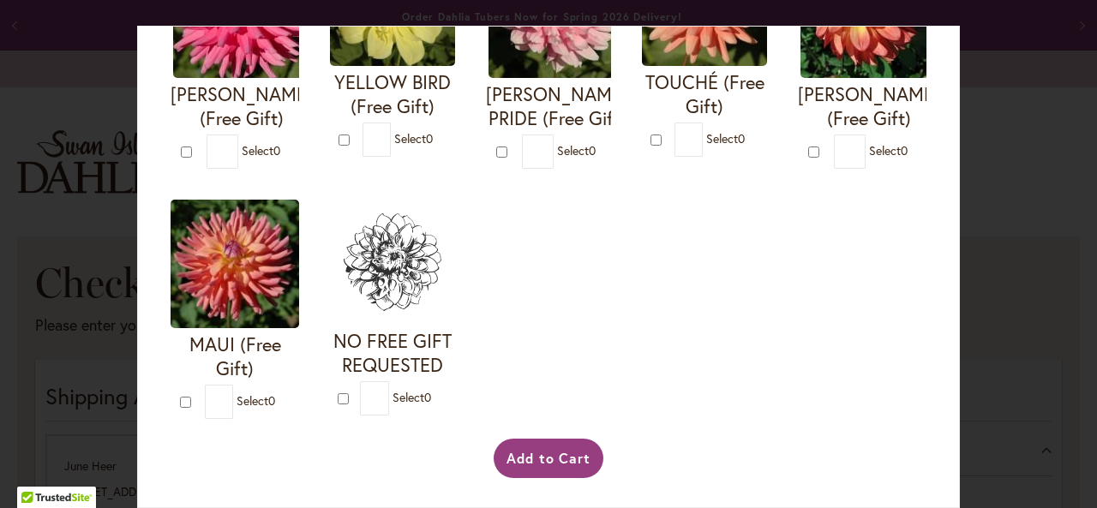
scroll to position [1008, 0]
click at [550, 456] on button "Add to Cart" at bounding box center [549, 458] width 111 height 39
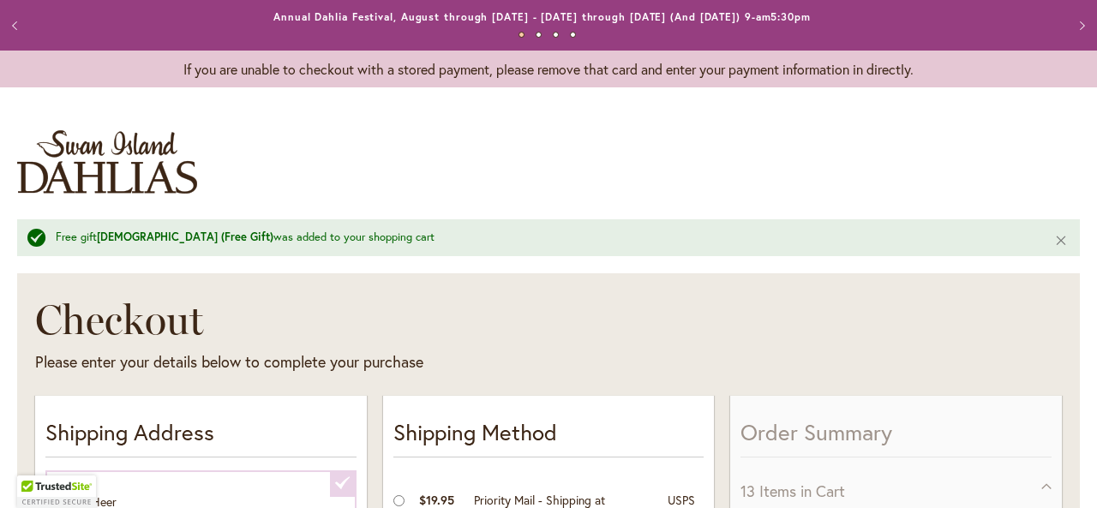
click at [711, 305] on h1 "Checkout" at bounding box center [400, 319] width 730 height 51
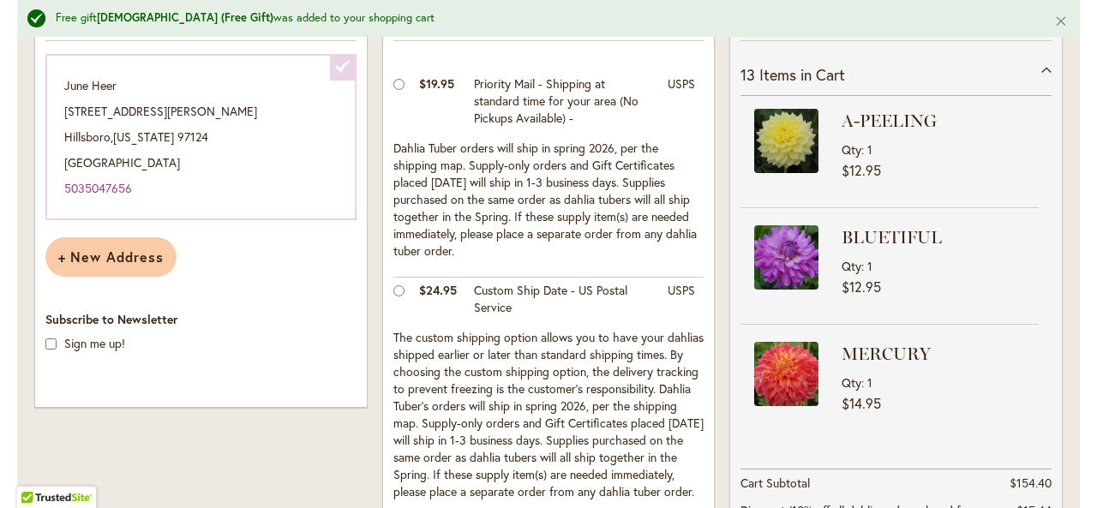
scroll to position [446, 0]
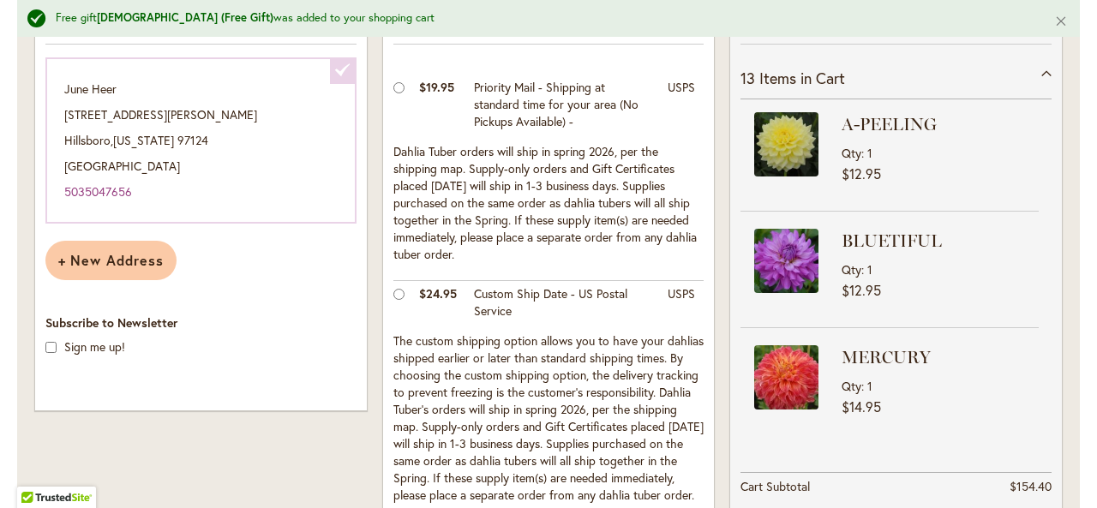
scroll to position [412, 0]
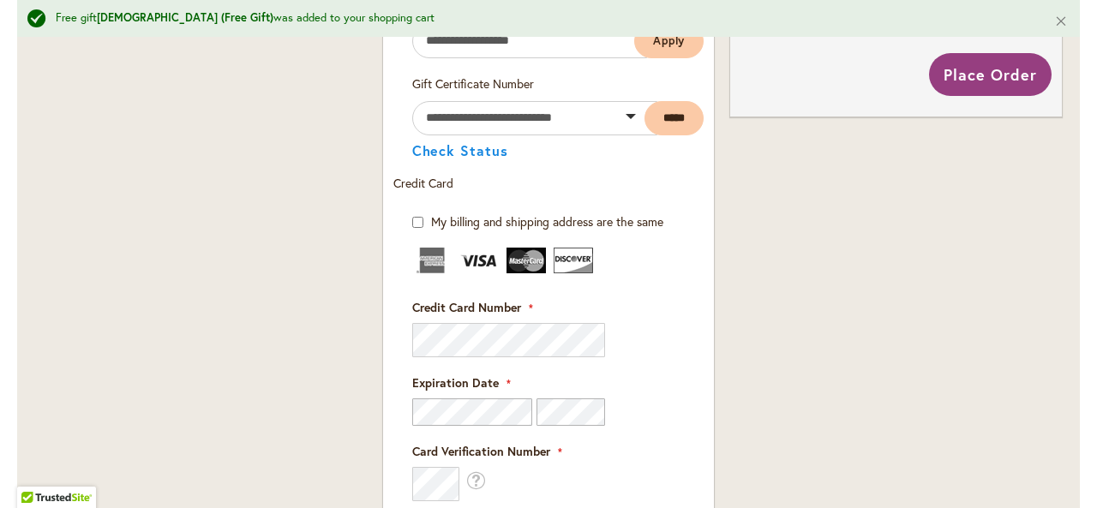
scroll to position [1063, 0]
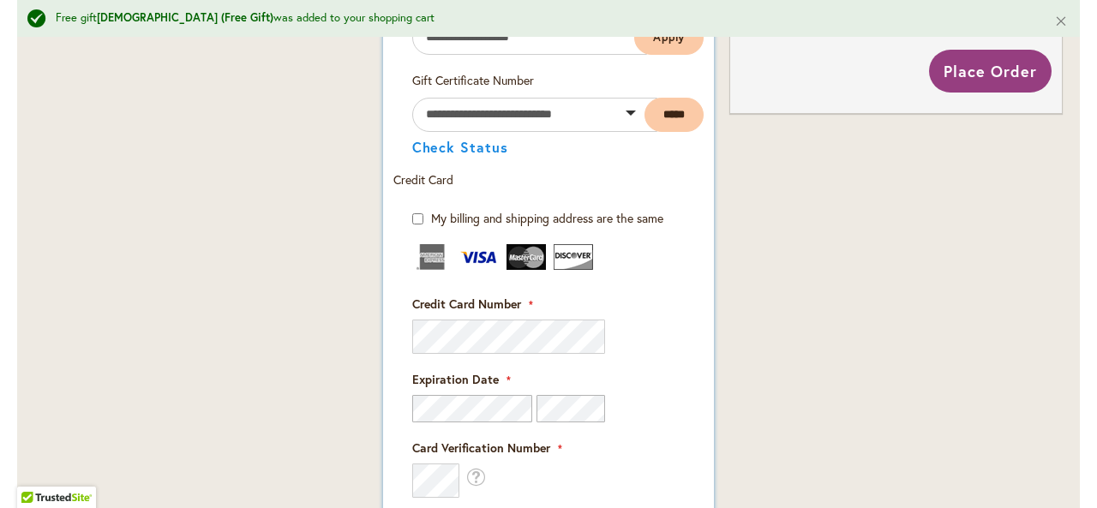
click at [703, 455] on div "Payment Information Payment Method Discount Code Enter discount code Apply" at bounding box center [549, 428] width 332 height 1034
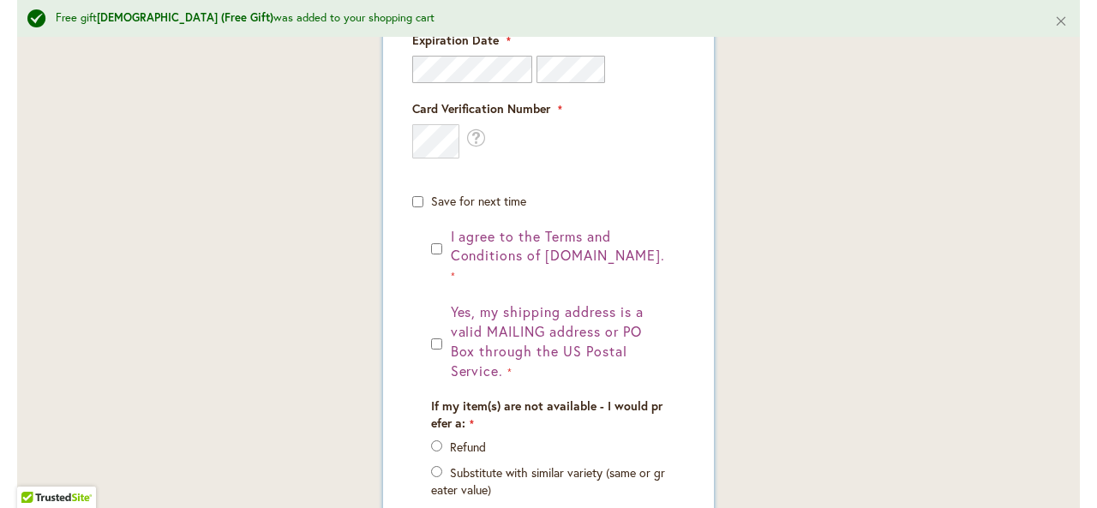
scroll to position [1406, 0]
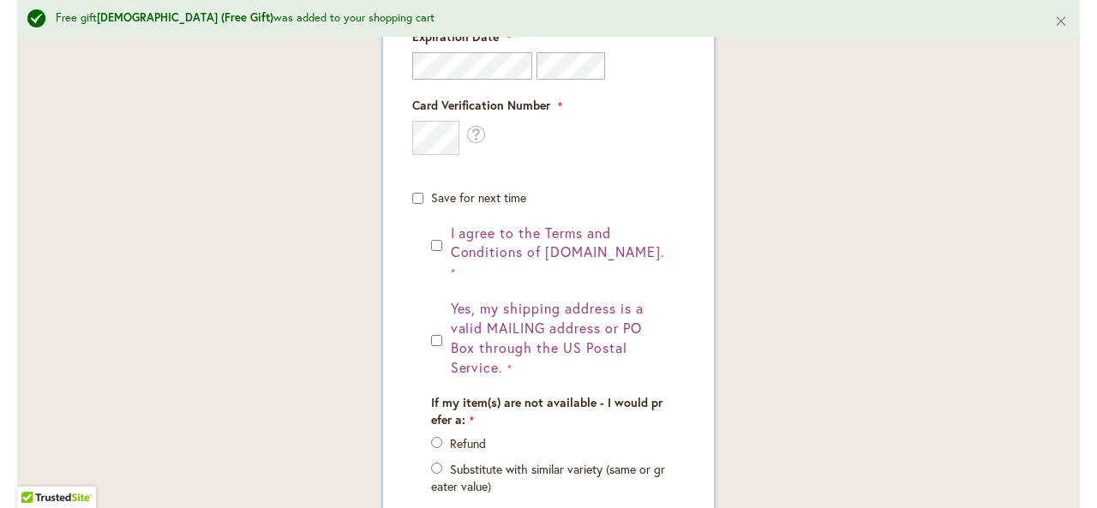
click at [696, 430] on form "**********" at bounding box center [548, 216] width 311 height 698
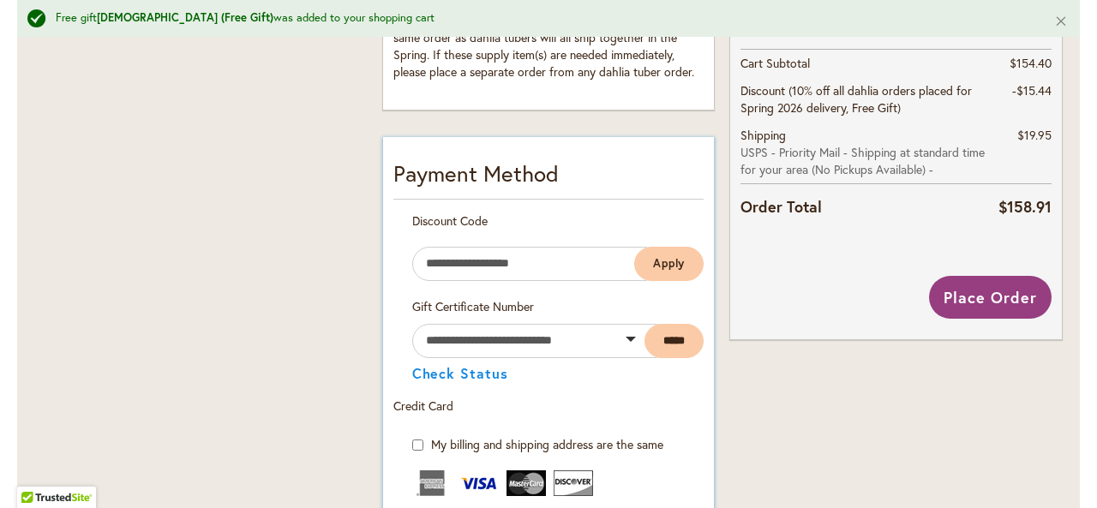
scroll to position [831, 0]
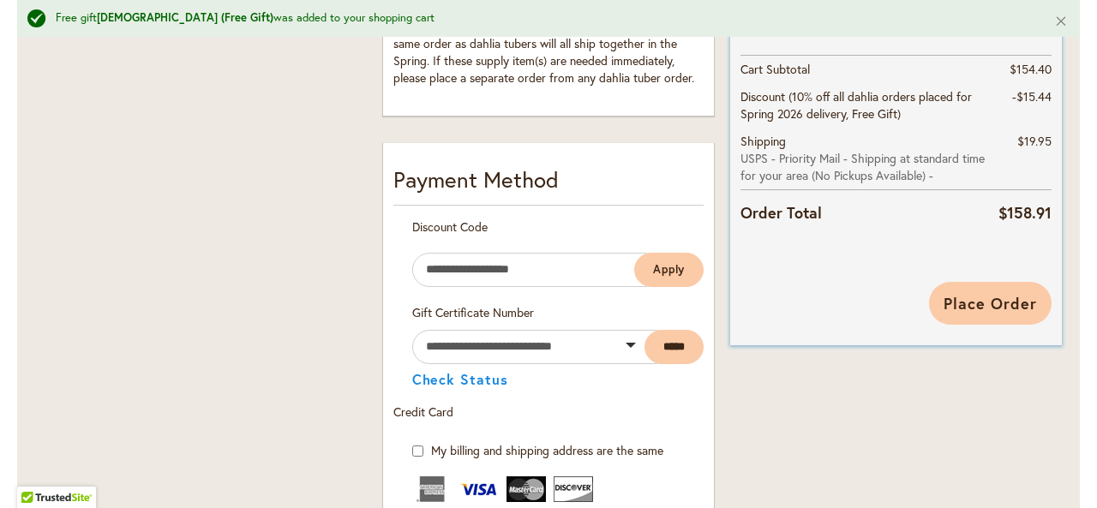
click at [970, 308] on span "Place Order" at bounding box center [990, 303] width 93 height 21
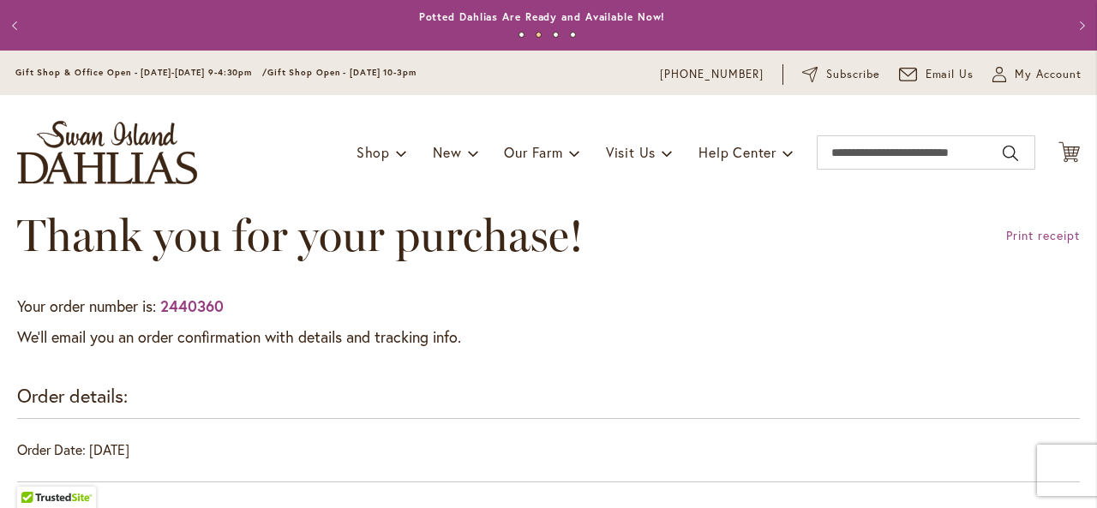
click at [682, 239] on div "Thank you for your purchase! Print receipt" at bounding box center [548, 253] width 1063 height 86
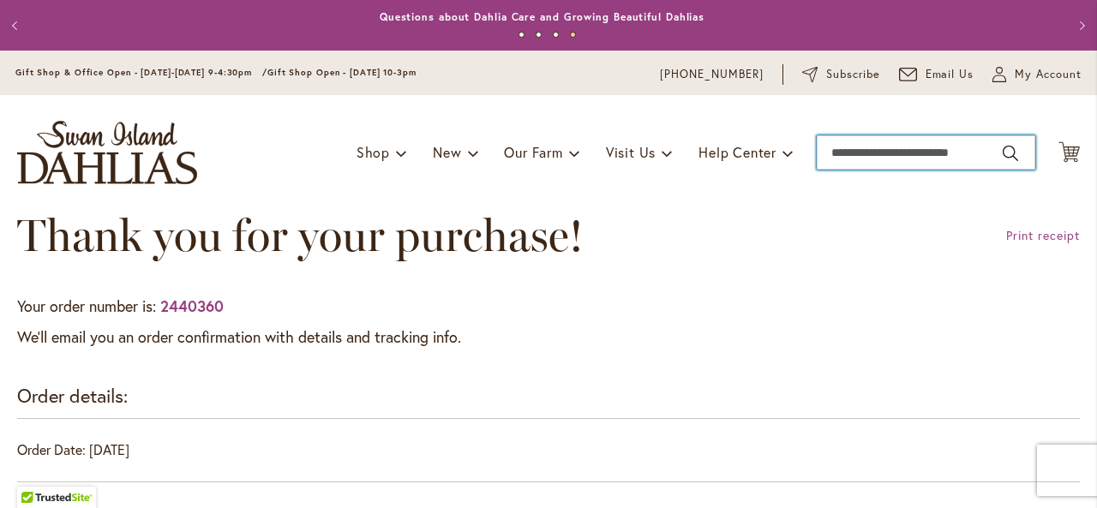
click at [922, 145] on input "Search" at bounding box center [926, 152] width 219 height 34
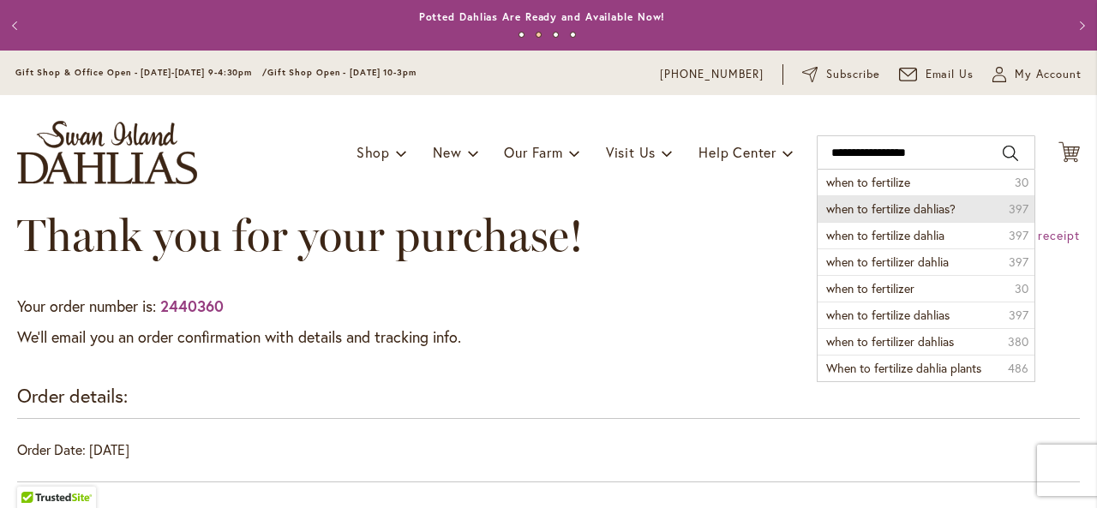
click at [905, 207] on span "when to fertilize dahlias?" at bounding box center [890, 209] width 129 height 16
type input "**********"
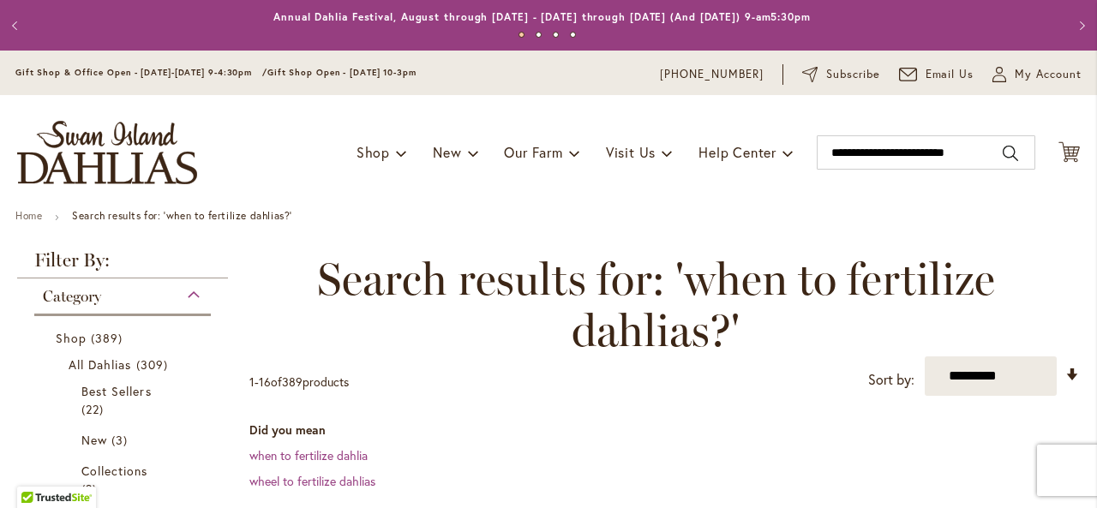
click at [729, 390] on div "**********" at bounding box center [664, 325] width 831 height 142
click at [670, 442] on dl "Did you mean when to fertilize dahlia wheel to fertilize dahlias" at bounding box center [664, 456] width 831 height 69
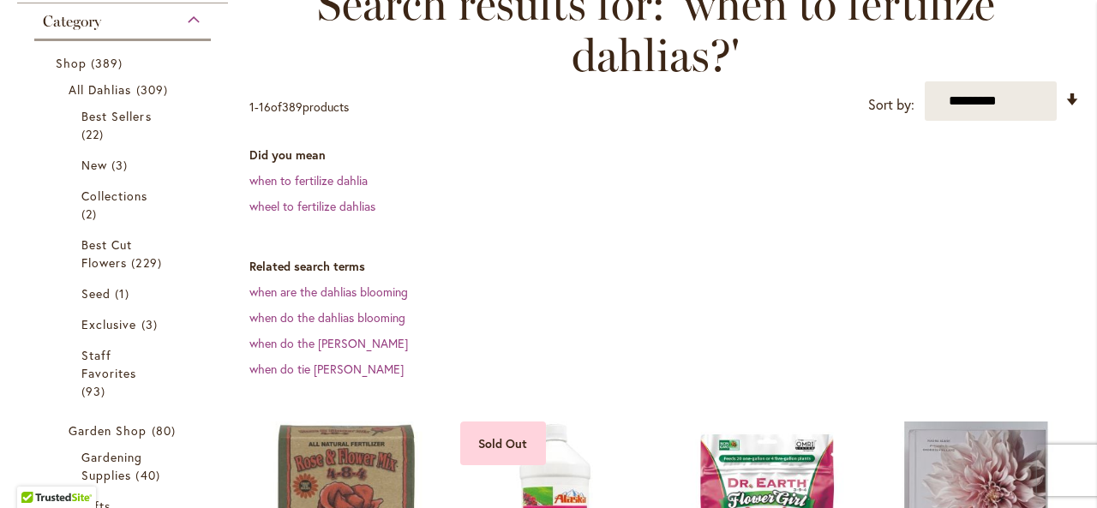
scroll to position [274, 0]
click at [276, 183] on link "when to fertilize dahlia" at bounding box center [308, 181] width 118 height 16
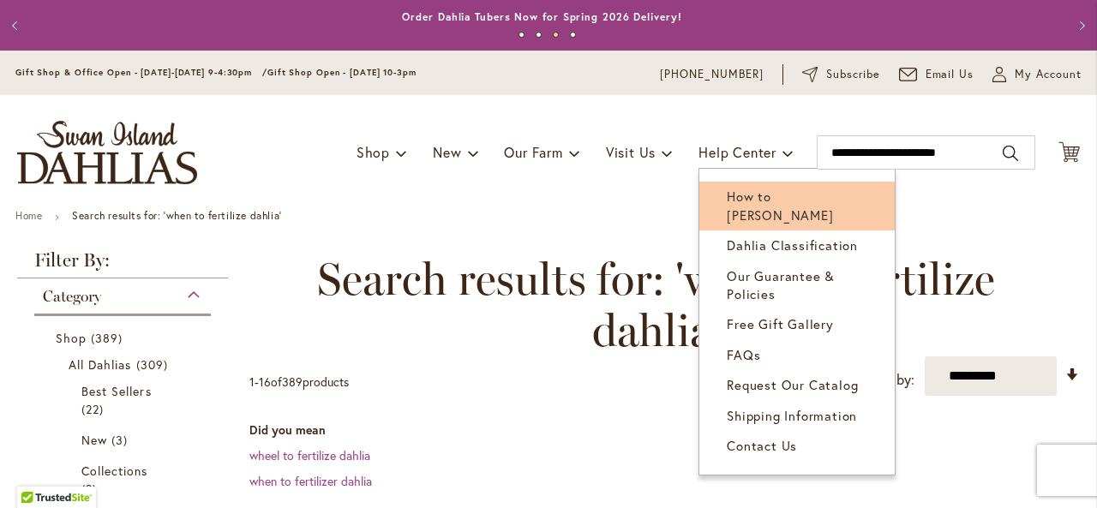
click at [741, 203] on span "How to [PERSON_NAME]" at bounding box center [780, 205] width 106 height 35
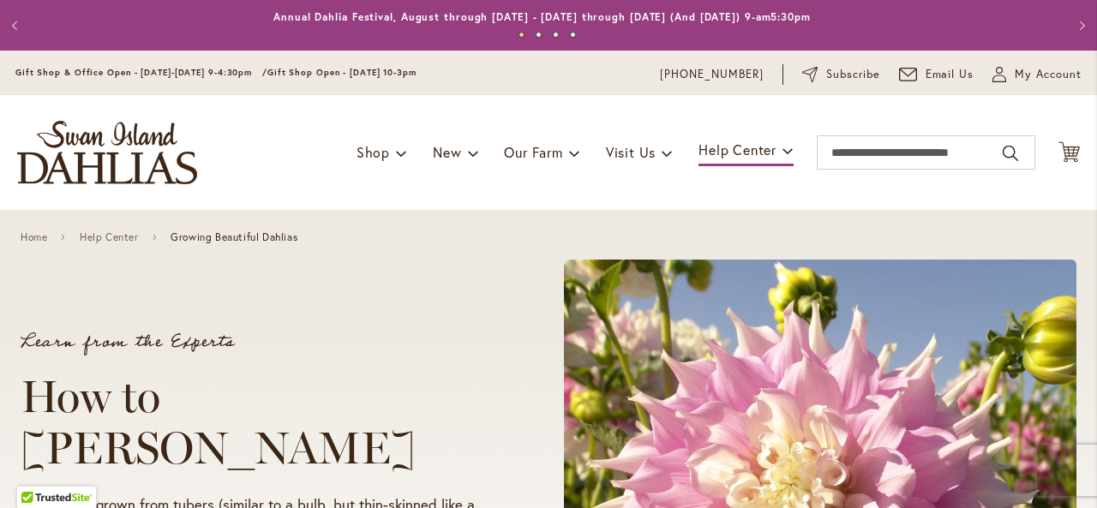
click at [741, 203] on div "Toggle Nav Shop Dahlia Tubers Collections Fresh Cut Dahlias Gardening Supplies …" at bounding box center [548, 152] width 1097 height 115
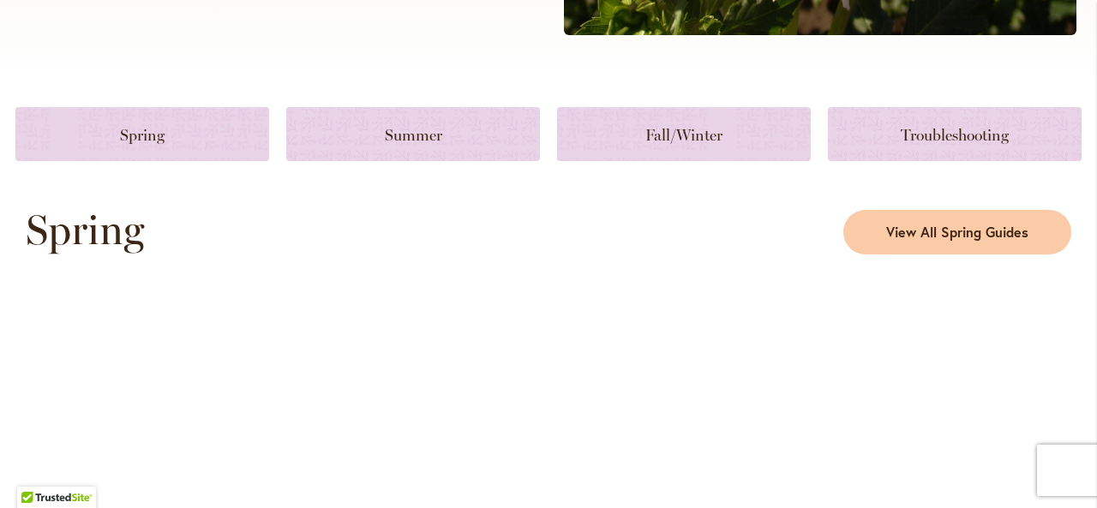
scroll to position [754, 0]
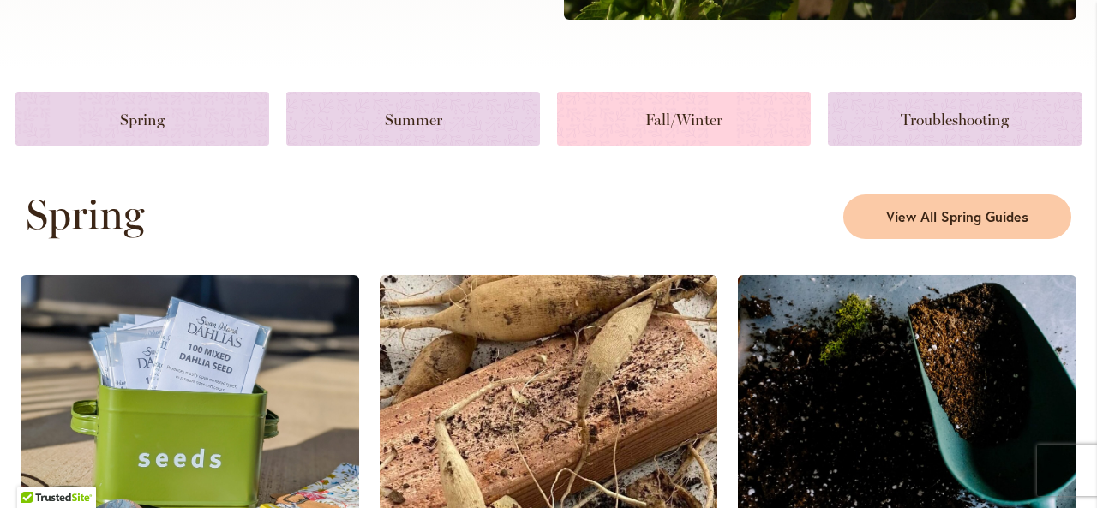
click at [632, 111] on link at bounding box center [684, 119] width 254 height 54
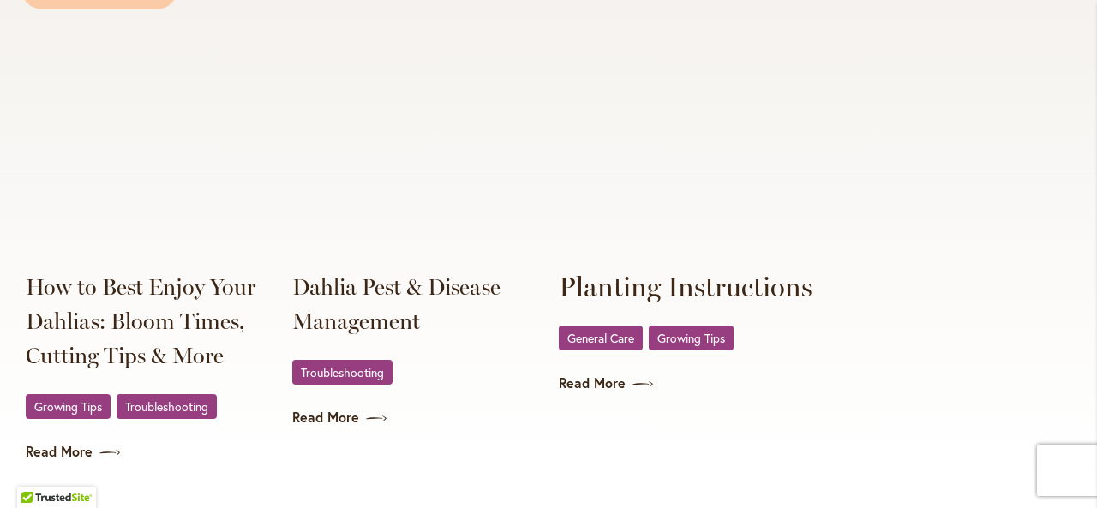
scroll to position [3283, 0]
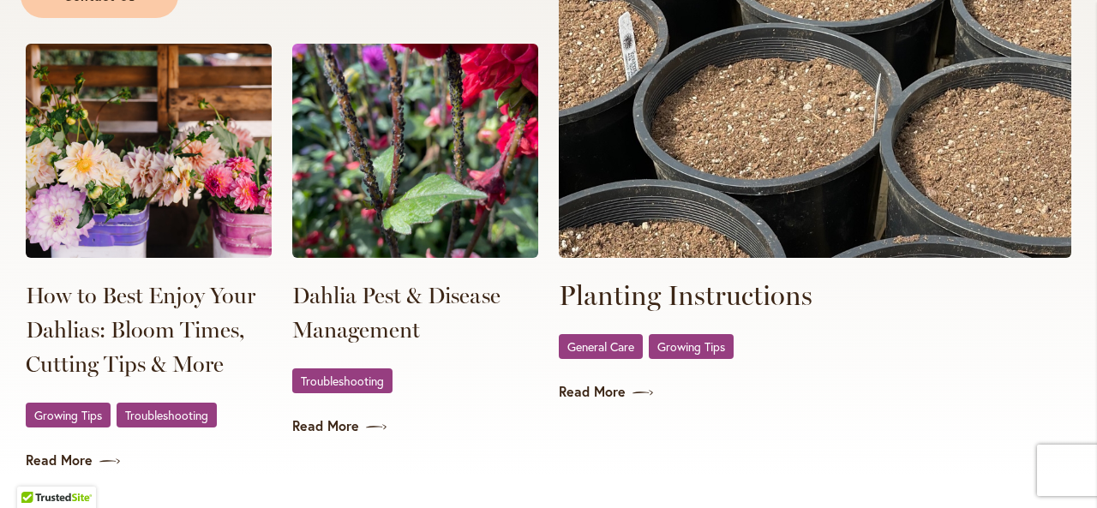
click at [136, 164] on img at bounding box center [149, 151] width 246 height 214
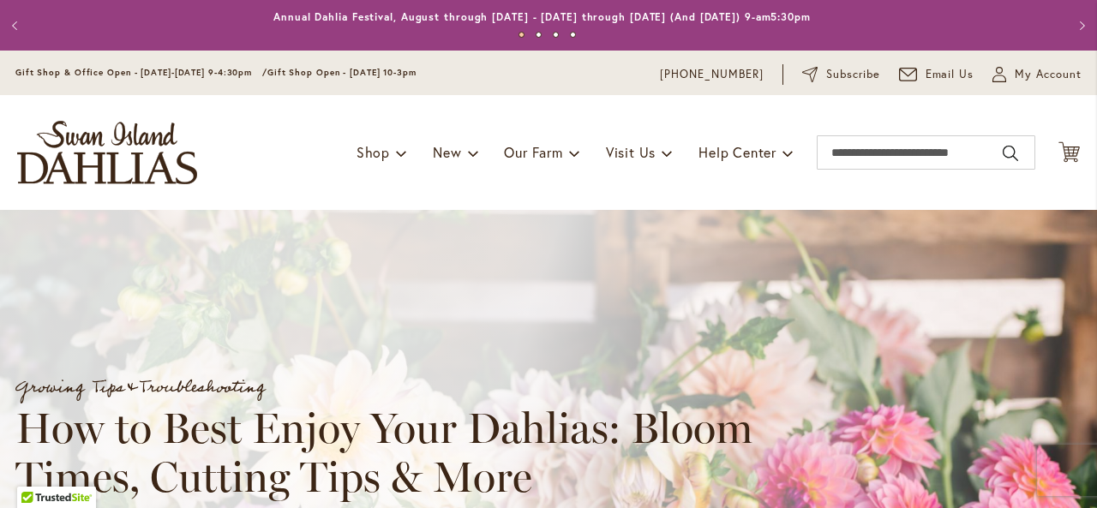
click at [420, 211] on div "Growing Tips & Troubleshooting How to Best Enjoy Your Dahlias: Bloom Times, Cut…" at bounding box center [564, 386] width 1128 height 352
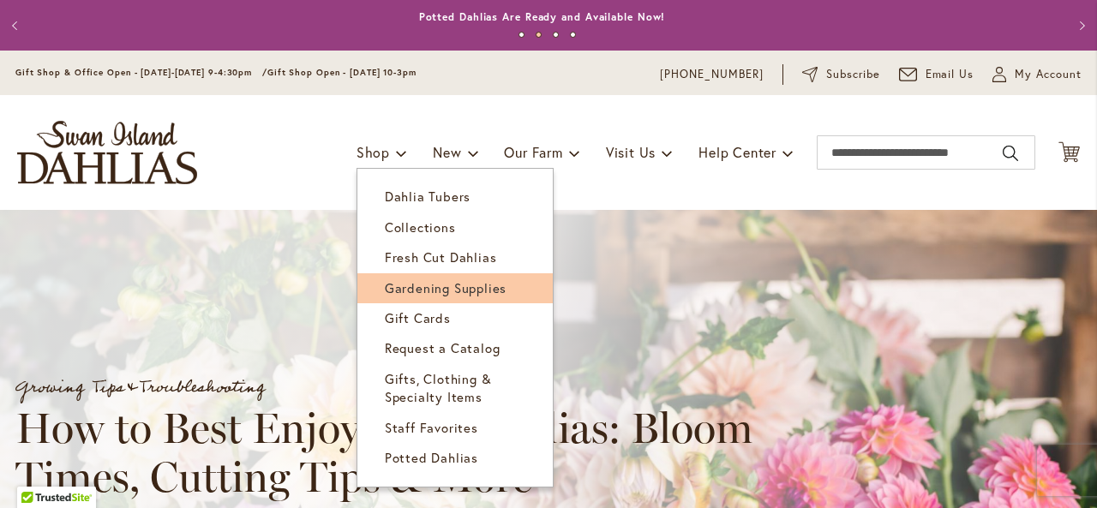
click at [393, 296] on span "Gardening Supplies" at bounding box center [446, 287] width 122 height 17
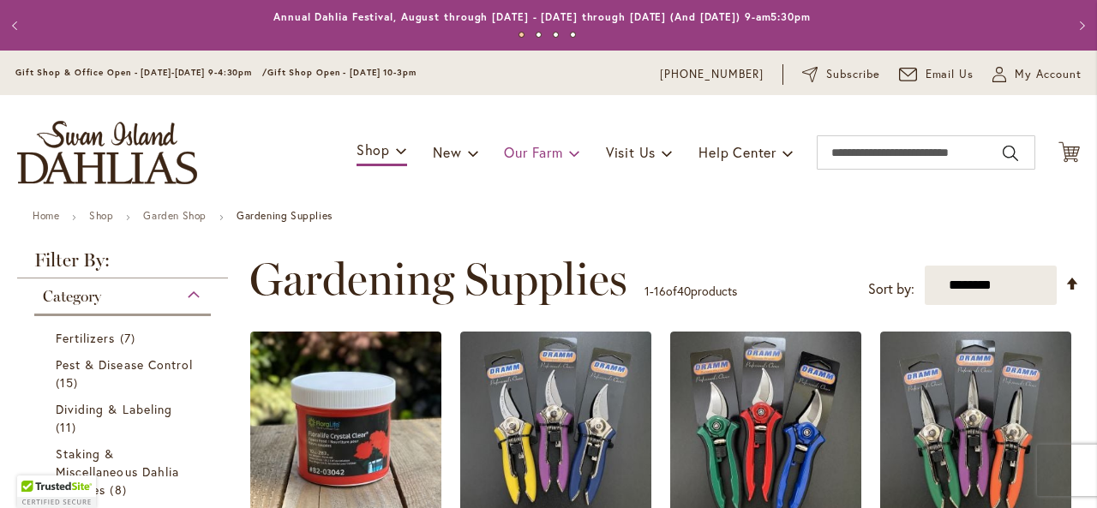
click at [504, 166] on li "Our Farm About Us Photo Contest Employment Donation Request" at bounding box center [541, 152] width 75 height 33
click at [421, 213] on ul "Home Shop Garden Shop Gardening Supplies" at bounding box center [549, 217] width 1032 height 15
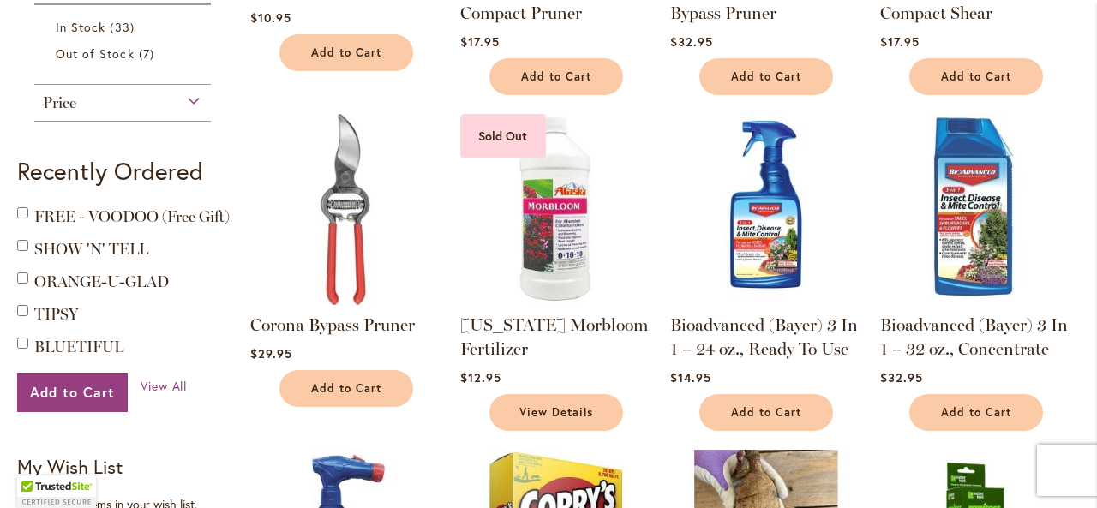
scroll to position [617, 0]
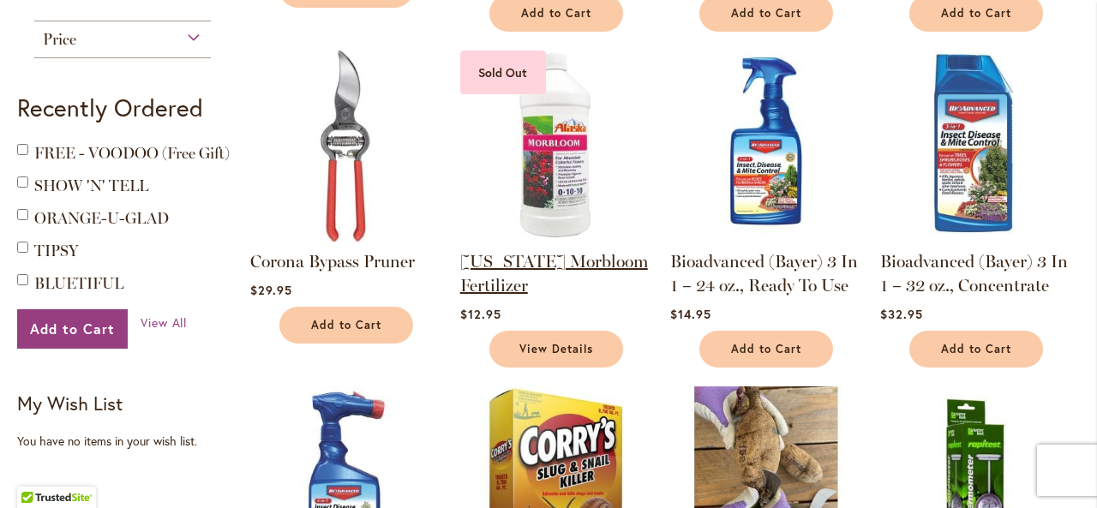
click at [514, 263] on link "[US_STATE] Morbloom Fertilizer" at bounding box center [554, 273] width 188 height 45
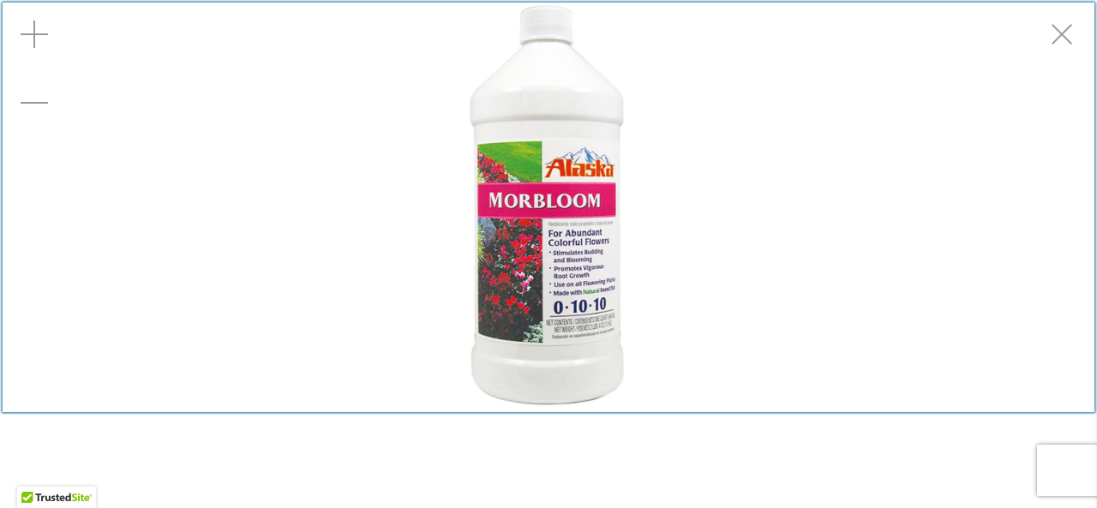
scroll to position [250, 0]
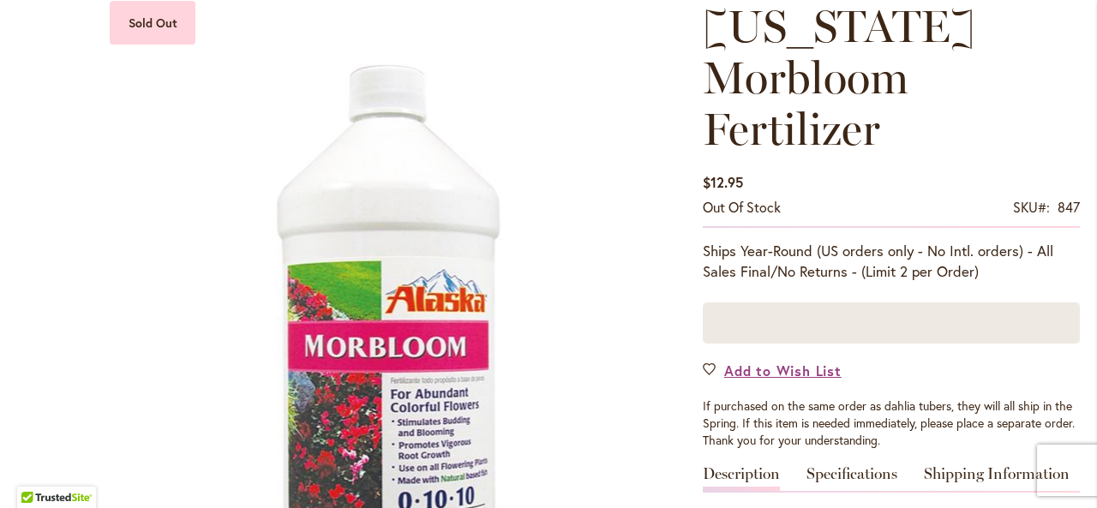
click at [931, 361] on div "Add to Wish List" at bounding box center [891, 371] width 377 height 20
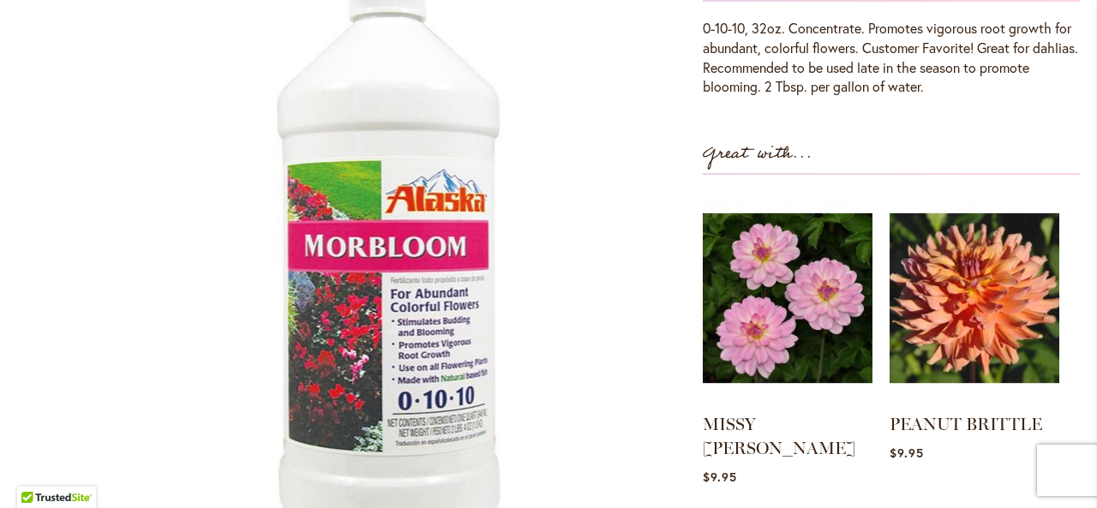
scroll to position [765, 0]
